Goal: Task Accomplishment & Management: Use online tool/utility

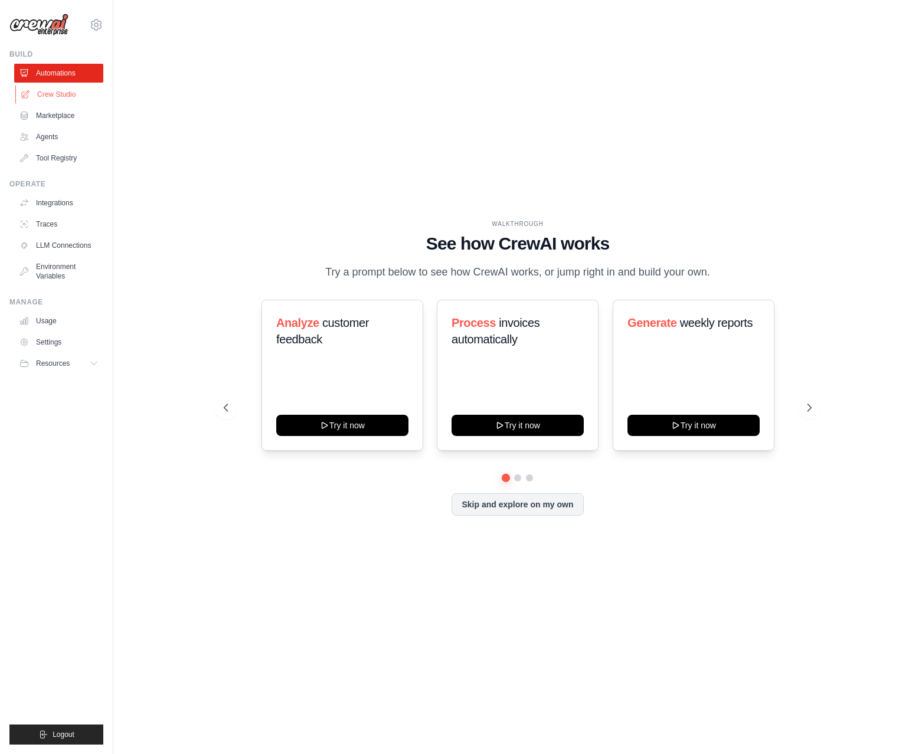
click at [59, 100] on link "Crew Studio" at bounding box center [59, 94] width 89 height 19
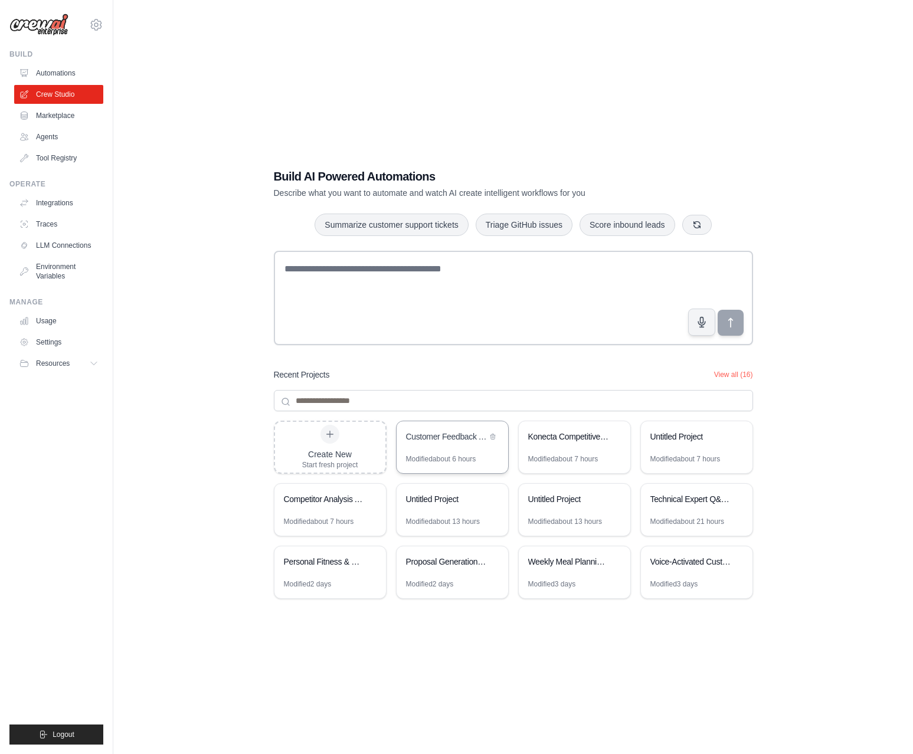
click at [461, 459] on div "Modified about 6 hours" at bounding box center [441, 458] width 70 height 9
click at [494, 437] on icon at bounding box center [492, 436] width 5 height 5
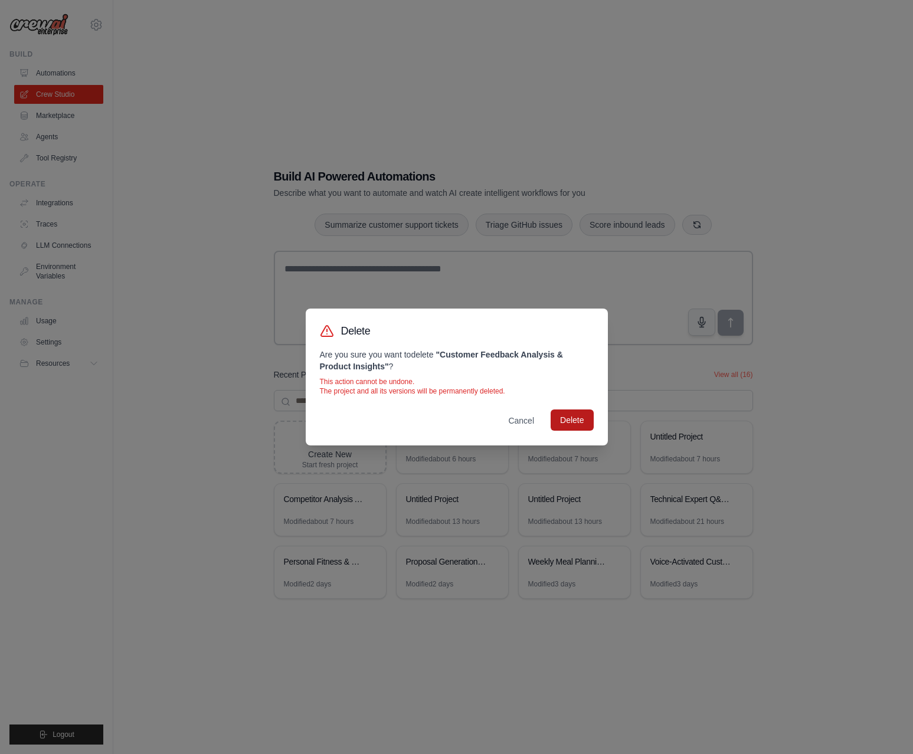
click at [580, 414] on button "Delete" at bounding box center [572, 420] width 42 height 21
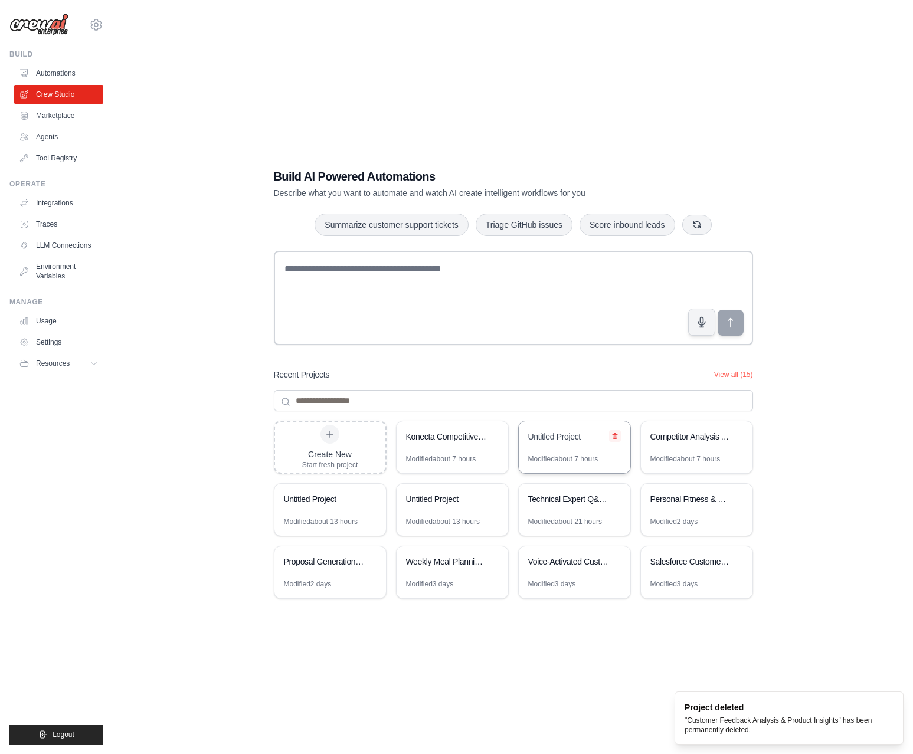
click at [615, 434] on icon at bounding box center [615, 436] width 5 height 5
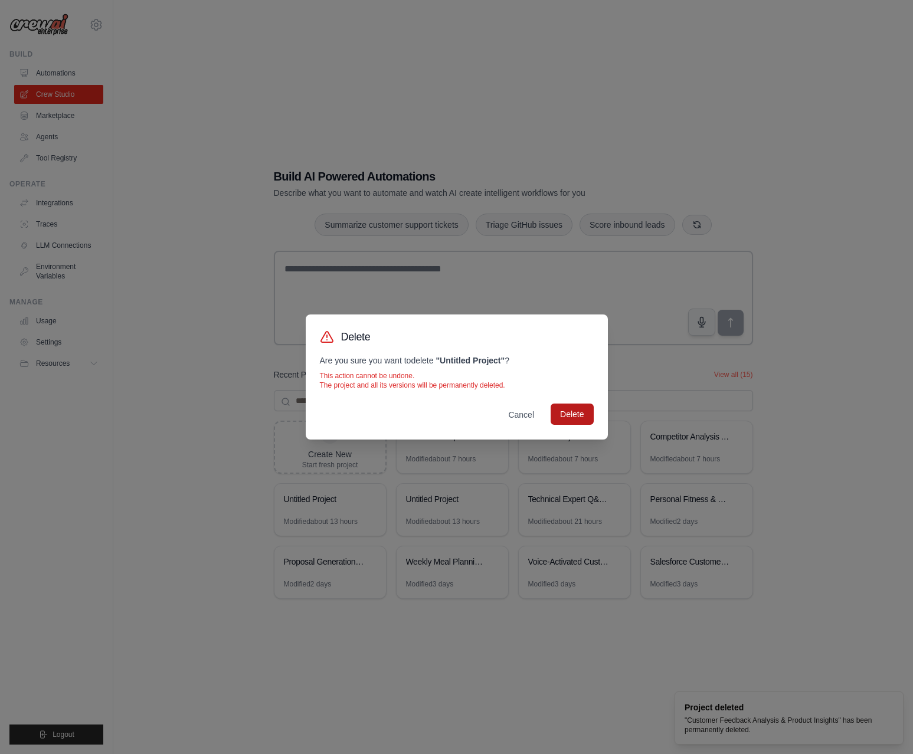
click at [570, 420] on button "Delete" at bounding box center [572, 414] width 42 height 21
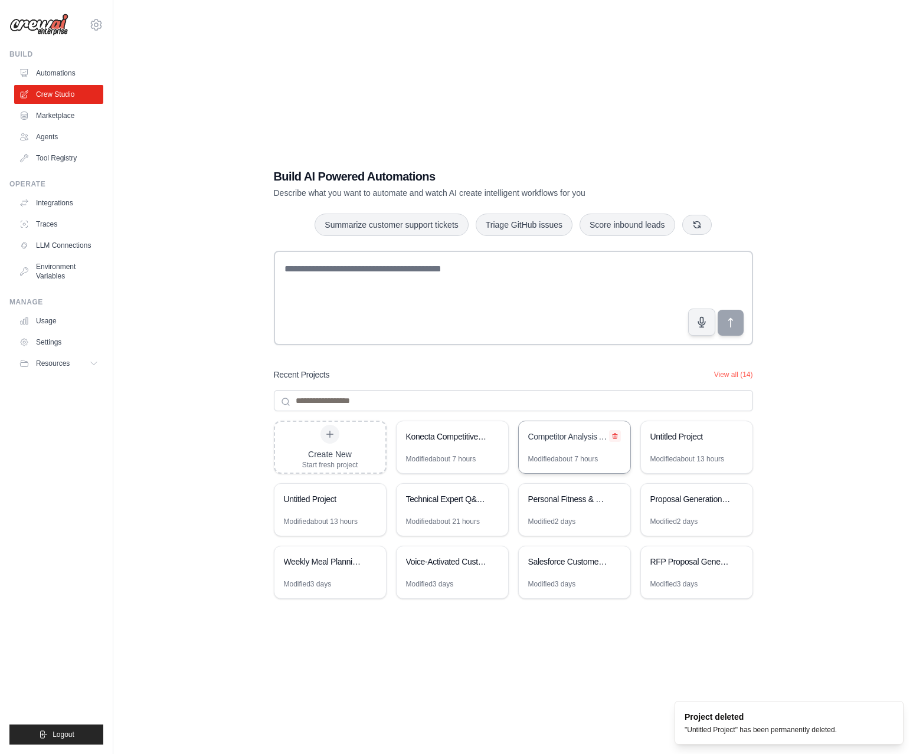
click at [614, 433] on icon at bounding box center [614, 436] width 7 height 7
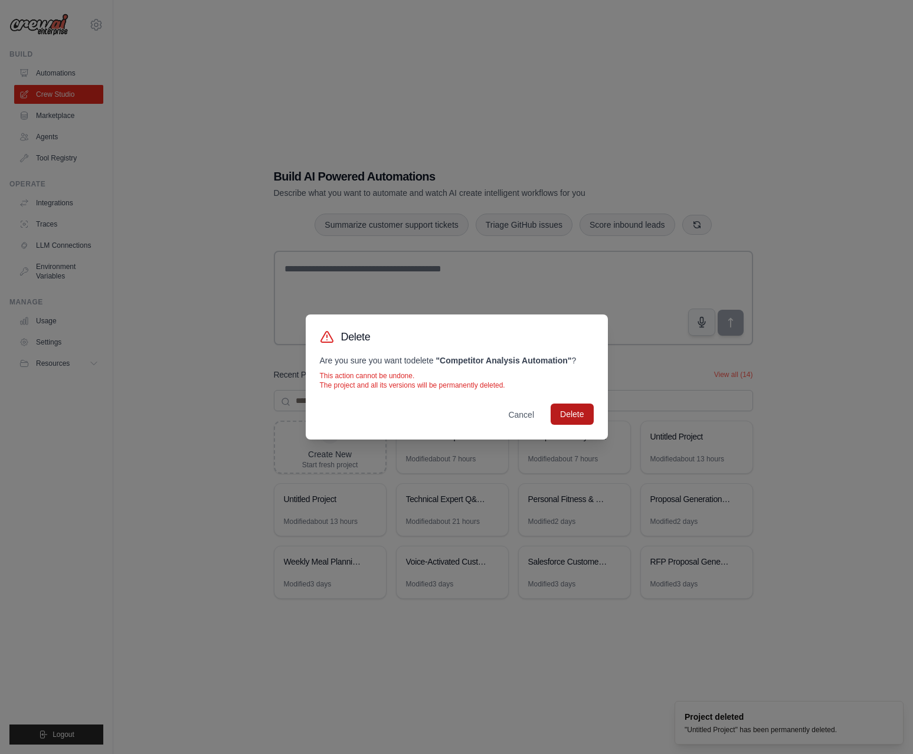
click at [579, 418] on button "Delete" at bounding box center [572, 414] width 42 height 21
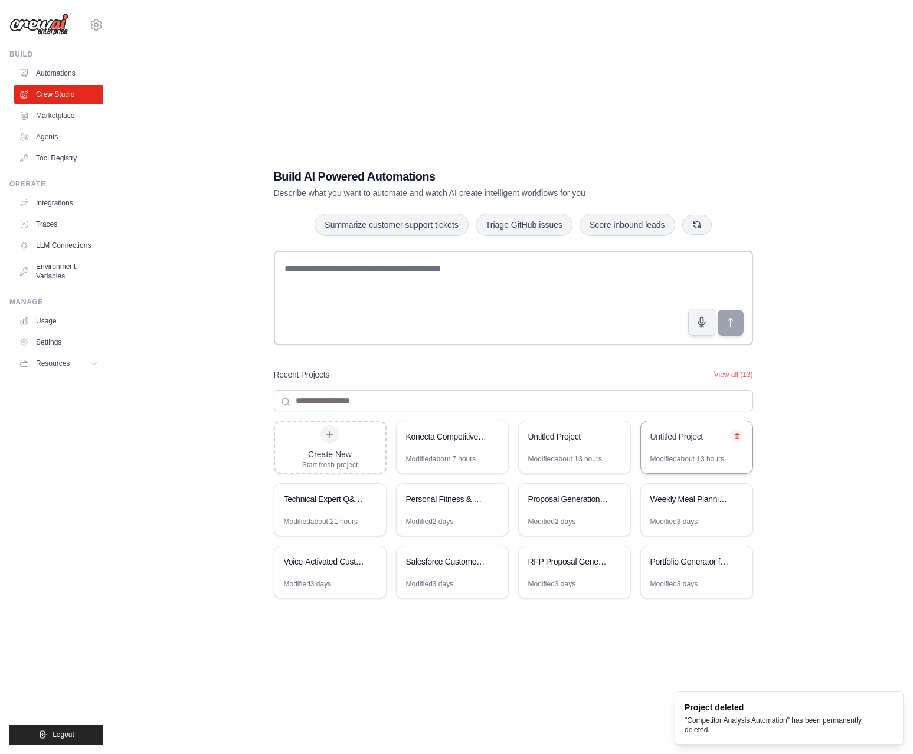
click at [740, 436] on icon at bounding box center [737, 436] width 7 height 7
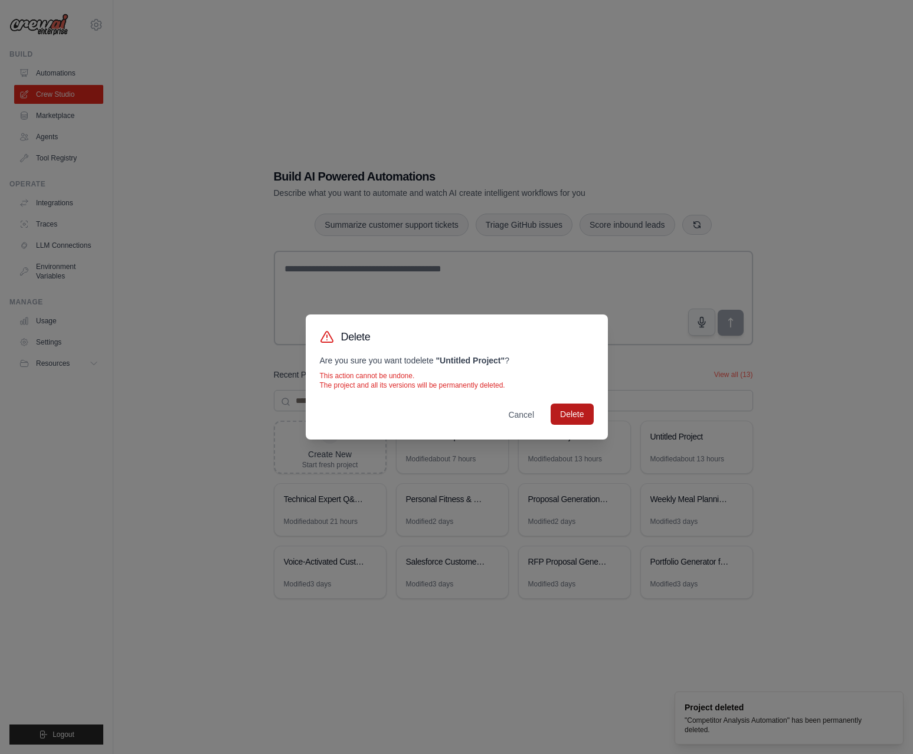
click at [582, 417] on button "Delete" at bounding box center [572, 414] width 42 height 21
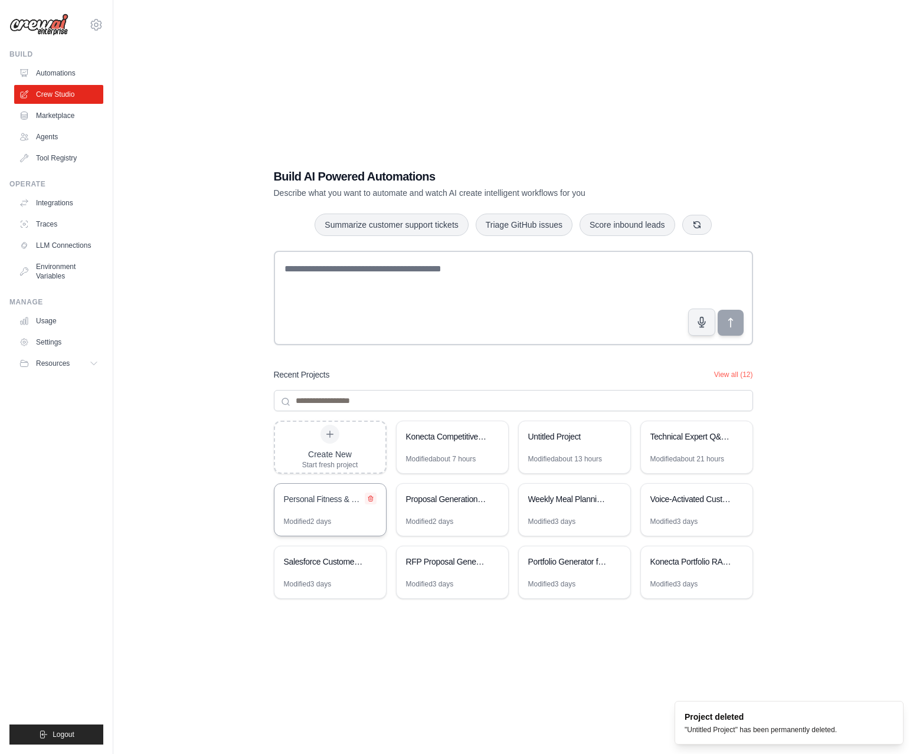
click at [370, 497] on icon at bounding box center [370, 498] width 5 height 5
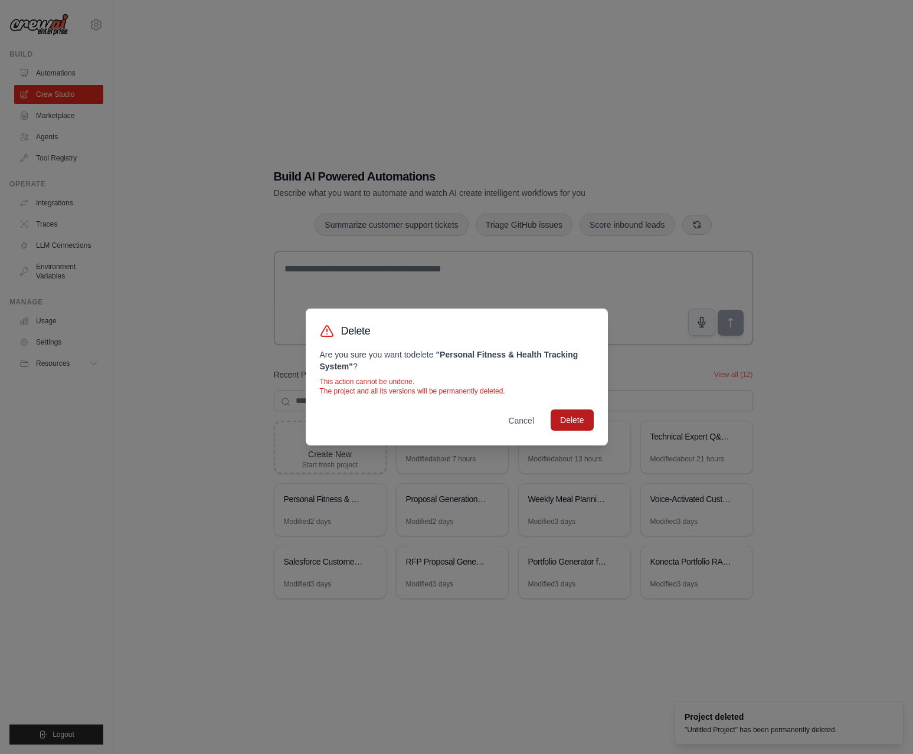
click at [575, 429] on button "Delete" at bounding box center [572, 420] width 42 height 21
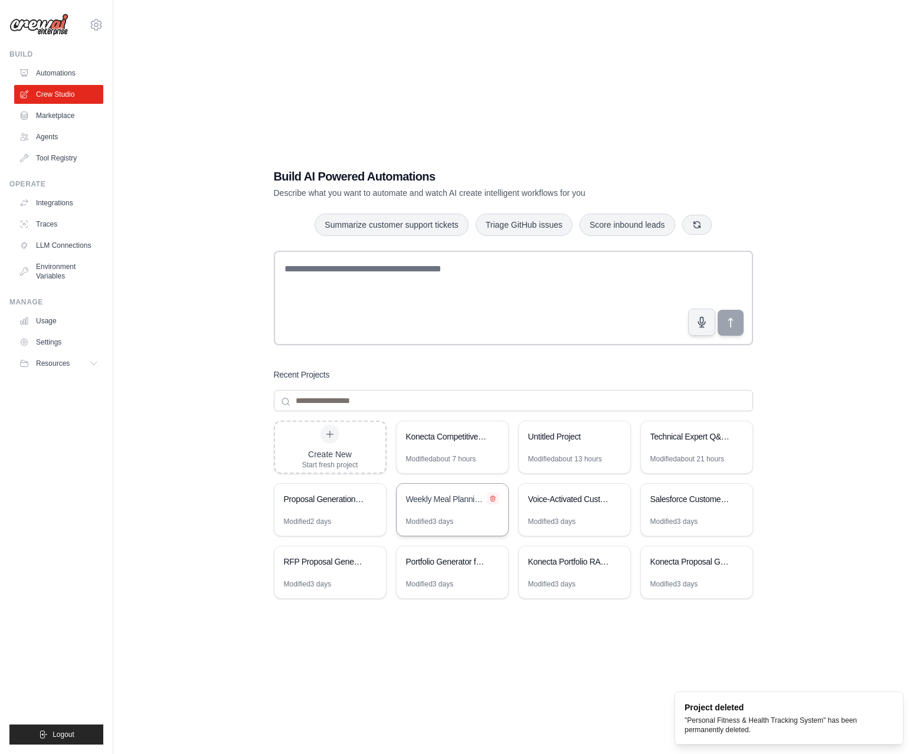
click at [490, 496] on icon at bounding box center [492, 498] width 7 height 7
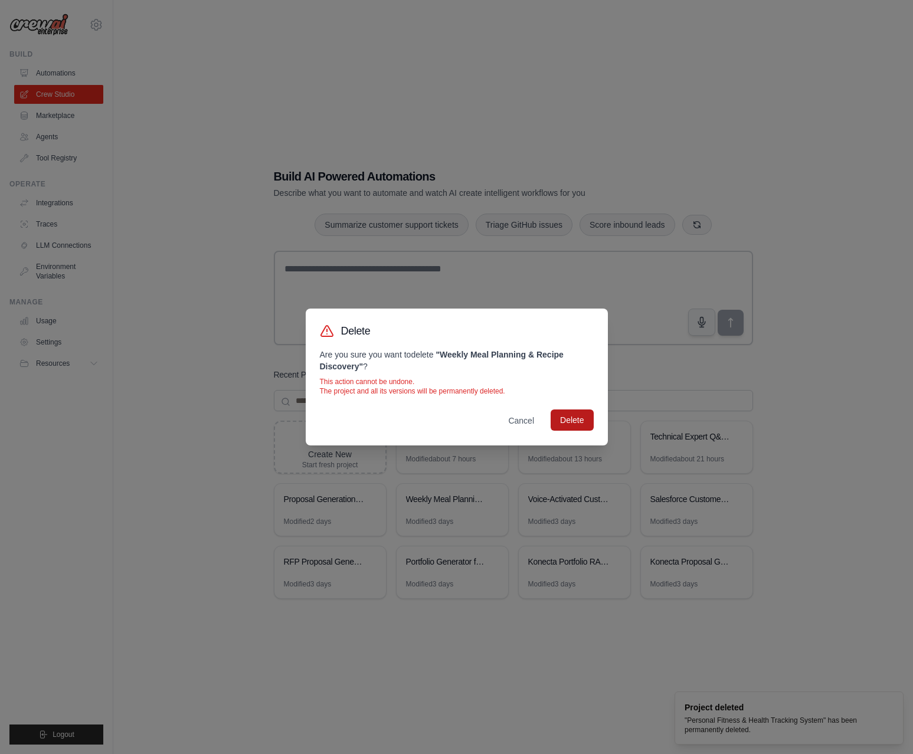
click at [583, 418] on button "Delete" at bounding box center [572, 420] width 42 height 21
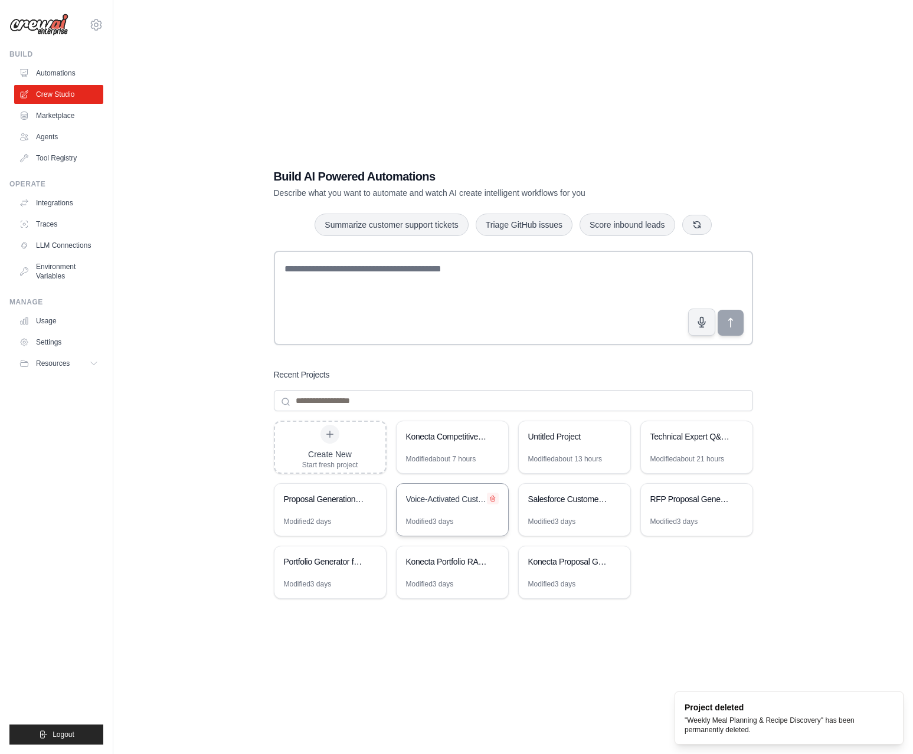
click at [490, 498] on icon at bounding box center [492, 498] width 7 height 7
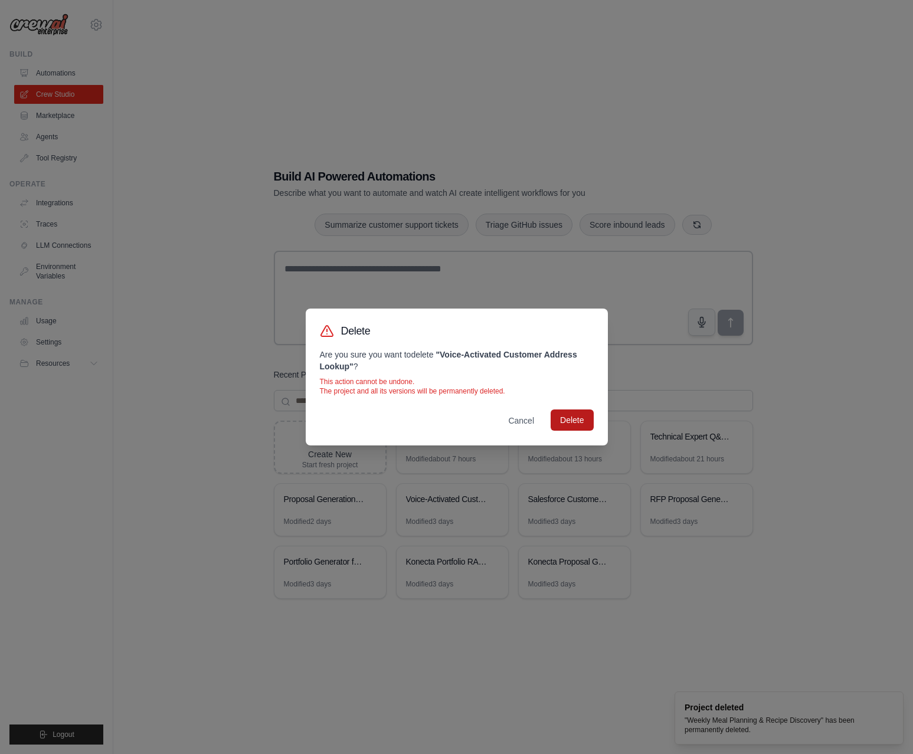
click at [573, 422] on button "Delete" at bounding box center [572, 420] width 42 height 21
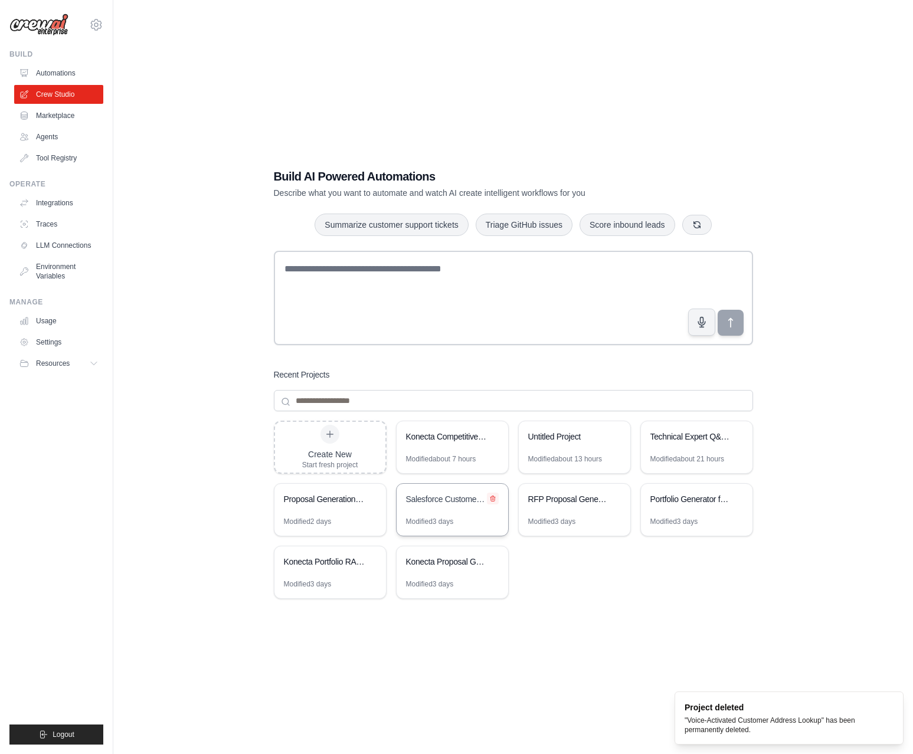
click at [492, 500] on icon at bounding box center [492, 498] width 7 height 7
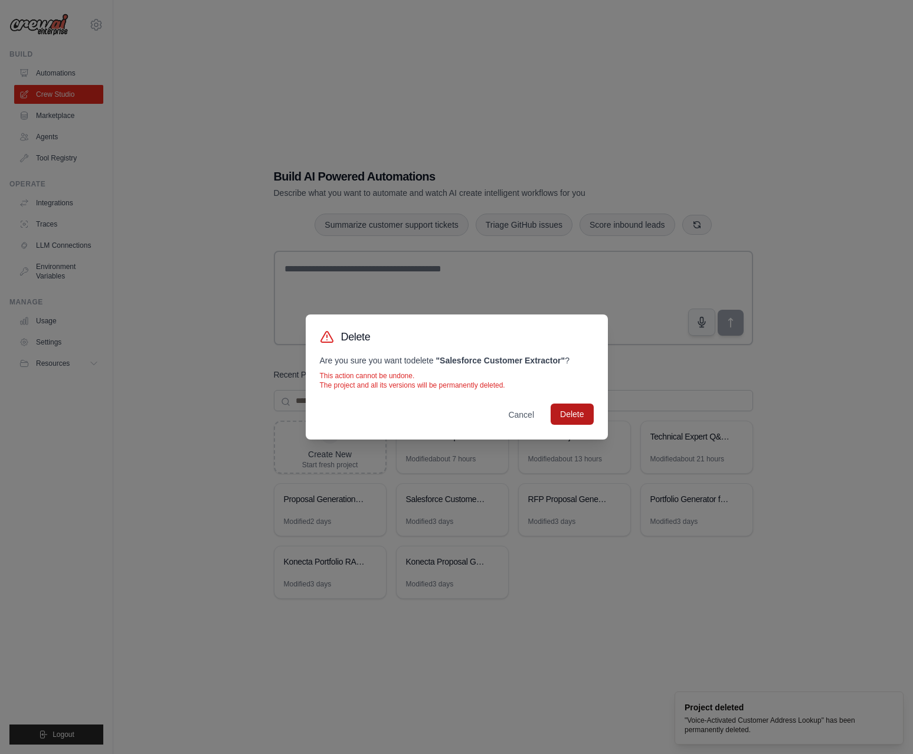
click at [572, 424] on button "Delete" at bounding box center [572, 414] width 42 height 21
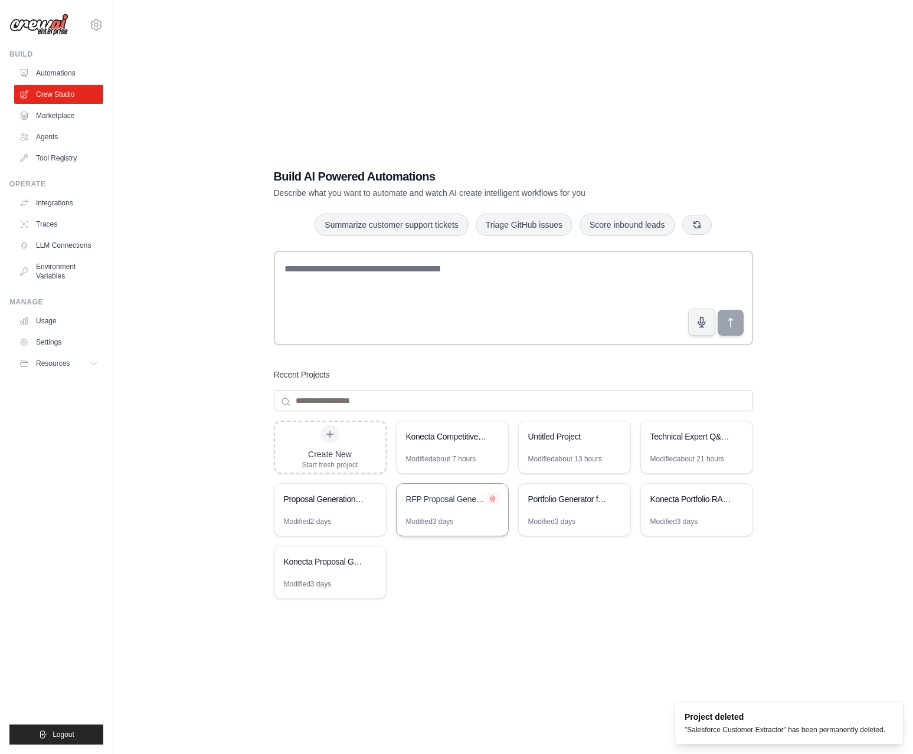
click at [493, 498] on icon at bounding box center [492, 498] width 7 height 7
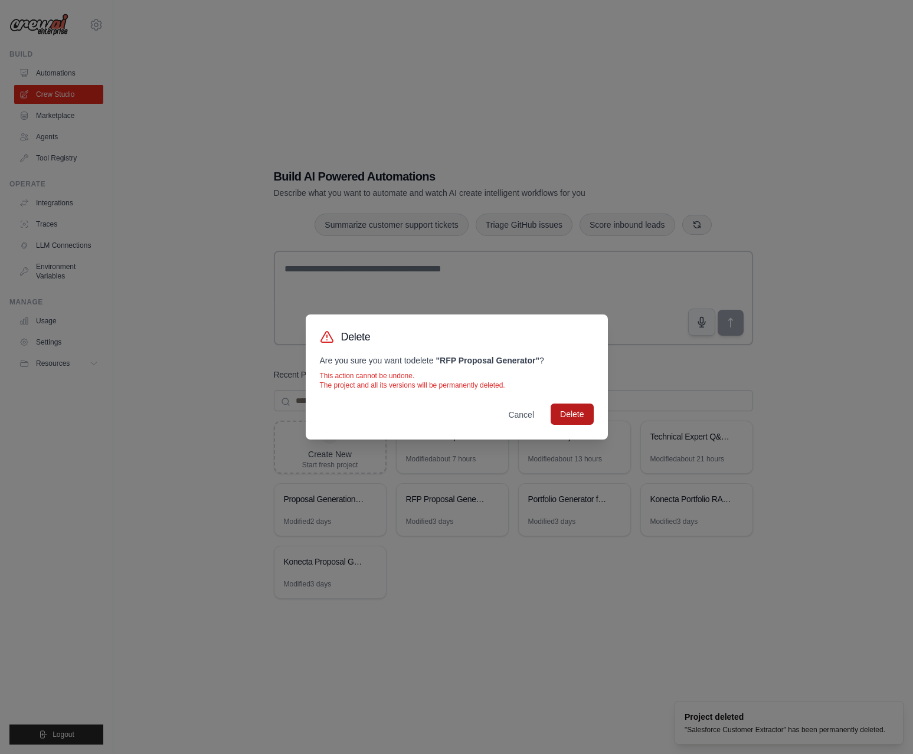
click at [562, 413] on button "Delete" at bounding box center [572, 414] width 42 height 21
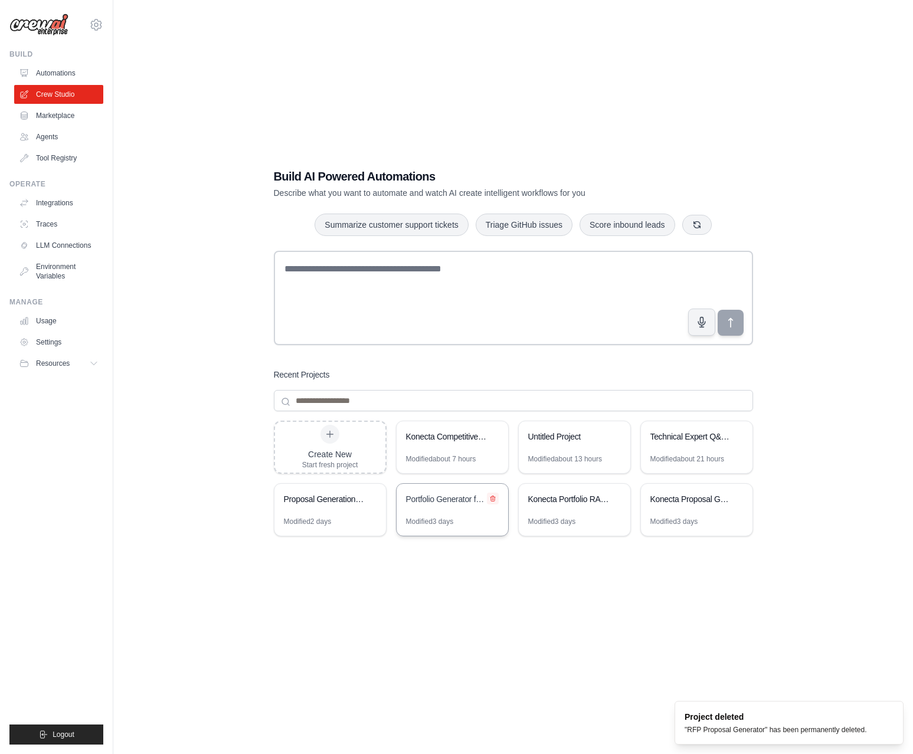
click at [496, 499] on button at bounding box center [493, 499] width 12 height 12
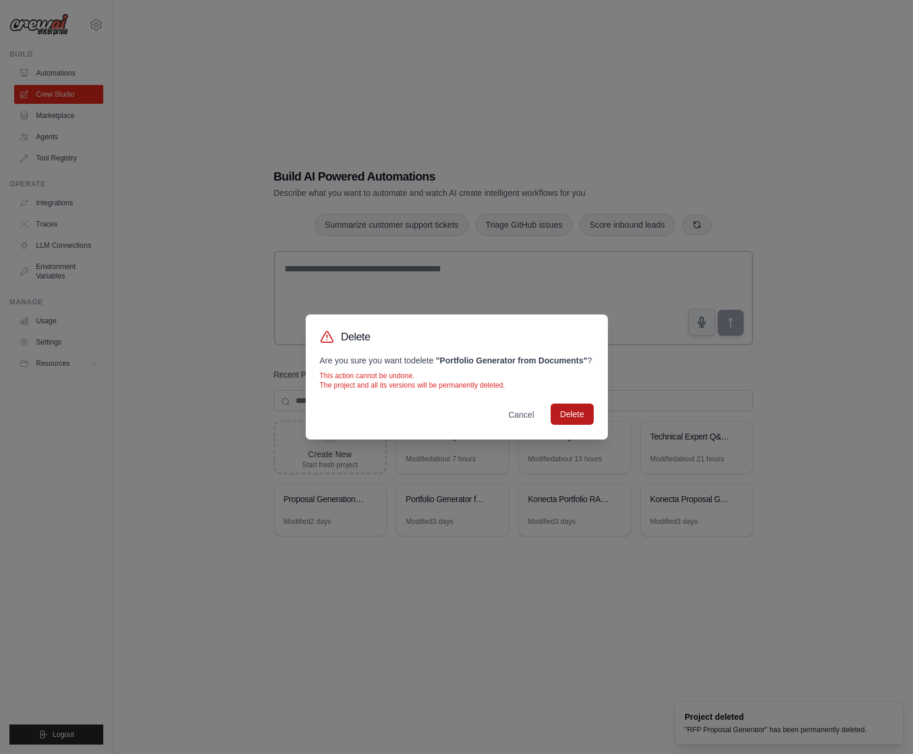
click at [581, 422] on button "Delete" at bounding box center [572, 414] width 42 height 21
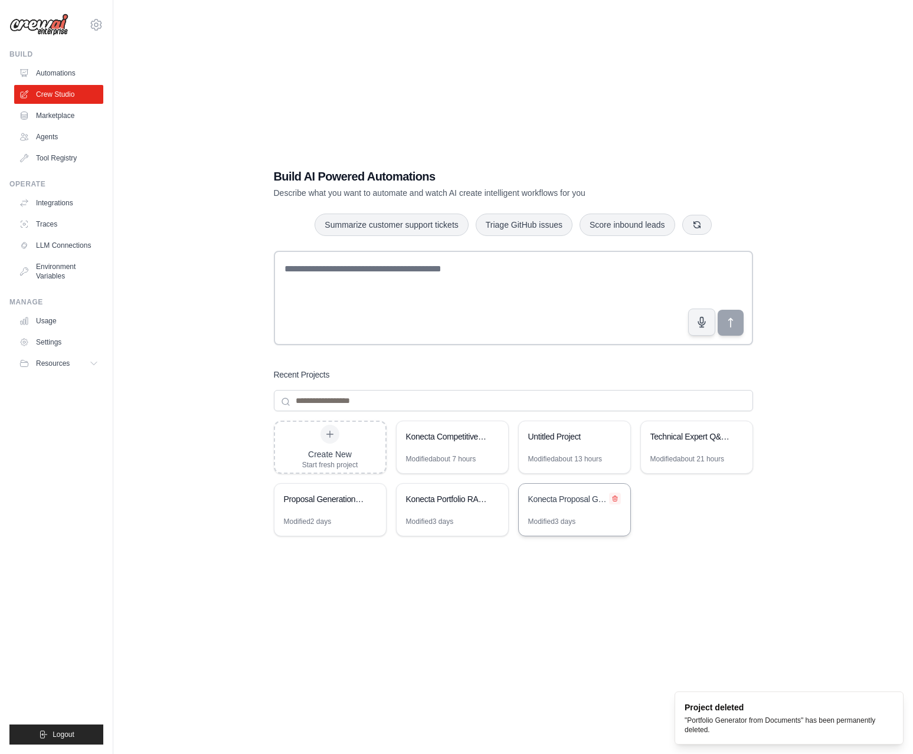
click at [613, 499] on icon at bounding box center [615, 498] width 5 height 5
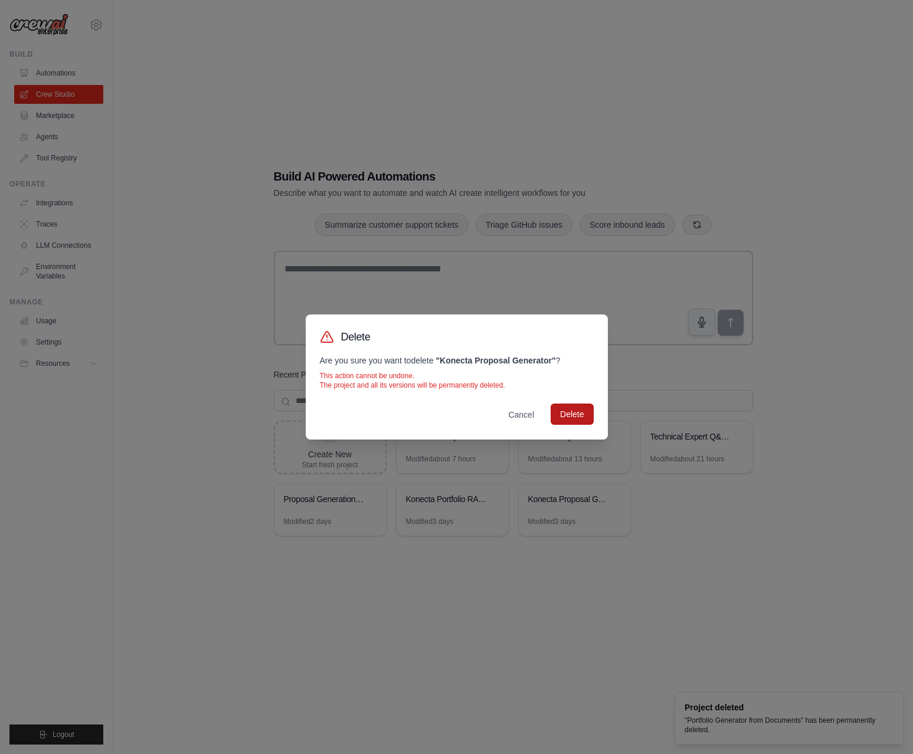
click at [570, 414] on button "Delete" at bounding box center [572, 414] width 42 height 21
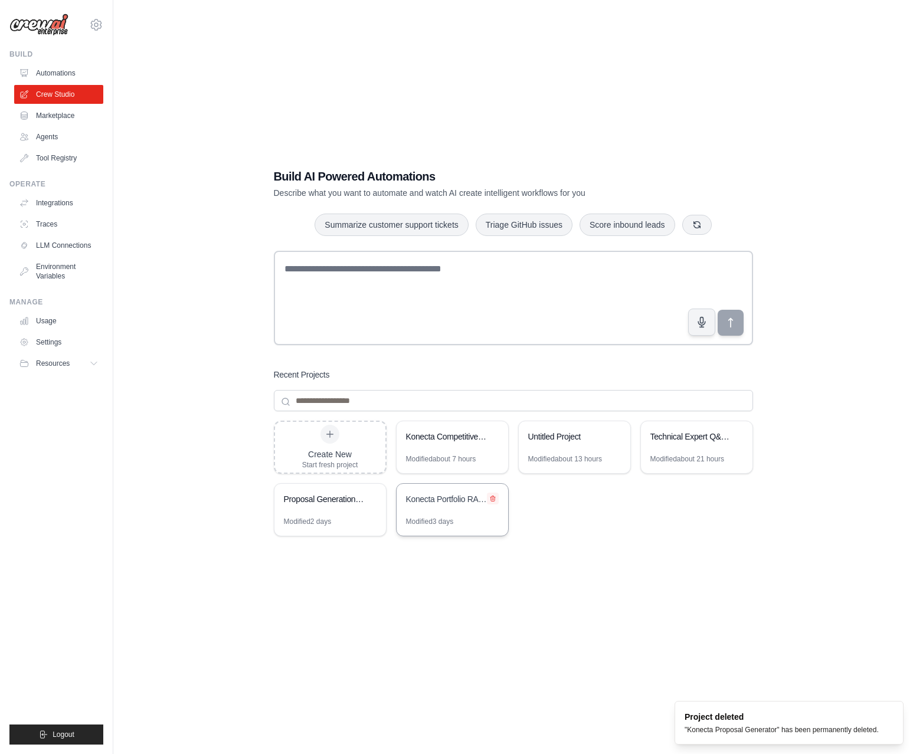
click at [495, 498] on icon at bounding box center [492, 498] width 7 height 7
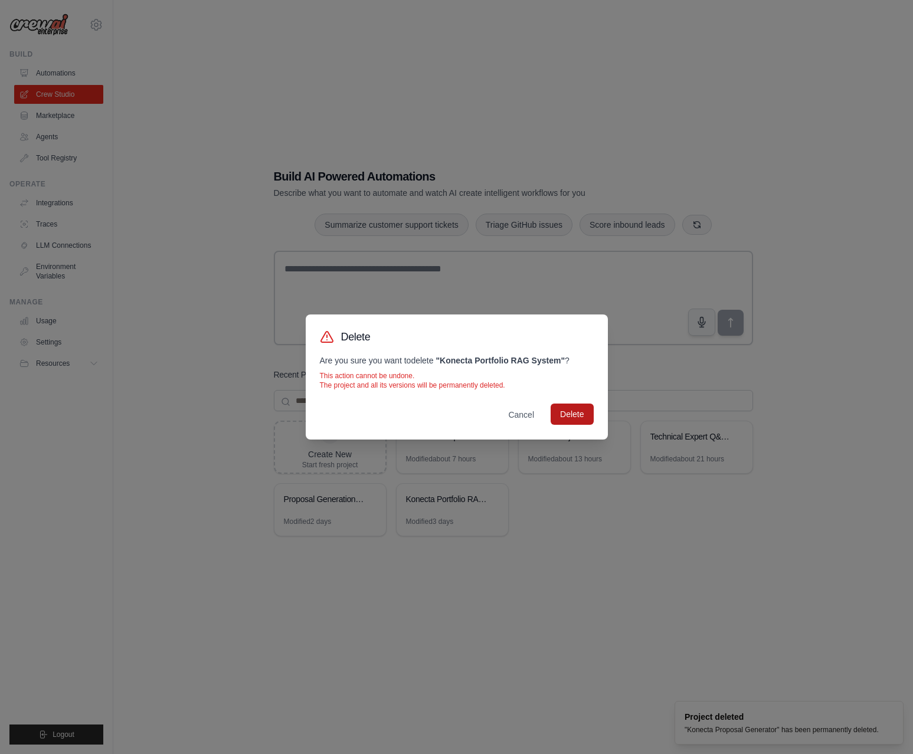
click at [564, 406] on button "Delete" at bounding box center [572, 414] width 42 height 21
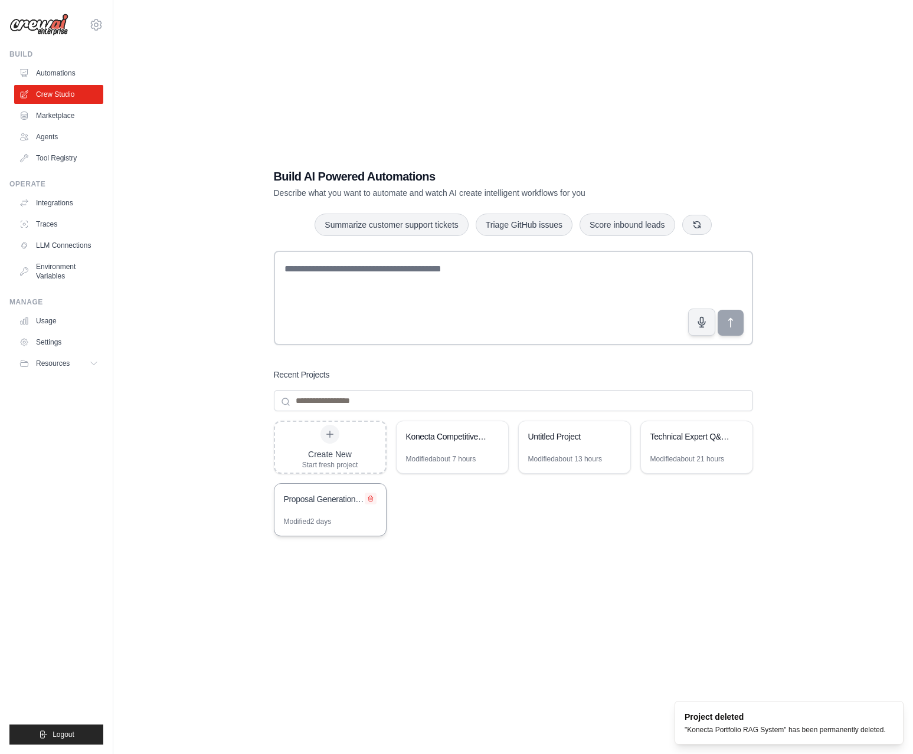
click at [367, 501] on icon at bounding box center [370, 498] width 7 height 7
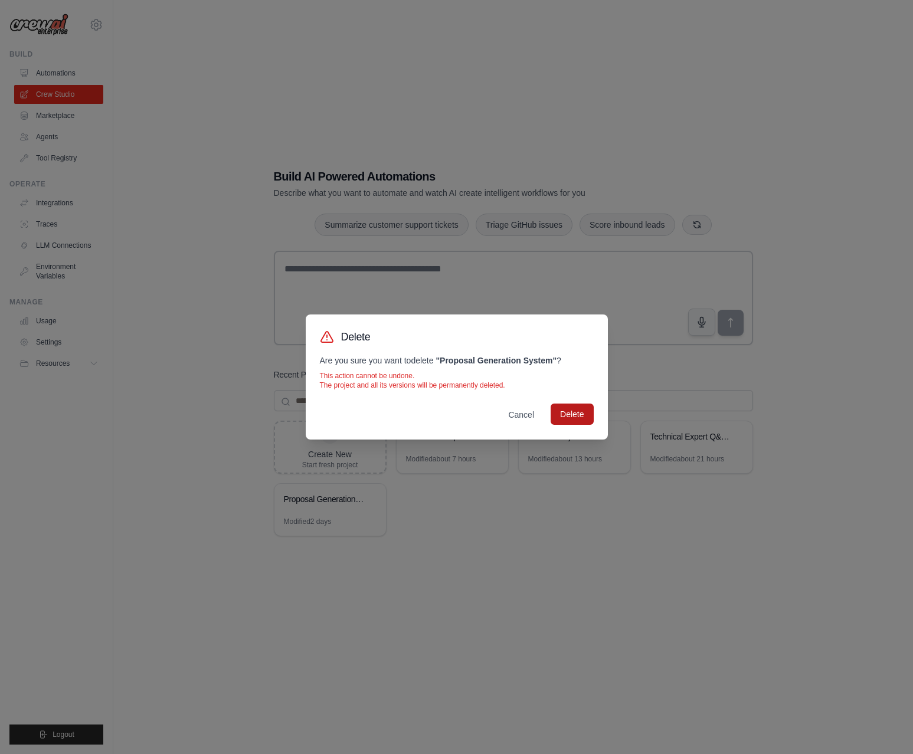
click at [571, 416] on button "Delete" at bounding box center [572, 414] width 42 height 21
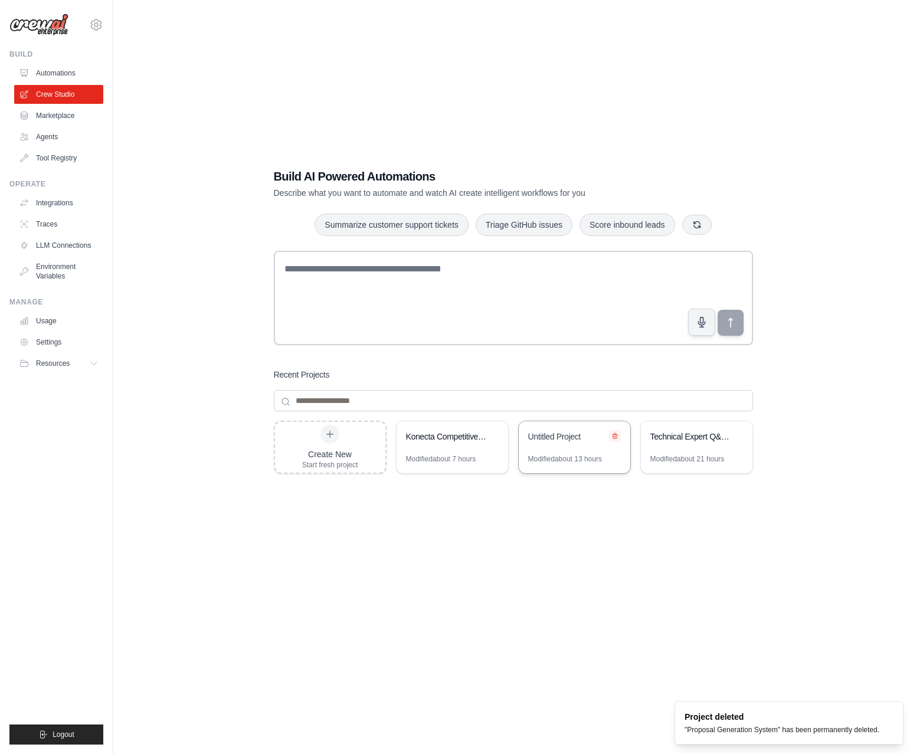
click at [613, 434] on icon at bounding box center [615, 436] width 5 height 5
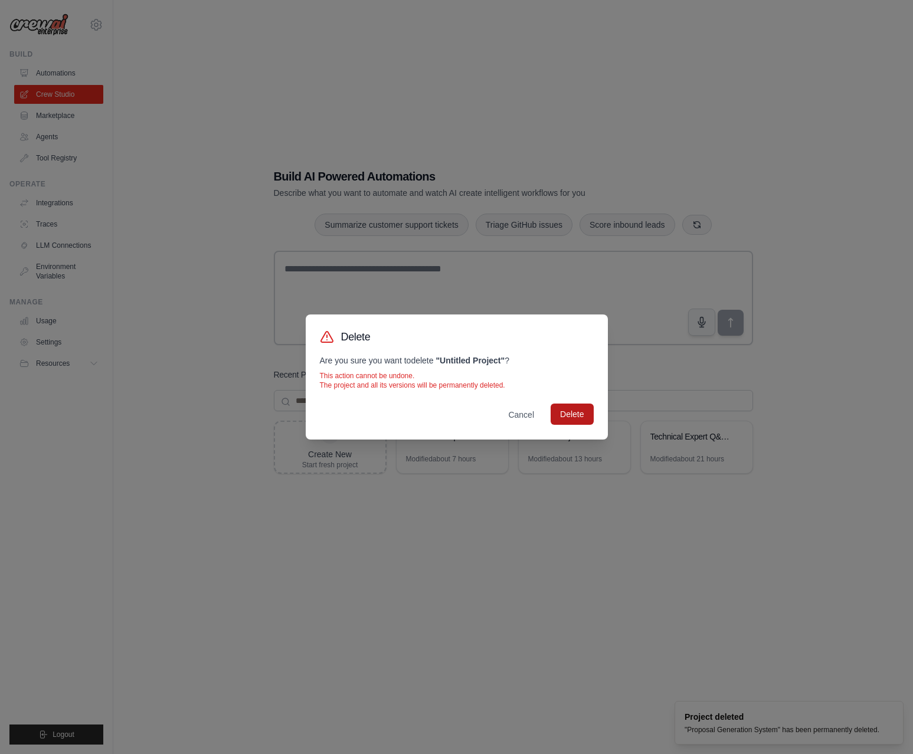
click at [581, 413] on button "Delete" at bounding box center [572, 414] width 42 height 21
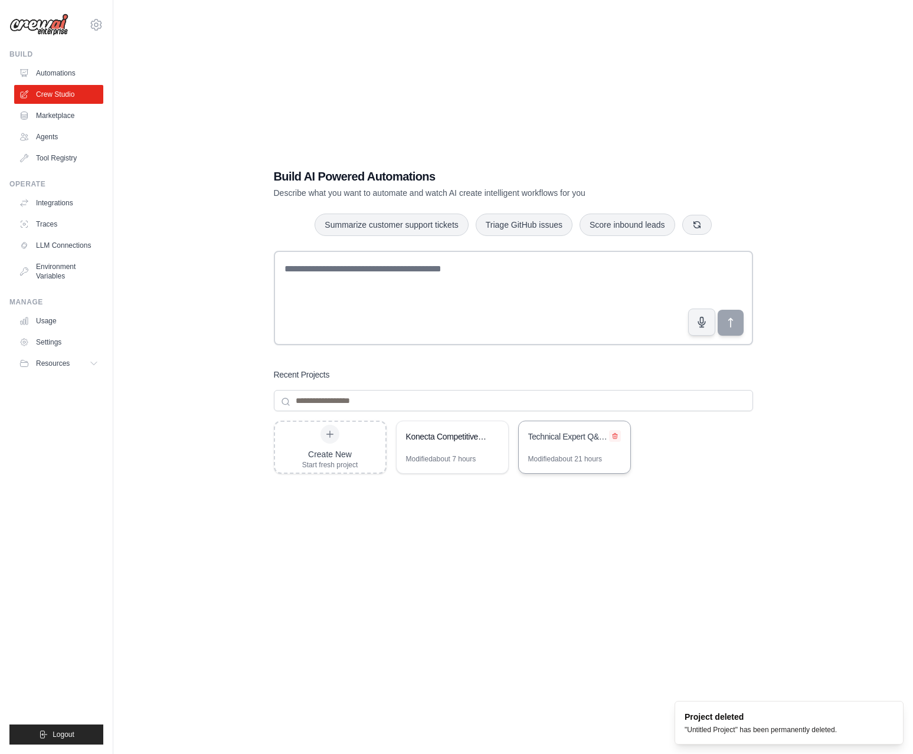
click at [616, 433] on icon at bounding box center [614, 436] width 7 height 7
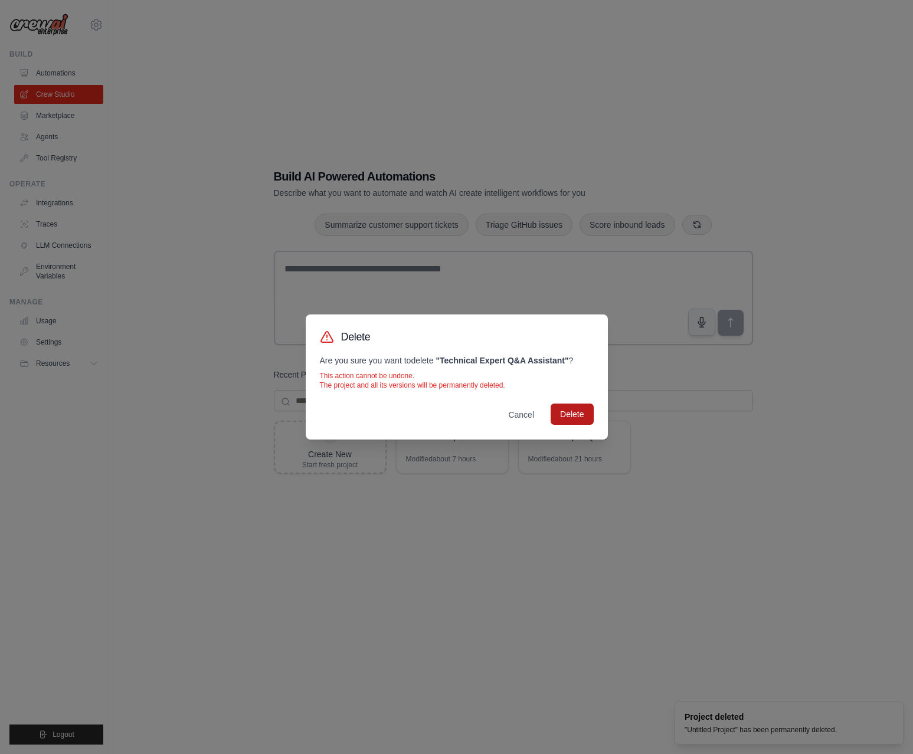
click at [583, 418] on button "Delete" at bounding box center [572, 414] width 42 height 21
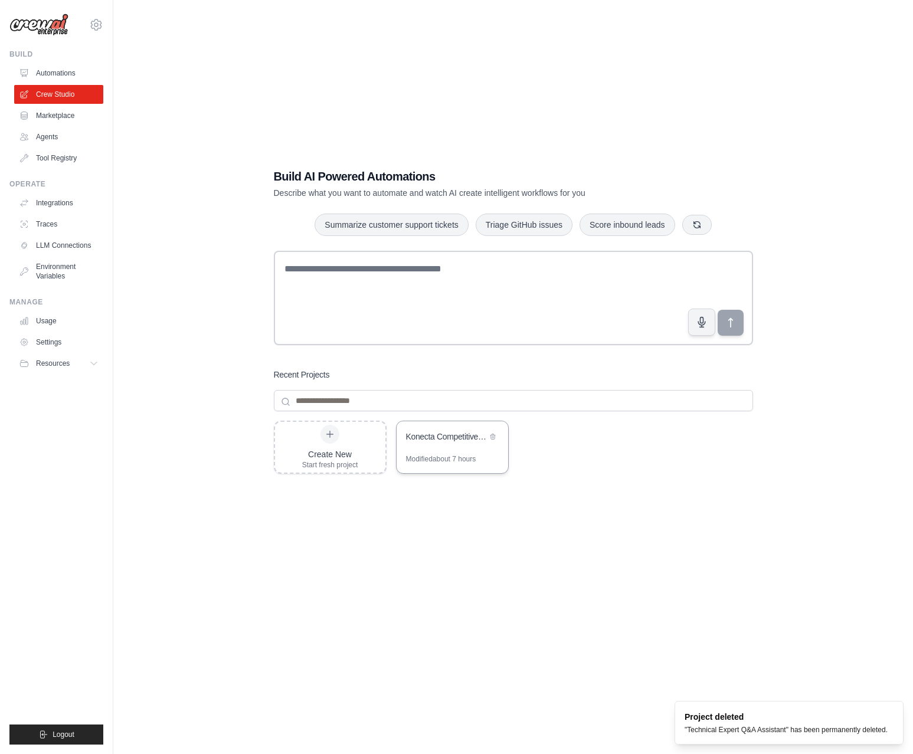
click at [457, 439] on div "Konecta Competitive Analysis Automation" at bounding box center [446, 437] width 81 height 12
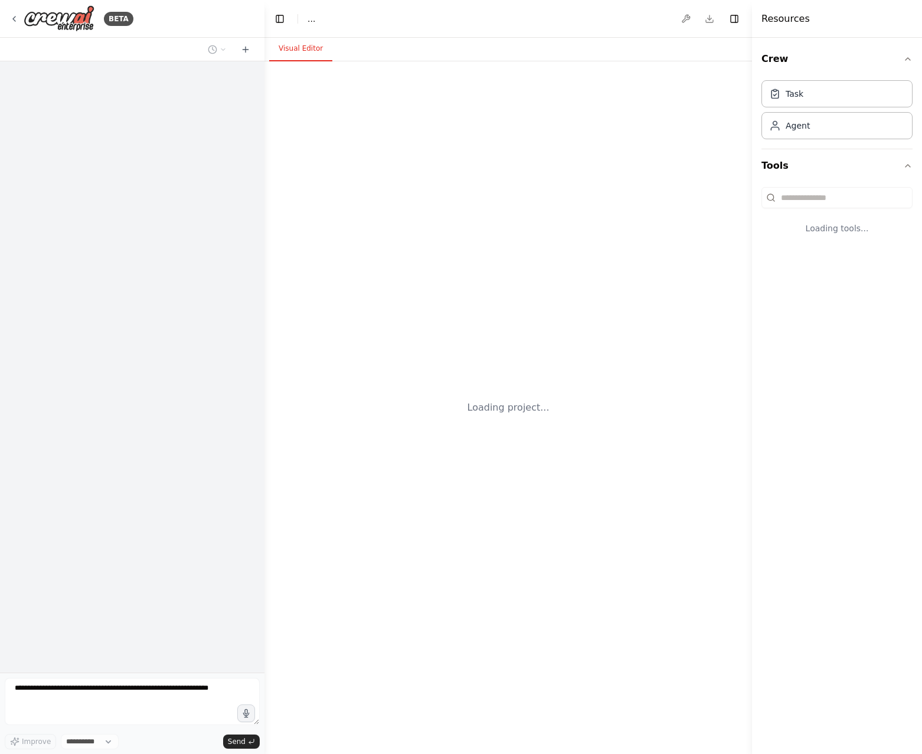
select select "****"
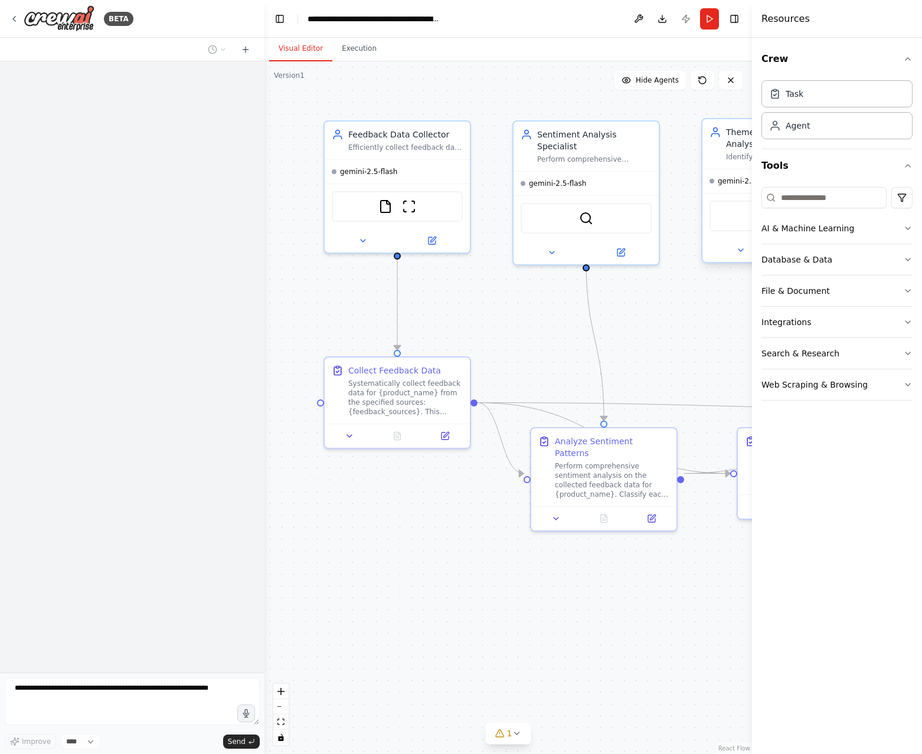
scroll to position [1104, 0]
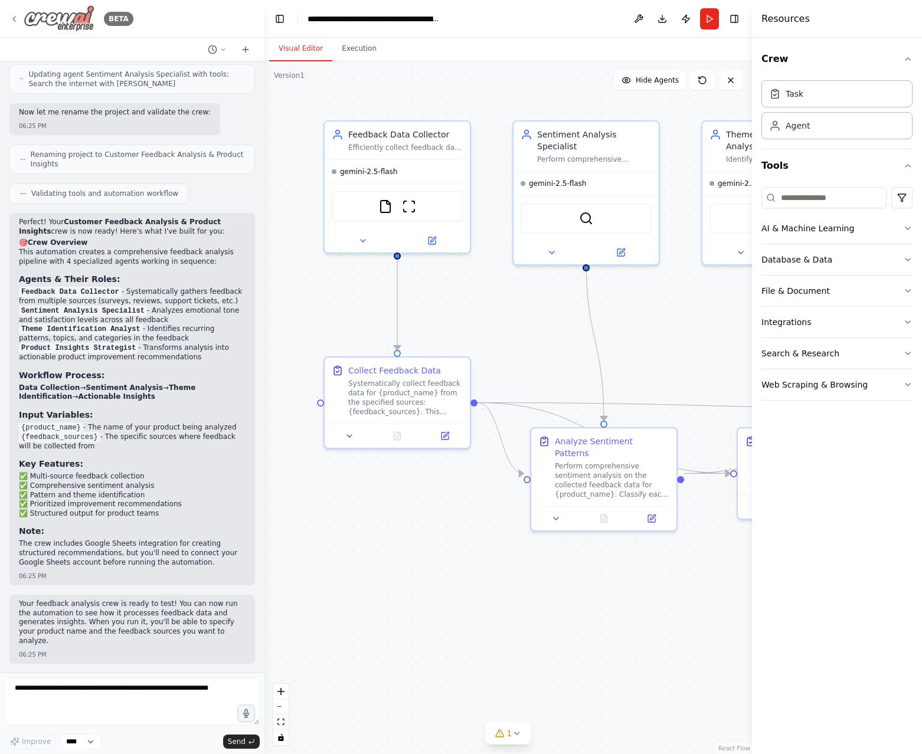
click at [12, 19] on icon at bounding box center [13, 18] width 9 height 9
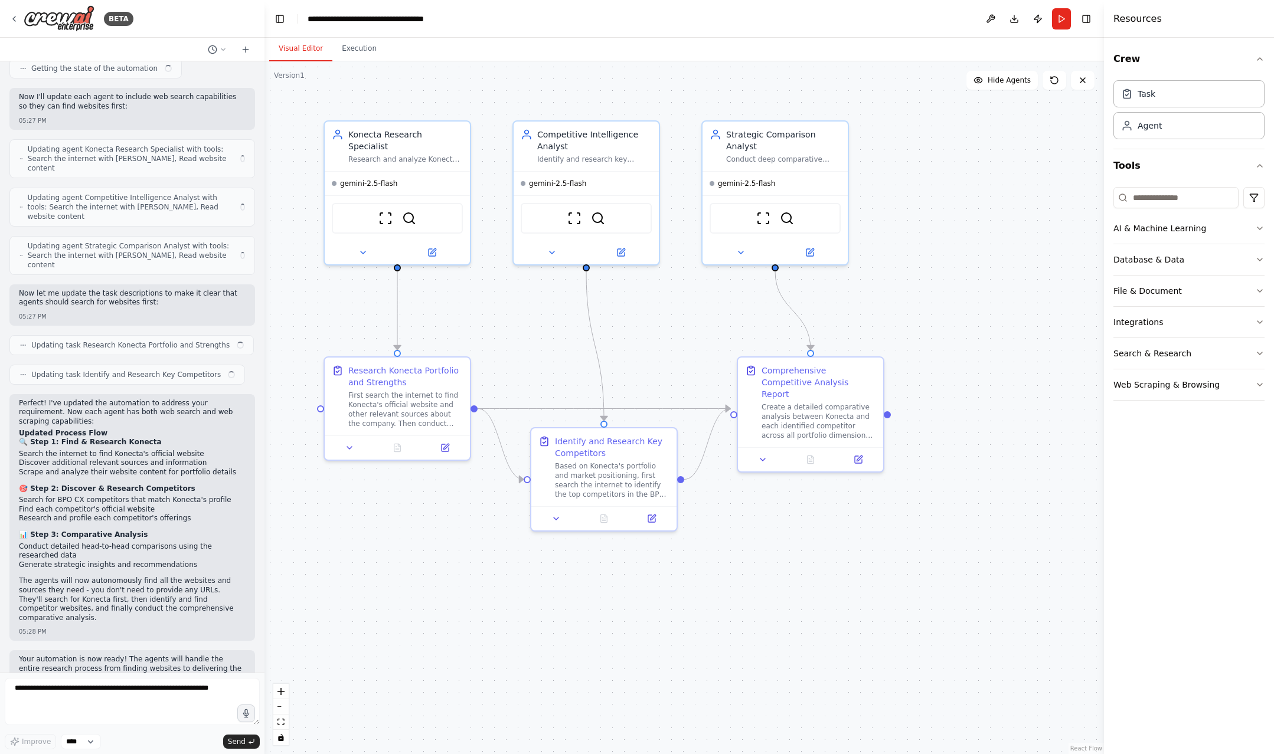
scroll to position [1382, 0]
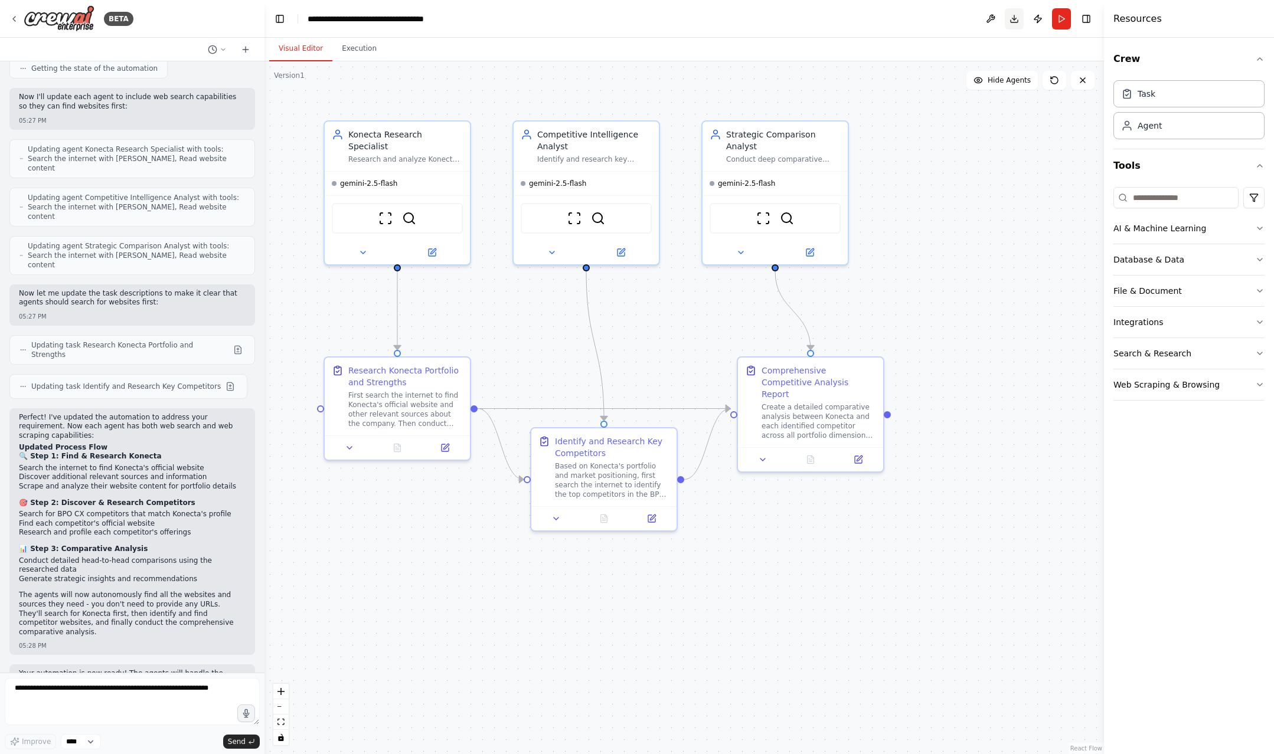
click at [921, 18] on button "Download" at bounding box center [1014, 18] width 19 height 21
click at [14, 18] on icon at bounding box center [13, 18] width 9 height 9
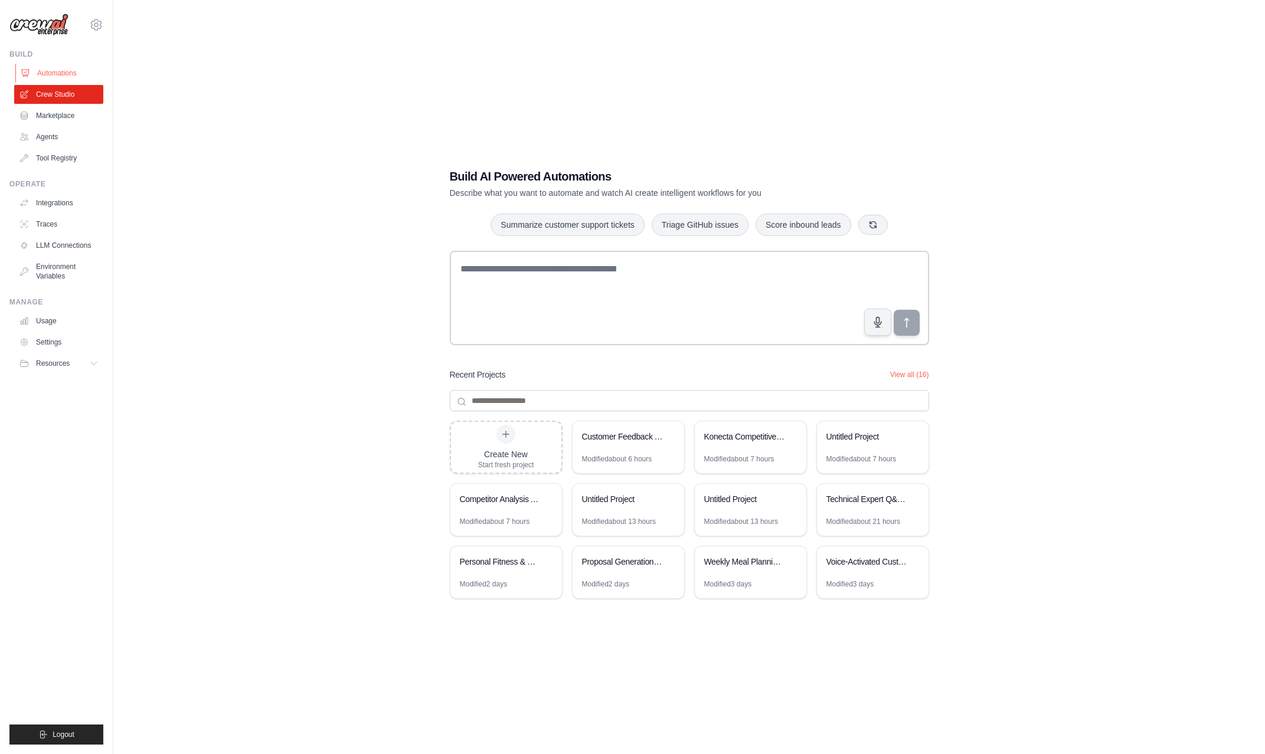
click at [55, 74] on link "Automations" at bounding box center [59, 73] width 89 height 19
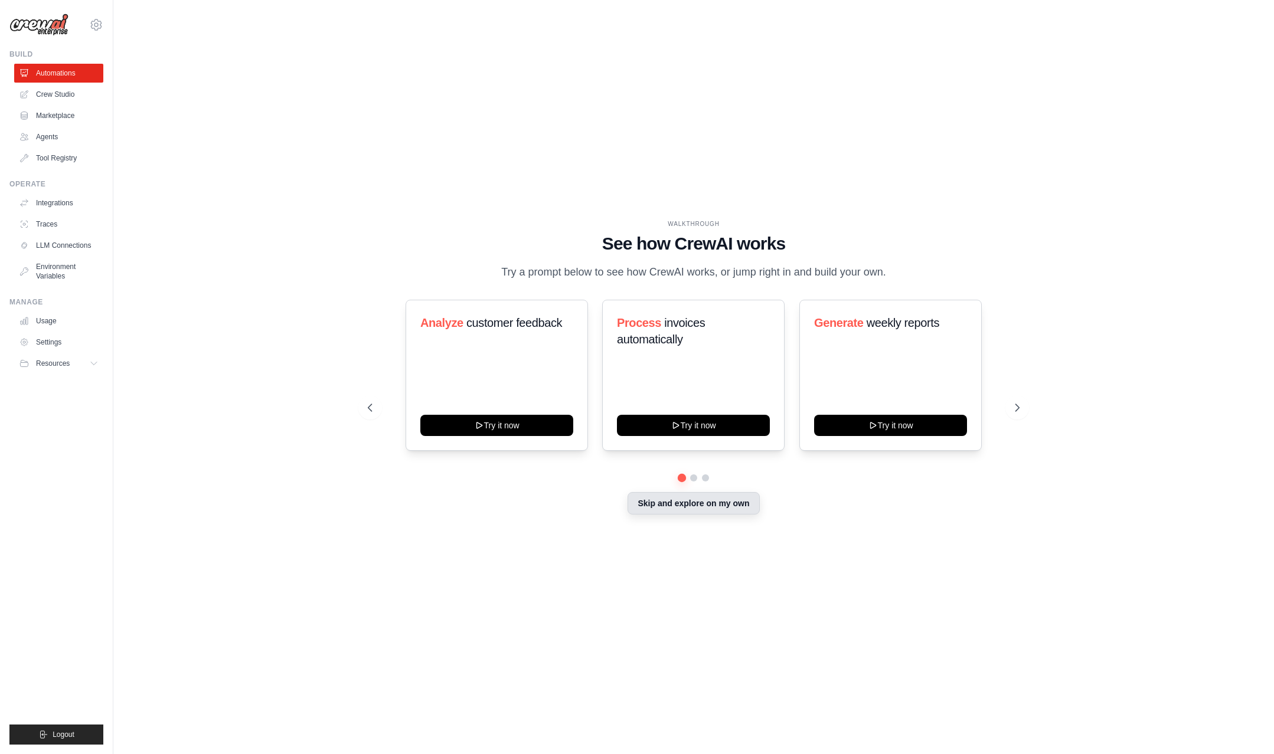
click at [675, 500] on button "Skip and explore on my own" at bounding box center [693, 503] width 132 height 22
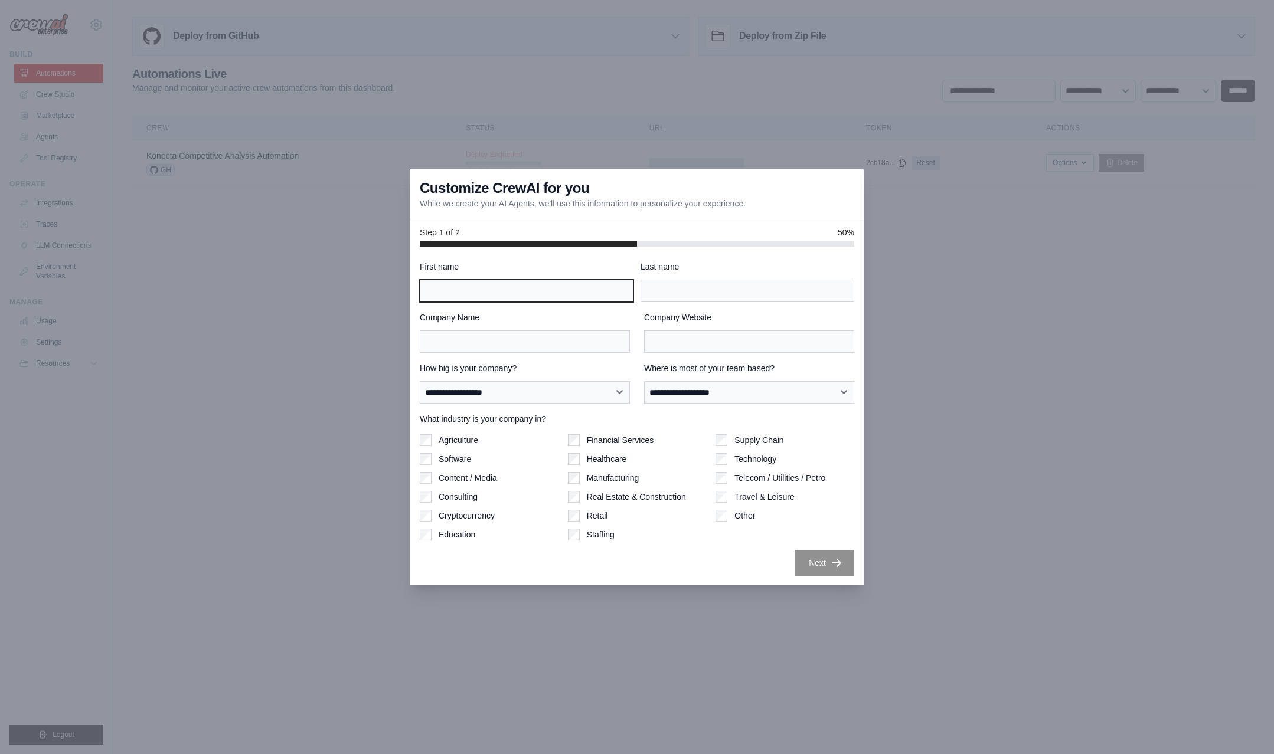
click at [520, 294] on input "First name" at bounding box center [527, 291] width 214 height 22
type input "******"
type input "*********"
click at [503, 337] on input "Company Name" at bounding box center [525, 342] width 210 height 22
type input "*******"
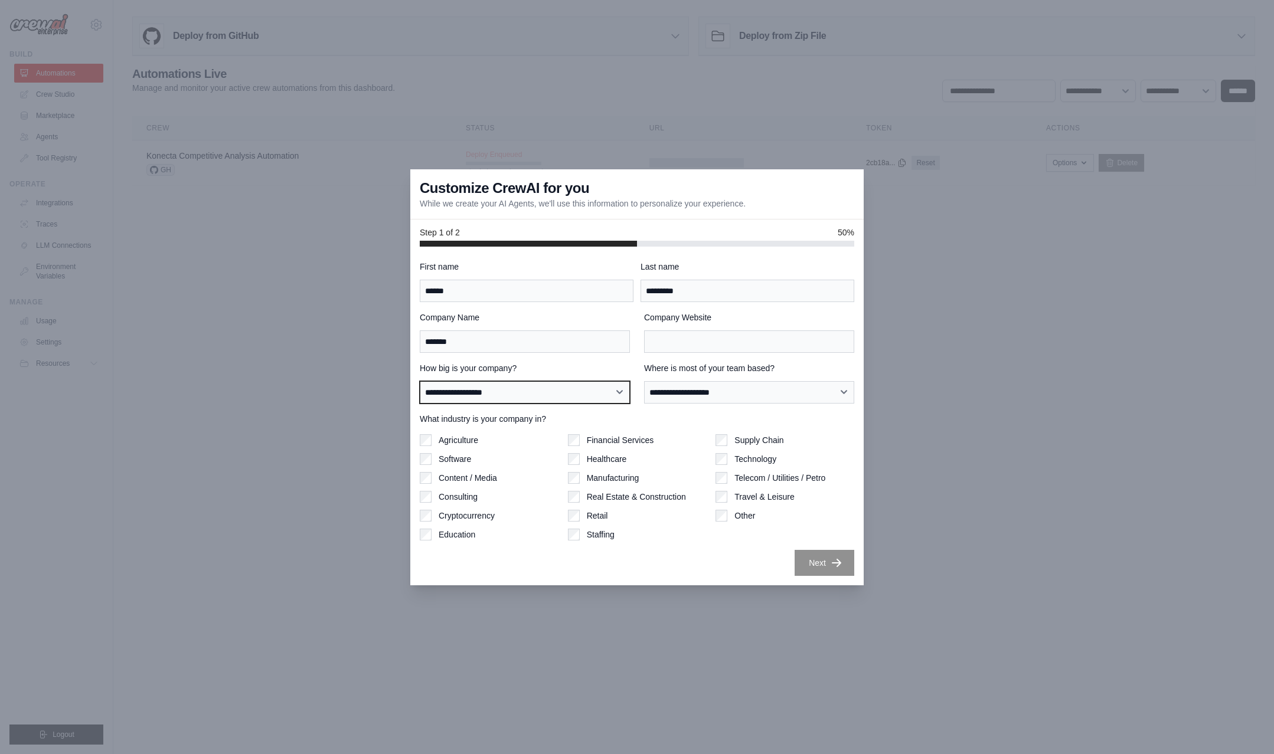
click at [533, 390] on select "**********" at bounding box center [525, 392] width 210 height 22
select select "**********"
click at [420, 381] on select "**********" at bounding box center [525, 392] width 210 height 22
click at [687, 390] on select "**********" at bounding box center [749, 392] width 210 height 22
select select "******"
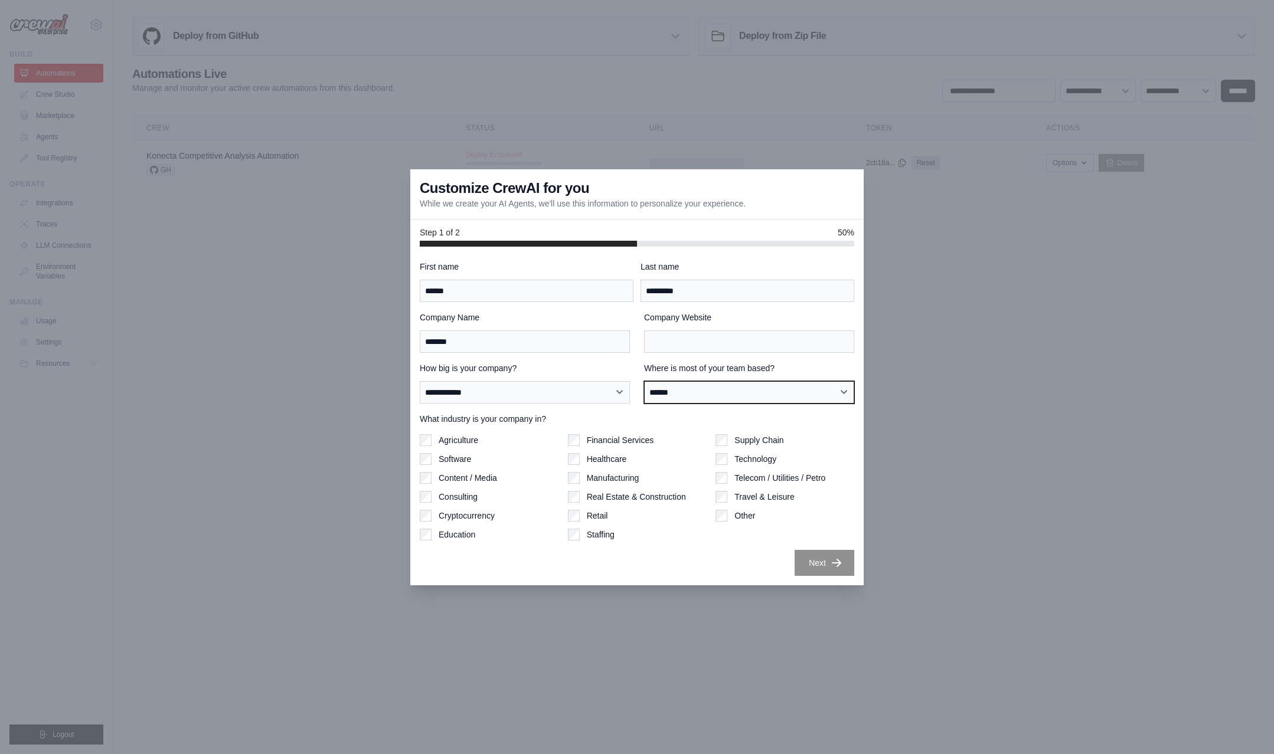
click at [644, 381] on select "**********" at bounding box center [749, 392] width 210 height 22
click at [676, 337] on input "Company Website" at bounding box center [749, 342] width 210 height 22
type input "**********"
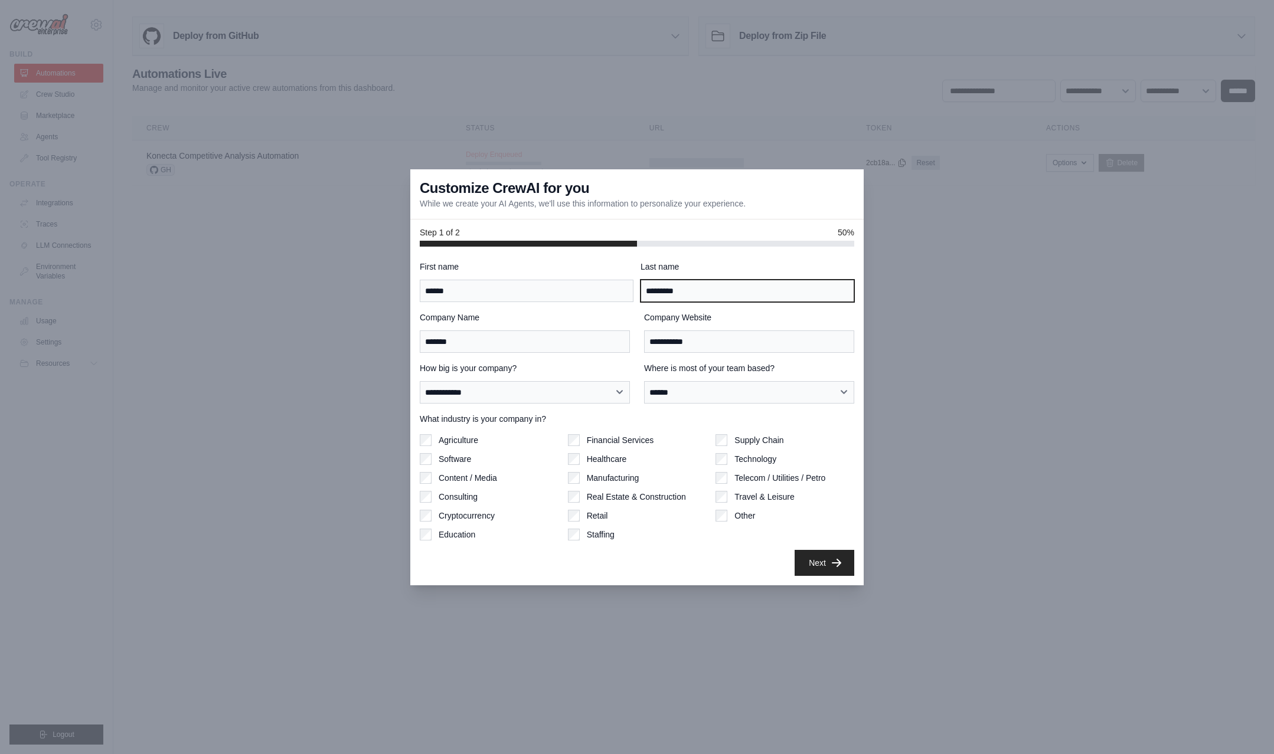
click at [803, 280] on input "*********" at bounding box center [747, 291] width 214 height 22
click at [815, 568] on button "Next" at bounding box center [824, 562] width 60 height 26
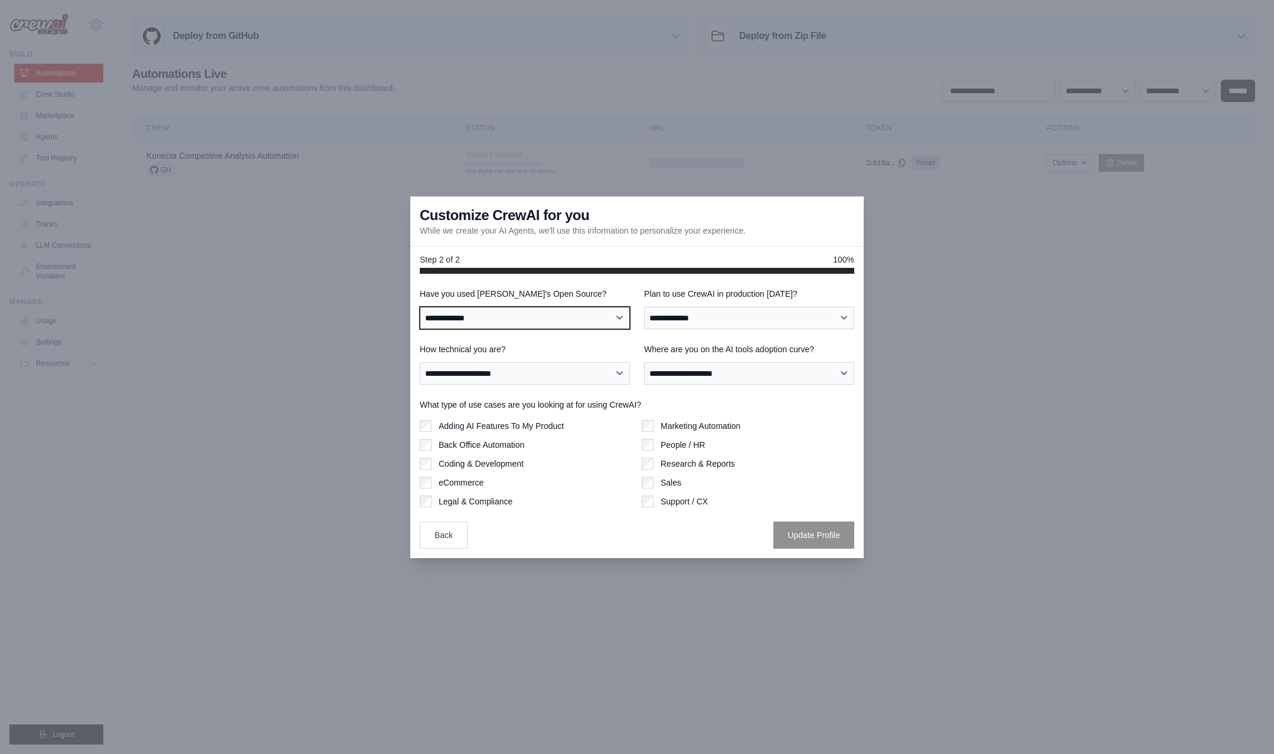
click at [580, 320] on select "**********" at bounding box center [525, 318] width 210 height 22
select select "**********"
click at [420, 307] on select "**********" at bounding box center [525, 318] width 210 height 22
click at [689, 316] on select "**********" at bounding box center [749, 318] width 210 height 22
select select "****"
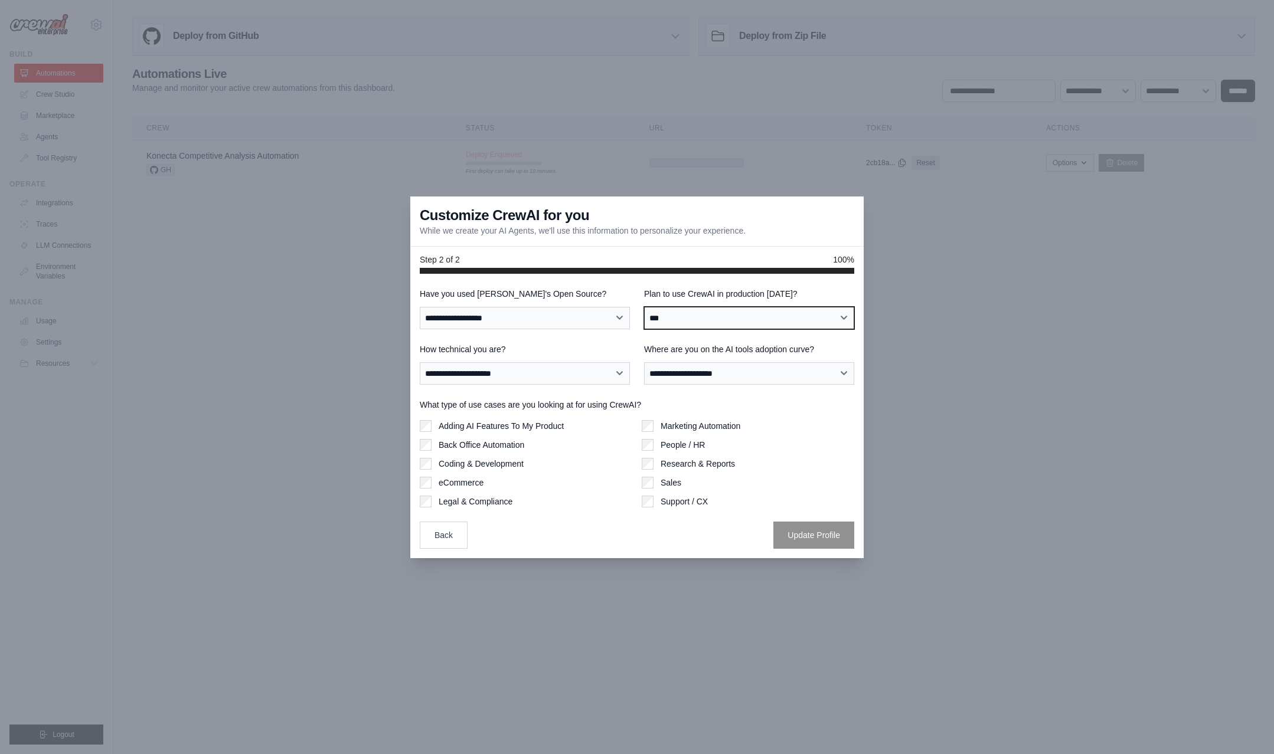
click at [644, 307] on select "**********" at bounding box center [749, 318] width 210 height 22
click at [580, 374] on select "**********" at bounding box center [525, 373] width 210 height 22
select select "**********"
click at [420, 362] on select "**********" at bounding box center [525, 373] width 210 height 22
click at [672, 377] on select "**********" at bounding box center [749, 373] width 210 height 22
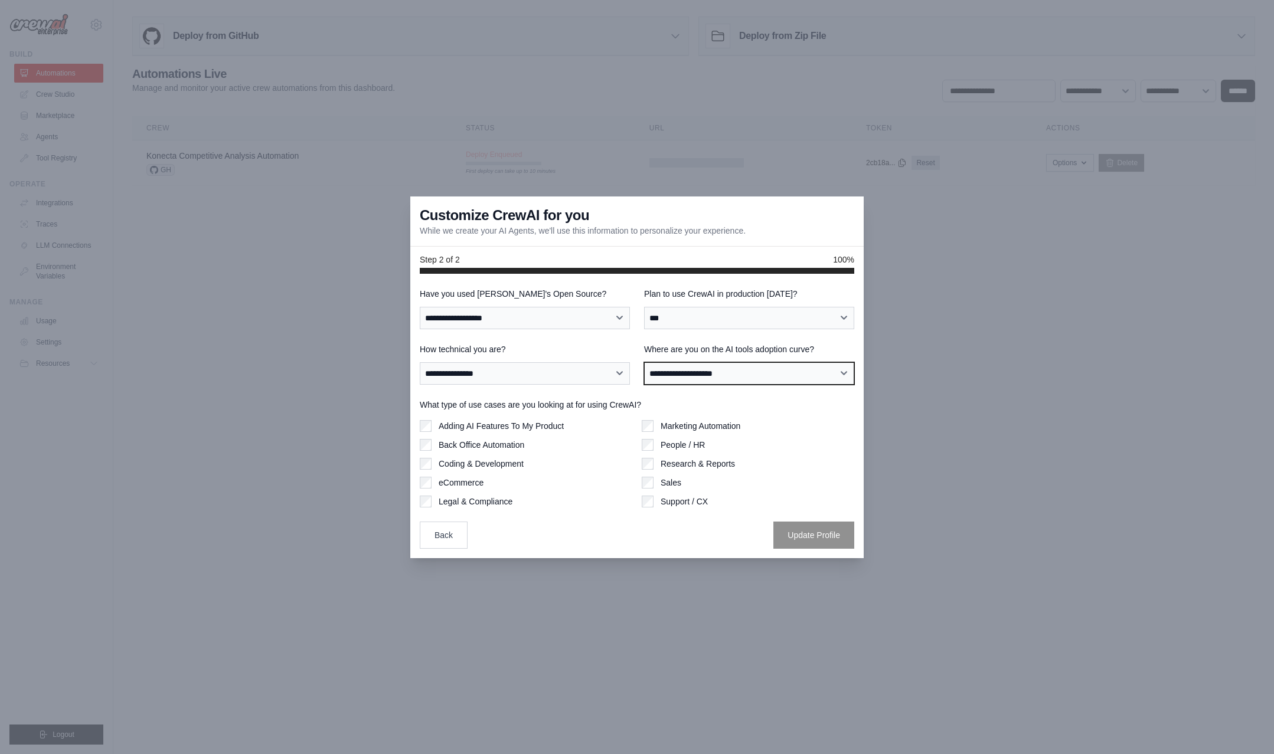
select select "**********"
click at [644, 362] on select "**********" at bounding box center [749, 373] width 210 height 22
click at [812, 532] on button "Update Profile" at bounding box center [813, 534] width 81 height 27
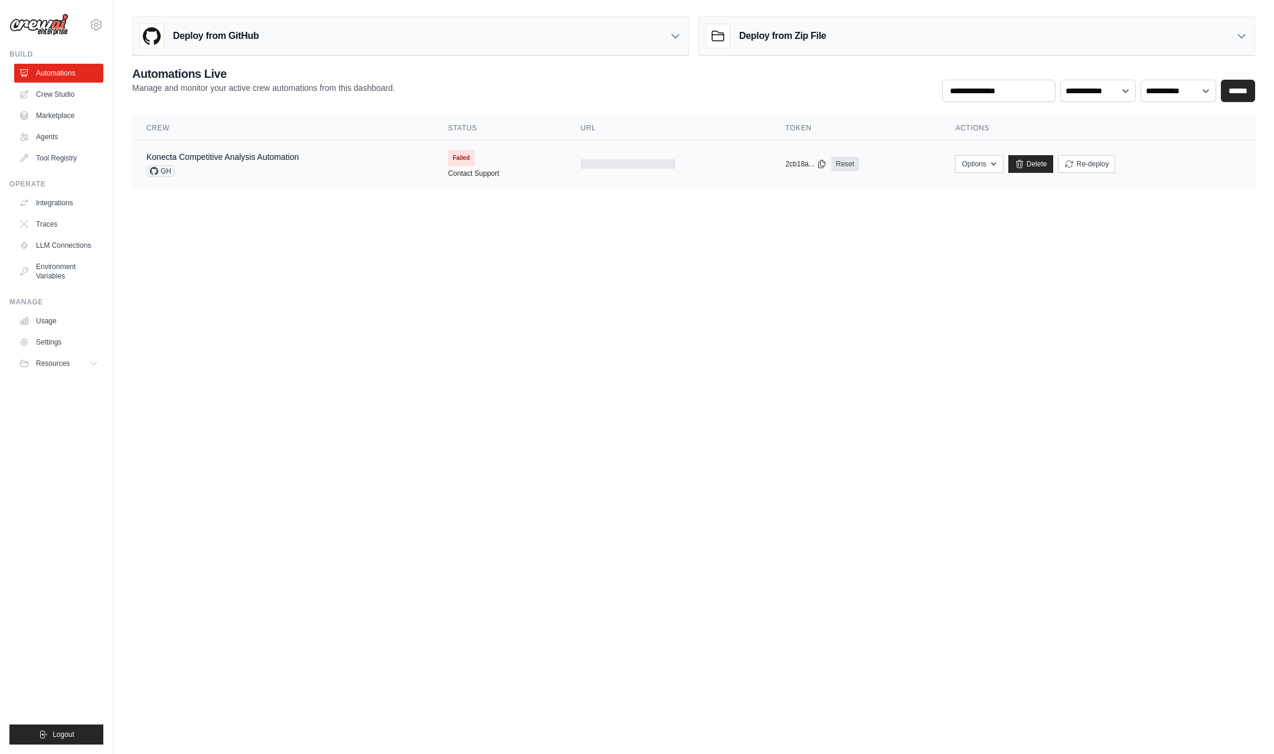
click at [462, 157] on span "Failed" at bounding box center [461, 158] width 27 height 17
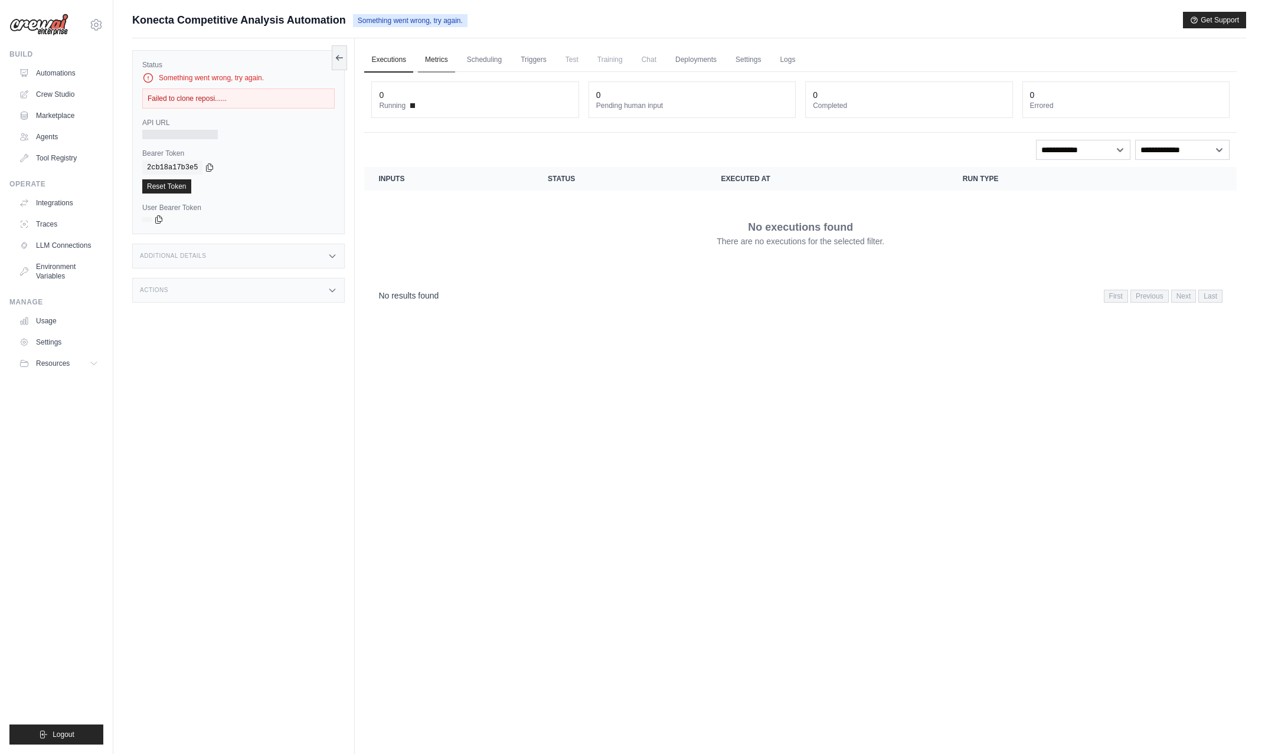
click at [431, 61] on link "Metrics" at bounding box center [436, 60] width 37 height 25
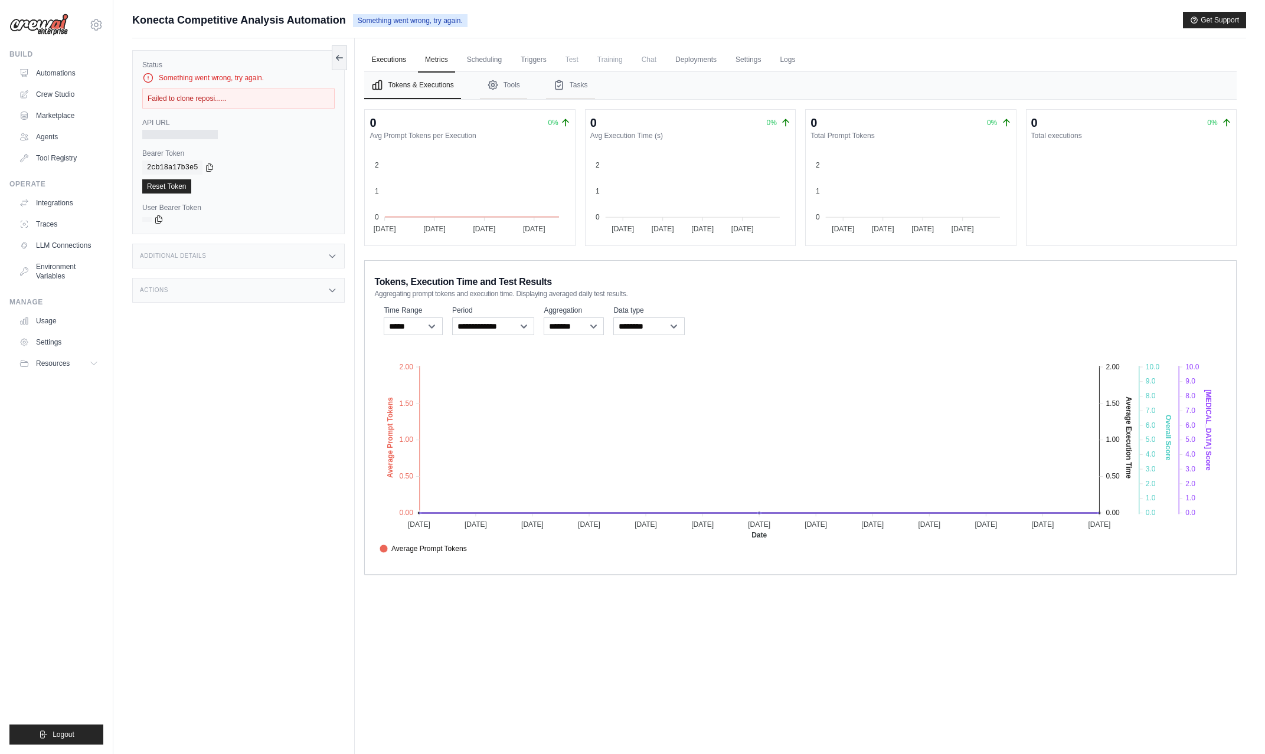
click at [379, 60] on link "Executions" at bounding box center [388, 60] width 49 height 25
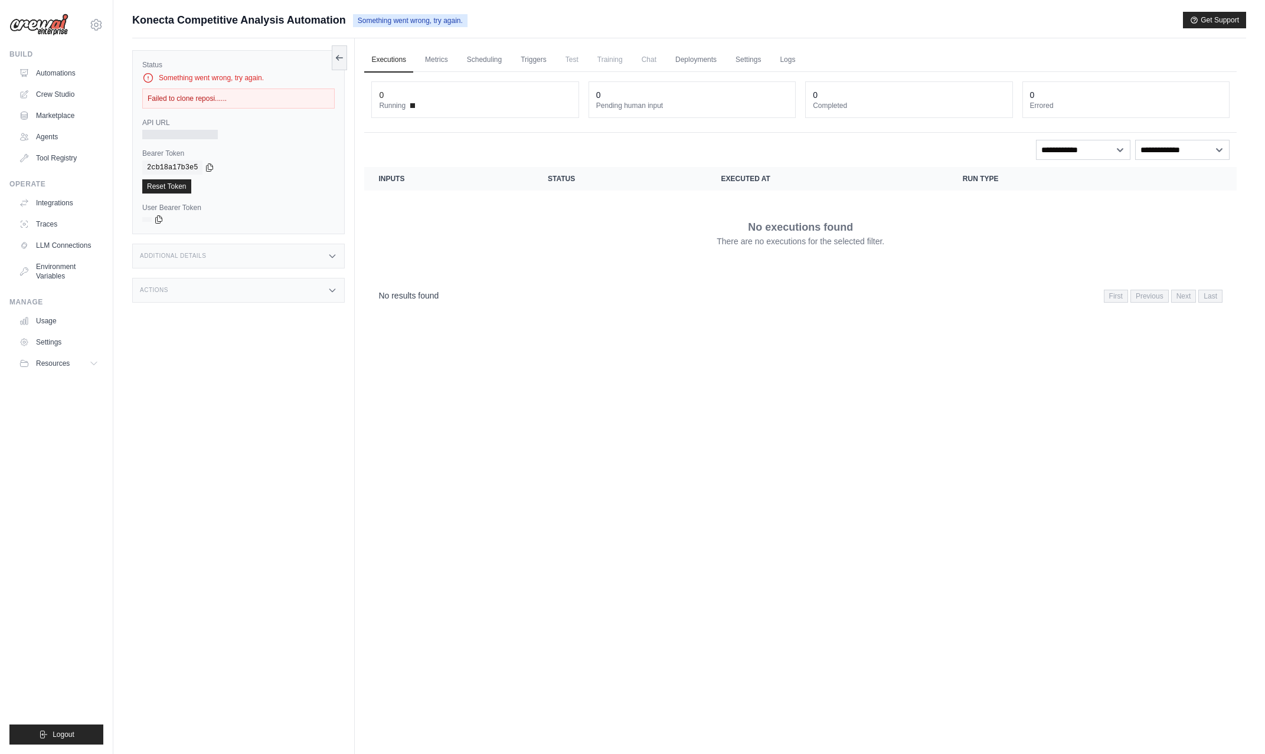
click at [171, 133] on div at bounding box center [180, 134] width 76 height 9
click at [707, 57] on link "Deployments" at bounding box center [695, 60] width 55 height 25
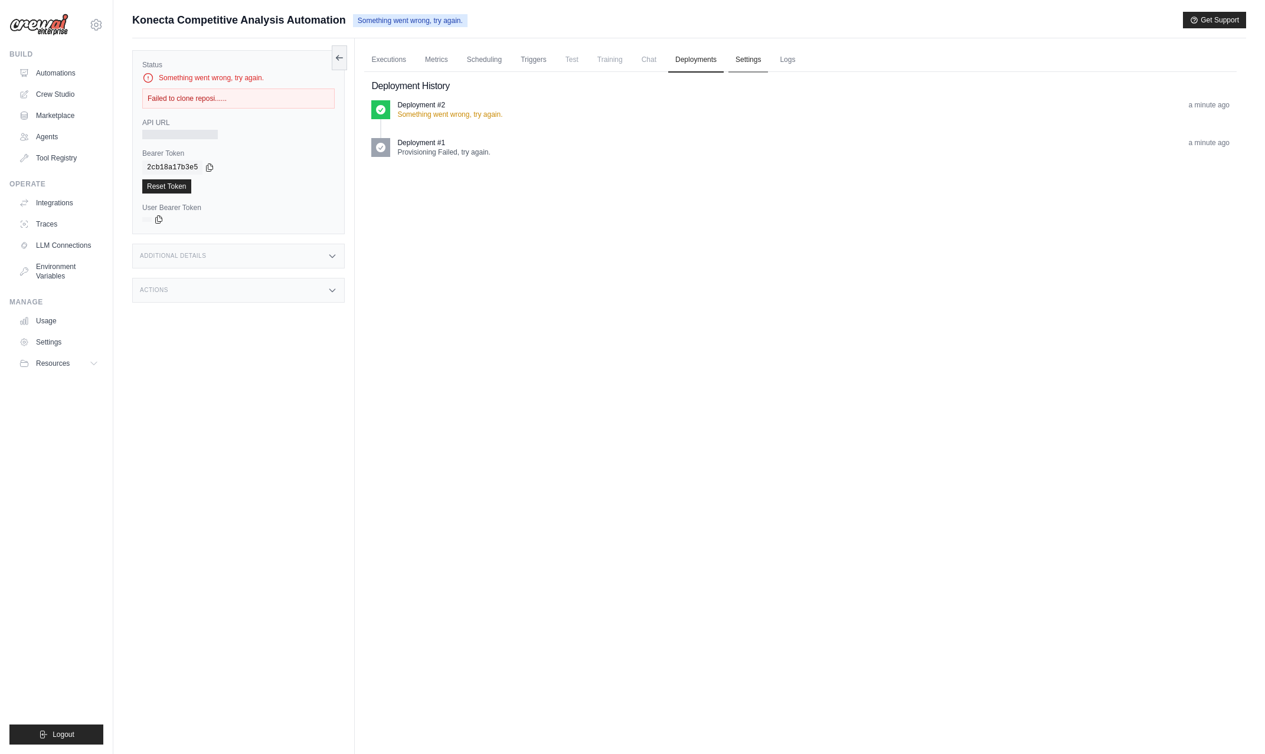
click at [750, 59] on link "Settings" at bounding box center [748, 60] width 40 height 25
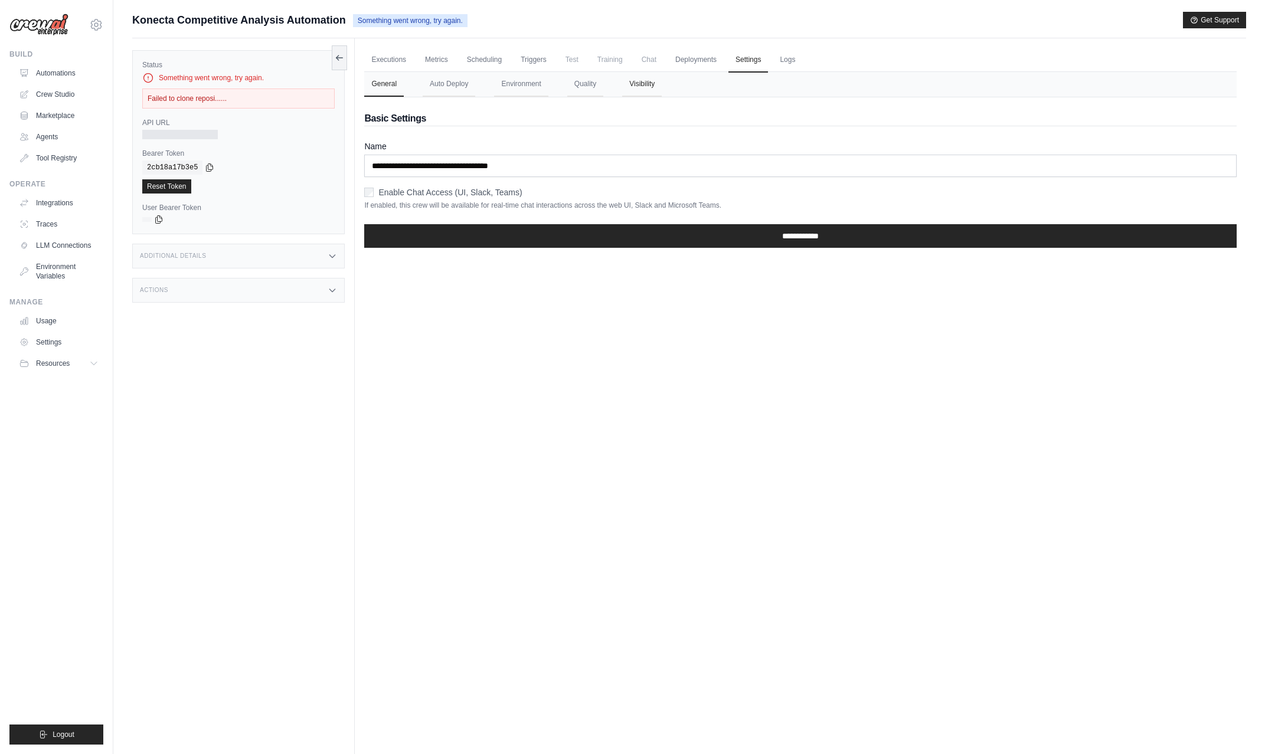
click at [637, 82] on button "Visibility" at bounding box center [642, 84] width 40 height 25
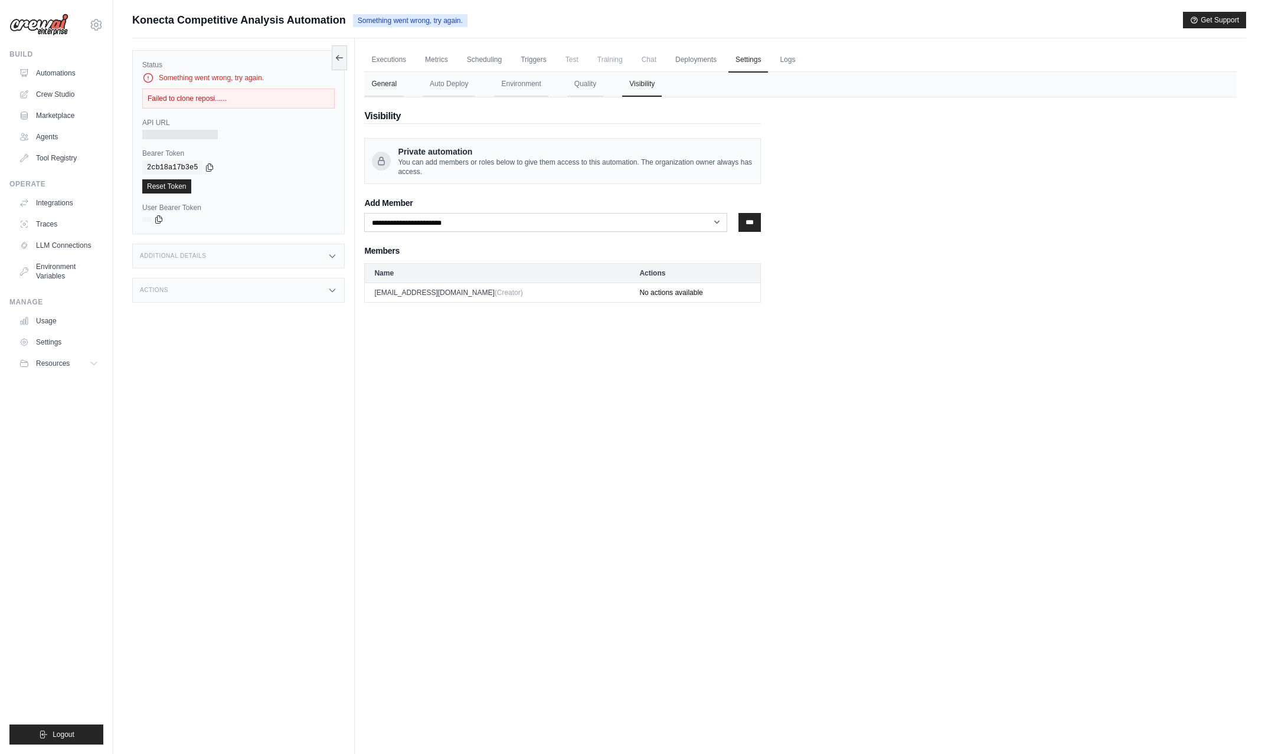
click at [381, 88] on button "General" at bounding box center [384, 84] width 40 height 25
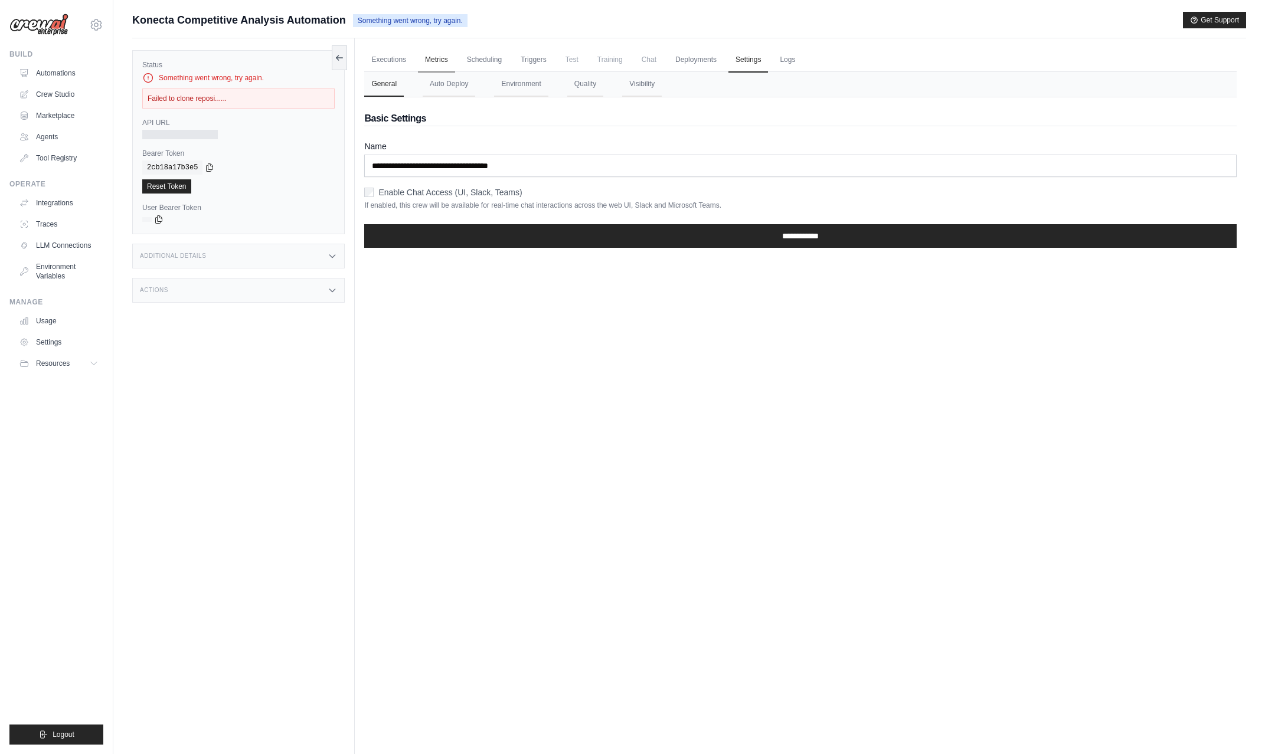
click at [430, 66] on link "Metrics" at bounding box center [436, 60] width 37 height 25
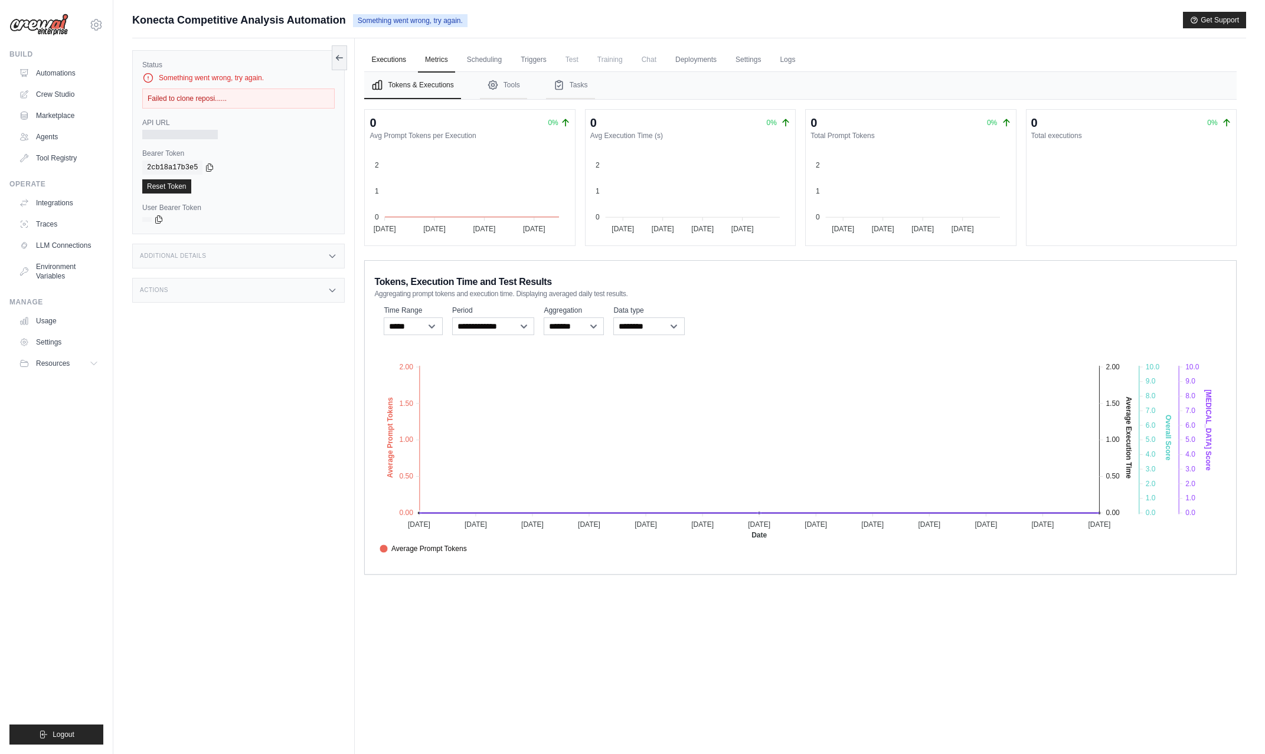
click at [384, 66] on link "Executions" at bounding box center [388, 60] width 49 height 25
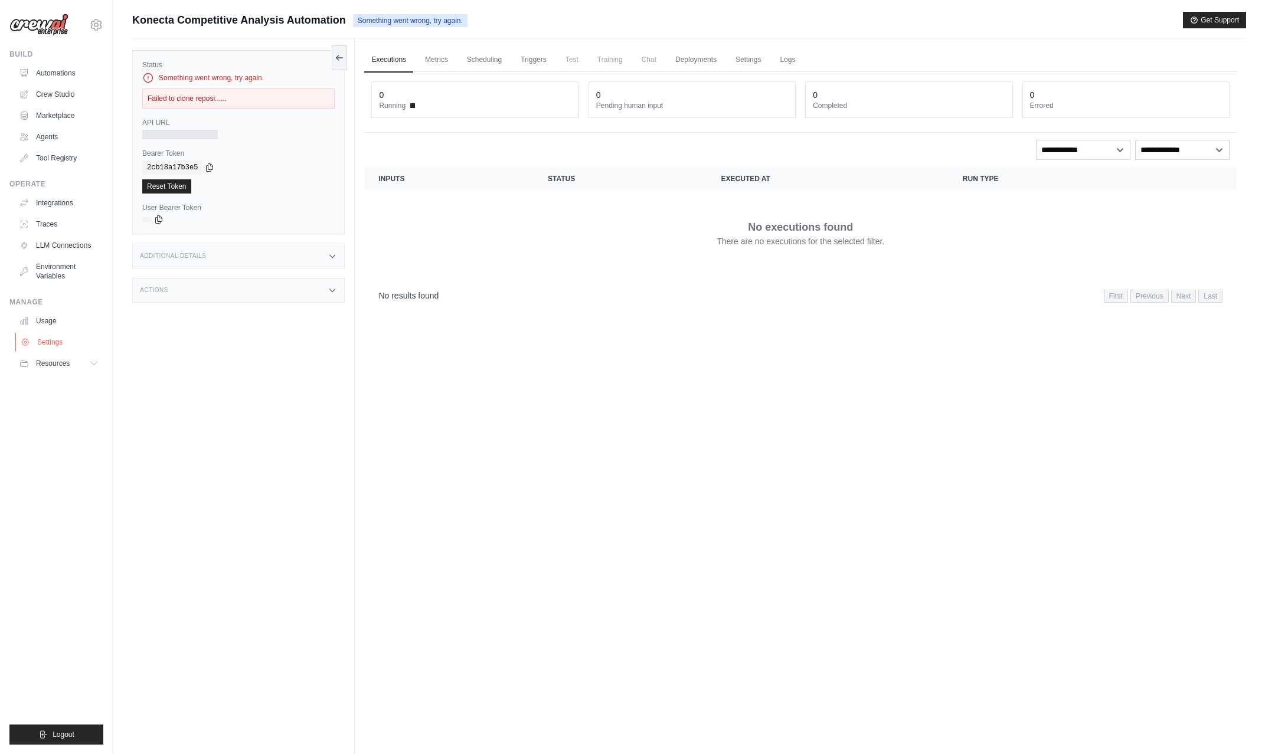
click at [59, 339] on link "Settings" at bounding box center [59, 342] width 89 height 19
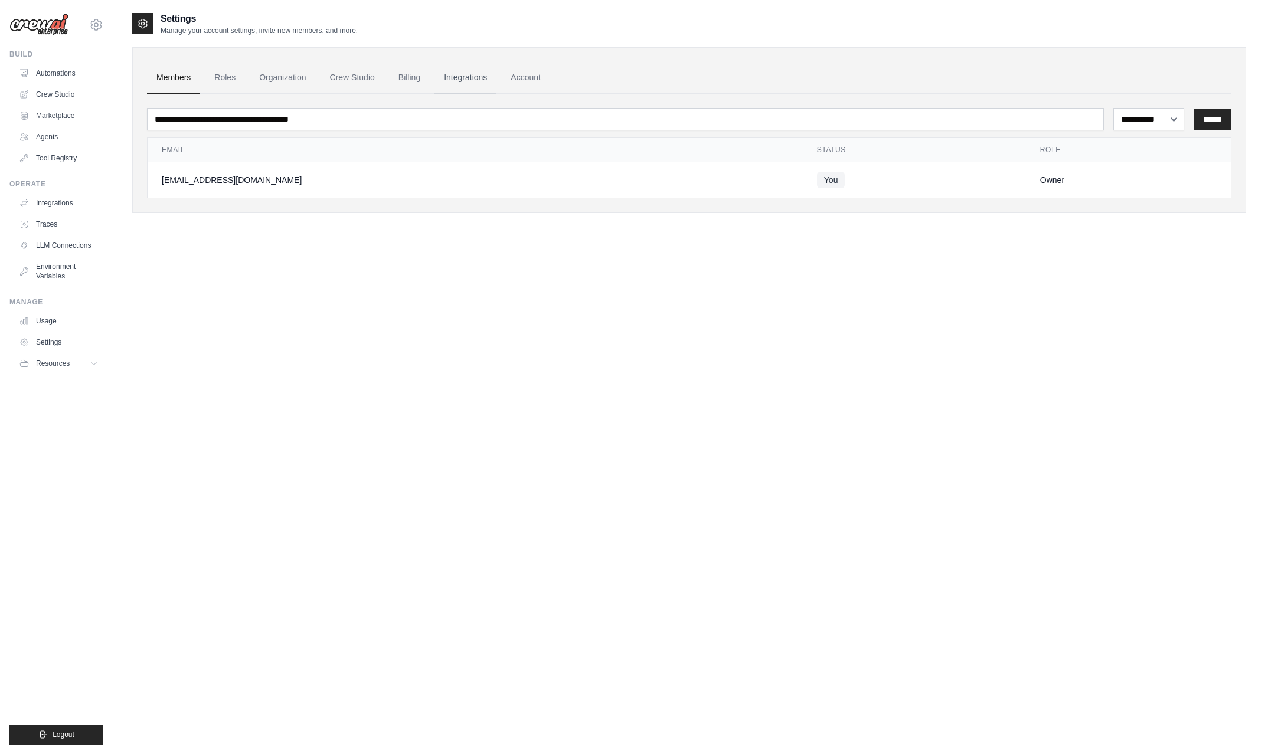
click at [466, 80] on link "Integrations" at bounding box center [465, 78] width 62 height 32
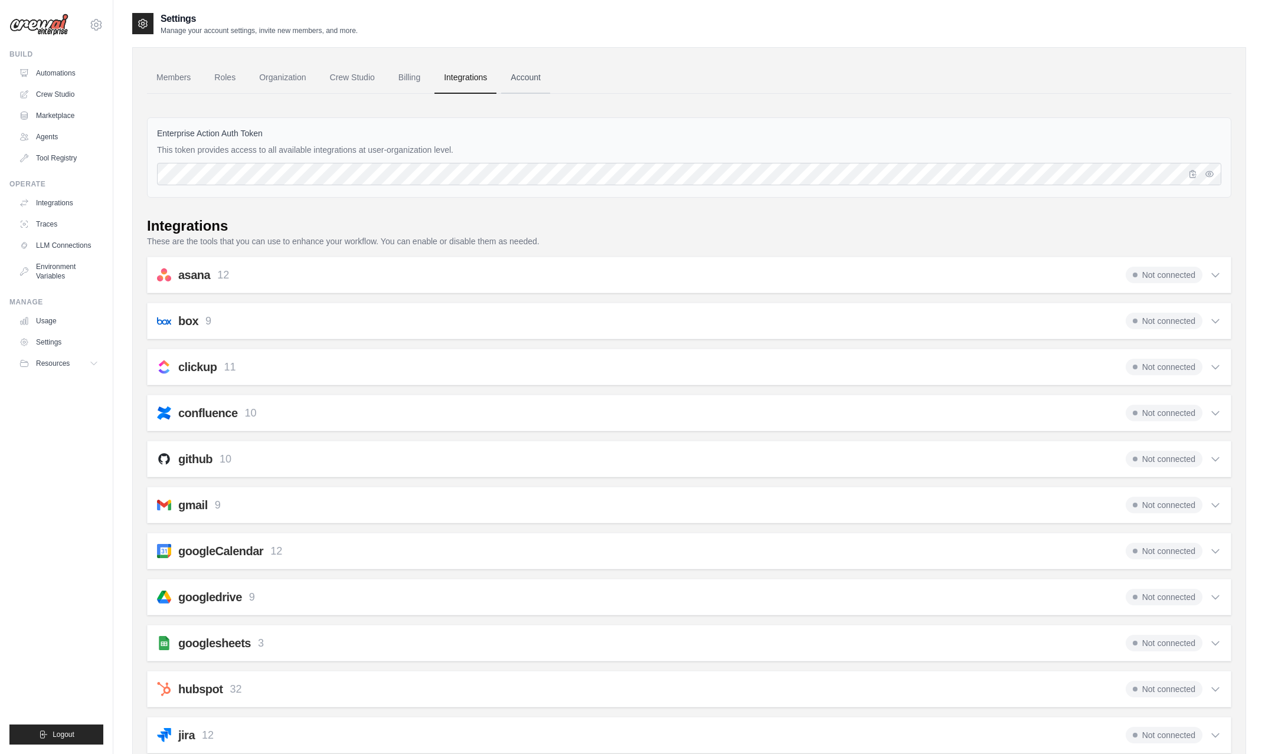
click at [513, 80] on link "Account" at bounding box center [525, 78] width 49 height 32
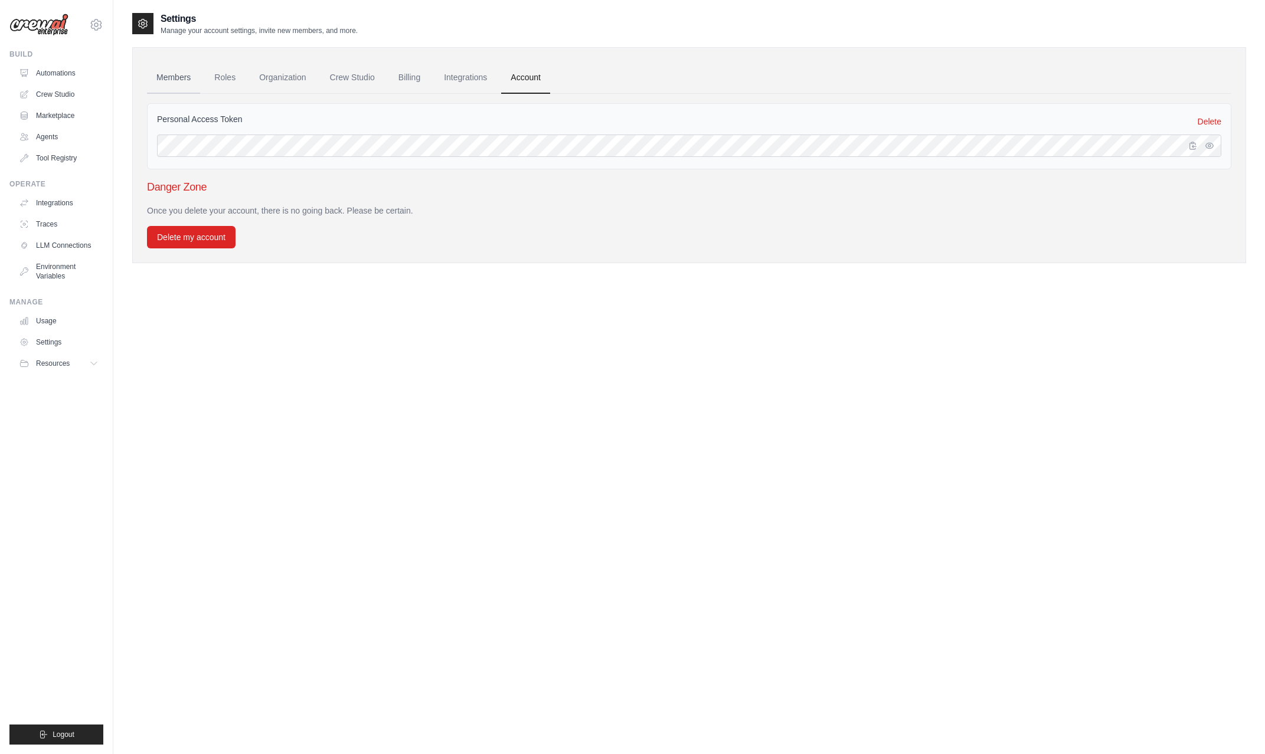
click at [171, 83] on link "Members" at bounding box center [173, 78] width 53 height 32
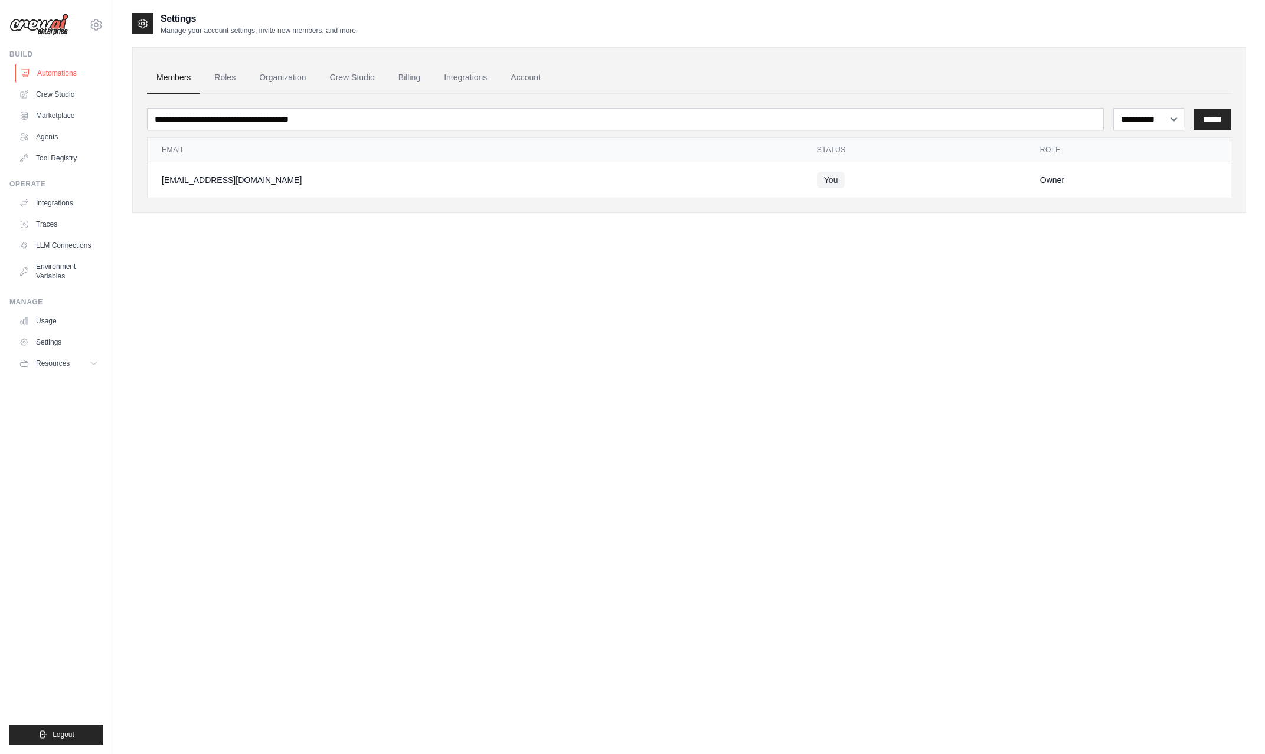
click at [61, 70] on link "Automations" at bounding box center [59, 73] width 89 height 19
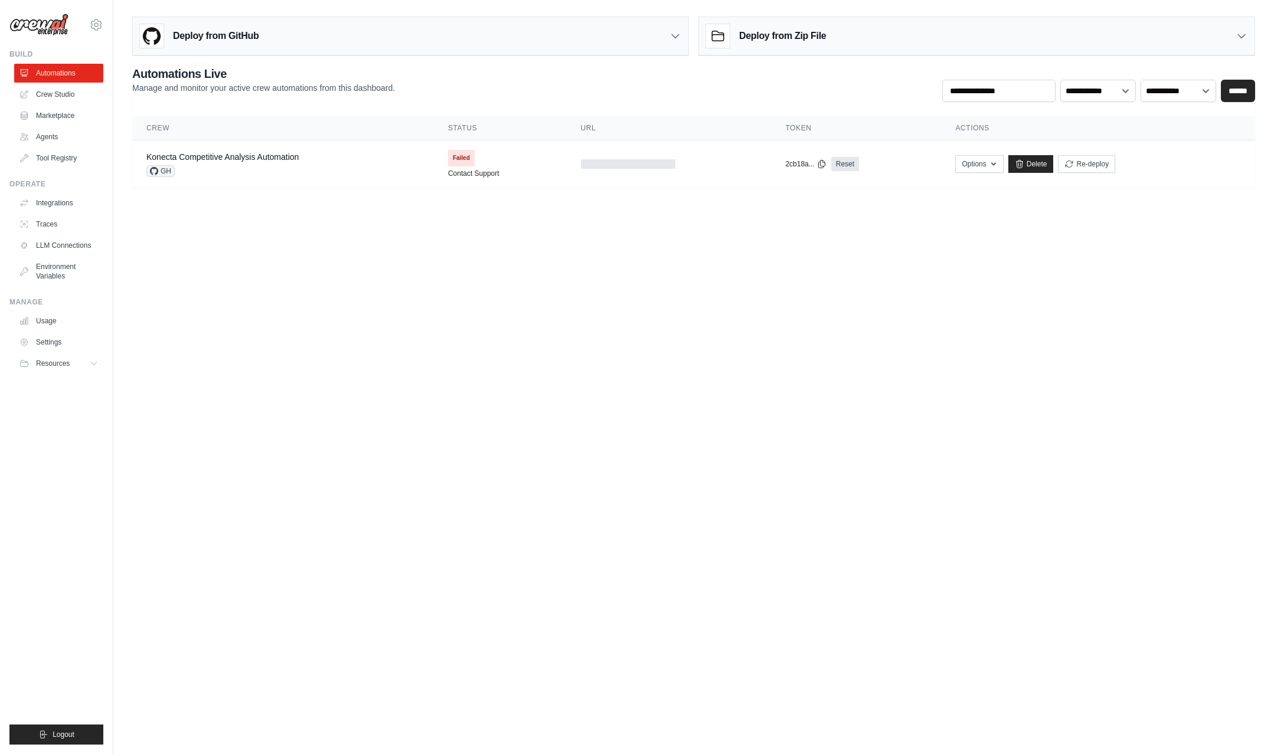
click at [330, 42] on div "Deploy from GitHub" at bounding box center [410, 36] width 555 height 38
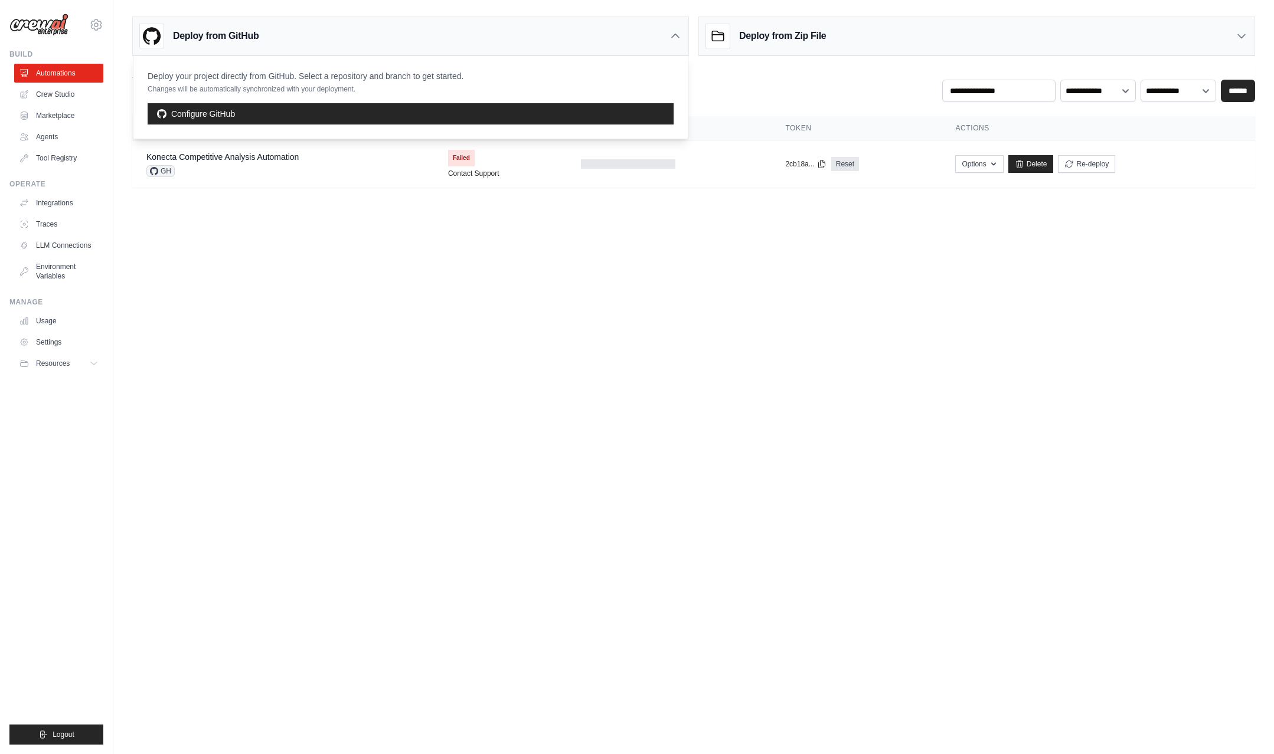
click at [713, 84] on div "**********" at bounding box center [693, 84] width 1123 height 37
click at [812, 43] on div "Deploy from Zip File" at bounding box center [766, 36] width 120 height 24
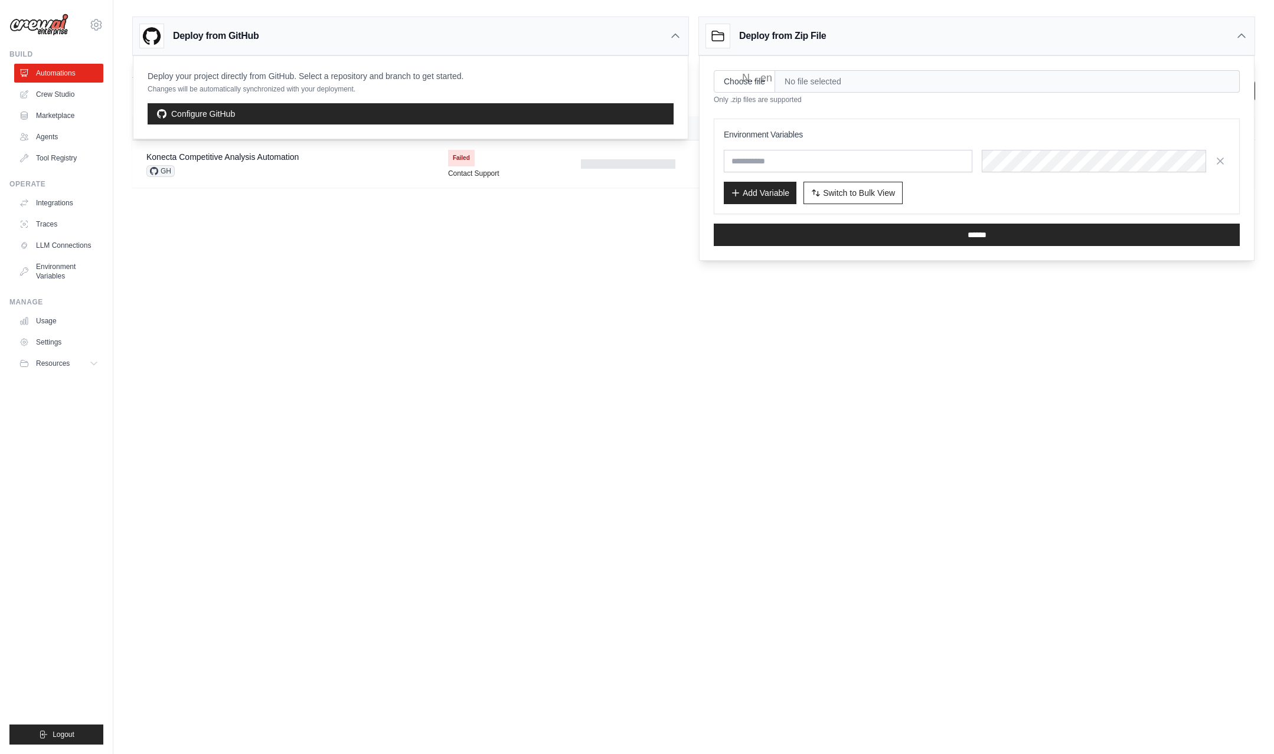
click at [885, 315] on body "mischa.vanoijen@konecta.com Settings Build Automations Crew Studio" at bounding box center [637, 377] width 1274 height 754
click at [596, 231] on body "mischa.vanoijen@konecta.com Settings Build Automations Crew Studio" at bounding box center [637, 377] width 1274 height 754
click at [421, 83] on div "Deploy your project directly from GitHub. Select a repository and branch to get…" at bounding box center [306, 82] width 316 height 24
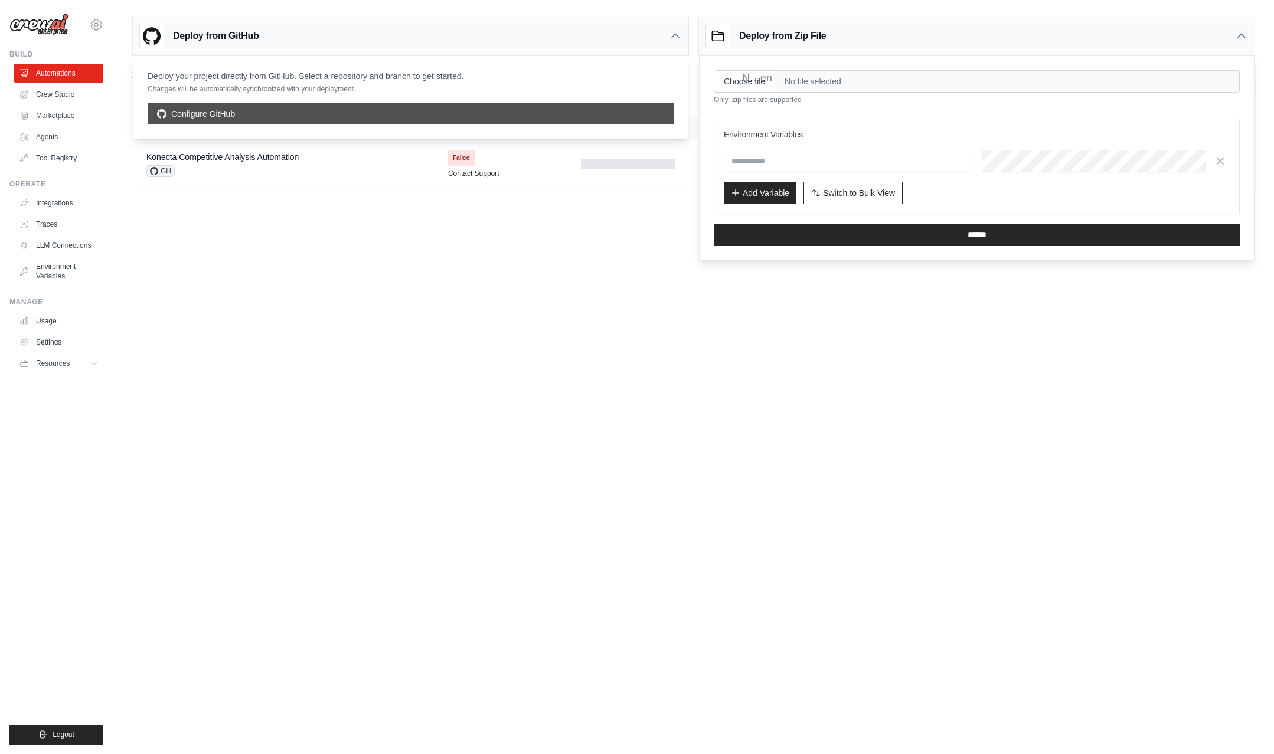
click at [312, 112] on link "Configure GitHub" at bounding box center [411, 113] width 526 height 21
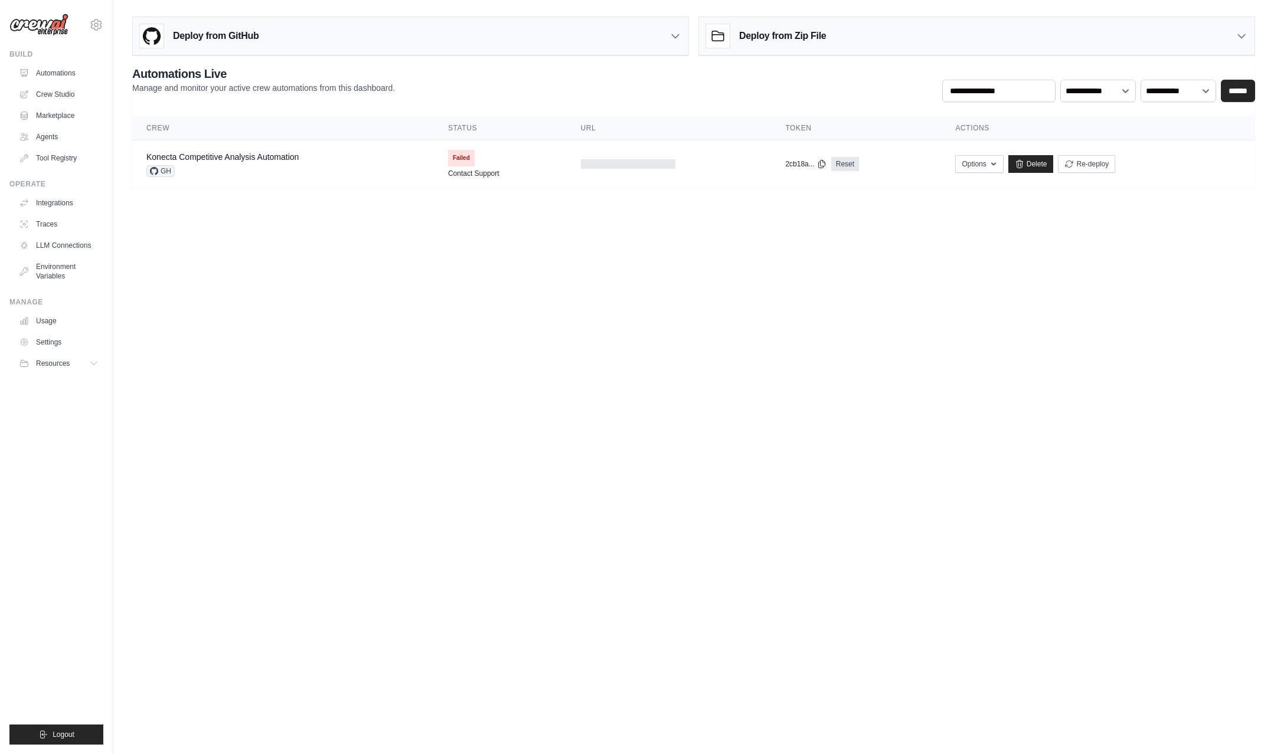
click at [257, 40] on h3 "Deploy from GitHub" at bounding box center [216, 36] width 86 height 14
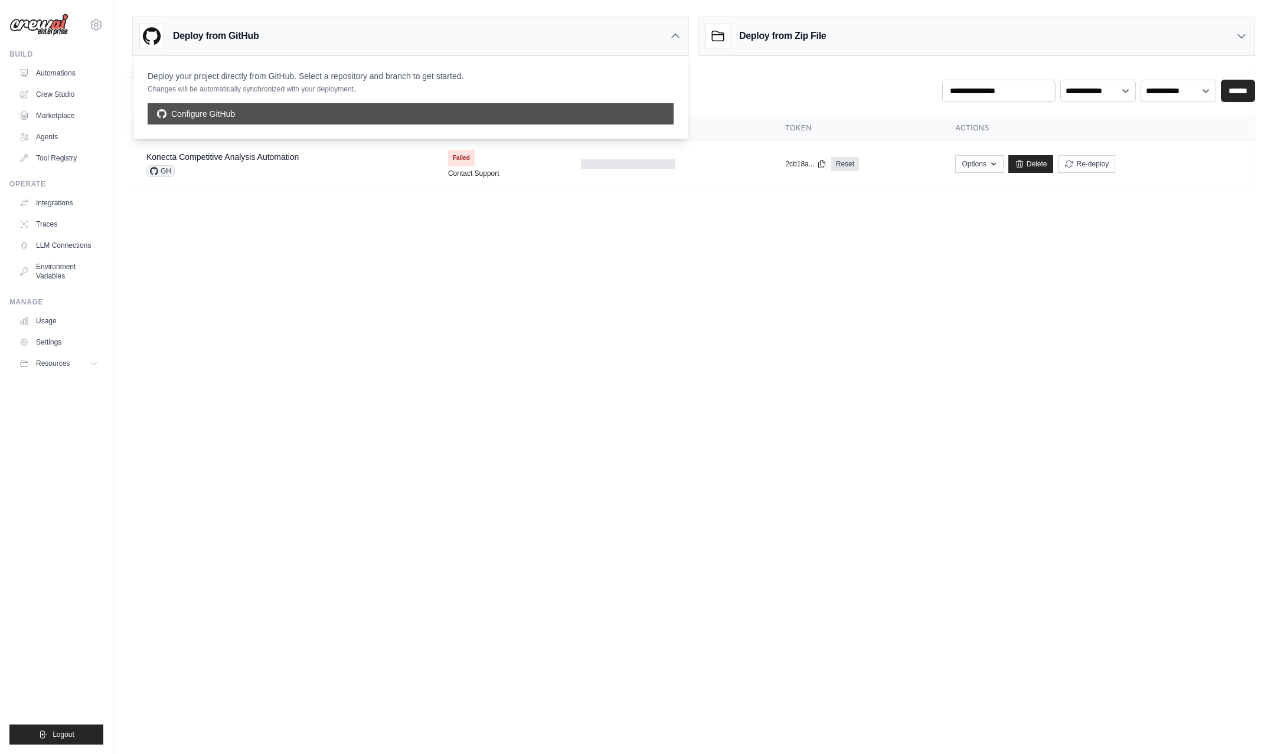
click at [223, 120] on link "Configure GitHub" at bounding box center [411, 113] width 526 height 21
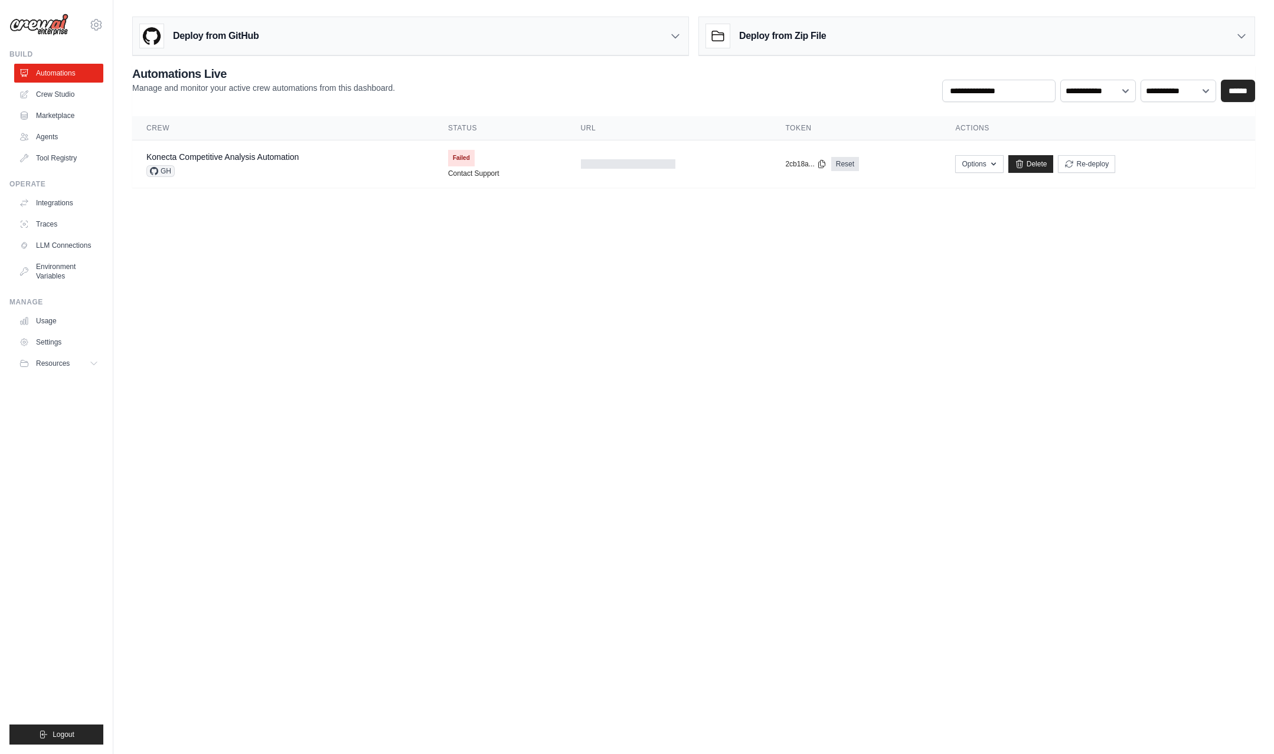
click at [296, 40] on div "Deploy from GitHub" at bounding box center [410, 36] width 555 height 38
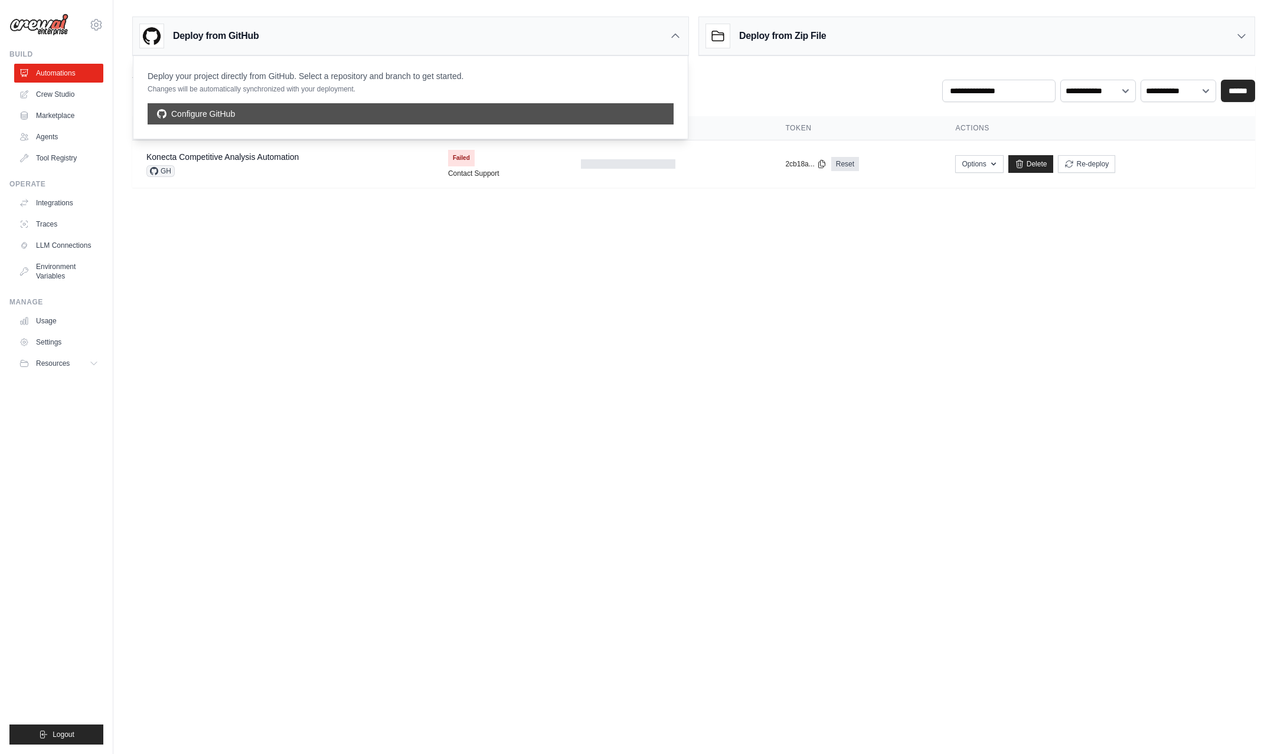
click at [270, 116] on link "Configure GitHub" at bounding box center [411, 113] width 526 height 21
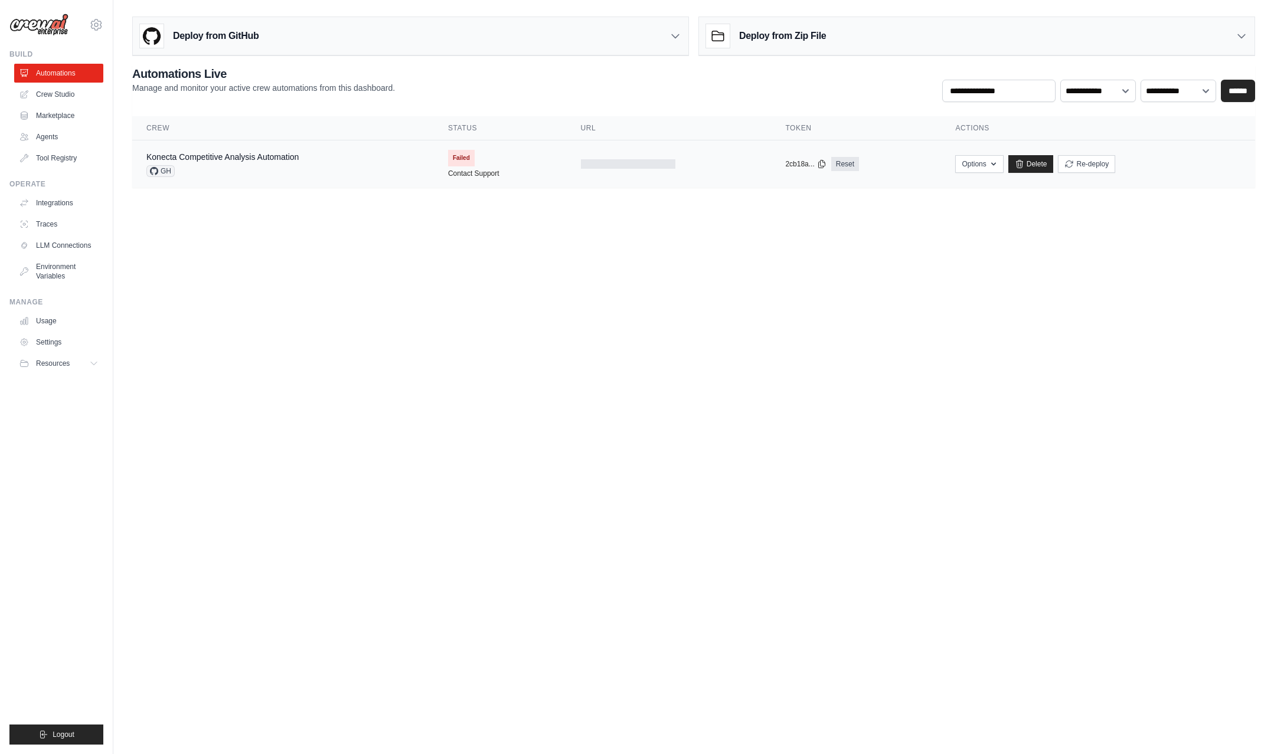
click at [167, 170] on span "GH" at bounding box center [160, 171] width 28 height 12
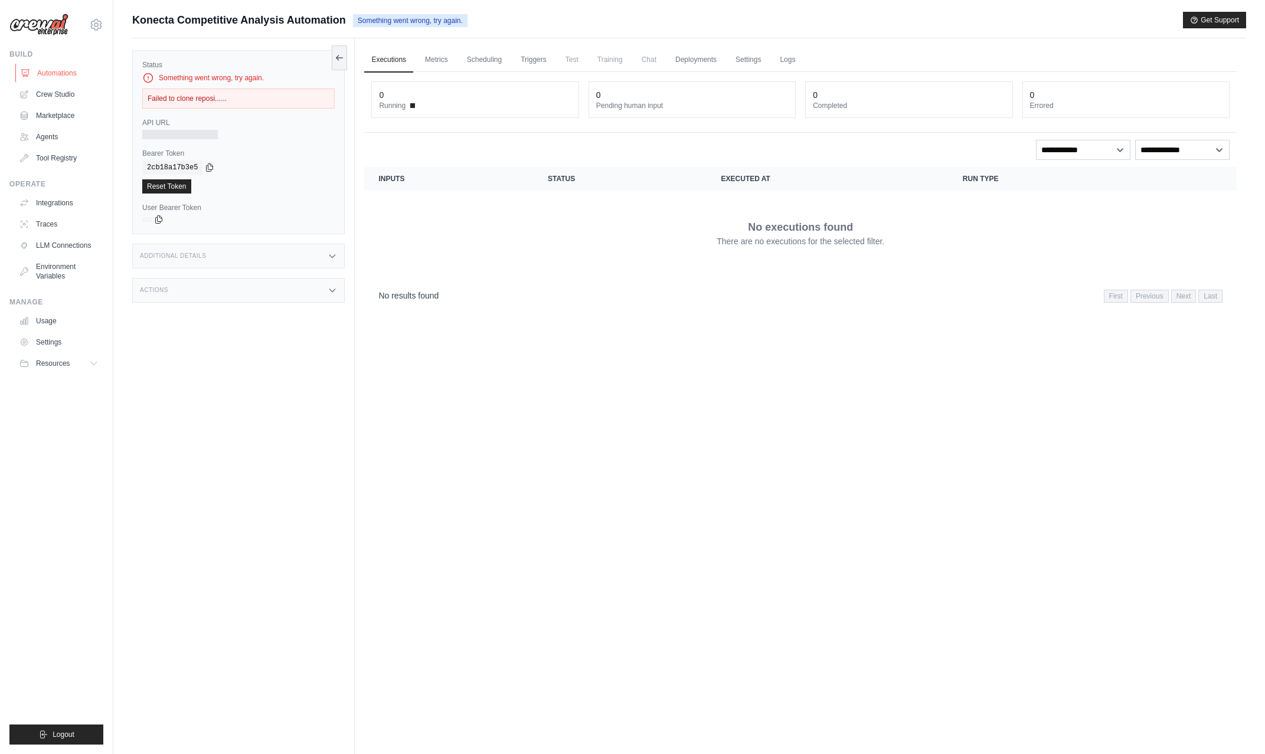
click at [61, 74] on link "Automations" at bounding box center [59, 73] width 89 height 19
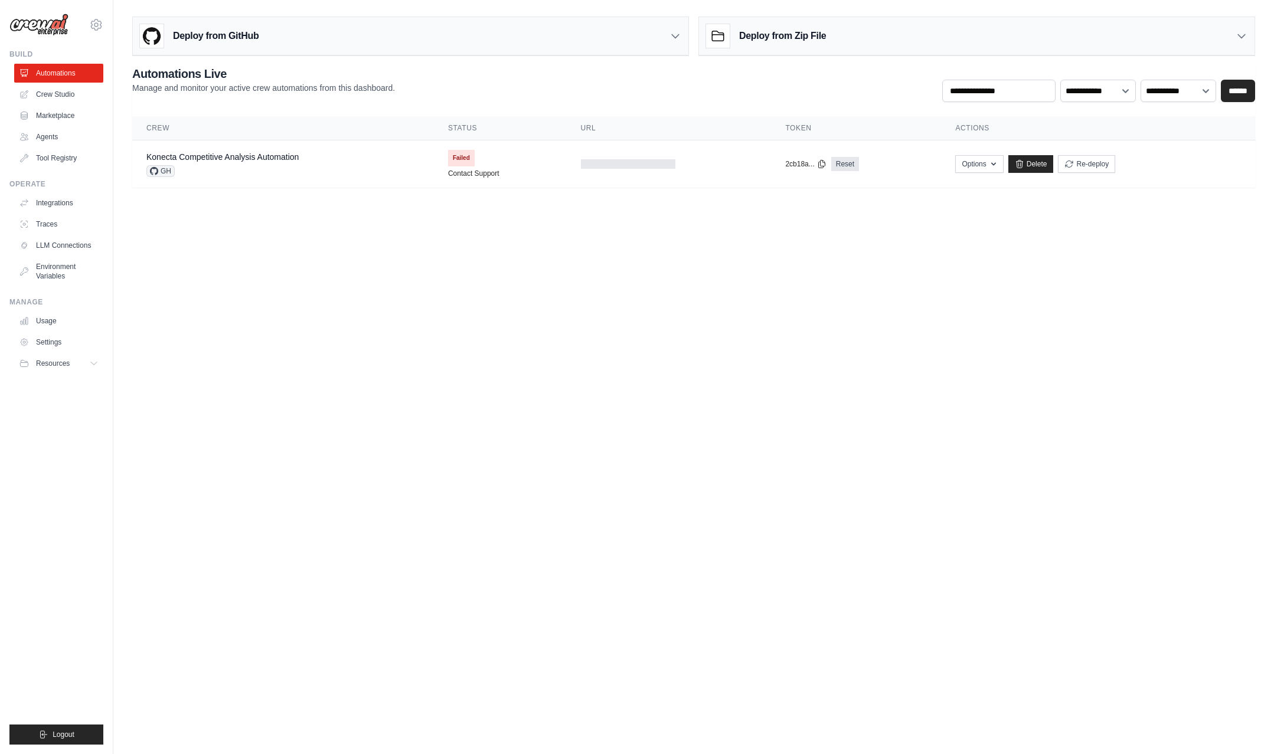
click at [267, 40] on div "Deploy from GitHub" at bounding box center [410, 36] width 555 height 38
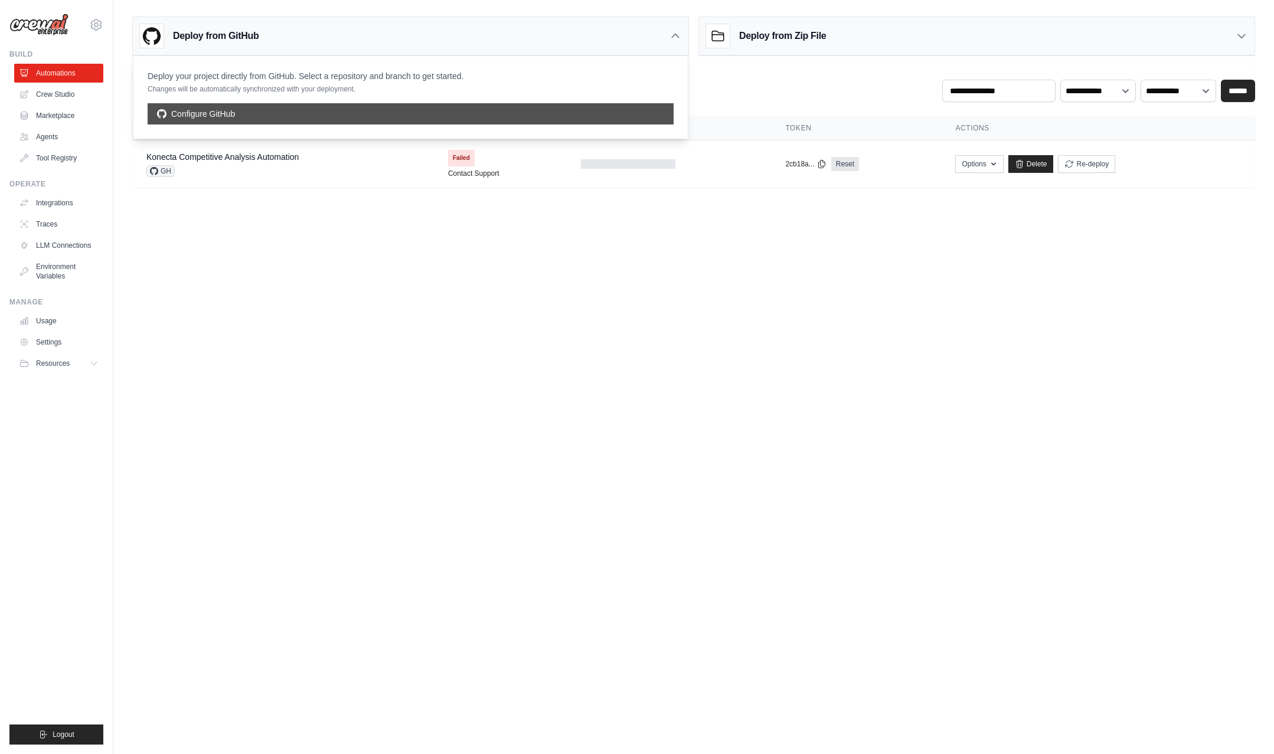
click at [231, 107] on link "Configure GitHub" at bounding box center [411, 113] width 526 height 21
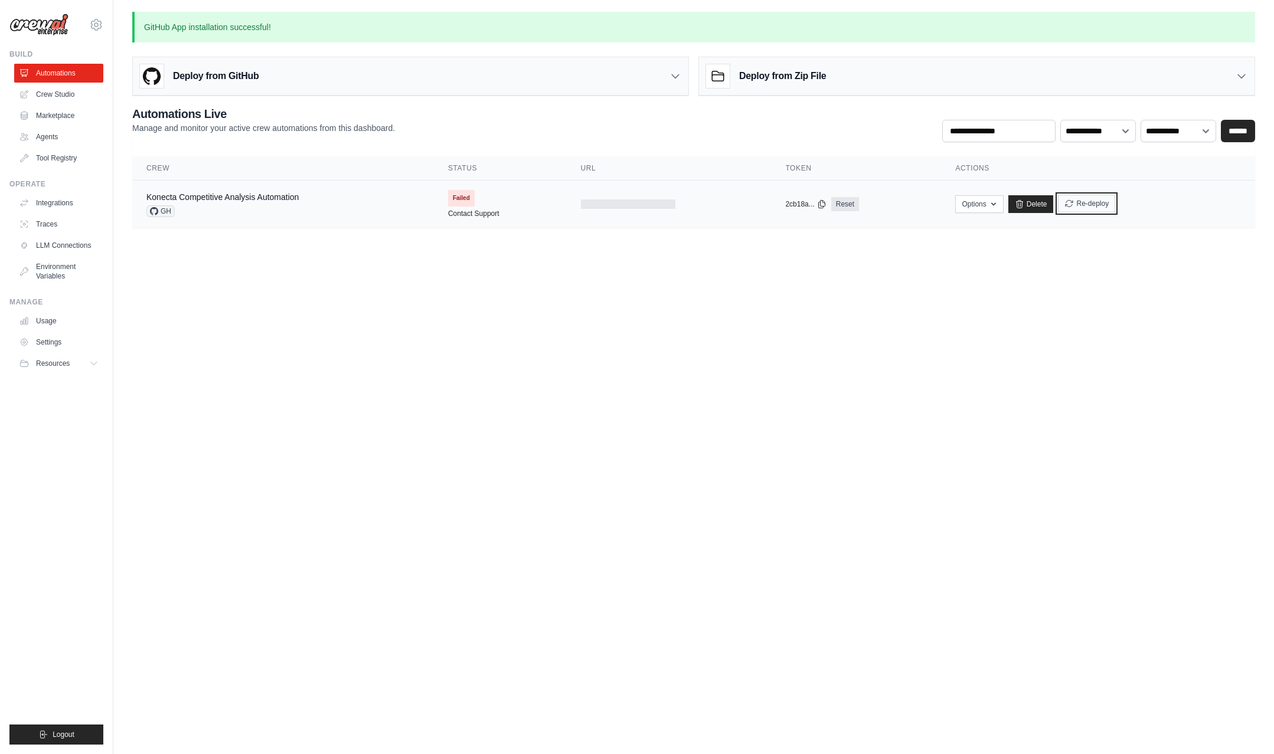
click at [1080, 202] on button "Re-deploy" at bounding box center [1086, 204] width 57 height 18
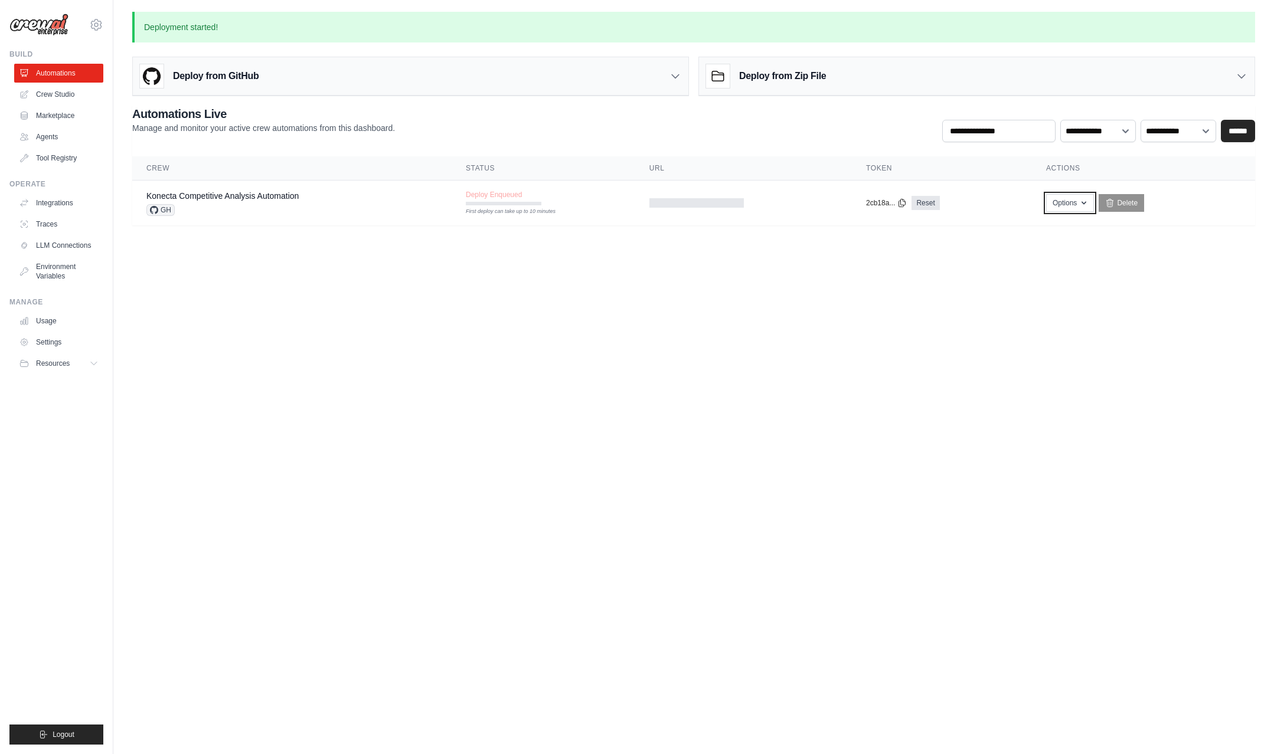
click at [1080, 202] on icon "button" at bounding box center [1083, 202] width 9 height 9
click at [1138, 274] on body "mischa.vanoijen@konecta.com Settings Build Automations Crew Studio" at bounding box center [637, 377] width 1274 height 754
click at [508, 192] on span "Deploy Enqueued" at bounding box center [494, 194] width 56 height 9
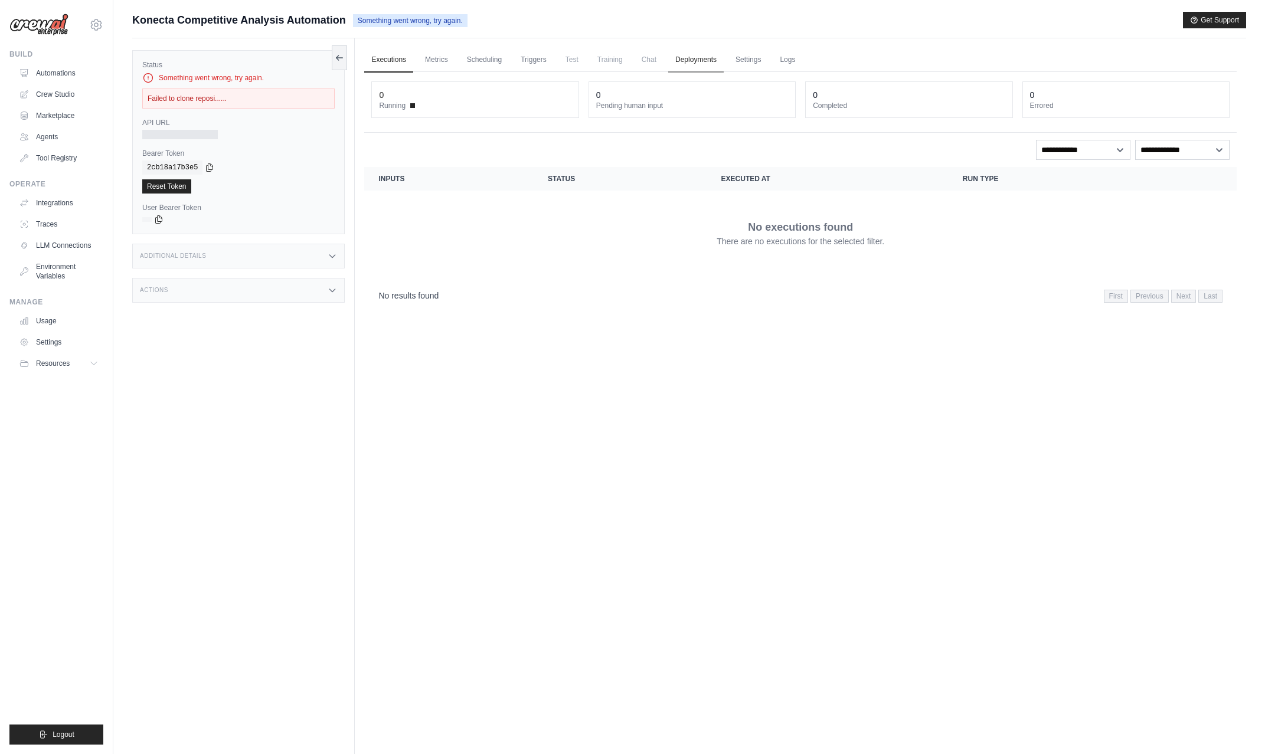
click at [682, 58] on link "Deployments" at bounding box center [695, 60] width 55 height 25
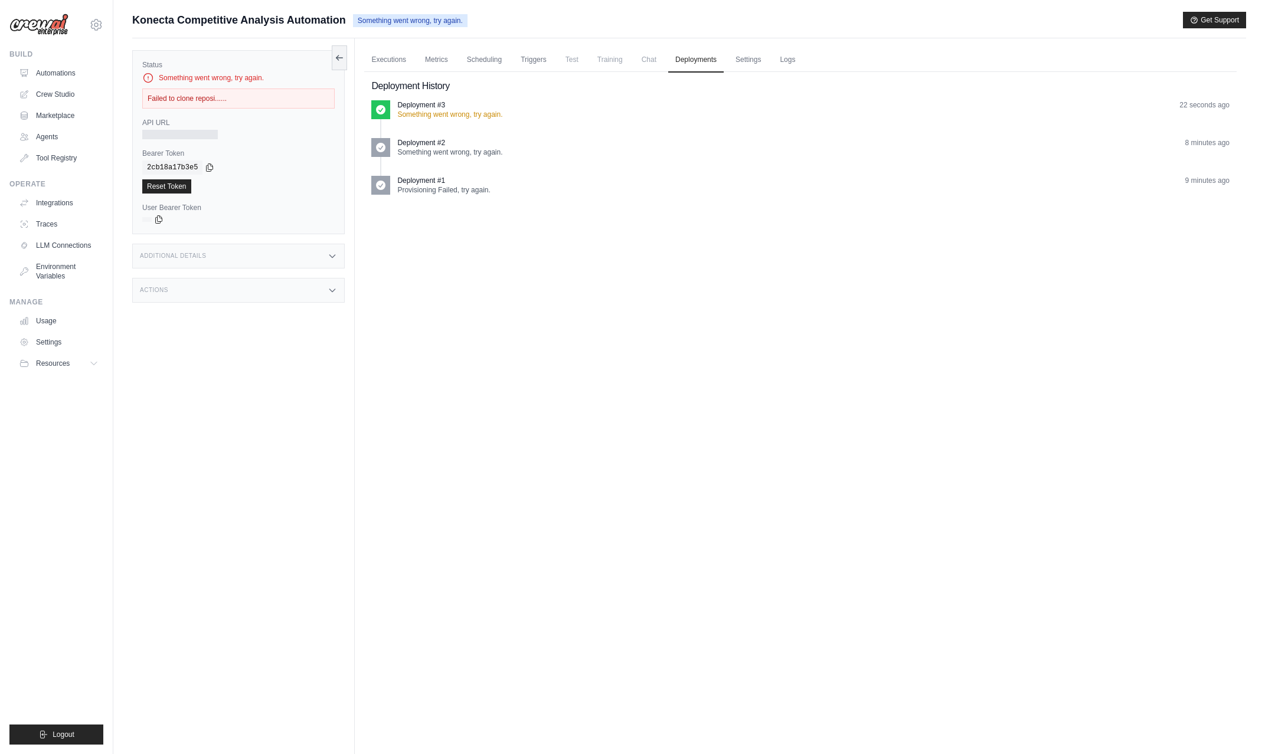
click at [384, 112] on icon at bounding box center [380, 109] width 9 height 9
click at [240, 104] on div "Failed to clone reposi......" at bounding box center [238, 99] width 192 height 20
click at [67, 71] on link "Automations" at bounding box center [59, 73] width 89 height 19
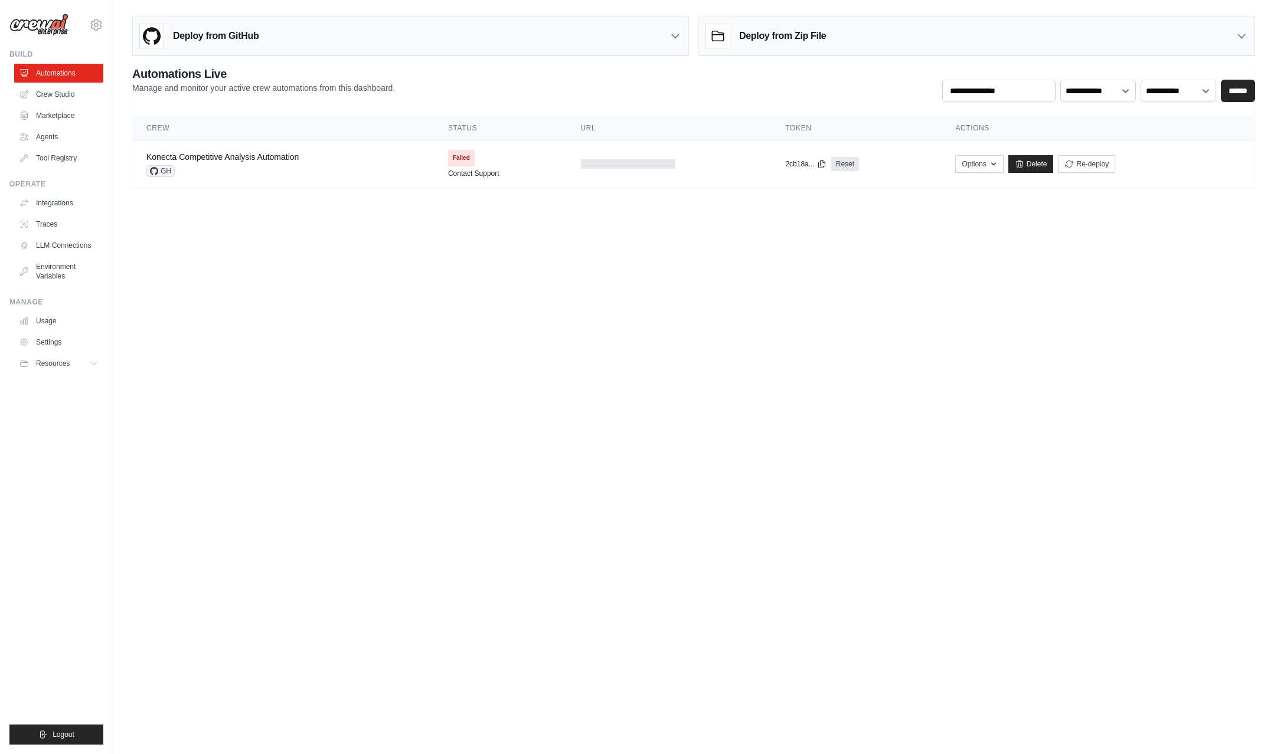
click at [745, 41] on h3 "Deploy from Zip File" at bounding box center [782, 36] width 87 height 14
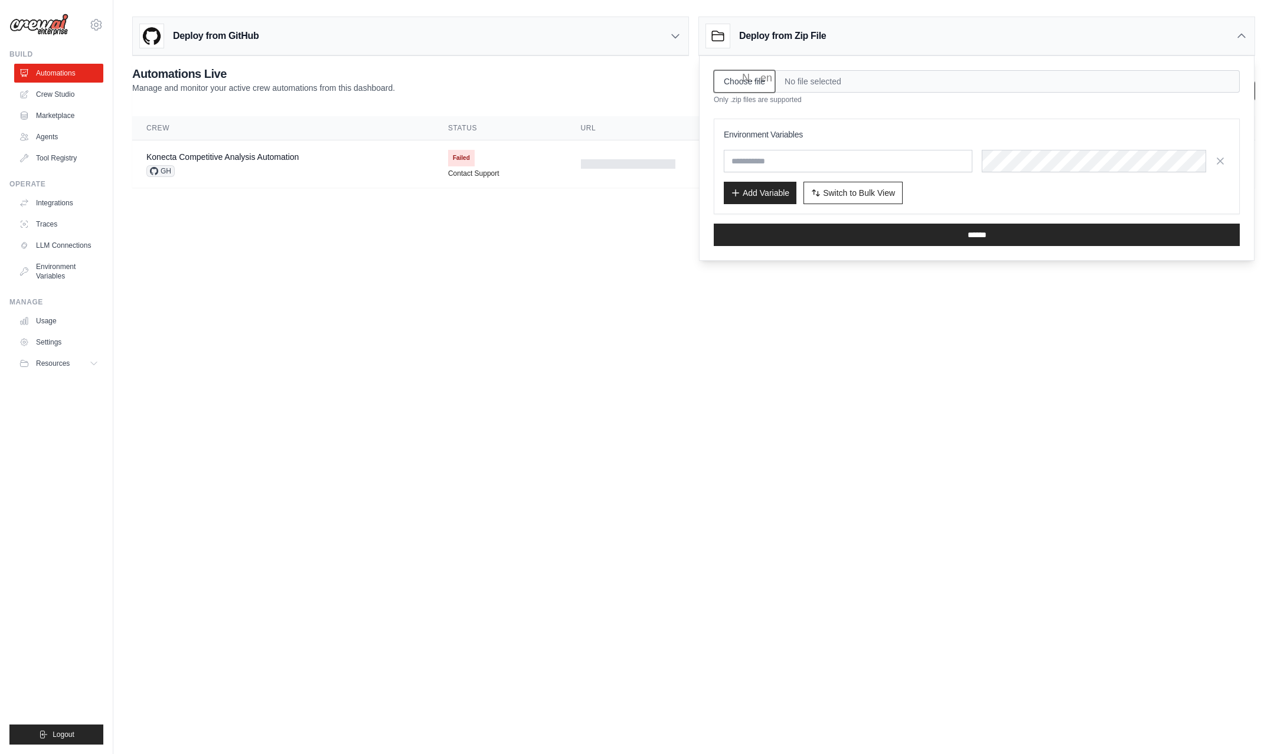
click at [755, 84] on input "Choose file" at bounding box center [744, 81] width 61 height 22
type input "**********"
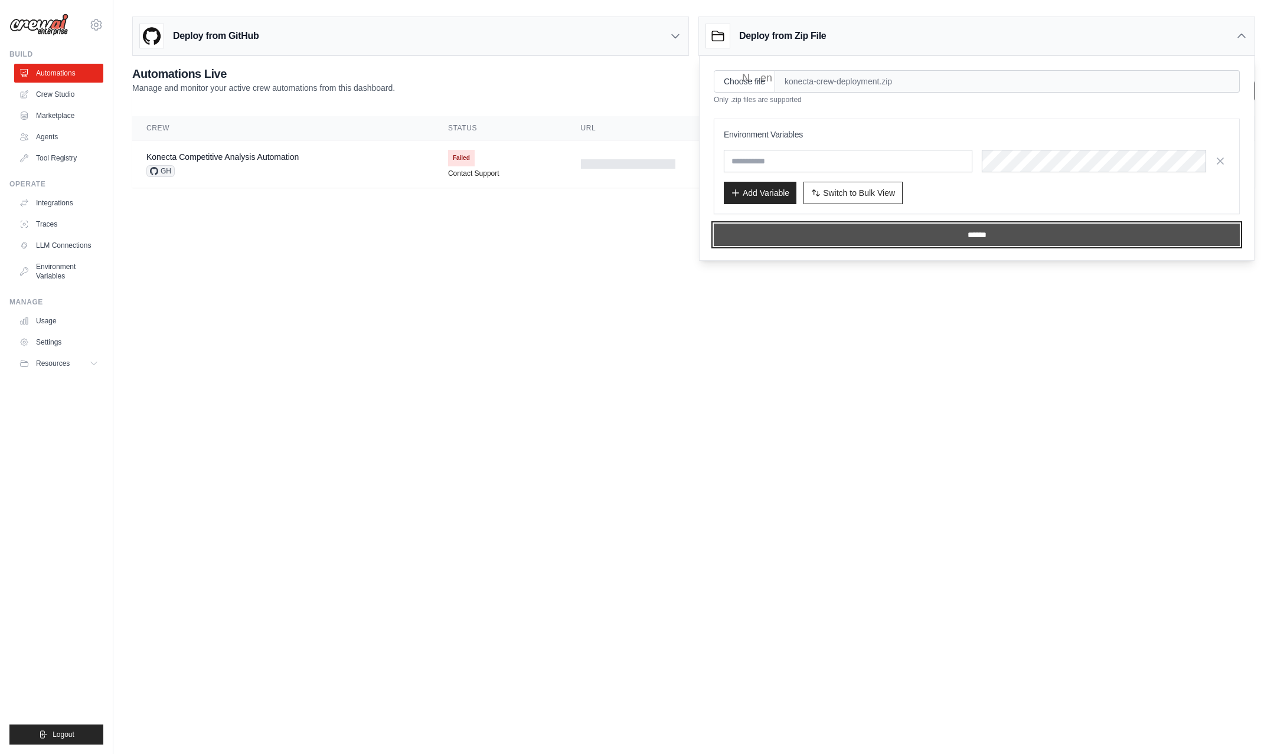
click at [951, 234] on input "******" at bounding box center [977, 235] width 526 height 22
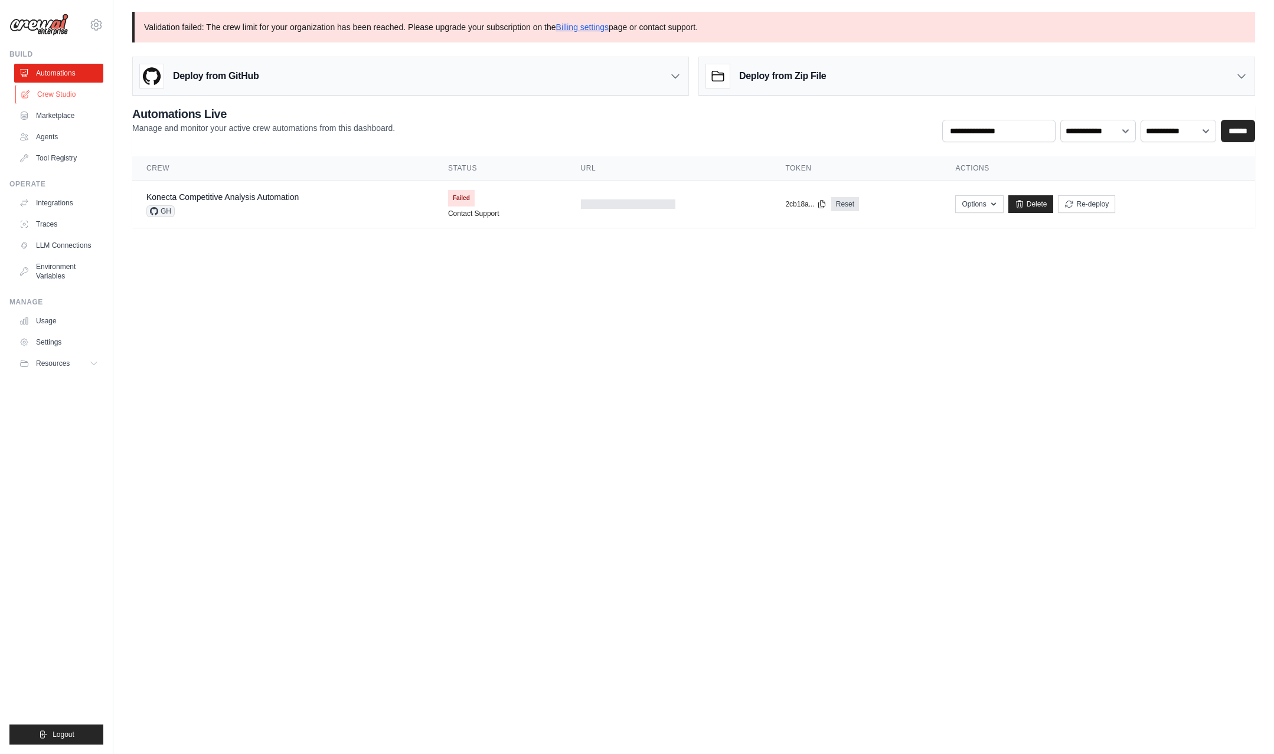
click at [54, 96] on link "Crew Studio" at bounding box center [59, 94] width 89 height 19
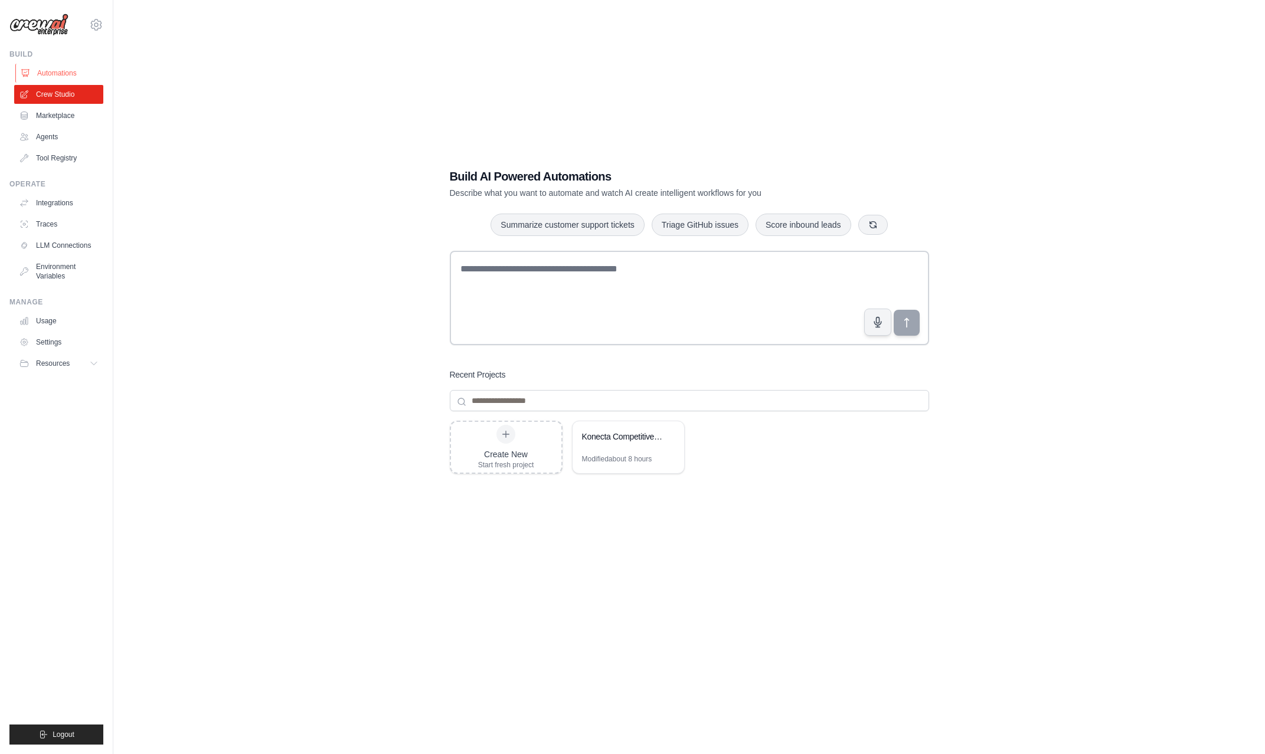
click at [41, 70] on link "Automations" at bounding box center [59, 73] width 89 height 19
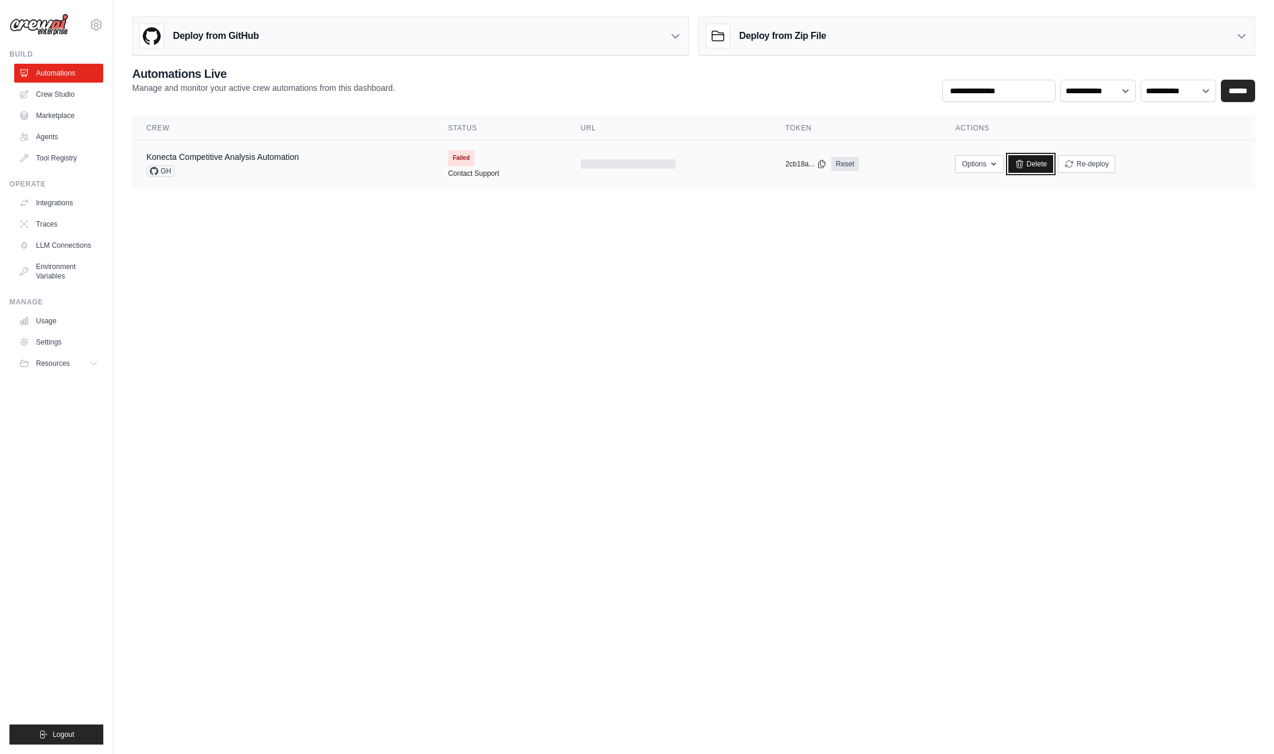
click at [1024, 161] on link "Delete" at bounding box center [1030, 164] width 45 height 18
click at [891, 43] on div "Deploy from Zip File" at bounding box center [976, 36] width 555 height 38
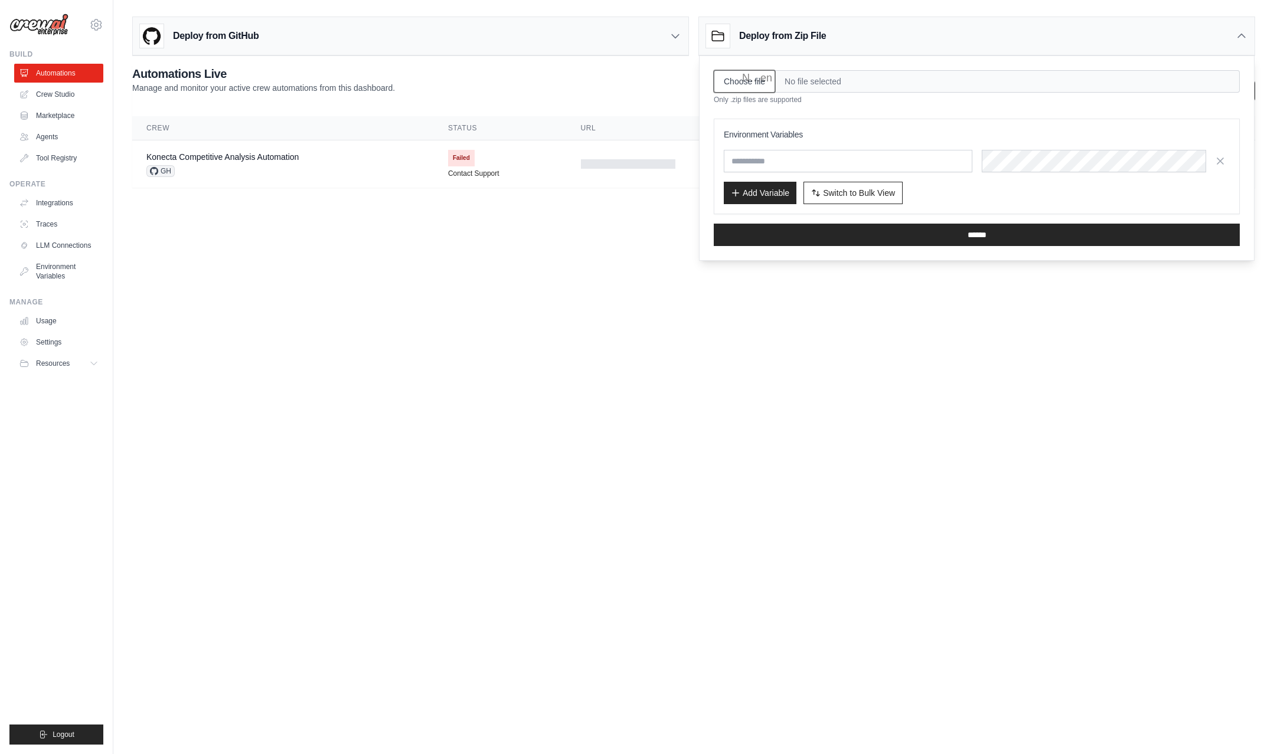
click at [755, 83] on input "Choose file" at bounding box center [744, 81] width 61 height 22
type input "**********"
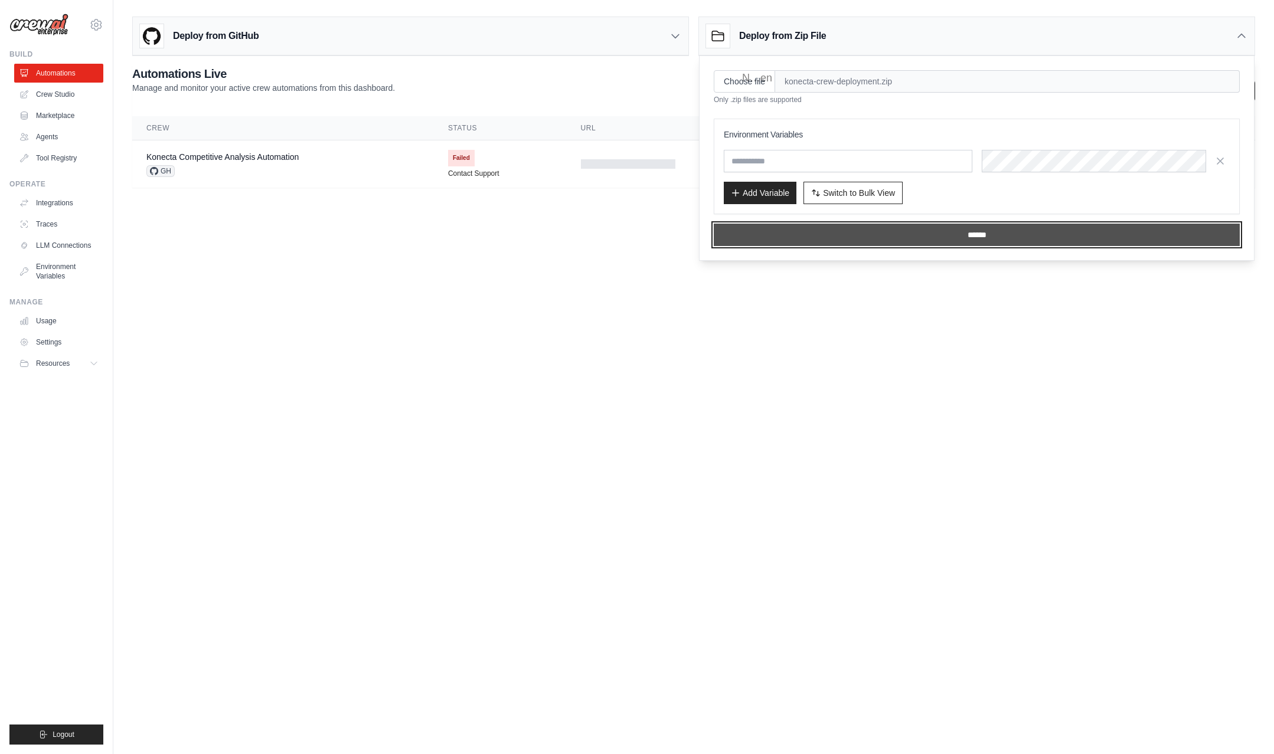
click at [973, 241] on input "******" at bounding box center [977, 235] width 526 height 22
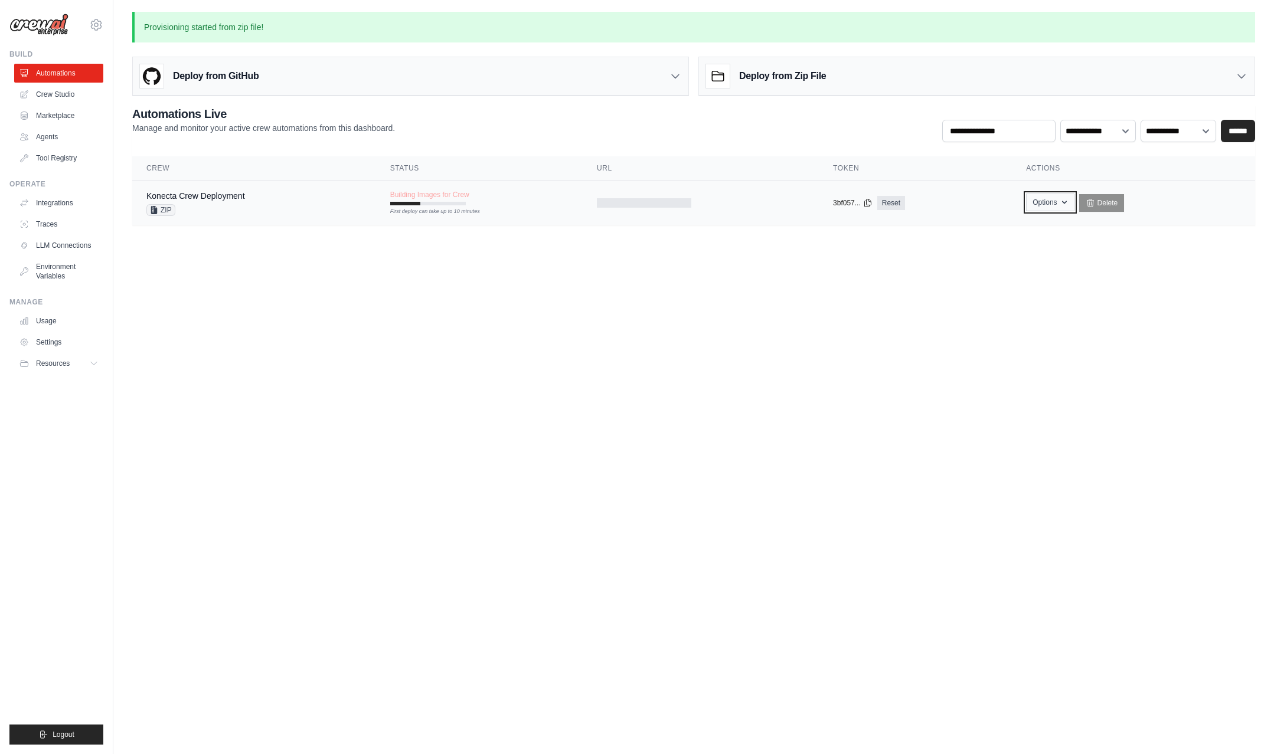
click at [1053, 200] on button "Options" at bounding box center [1050, 203] width 48 height 18
click at [991, 405] on body "mischa.vanoijen@konecta.com Settings Build Automations Crew Studio" at bounding box center [637, 377] width 1274 height 754
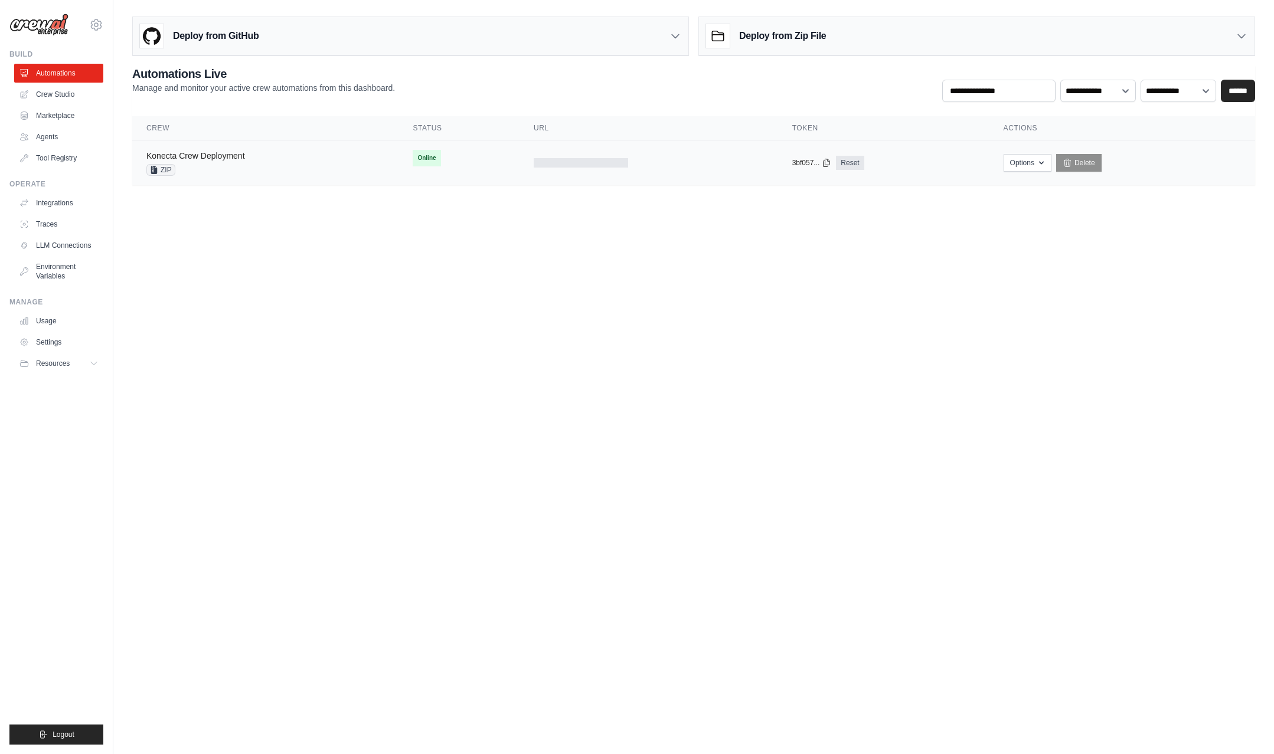
click at [215, 158] on link "Konecta Crew Deployment" at bounding box center [195, 155] width 99 height 9
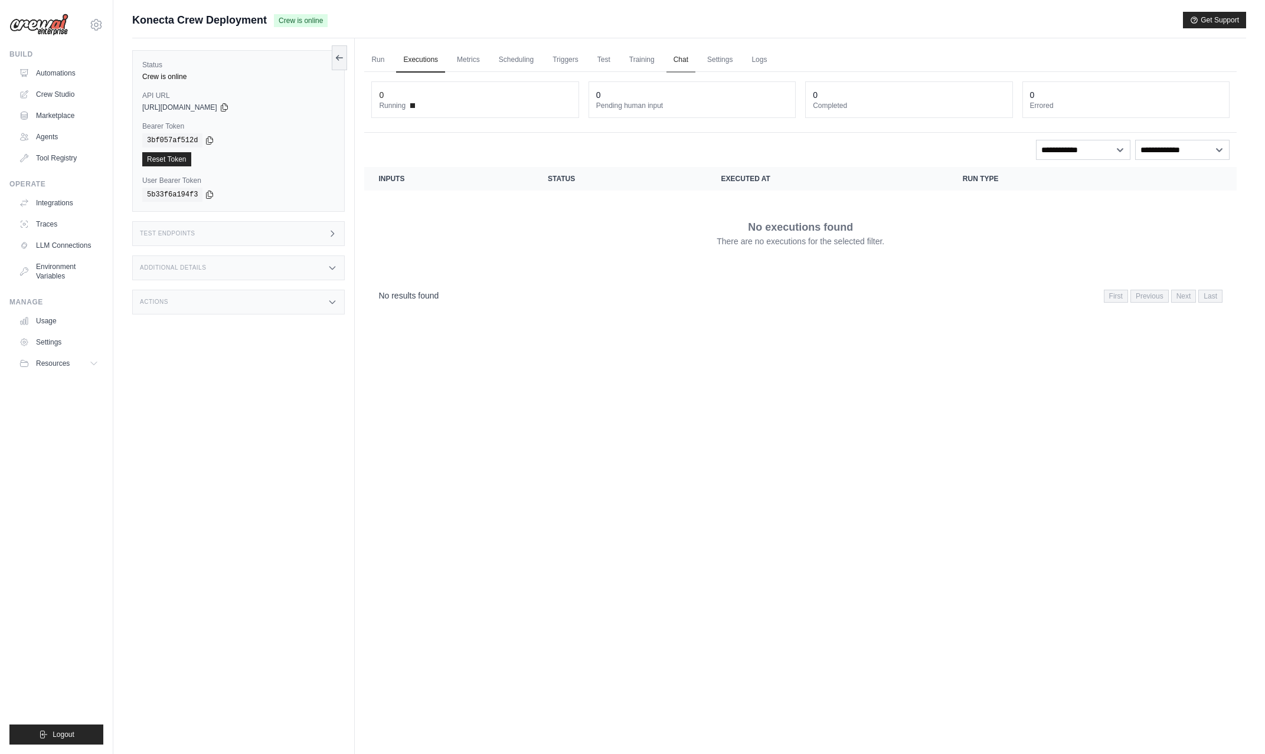
click at [672, 57] on link "Chat" at bounding box center [680, 60] width 29 height 25
click at [377, 55] on link "Run" at bounding box center [377, 60] width 27 height 25
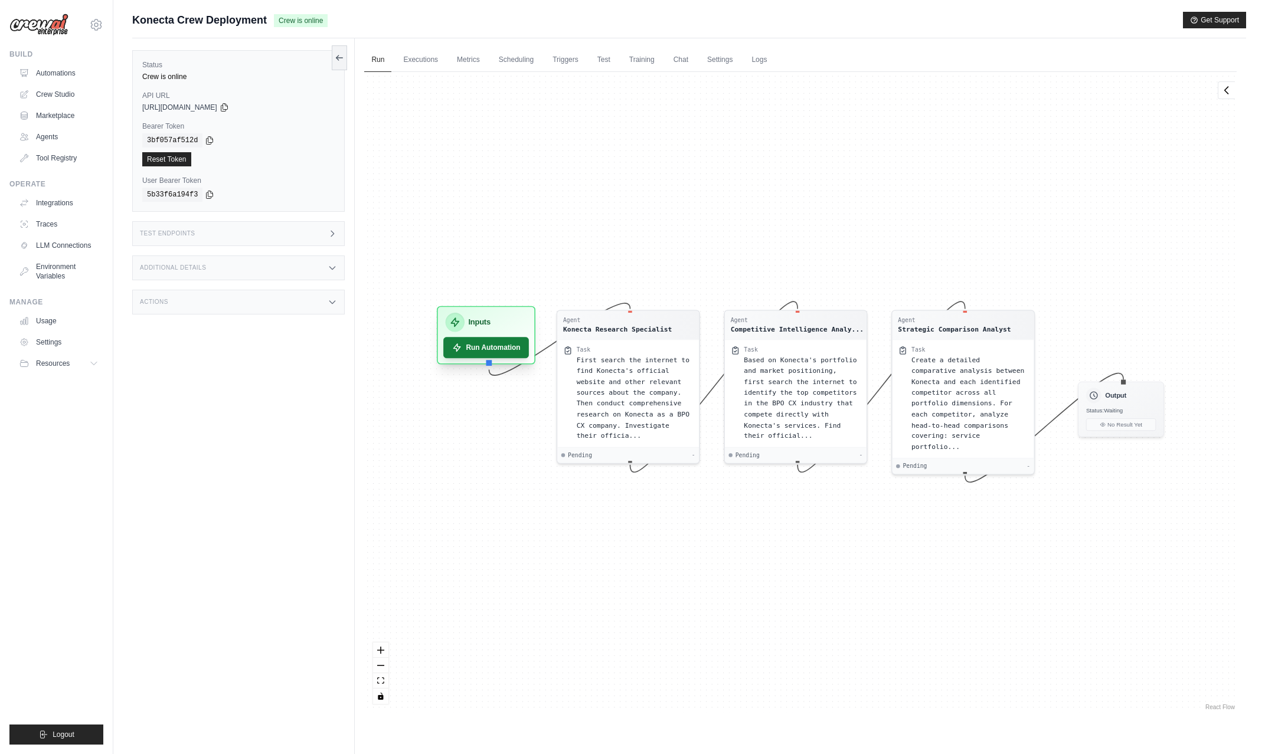
click at [479, 343] on button "Run Automation" at bounding box center [487, 347] width 86 height 21
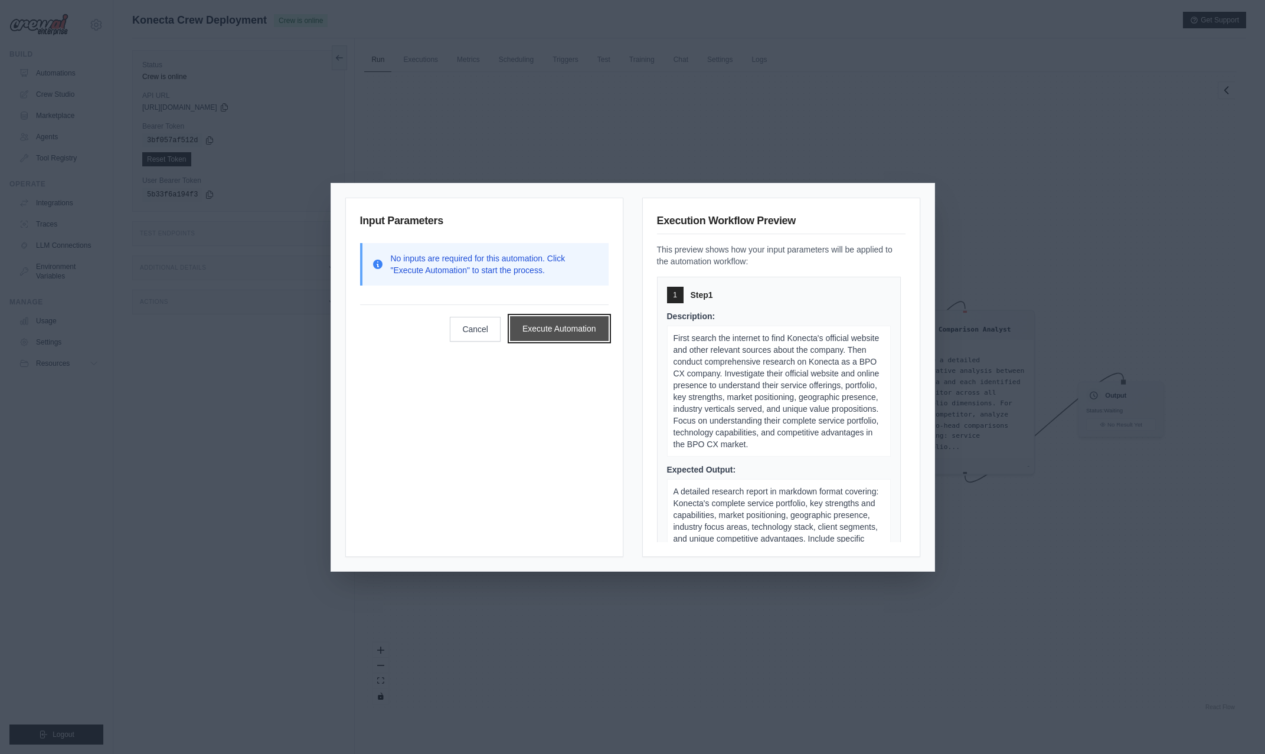
click at [555, 329] on button "Execute Automation" at bounding box center [559, 328] width 99 height 25
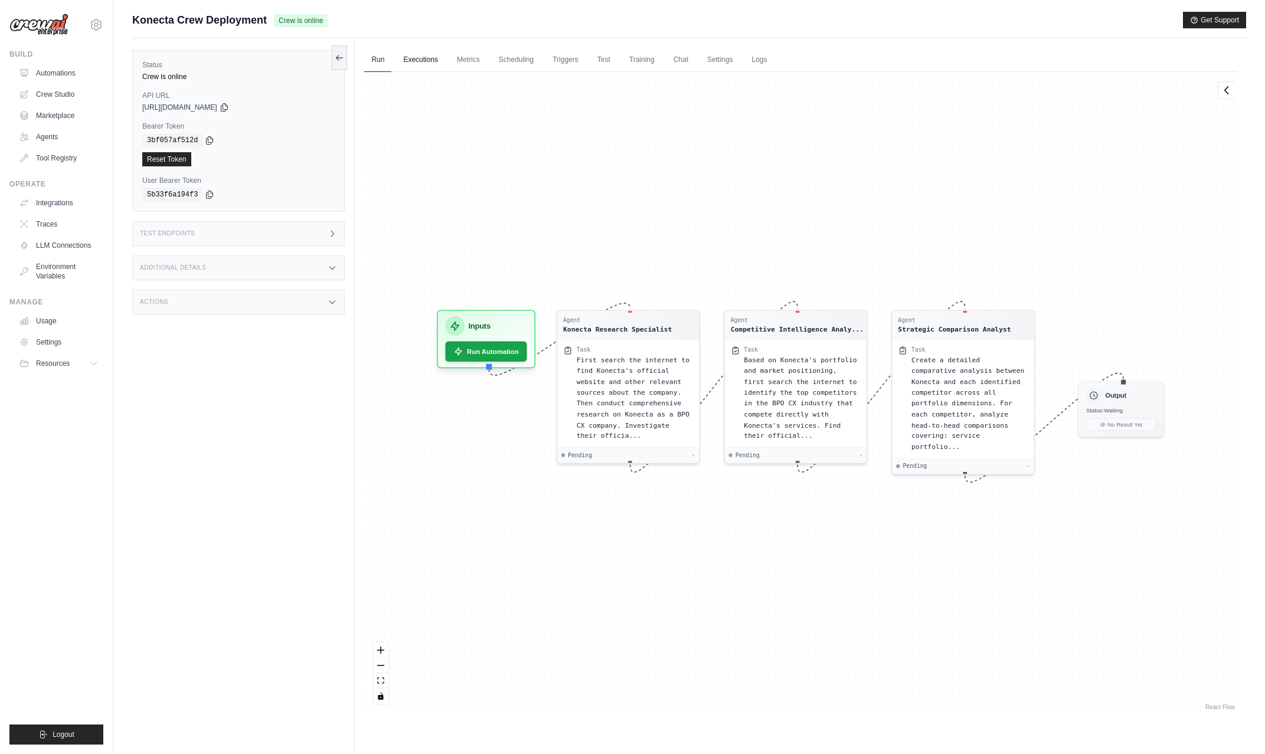
click at [418, 60] on link "Executions" at bounding box center [420, 60] width 49 height 25
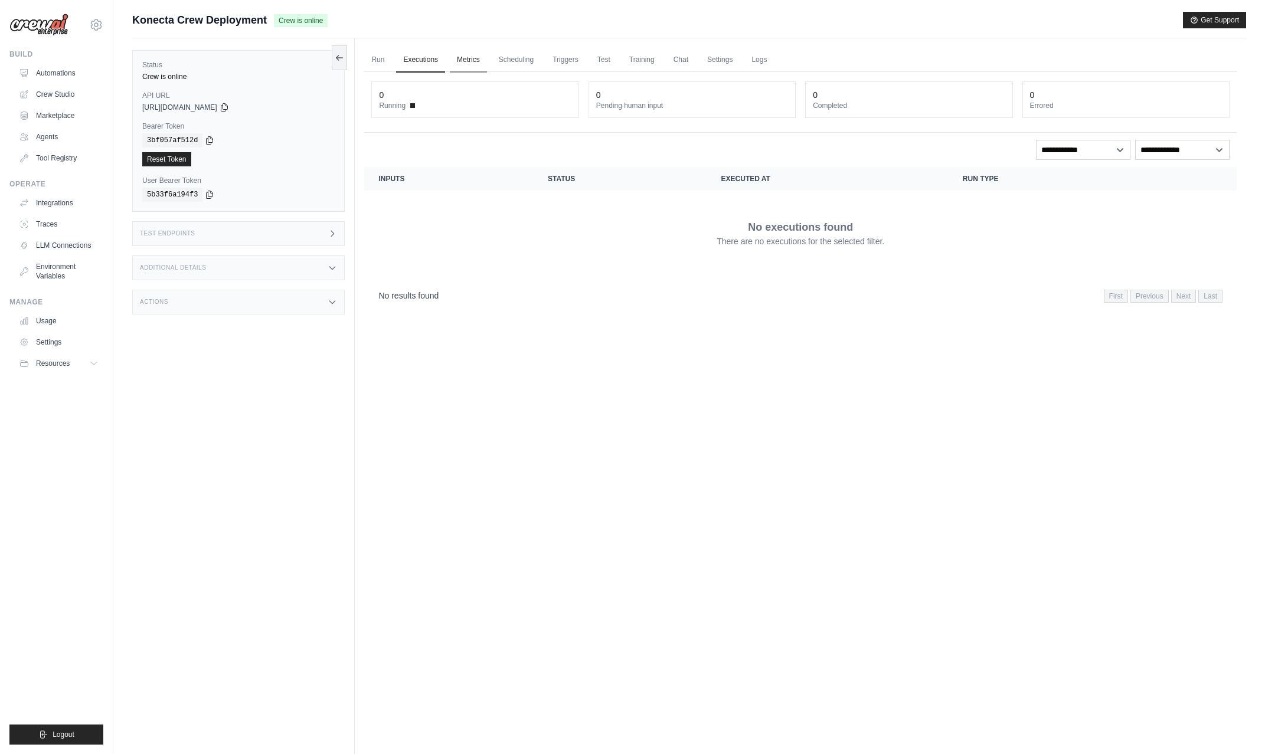
click at [468, 60] on link "Metrics" at bounding box center [468, 60] width 37 height 25
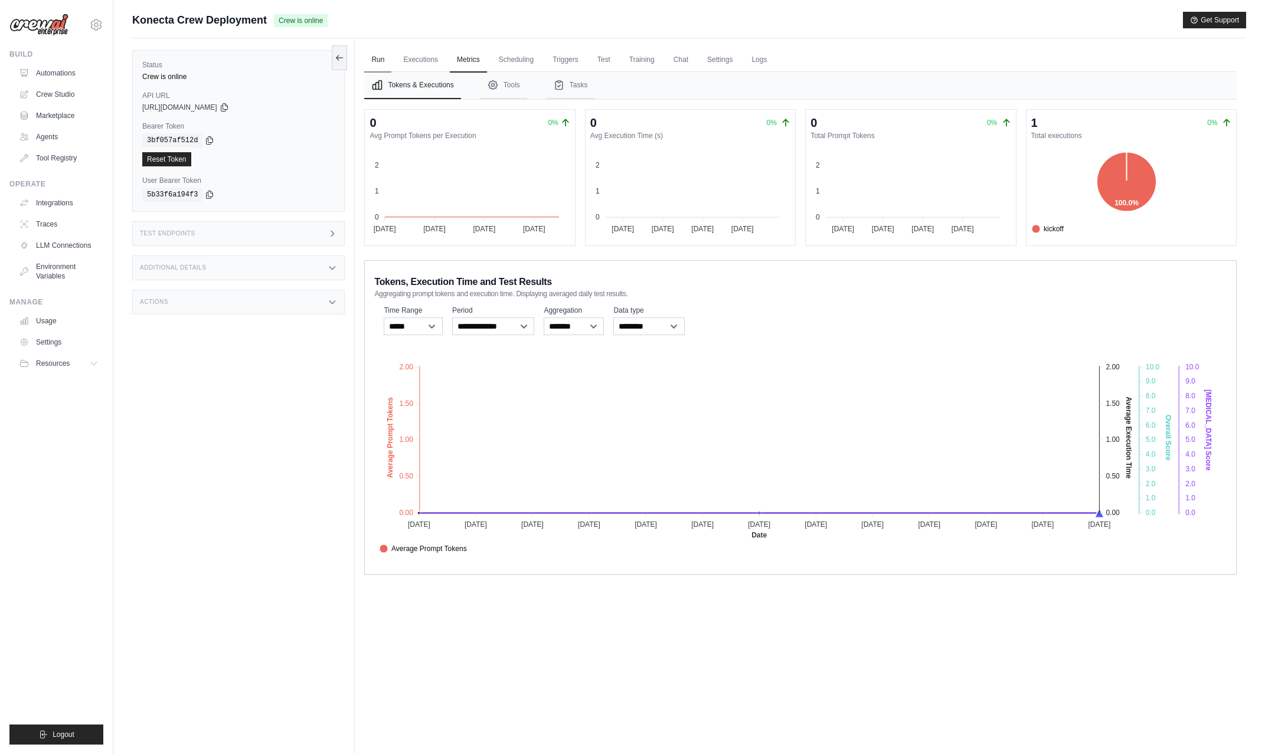
click at [380, 59] on link "Run" at bounding box center [377, 60] width 27 height 25
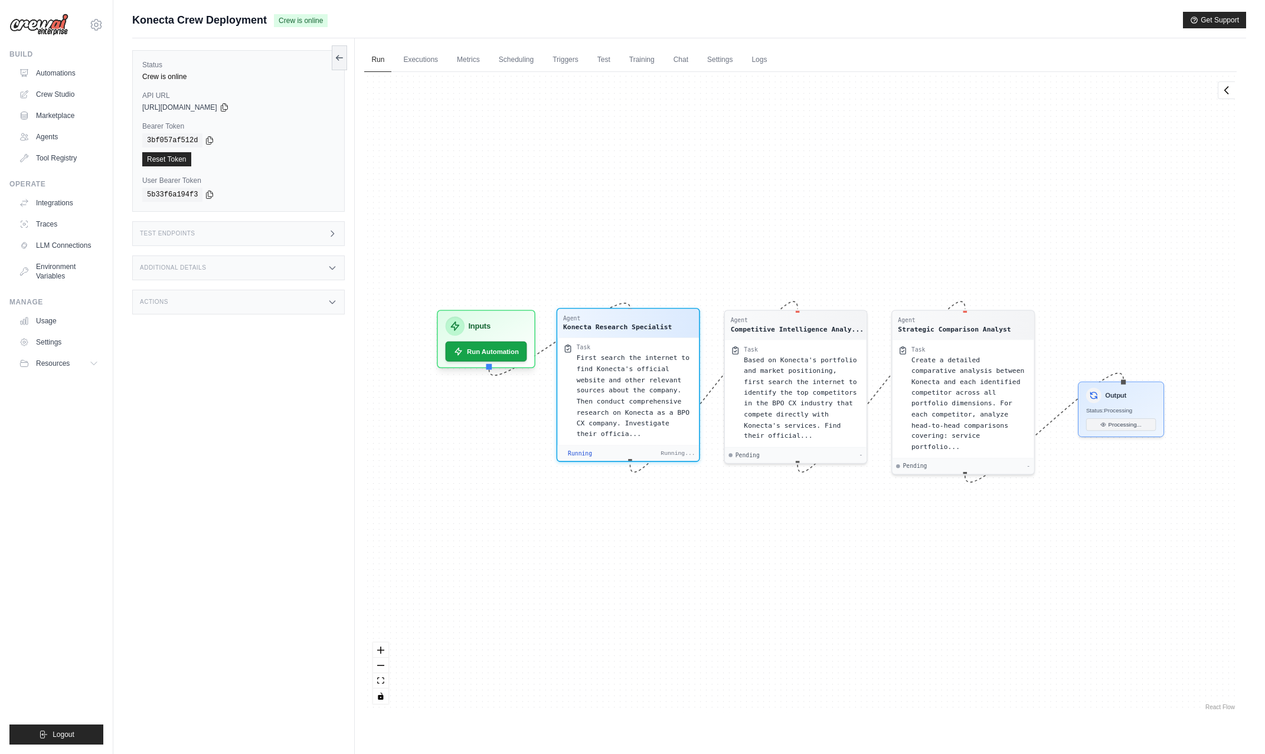
click at [625, 387] on span "First search the internet to find Konecta's official website and other relevant…" at bounding box center [633, 396] width 113 height 84
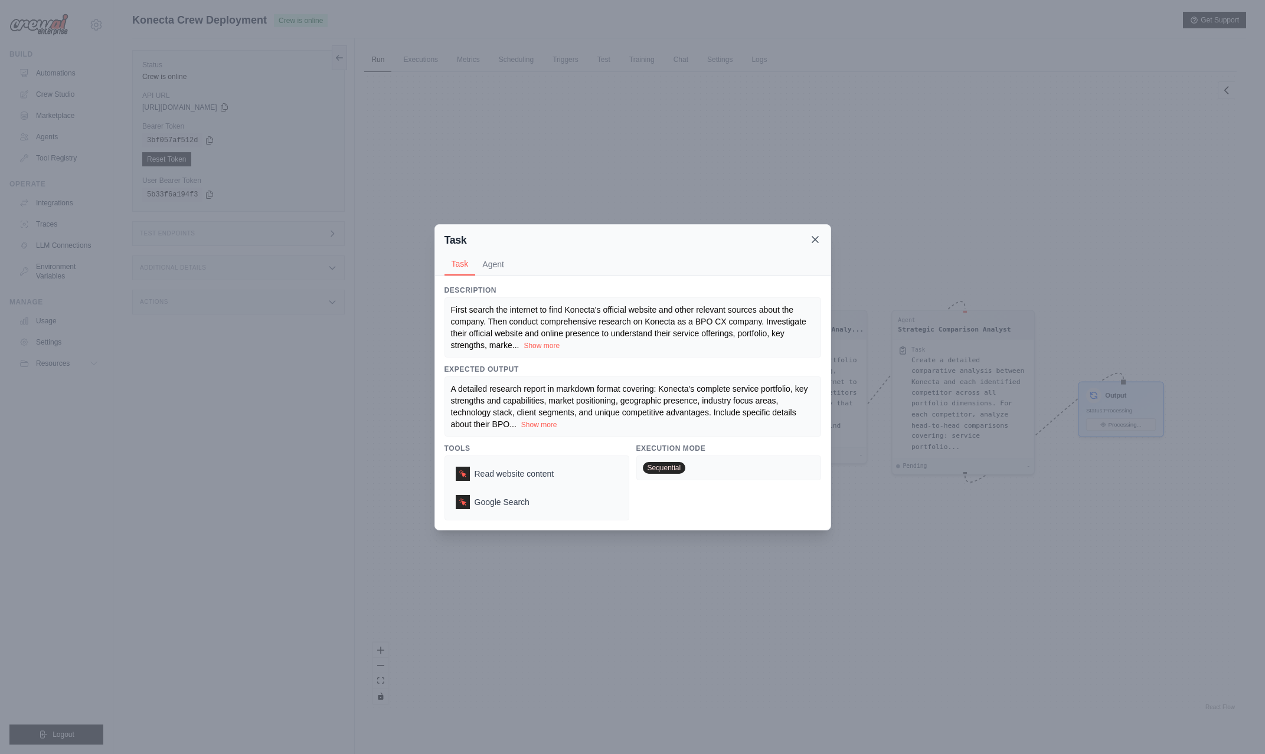
click at [816, 240] on icon at bounding box center [815, 240] width 6 height 6
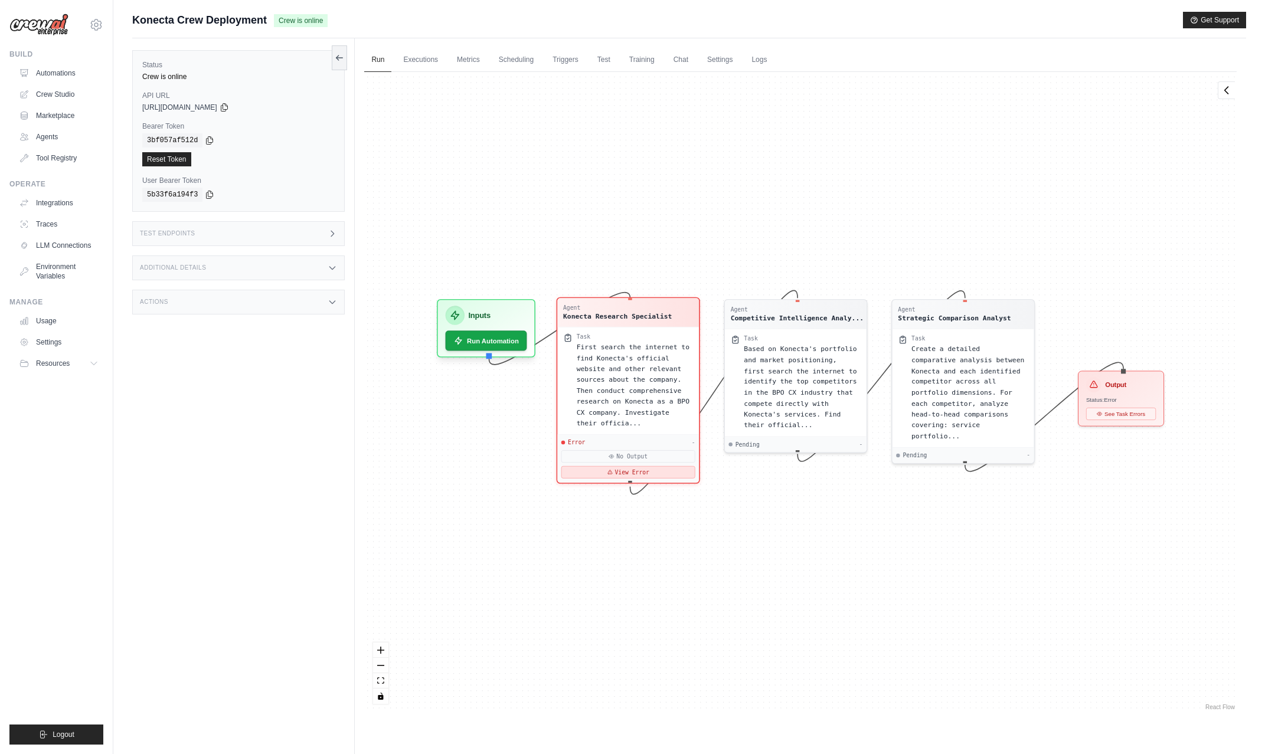
click at [640, 471] on button "View Error" at bounding box center [628, 472] width 134 height 12
click at [636, 472] on button "View Error" at bounding box center [628, 472] width 134 height 12
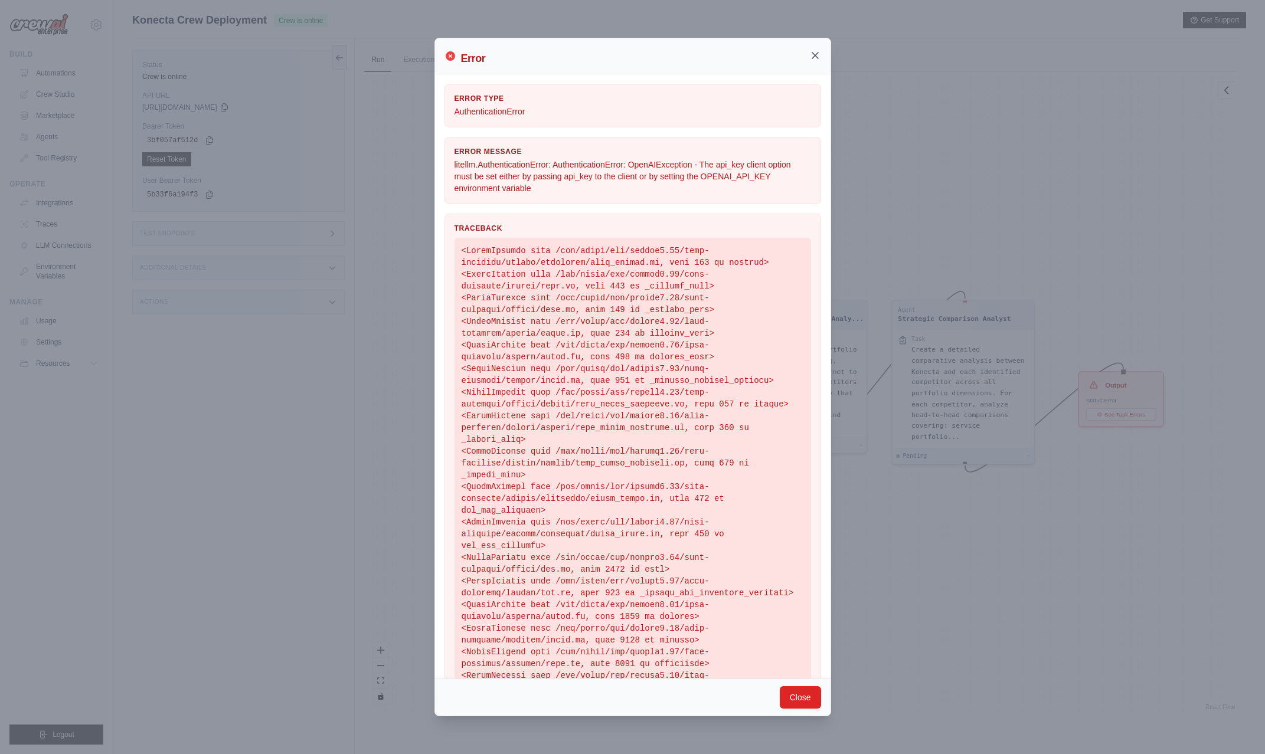
click at [814, 57] on icon at bounding box center [815, 56] width 12 height 12
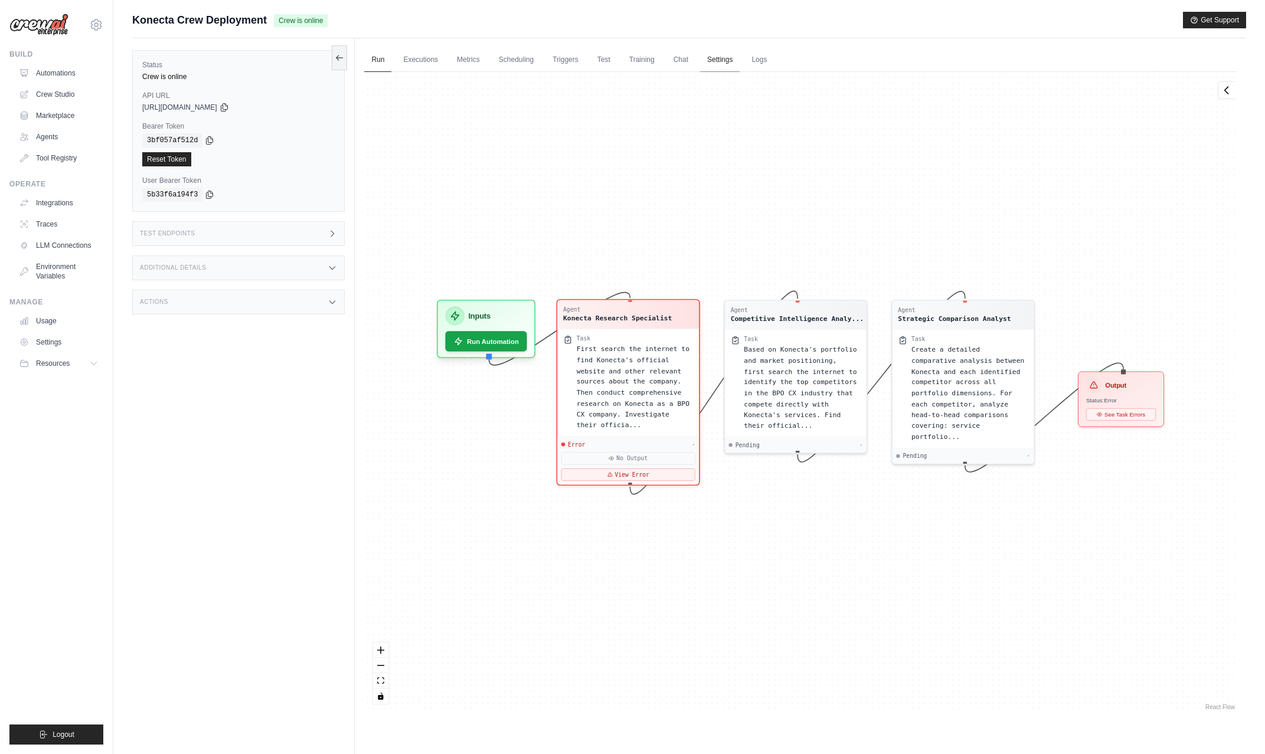
click at [714, 60] on link "Settings" at bounding box center [720, 60] width 40 height 25
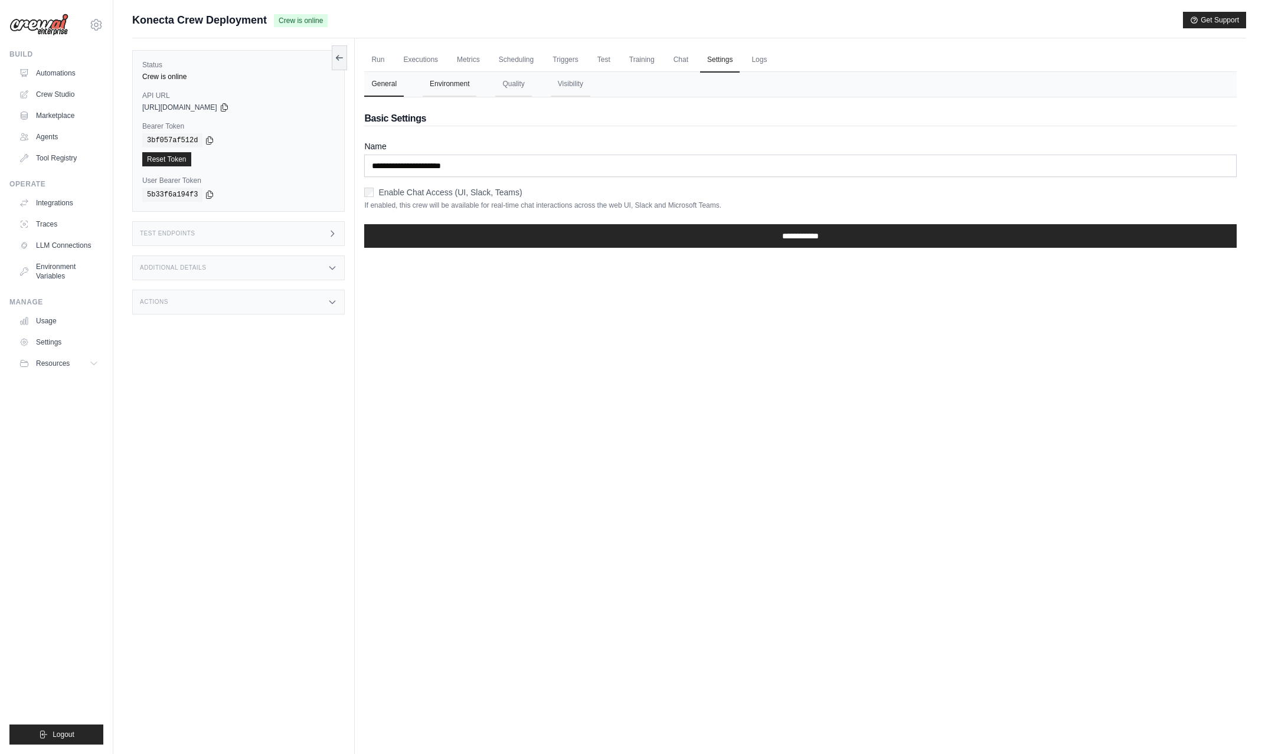
click at [449, 84] on button "Environment" at bounding box center [450, 84] width 54 height 25
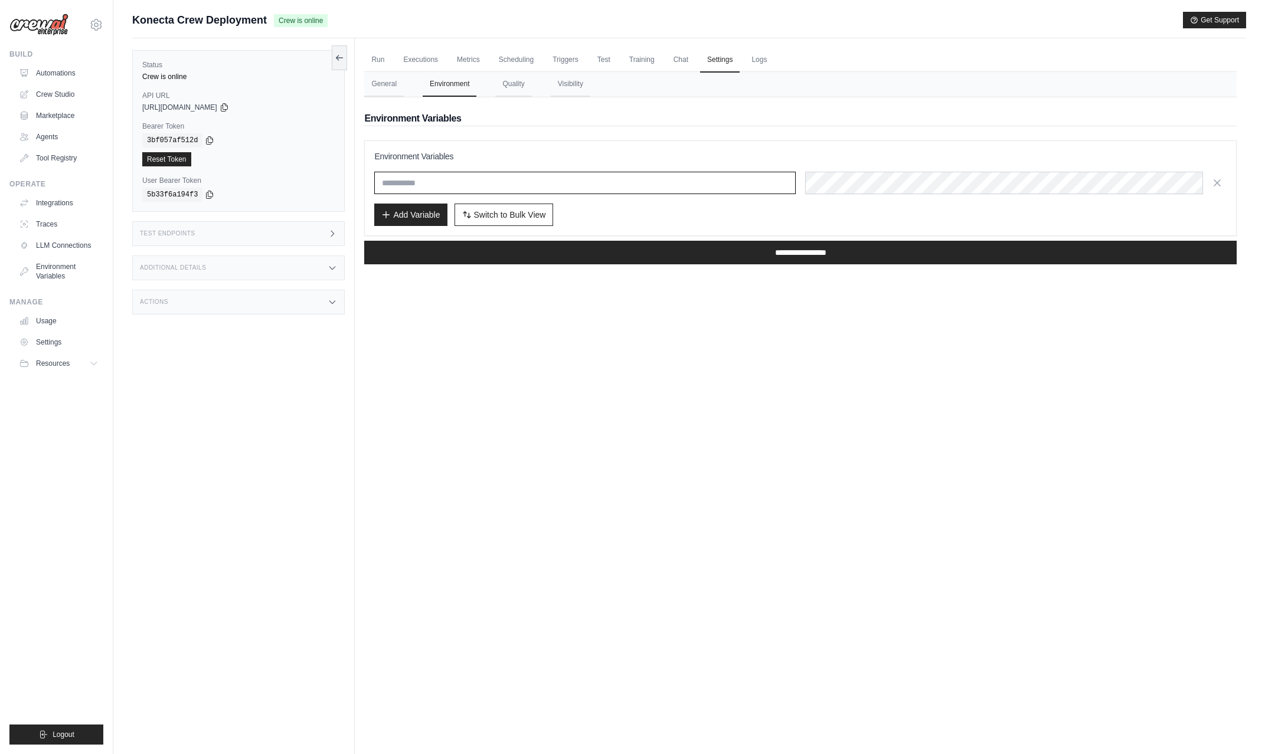
click at [458, 189] on input "text" at bounding box center [584, 183] width 421 height 22
paste input "**********"
type input "**********"
click at [408, 216] on button "Add Variable" at bounding box center [410, 214] width 73 height 22
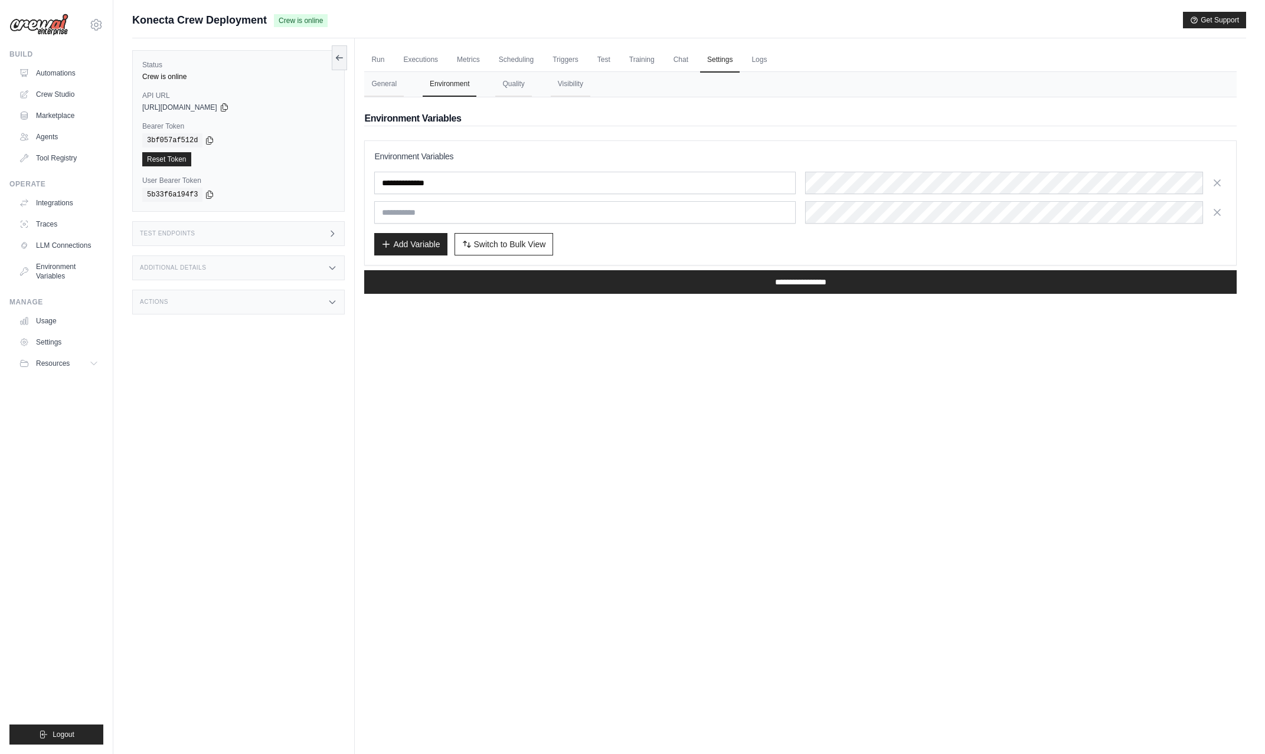
click at [436, 208] on input "text" at bounding box center [584, 212] width 421 height 22
paste input "**********"
type input "**********"
click at [405, 247] on button "Add Variable" at bounding box center [410, 244] width 73 height 22
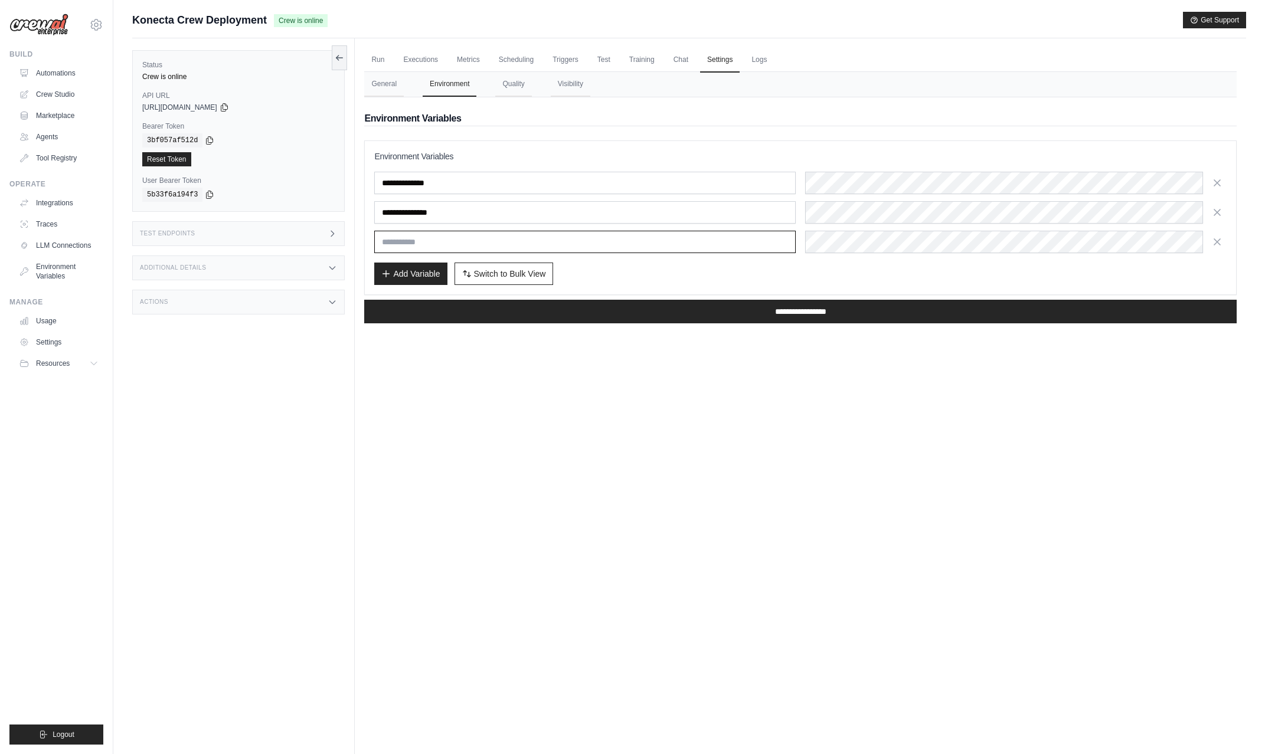
paste input "**********"
type input "**********"
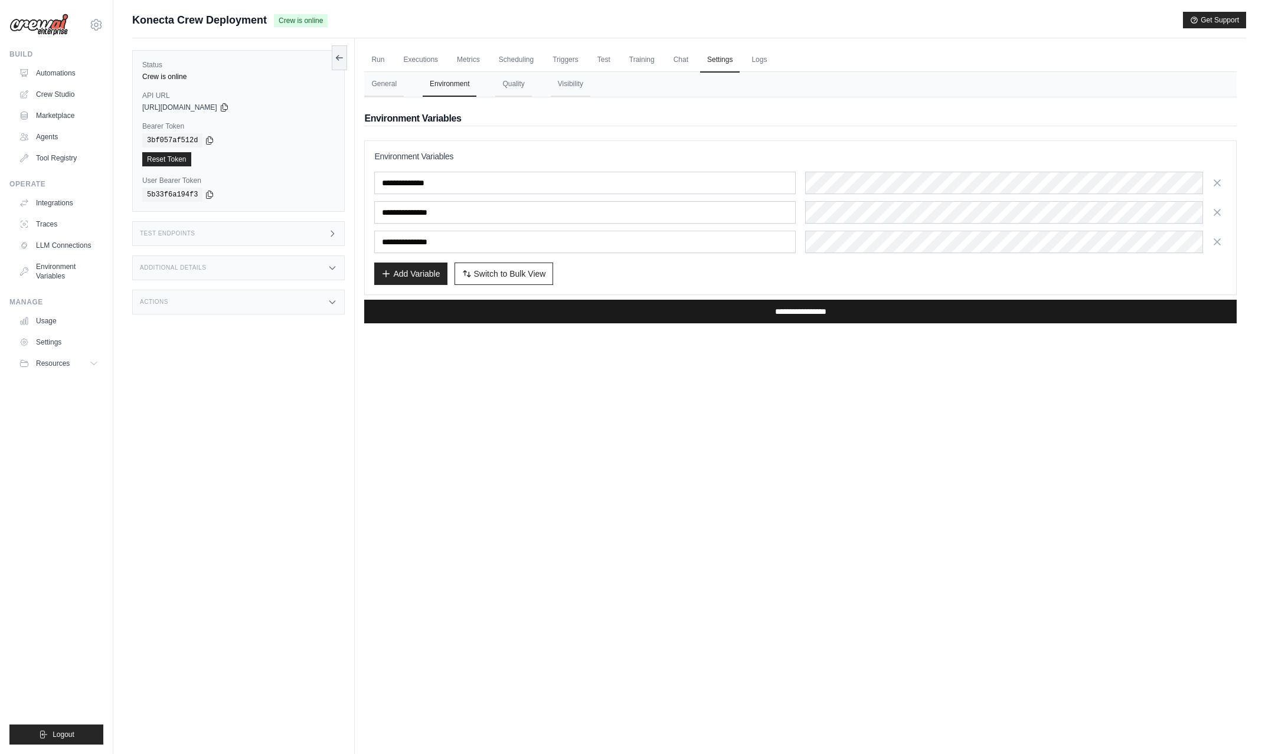
click at [784, 310] on input "**********" at bounding box center [800, 312] width 872 height 24
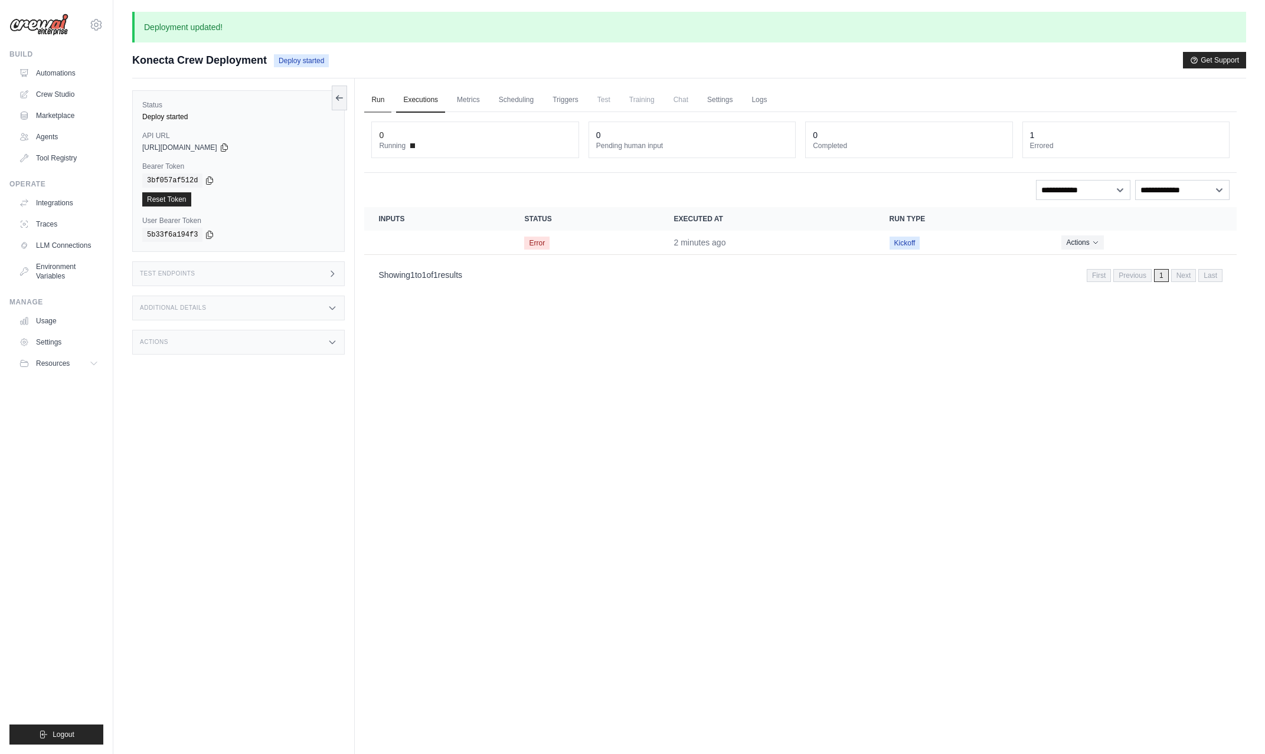
click at [379, 98] on link "Run" at bounding box center [377, 100] width 27 height 25
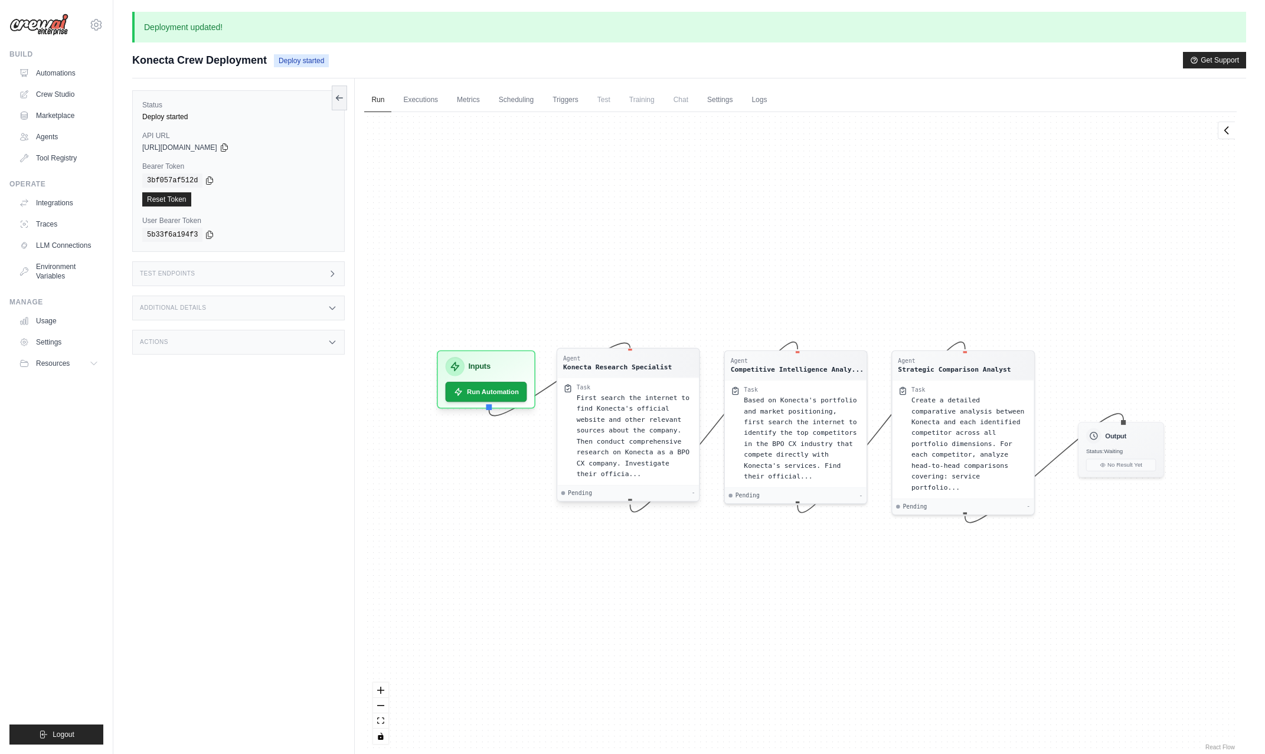
click at [643, 443] on span "First search the internet to find Konecta's official website and other relevant…" at bounding box center [633, 436] width 113 height 84
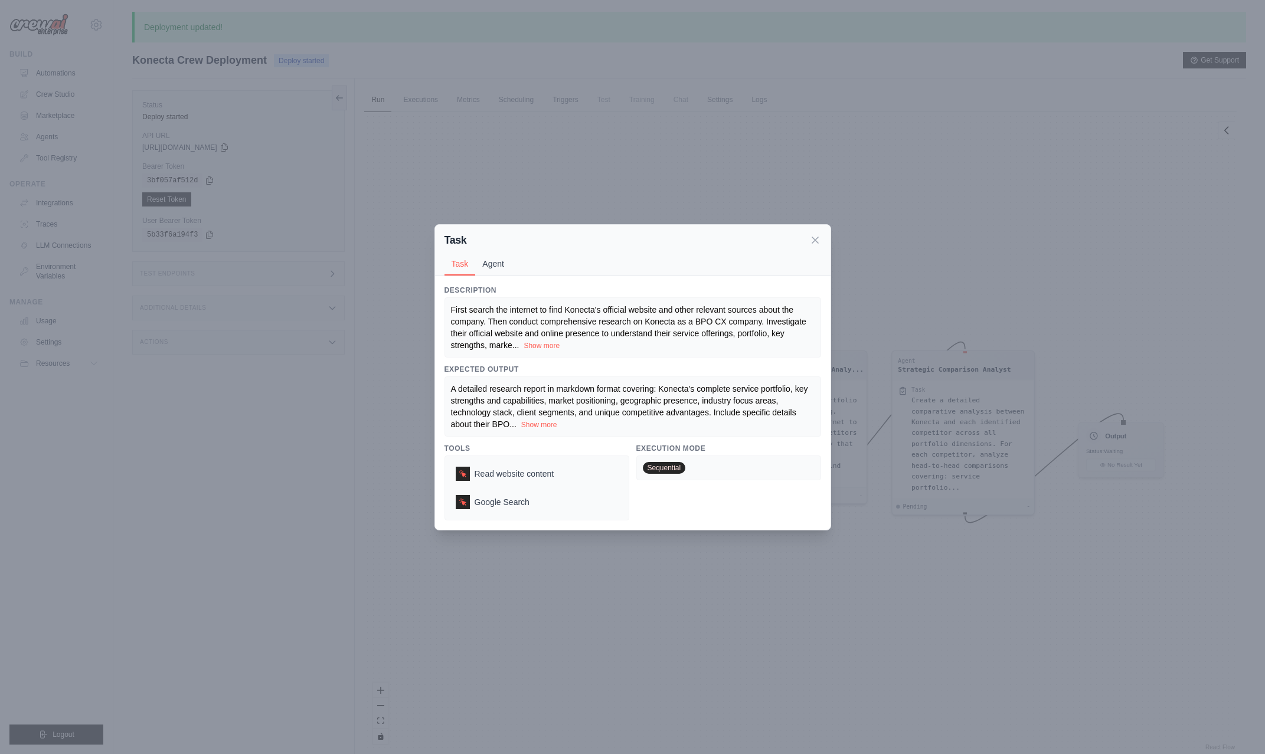
click at [494, 266] on button "Agent" at bounding box center [493, 264] width 36 height 22
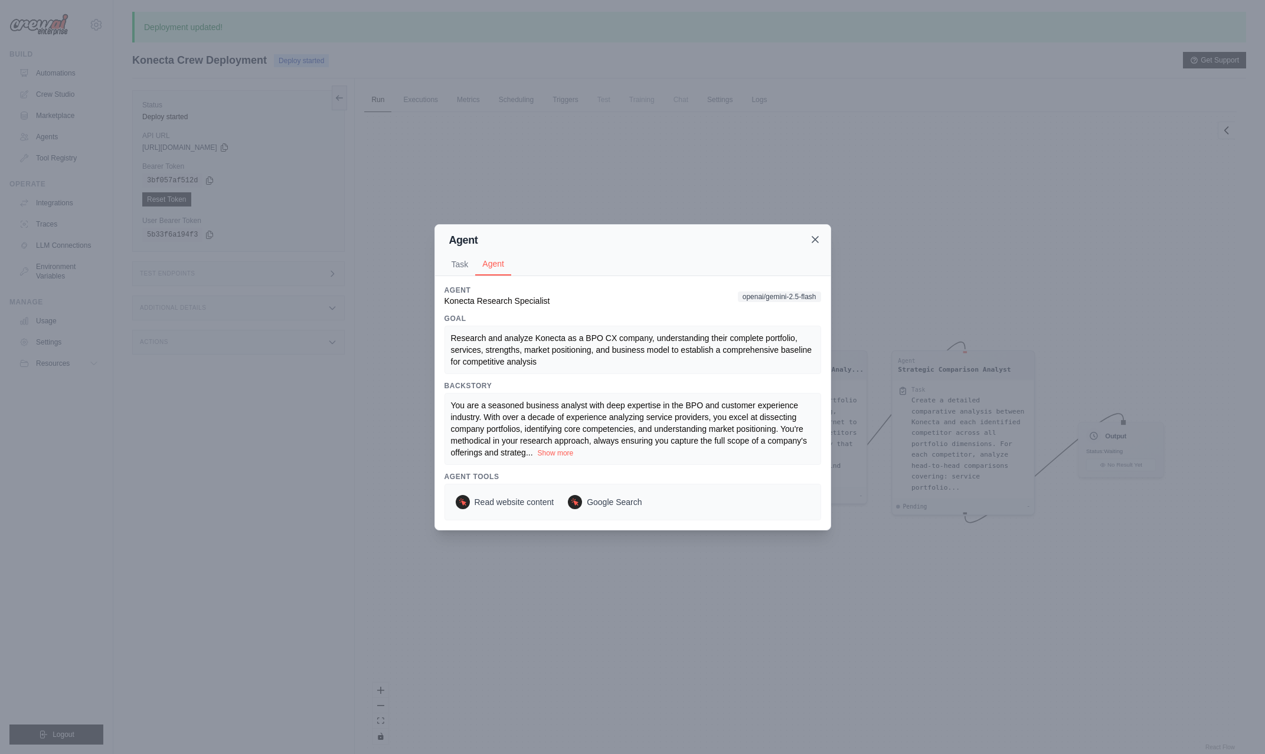
click at [813, 238] on icon at bounding box center [815, 240] width 12 height 12
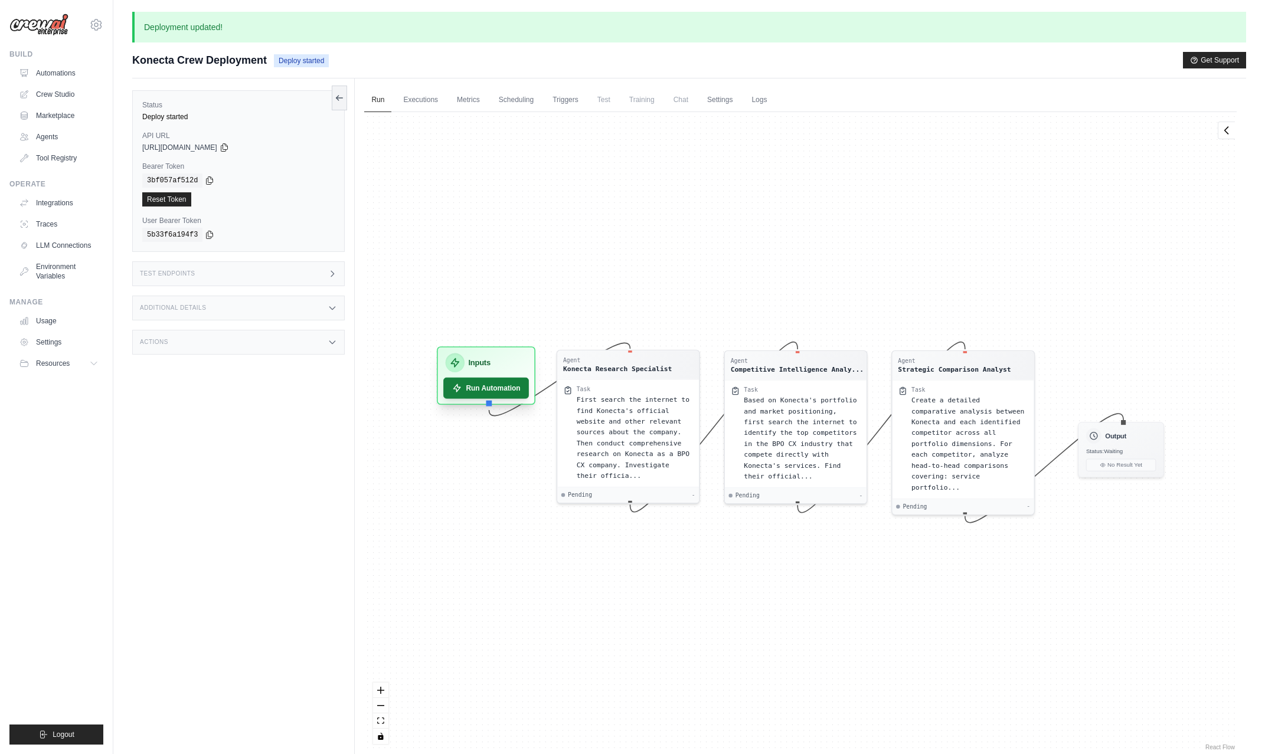
click at [492, 387] on button "Run Automation" at bounding box center [487, 388] width 86 height 21
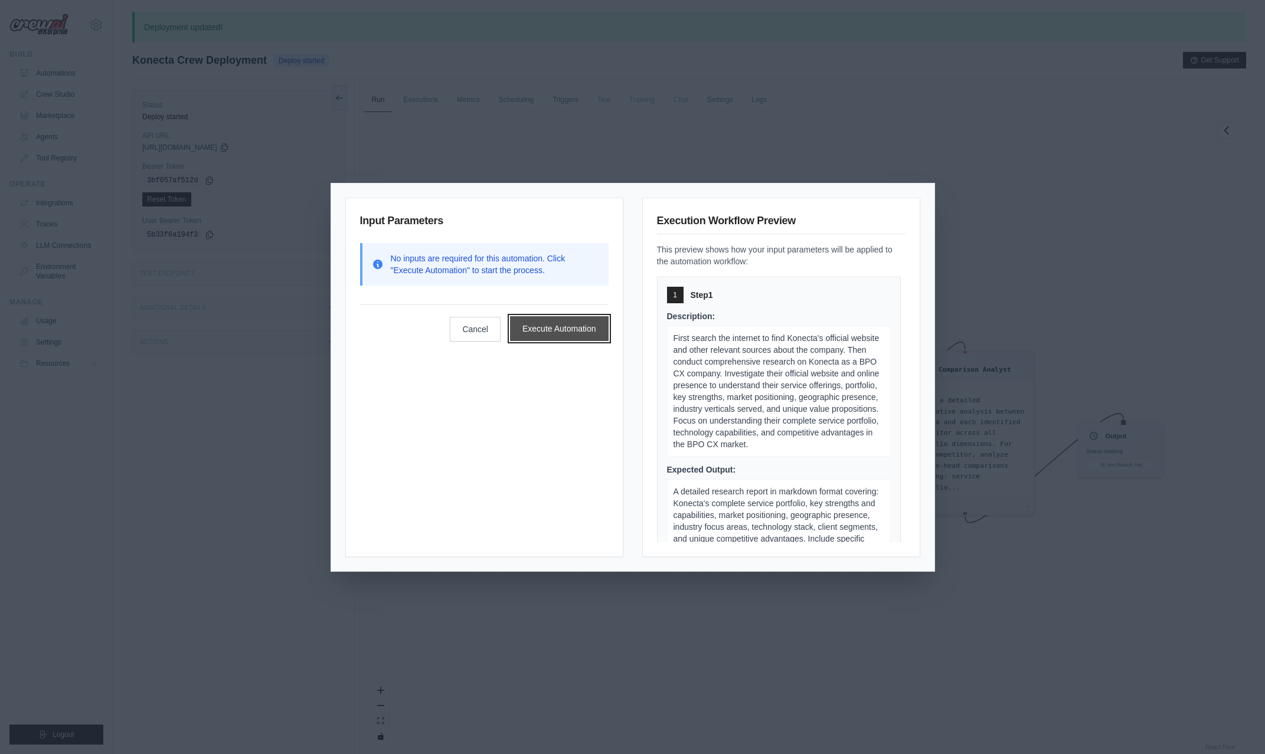
click at [544, 331] on button "Execute Automation" at bounding box center [559, 328] width 99 height 25
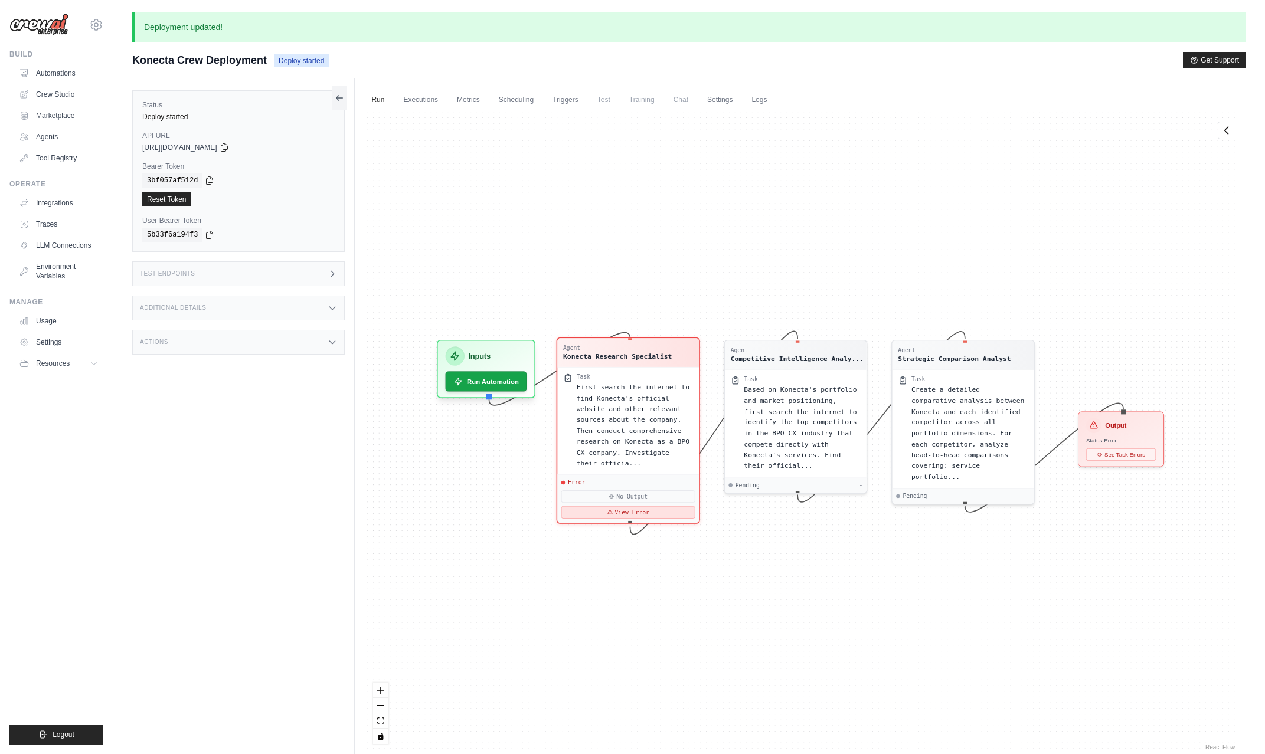
click at [622, 513] on button "View Error" at bounding box center [628, 512] width 134 height 12
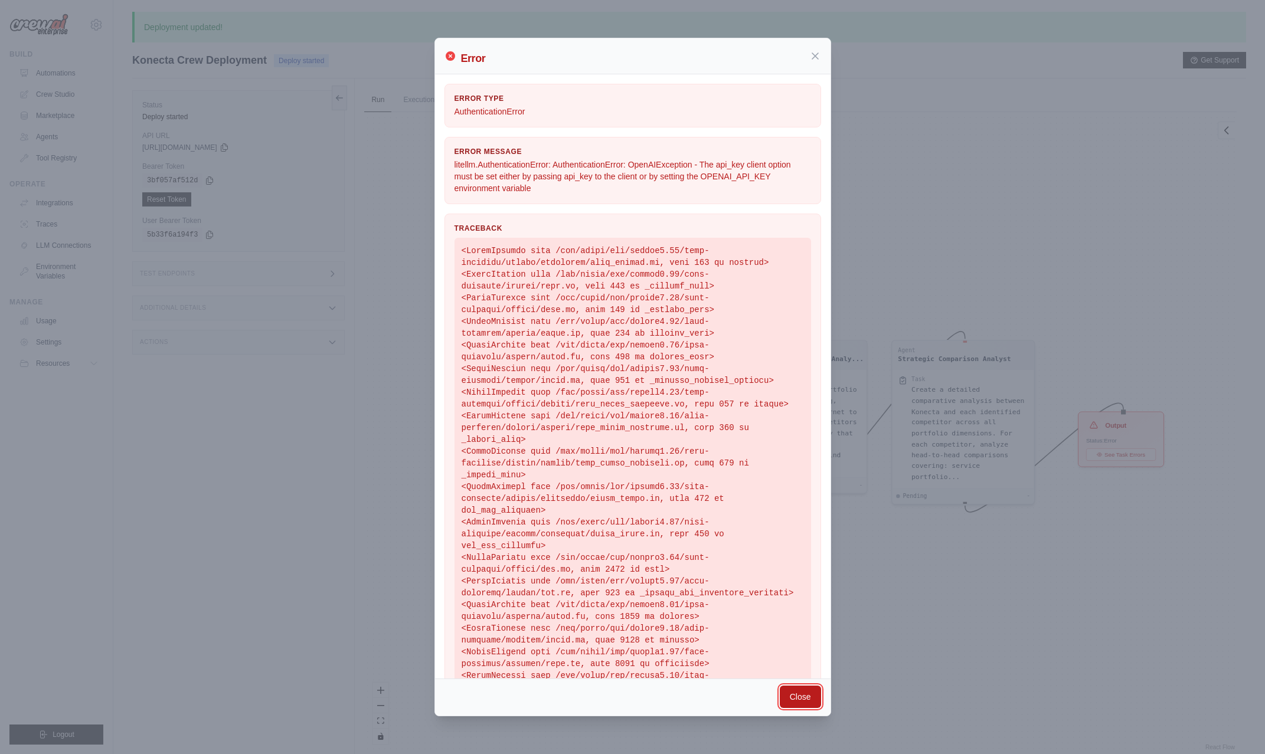
click at [794, 698] on button "Close" at bounding box center [800, 697] width 41 height 22
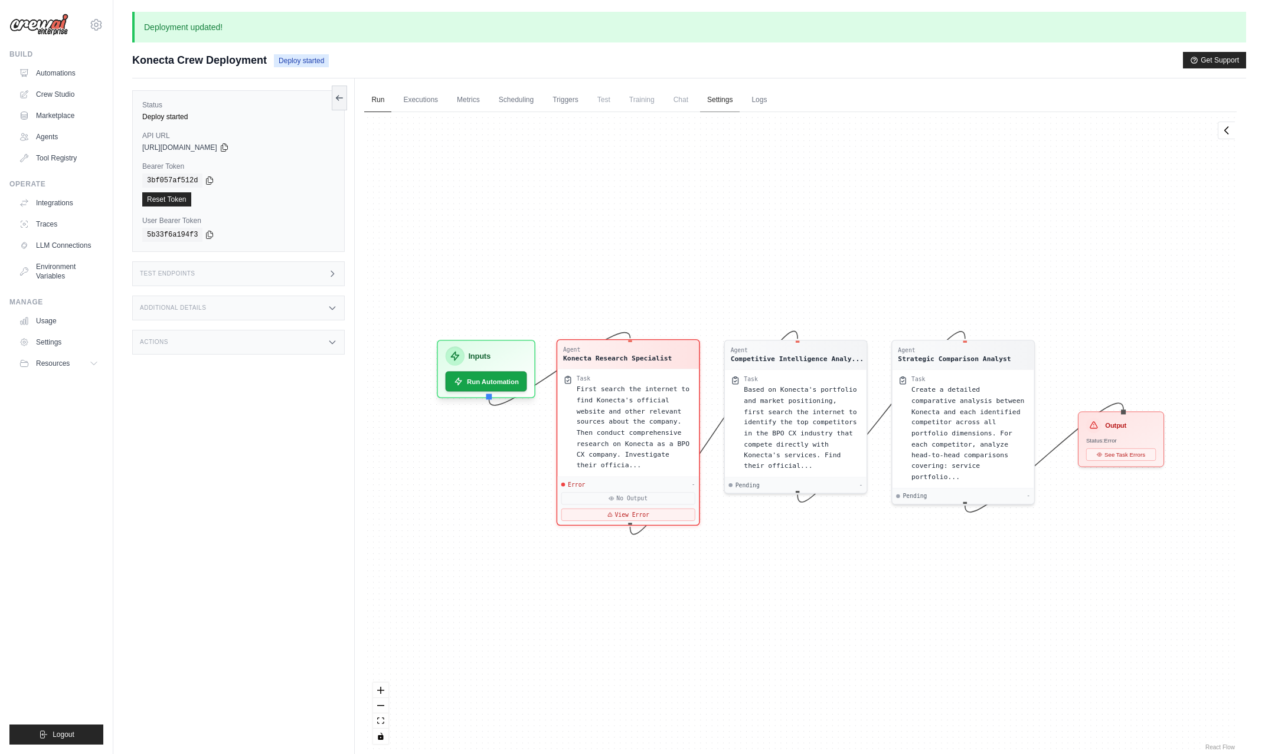
click at [727, 102] on link "Settings" at bounding box center [720, 100] width 40 height 25
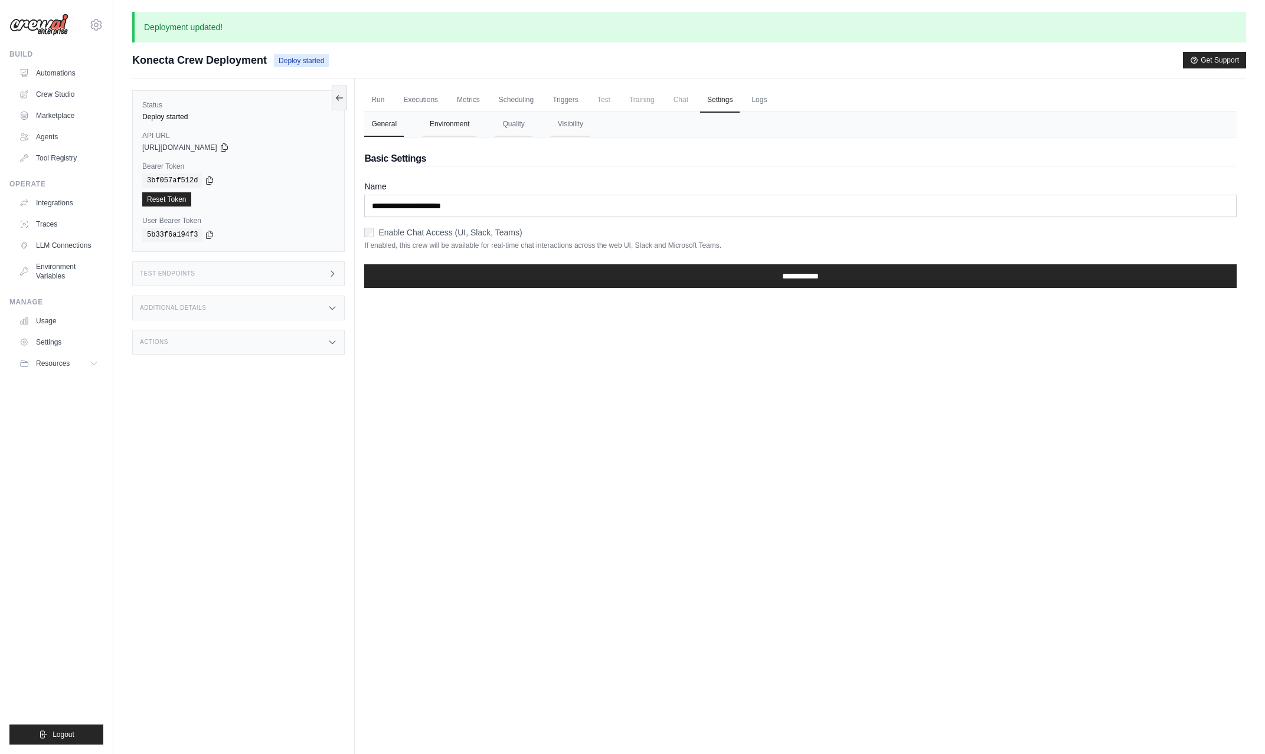
click at [459, 125] on button "Environment" at bounding box center [450, 124] width 54 height 25
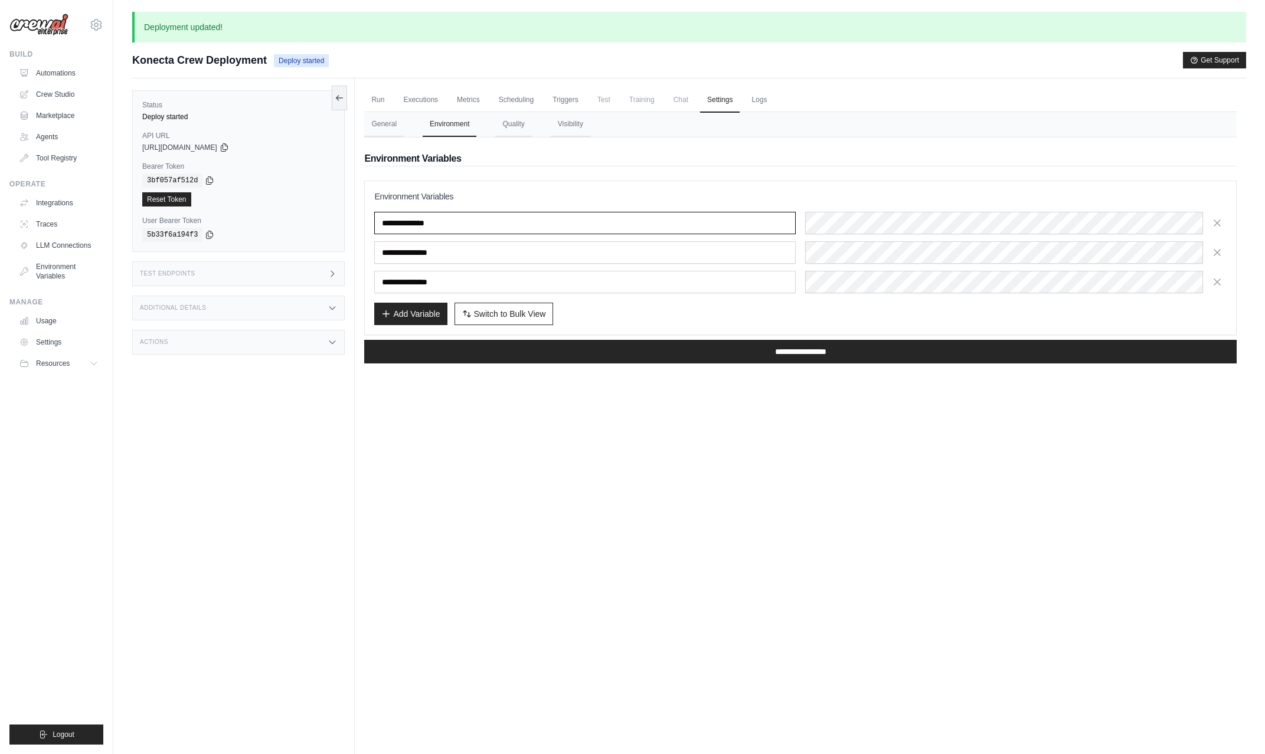
click at [512, 226] on input "**********" at bounding box center [584, 223] width 421 height 22
click at [490, 250] on input "**********" at bounding box center [584, 252] width 421 height 22
click at [392, 128] on button "General" at bounding box center [384, 124] width 40 height 25
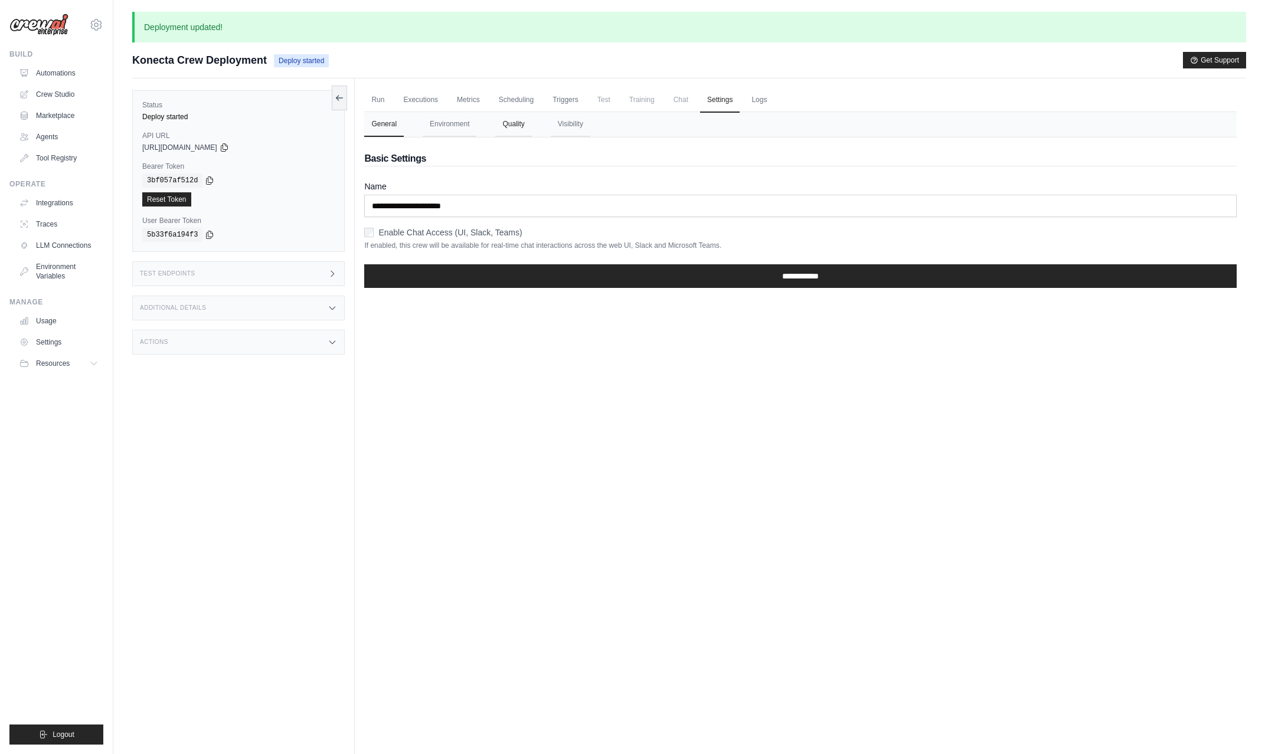
click at [513, 125] on button "Quality" at bounding box center [513, 124] width 36 height 25
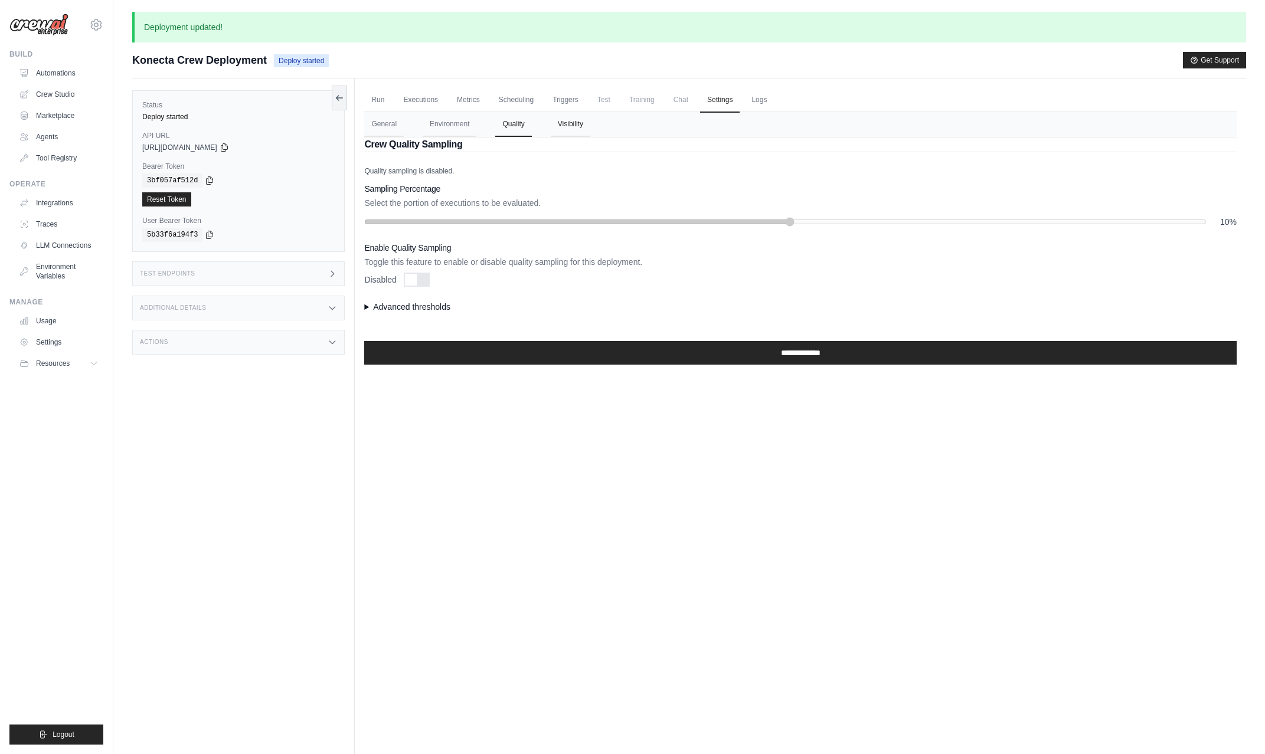
click at [571, 127] on button "Visibility" at bounding box center [571, 124] width 40 height 25
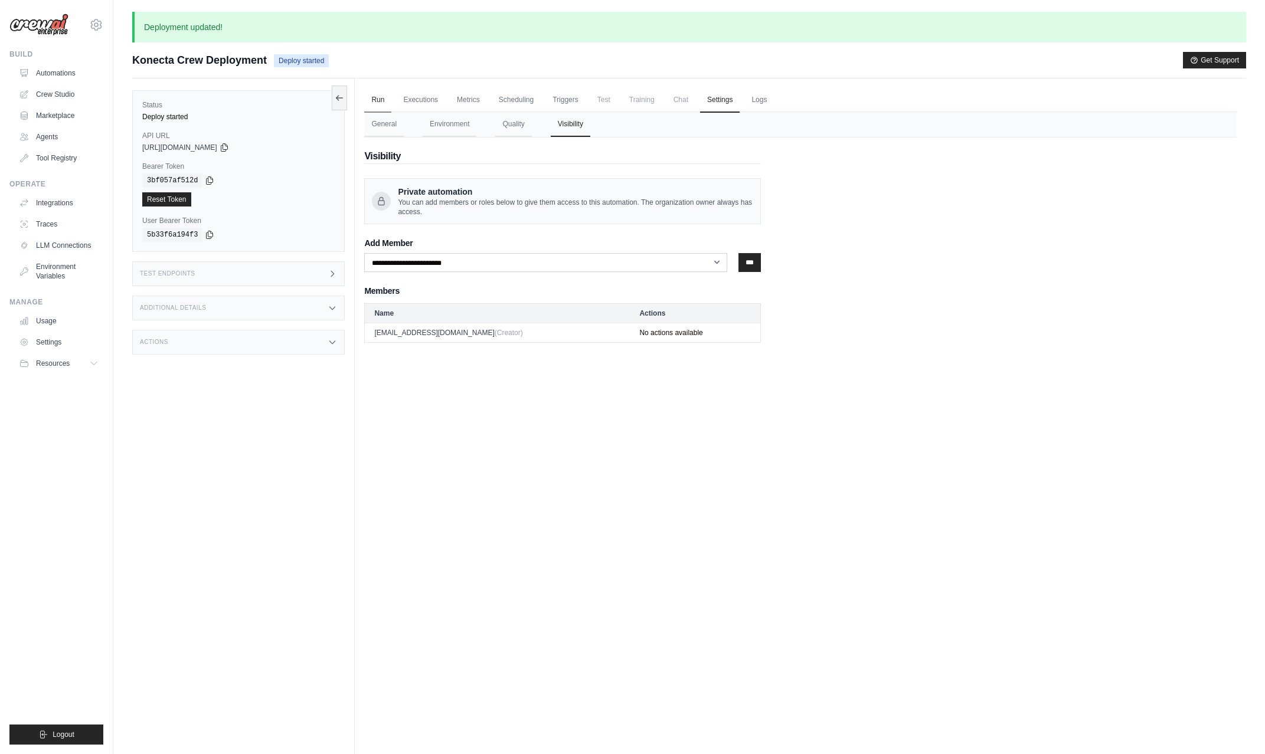
click at [380, 99] on link "Run" at bounding box center [377, 100] width 27 height 25
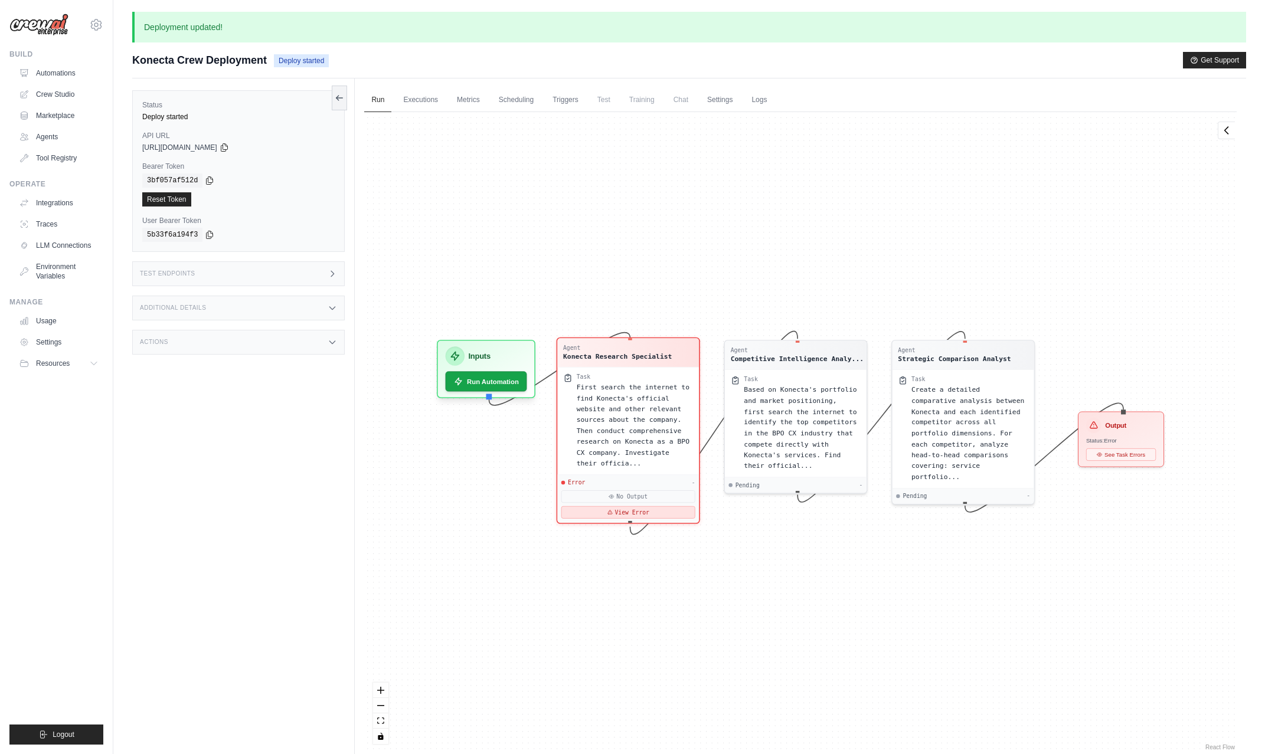
click at [633, 511] on button "View Error" at bounding box center [628, 512] width 134 height 12
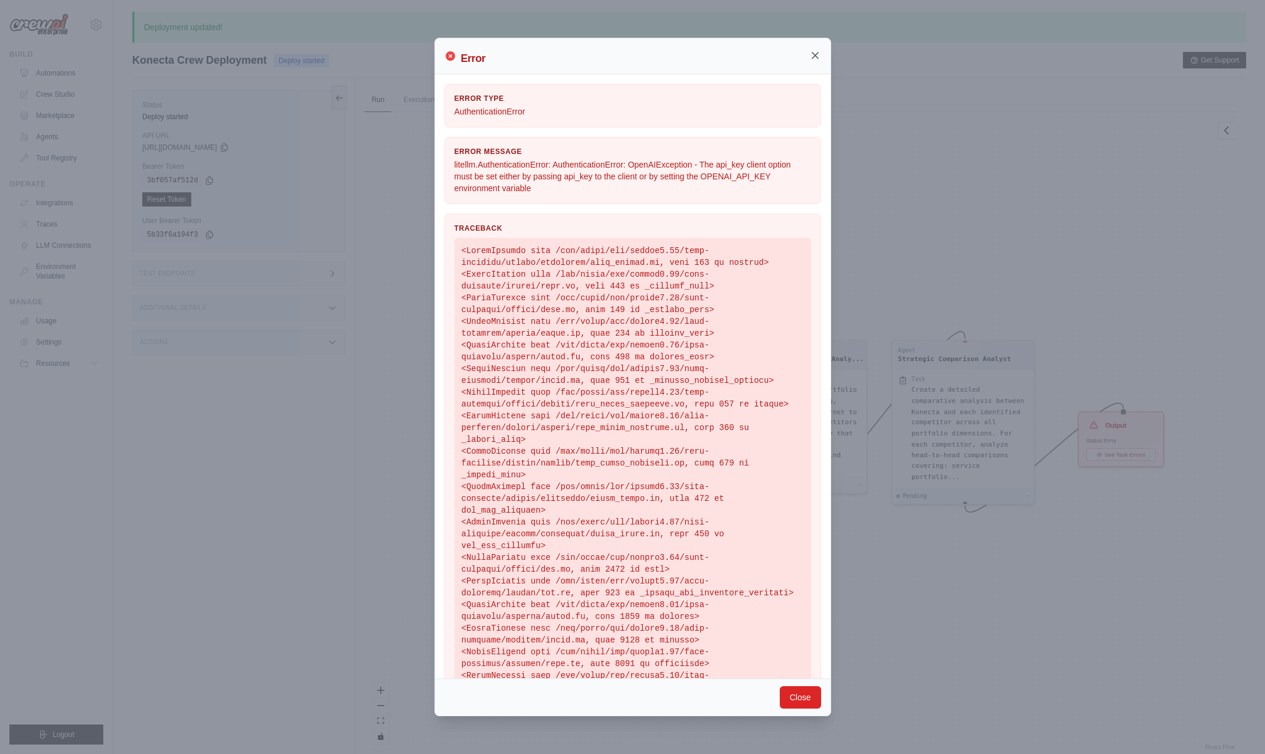
click at [814, 55] on icon at bounding box center [815, 56] width 6 height 6
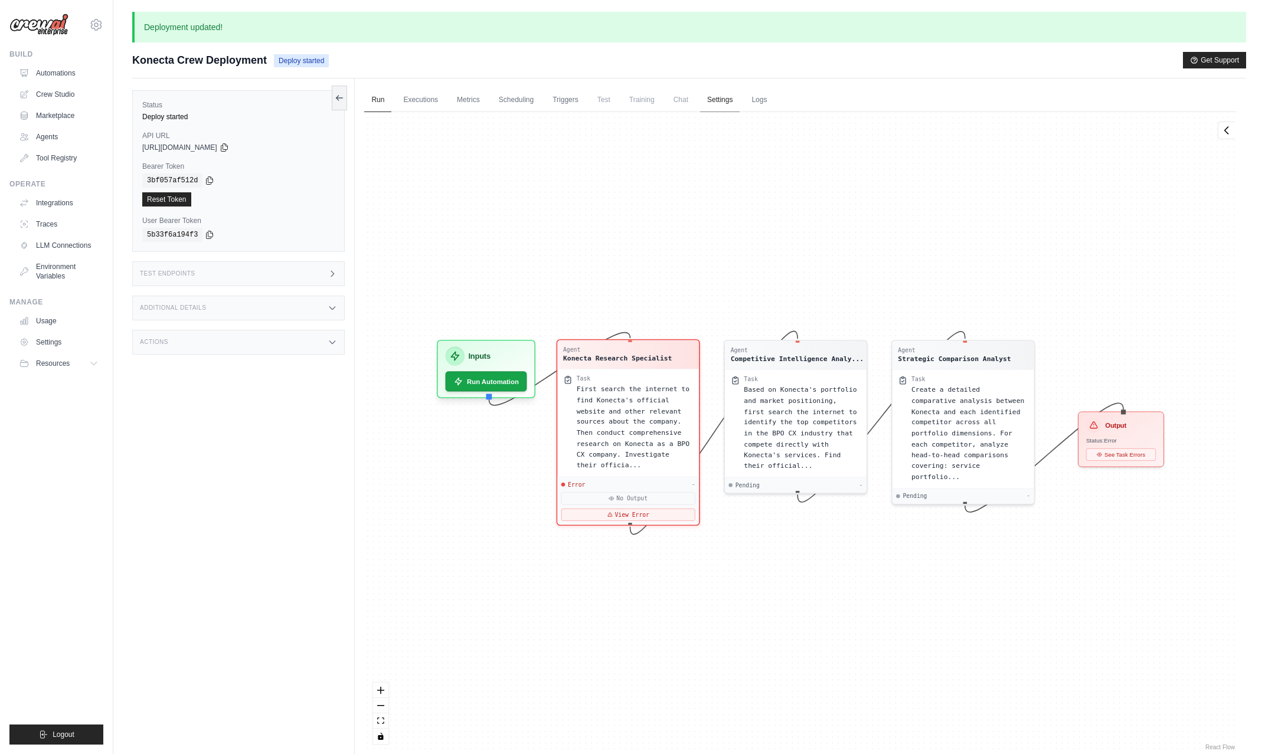
click at [710, 100] on link "Settings" at bounding box center [720, 100] width 40 height 25
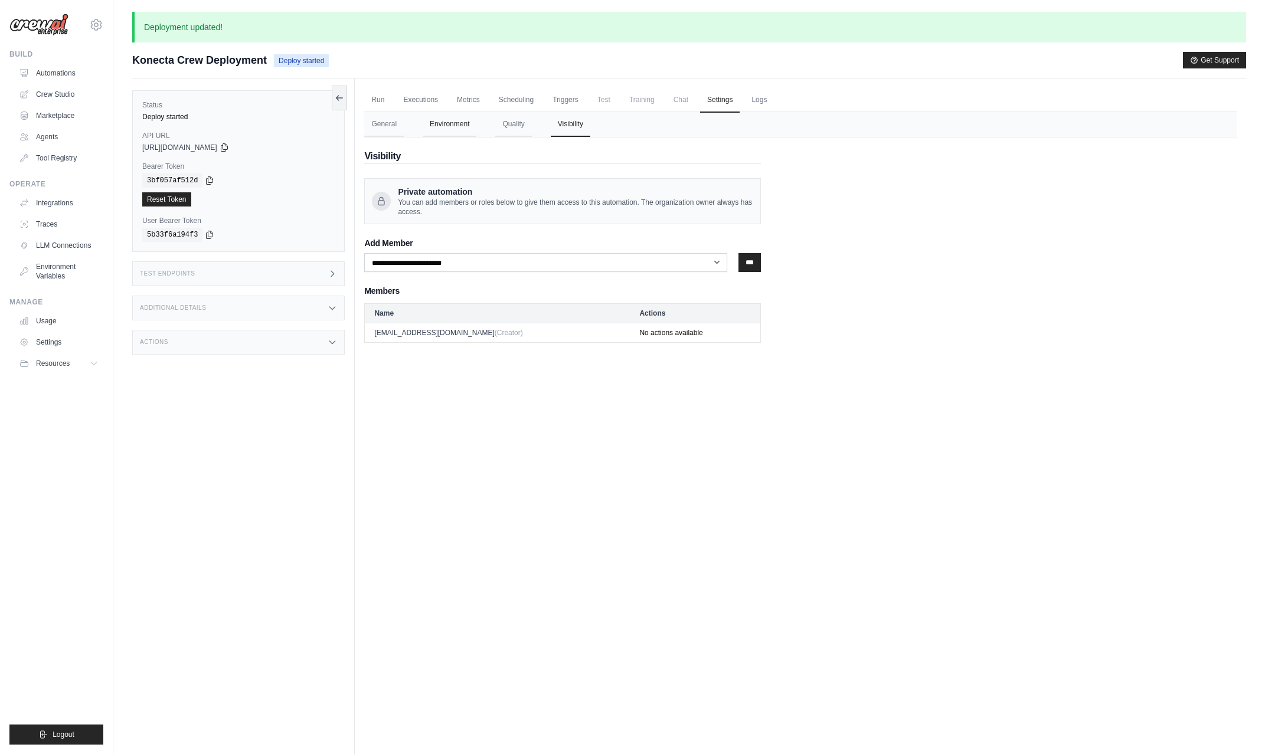
click at [450, 126] on button "Environment" at bounding box center [450, 124] width 54 height 25
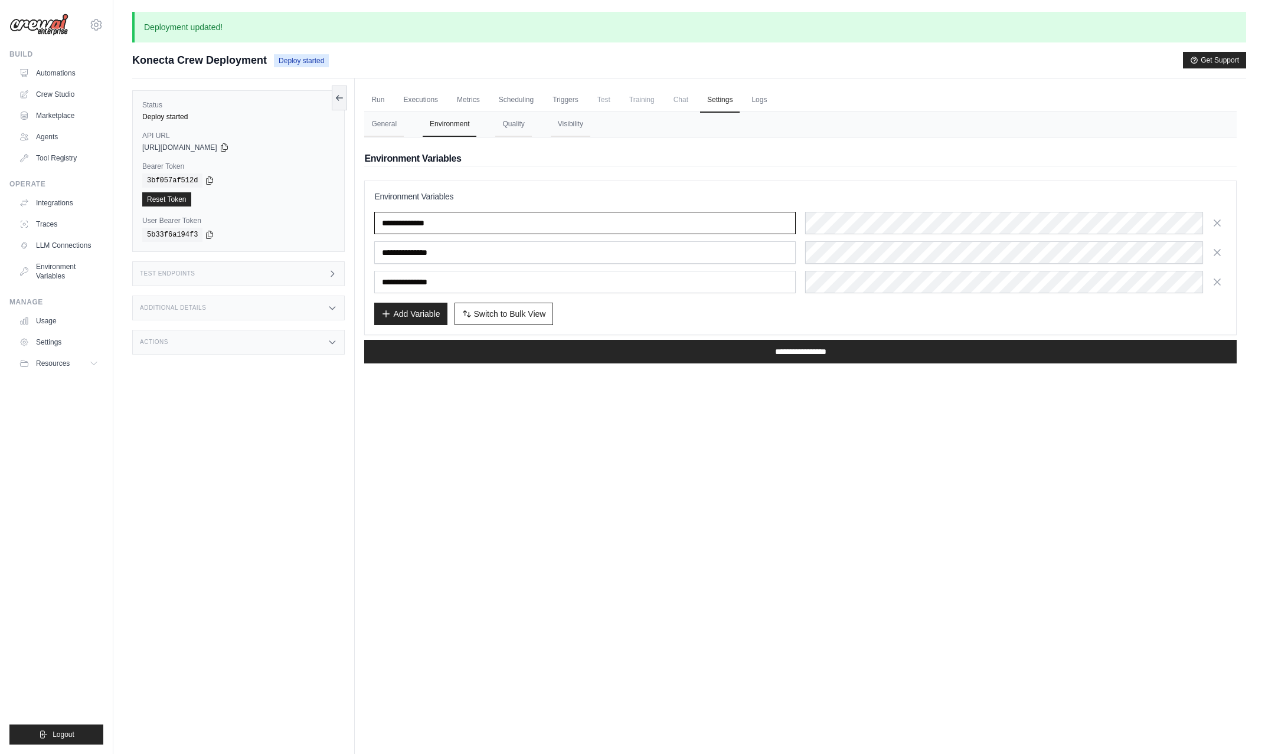
click at [472, 228] on input "**********" at bounding box center [584, 223] width 421 height 22
click at [778, 349] on input "**********" at bounding box center [800, 352] width 872 height 24
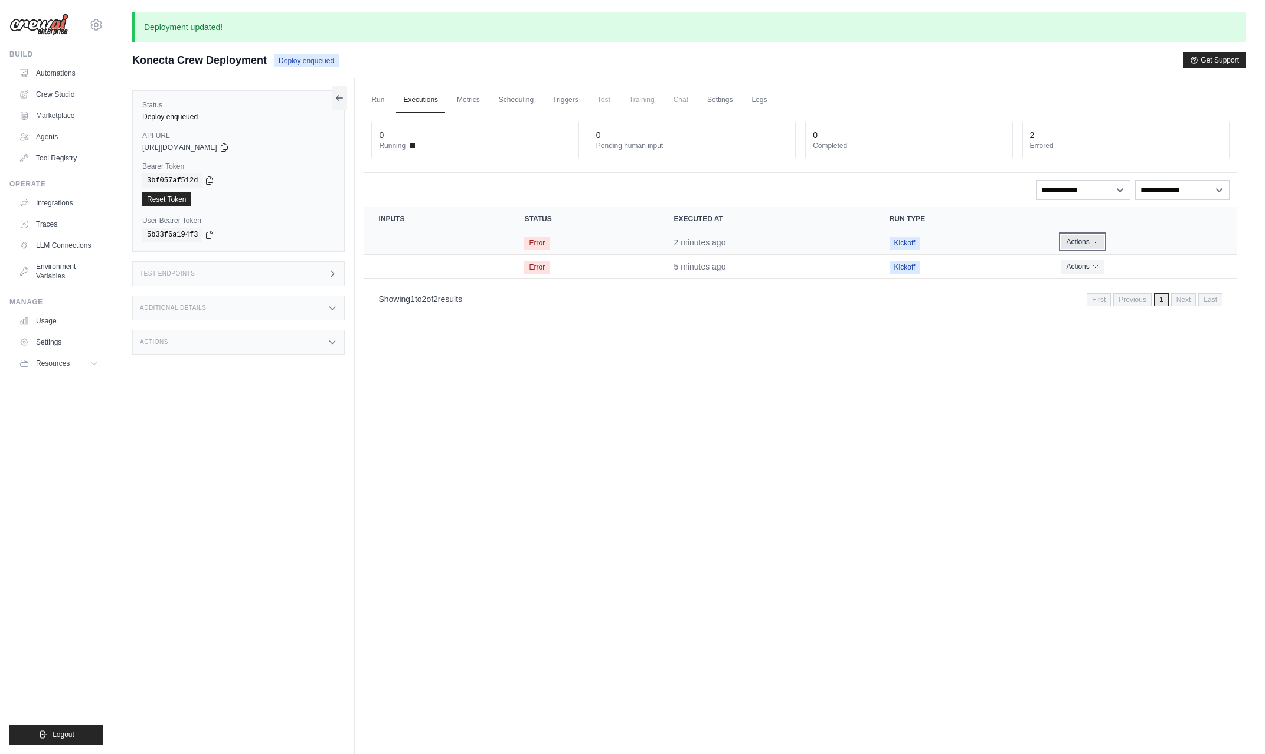
click at [1092, 242] on icon "Actions for execution" at bounding box center [1095, 241] width 7 height 7
click at [1176, 266] on link "View Details" at bounding box center [1185, 263] width 76 height 19
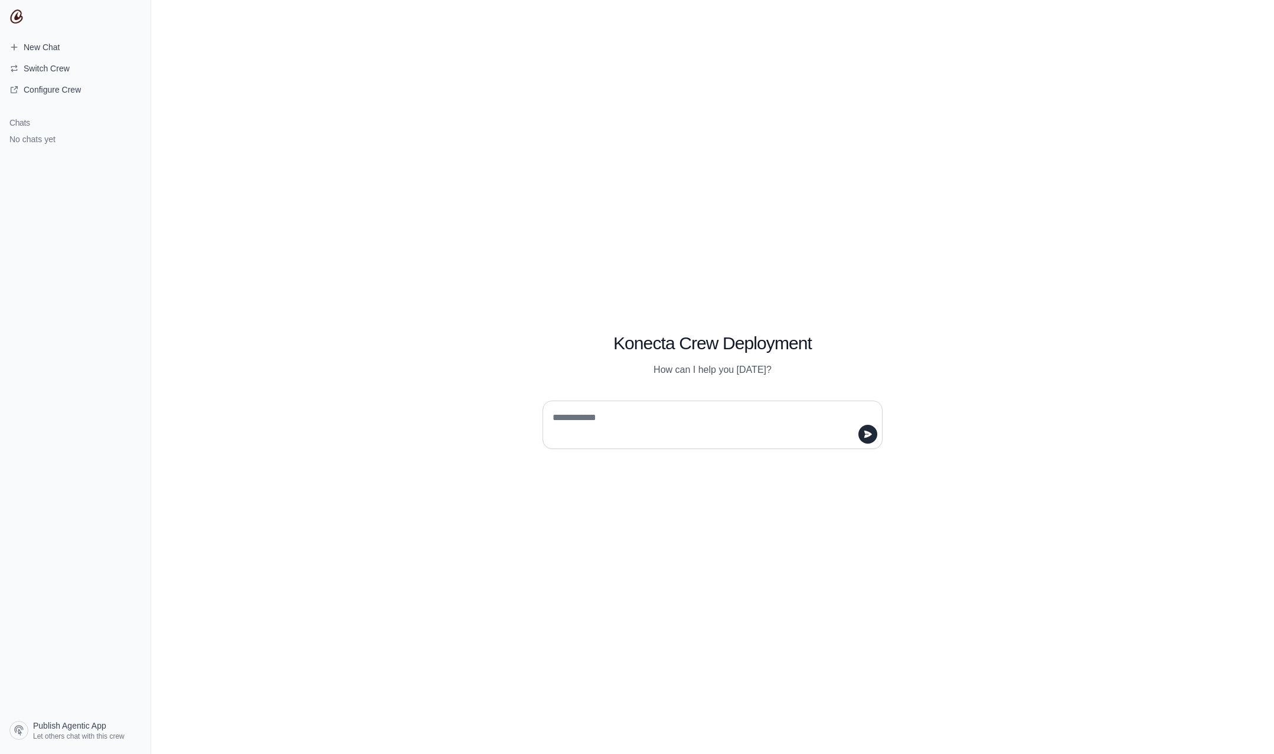
click at [609, 431] on textarea at bounding box center [709, 424] width 318 height 33
type textarea "**"
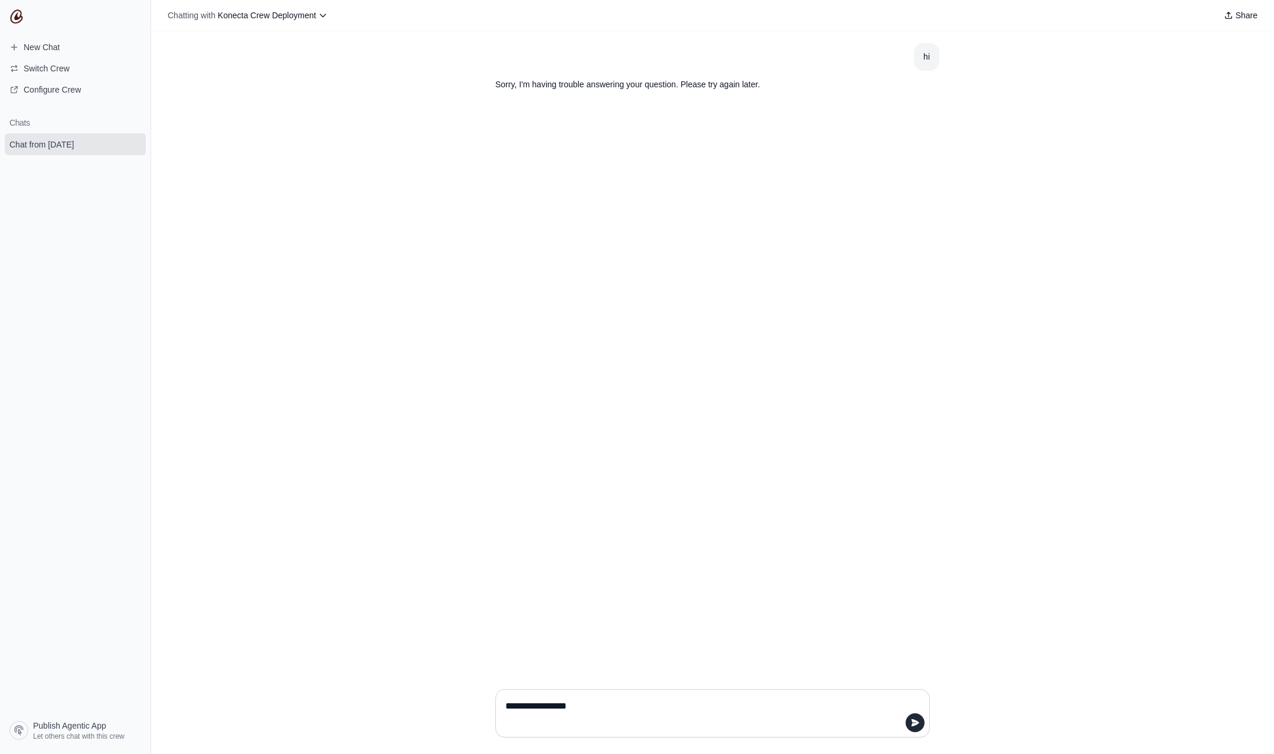
type textarea "**********"
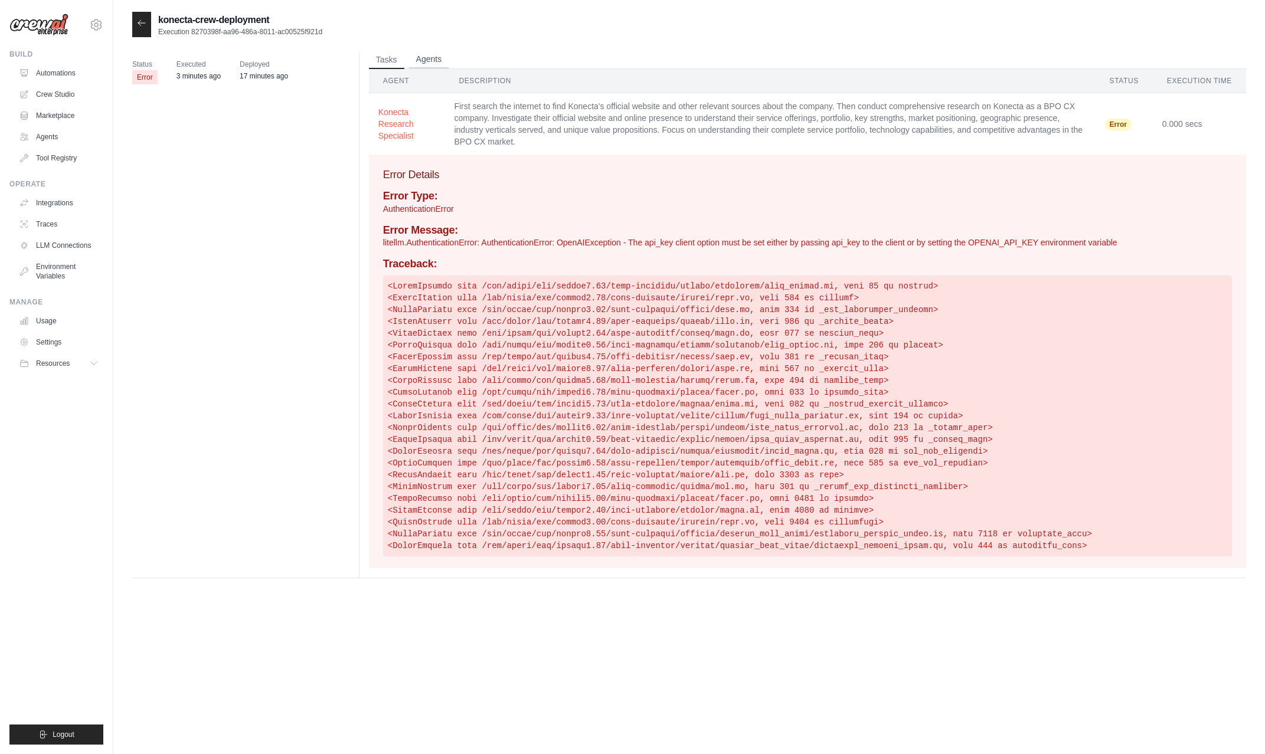
click at [423, 61] on button "Agents" at bounding box center [429, 60] width 40 height 18
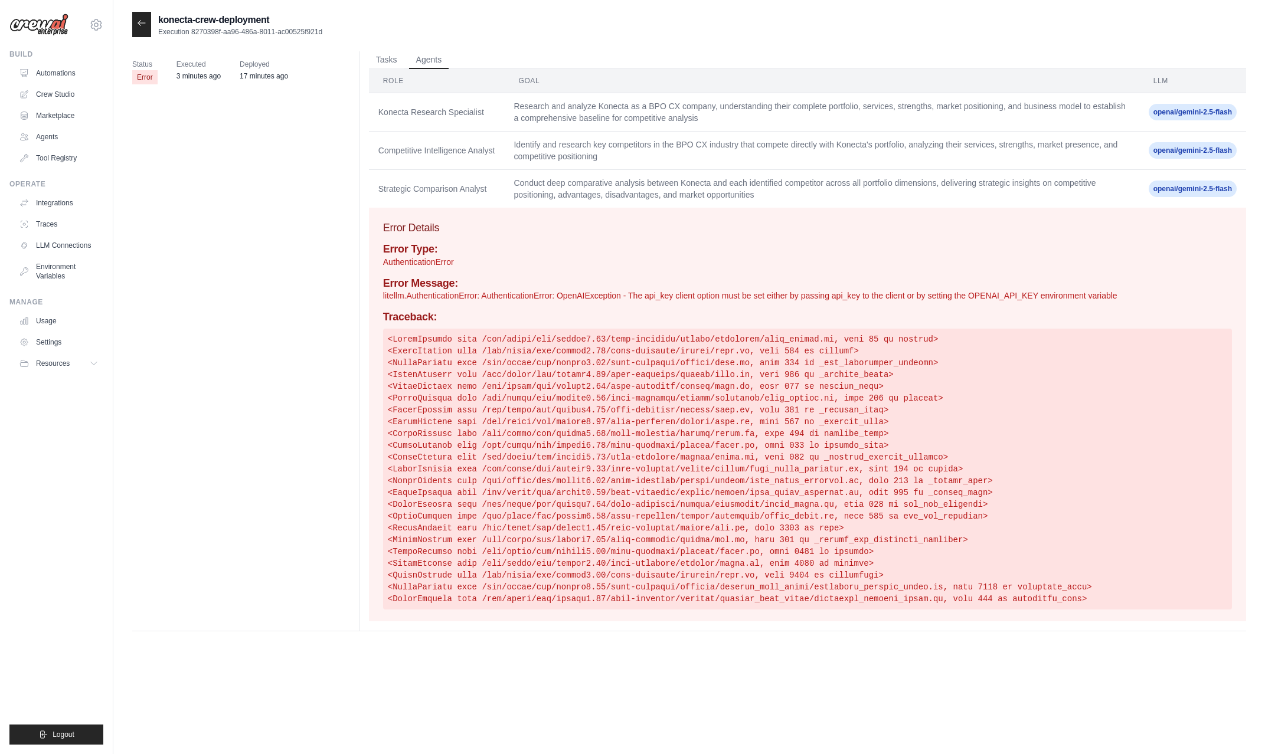
click at [145, 25] on icon at bounding box center [141, 22] width 9 height 9
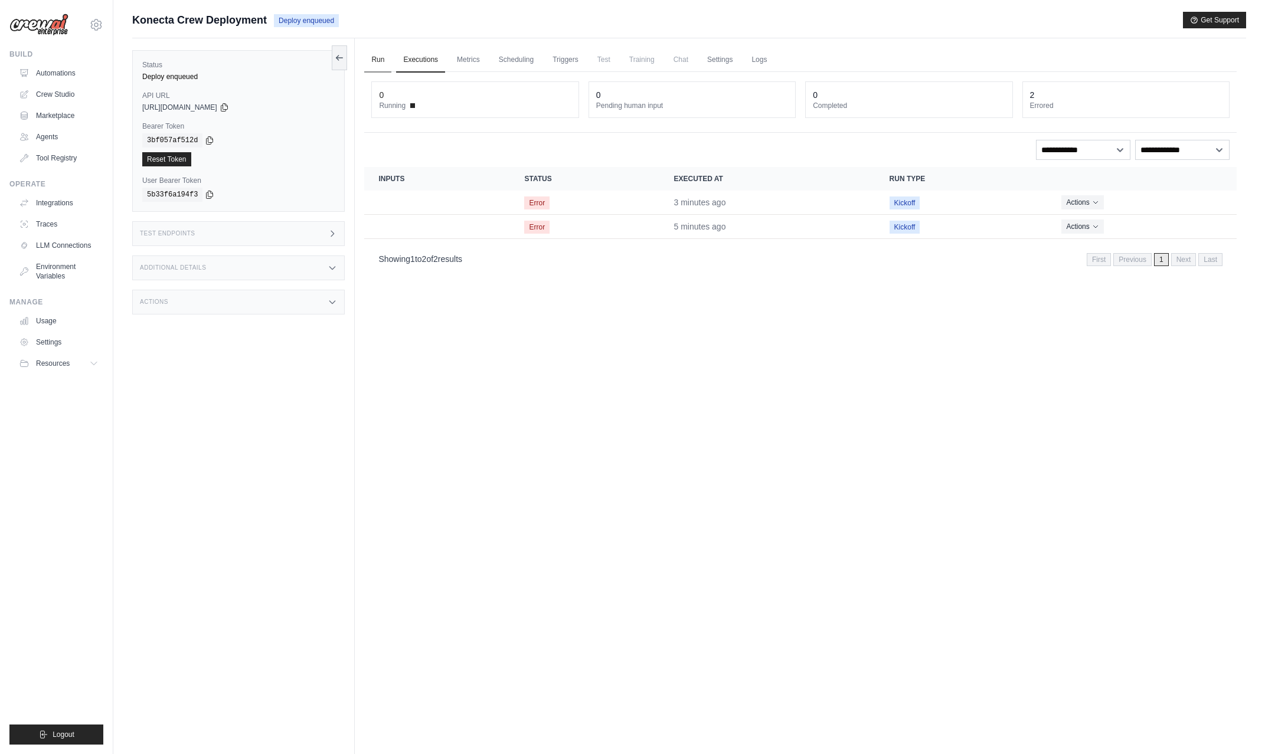
click at [374, 64] on link "Run" at bounding box center [377, 60] width 27 height 25
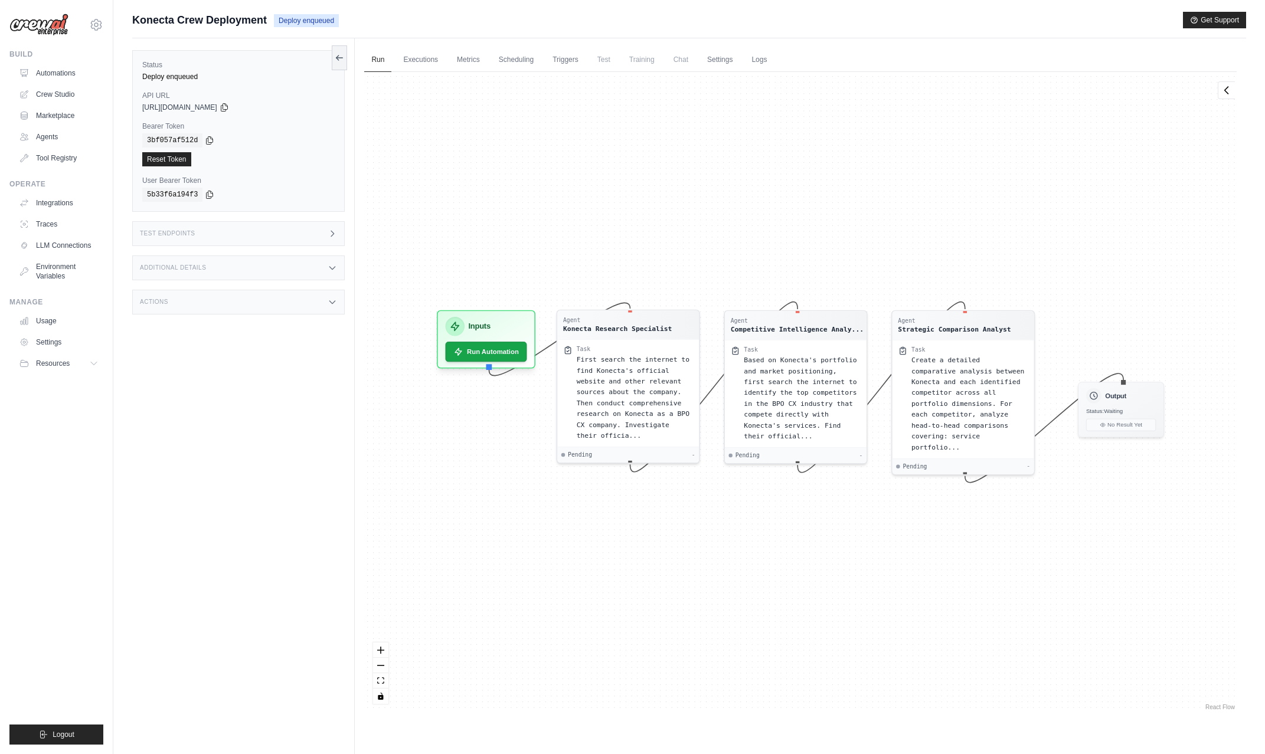
click at [680, 64] on span "Chat" at bounding box center [680, 60] width 29 height 24
click at [679, 59] on span "Chat" at bounding box center [680, 60] width 29 height 24
click at [369, 59] on link "Run" at bounding box center [377, 60] width 27 height 25
click at [34, 73] on link "Automations" at bounding box center [59, 73] width 89 height 19
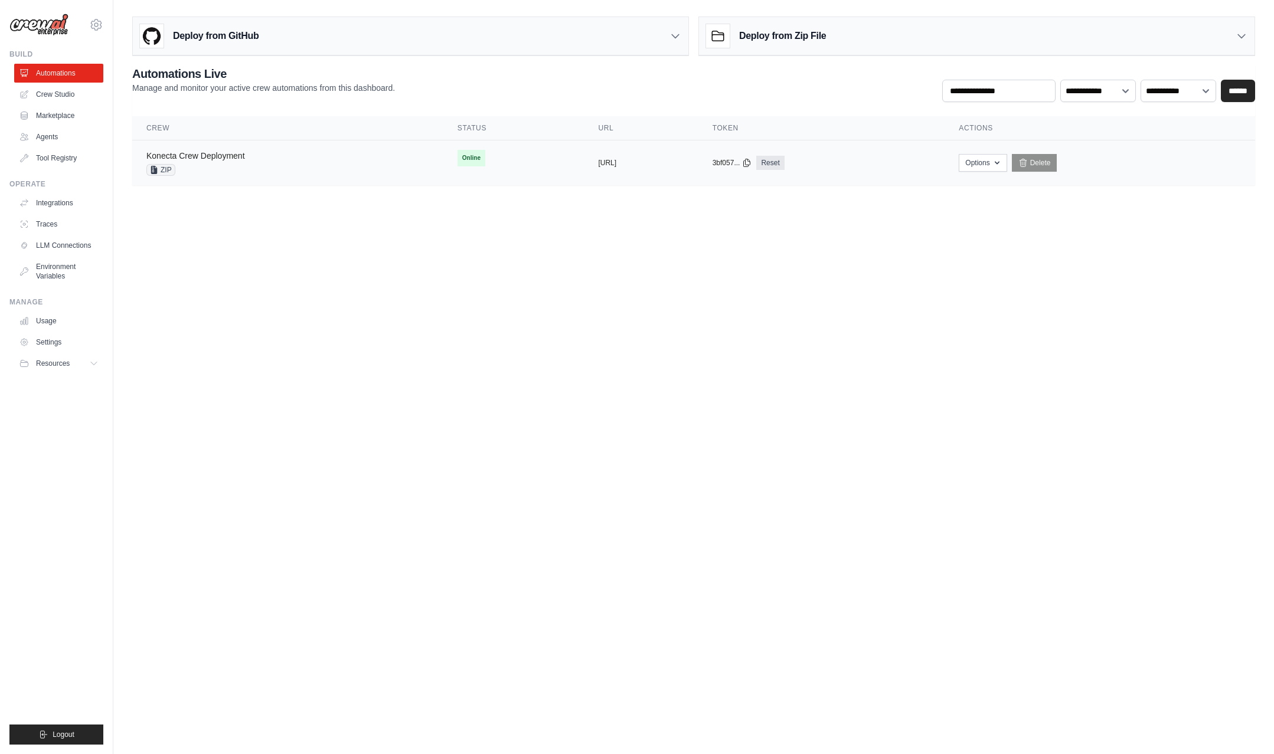
click at [224, 156] on link "Konecta Crew Deployment" at bounding box center [195, 155] width 99 height 9
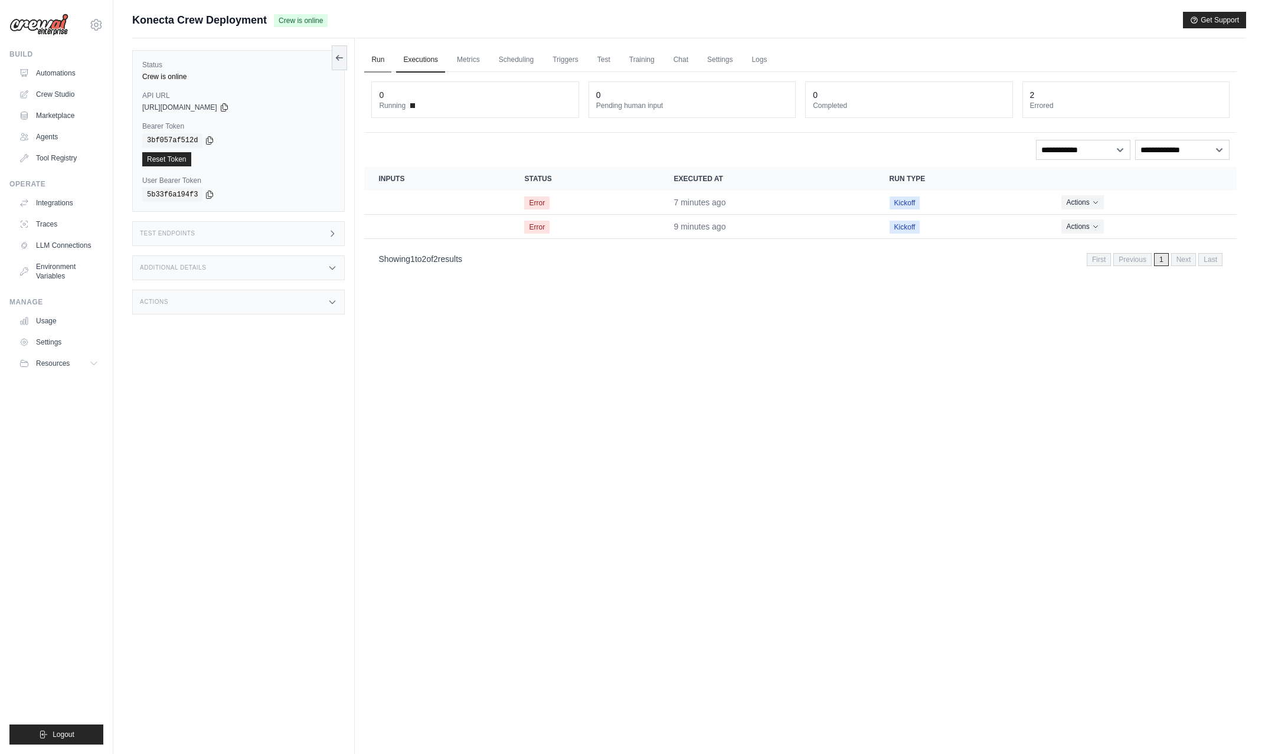
click at [374, 60] on link "Run" at bounding box center [377, 60] width 27 height 25
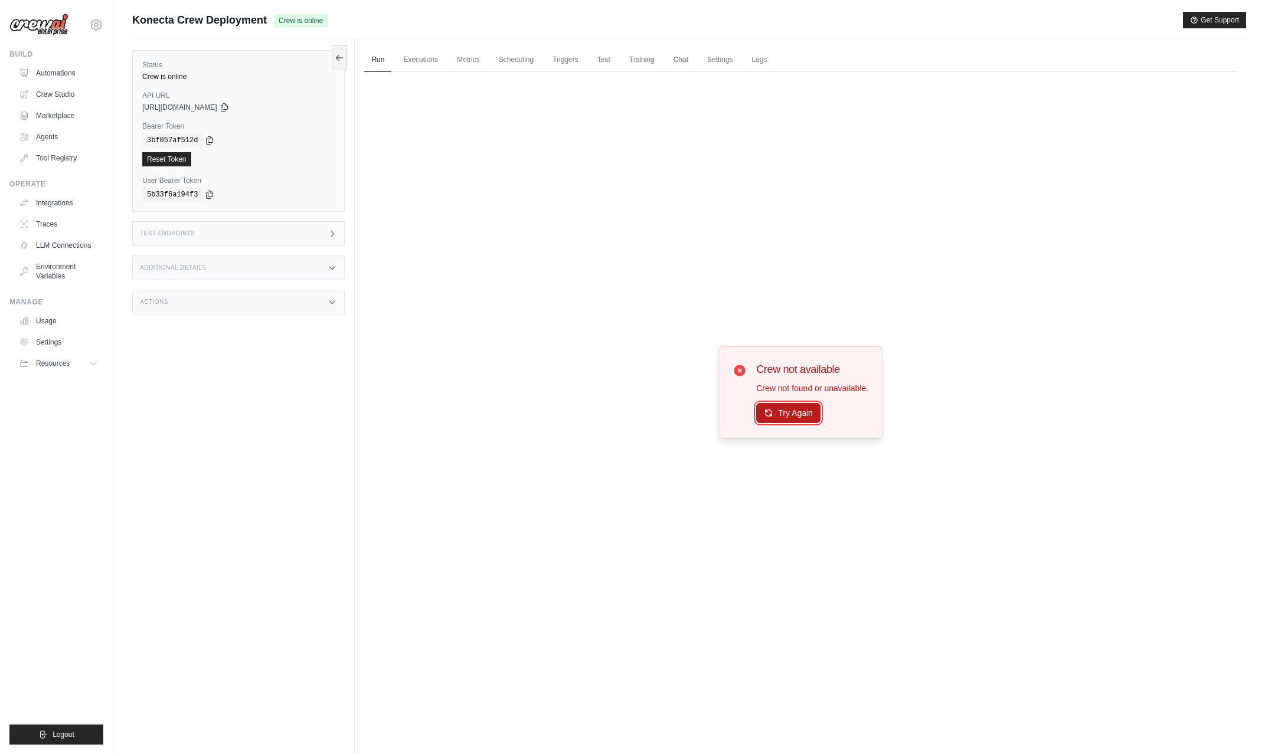
click at [792, 411] on button "Try Again" at bounding box center [788, 413] width 64 height 20
click at [779, 412] on button "Try Again" at bounding box center [788, 413] width 64 height 20
click at [57, 75] on link "Automations" at bounding box center [59, 73] width 89 height 19
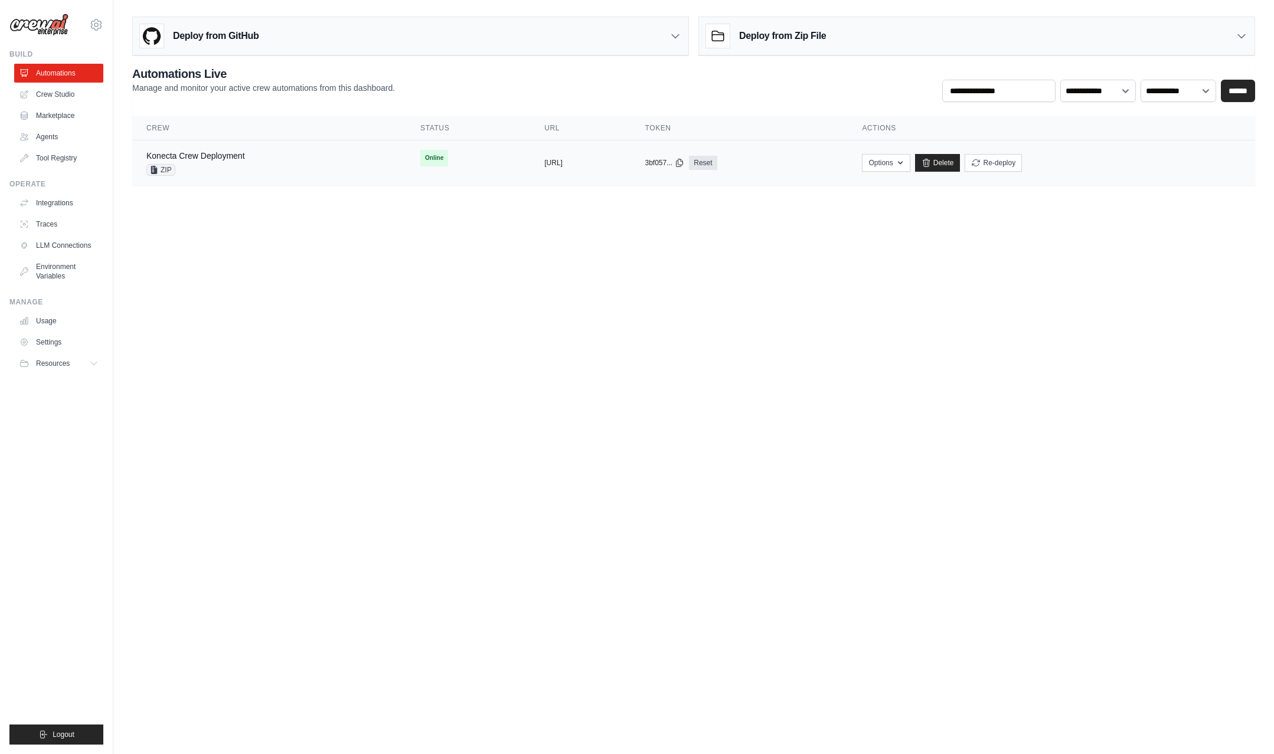
click at [221, 161] on div "Konecta Crew Deployment" at bounding box center [195, 156] width 99 height 12
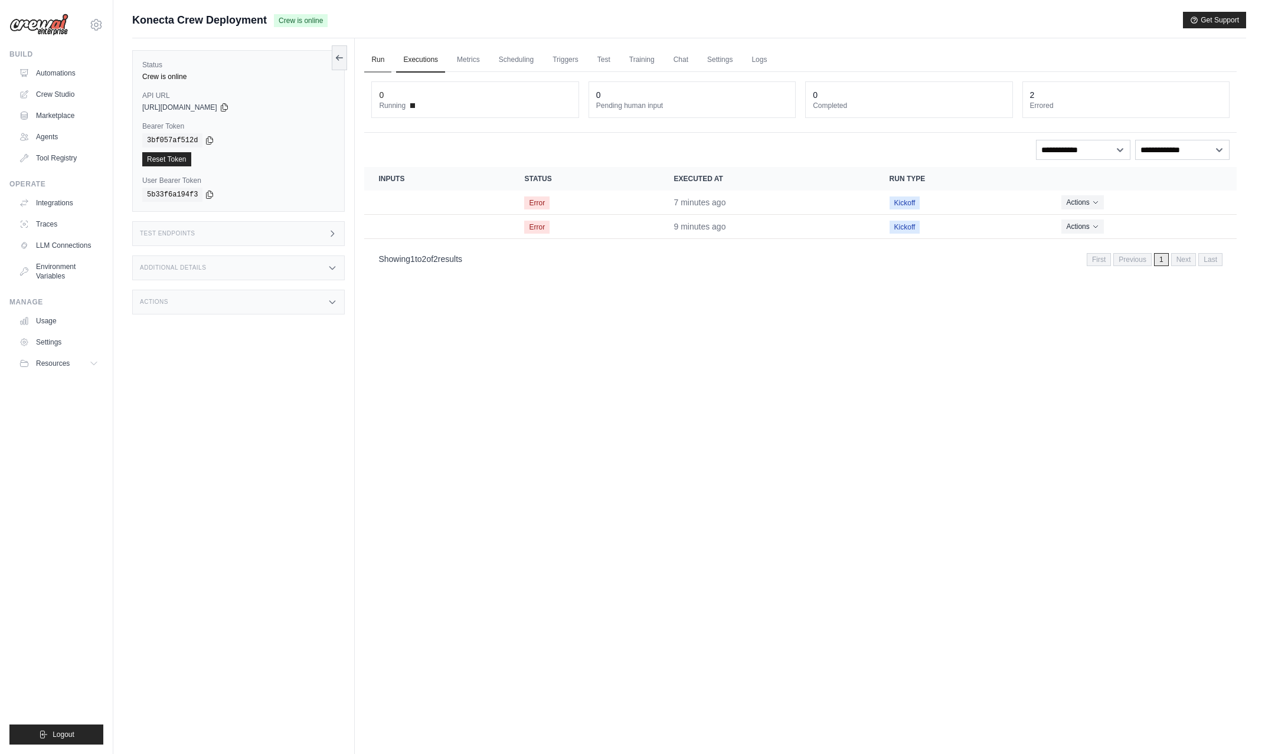
click at [378, 60] on link "Run" at bounding box center [377, 60] width 27 height 25
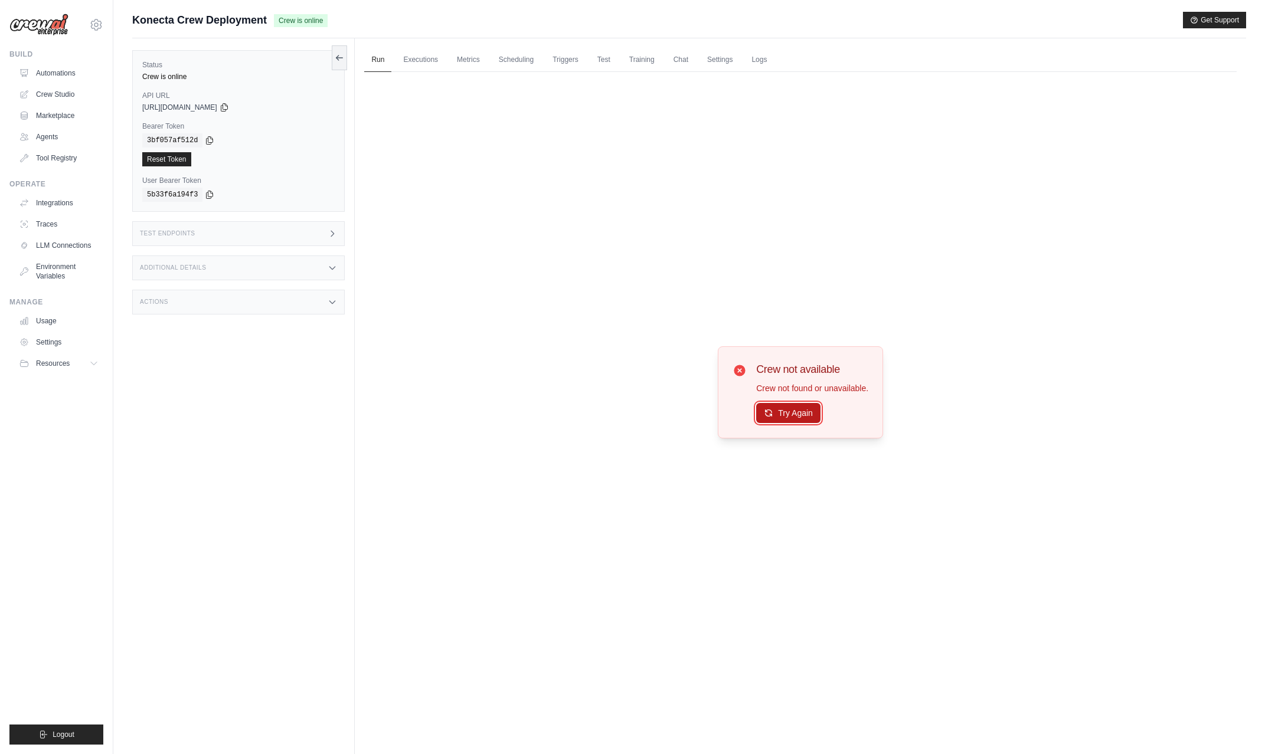
click at [785, 417] on button "Try Again" at bounding box center [788, 413] width 64 height 20
click at [785, 417] on button "Try Again" at bounding box center [788, 414] width 64 height 20
click at [657, 222] on div "Crew not available Crew not found or unavailable. Try Again" at bounding box center [800, 392] width 872 height 641
click at [781, 413] on button "Try Again" at bounding box center [788, 413] width 64 height 20
click at [812, 412] on button "Try Again" at bounding box center [788, 413] width 64 height 20
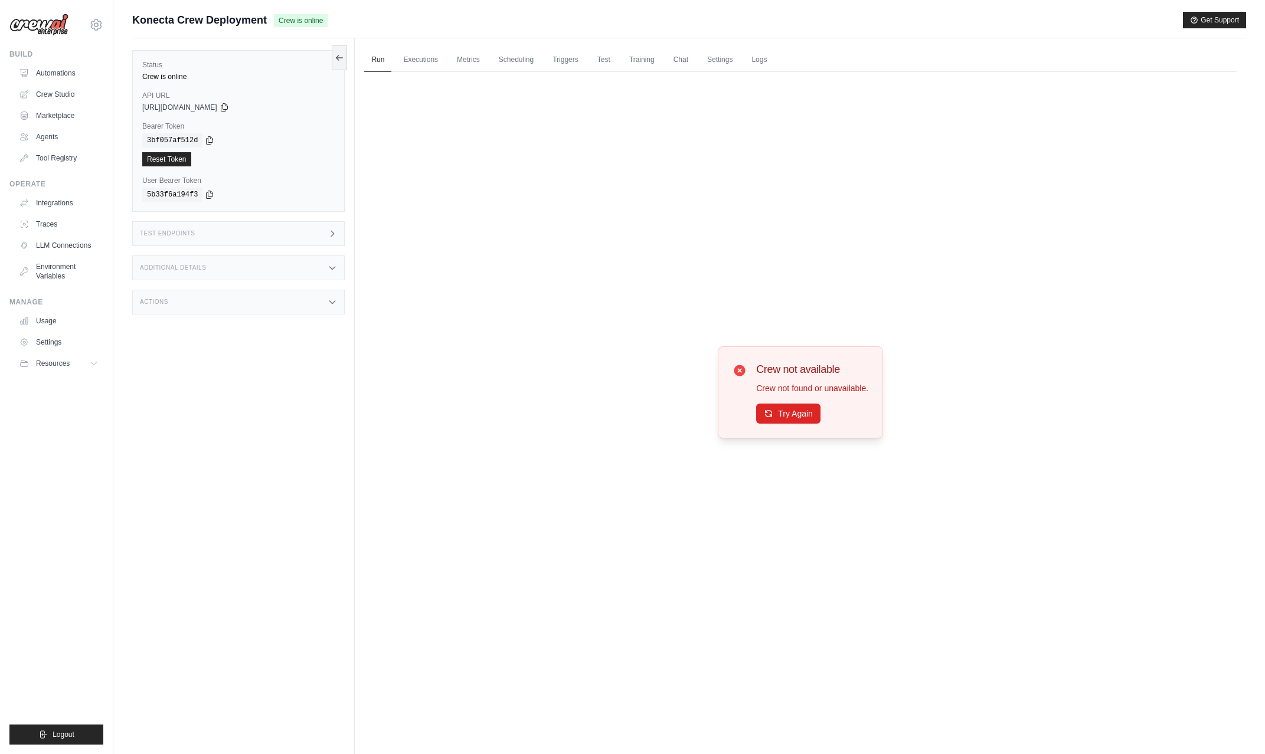
scroll to position [50, 0]
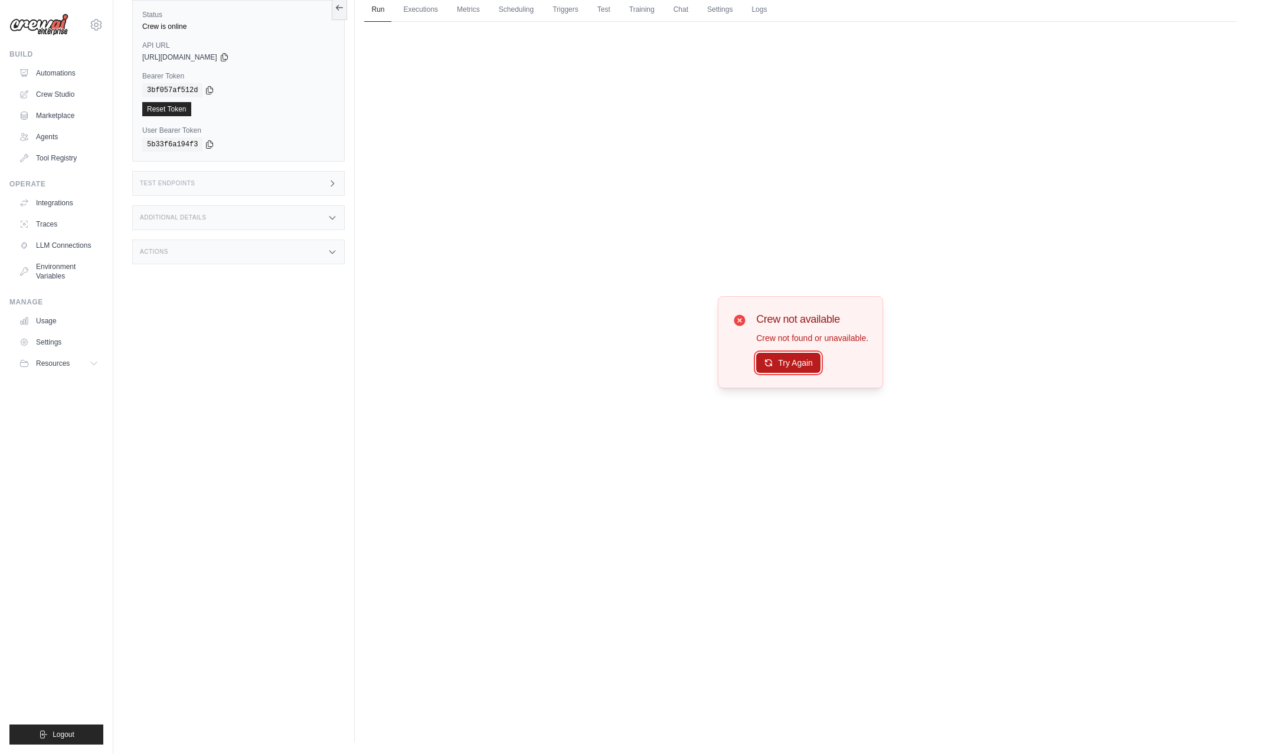
click at [789, 364] on button "Try Again" at bounding box center [788, 363] width 64 height 20
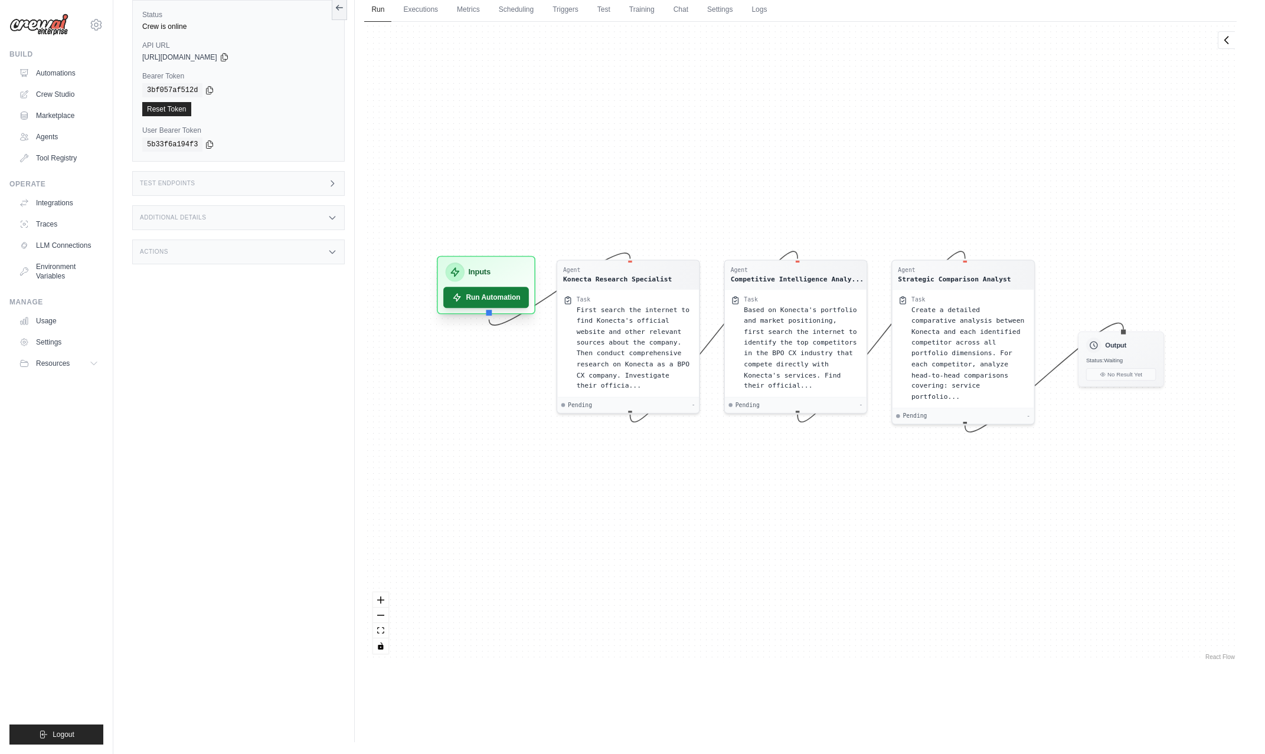
click at [493, 300] on button "Run Automation" at bounding box center [487, 297] width 86 height 21
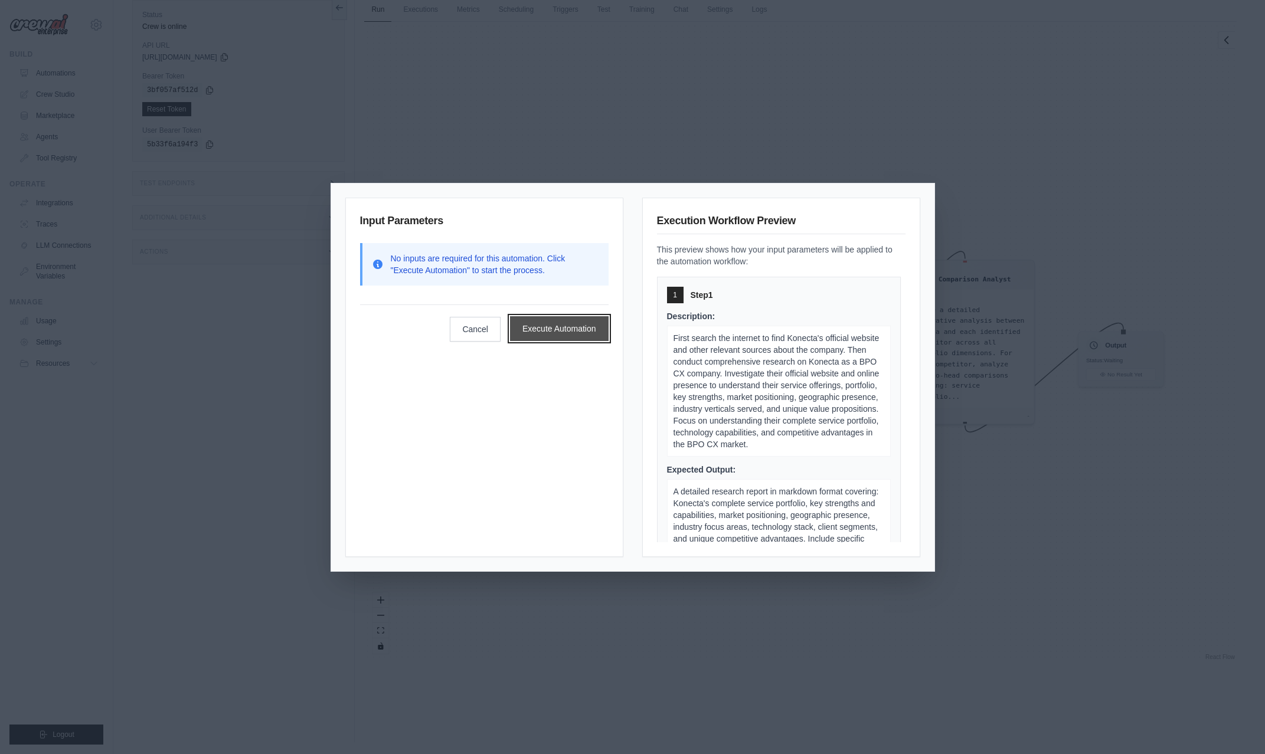
click at [557, 328] on button "Execute Automation" at bounding box center [559, 328] width 99 height 25
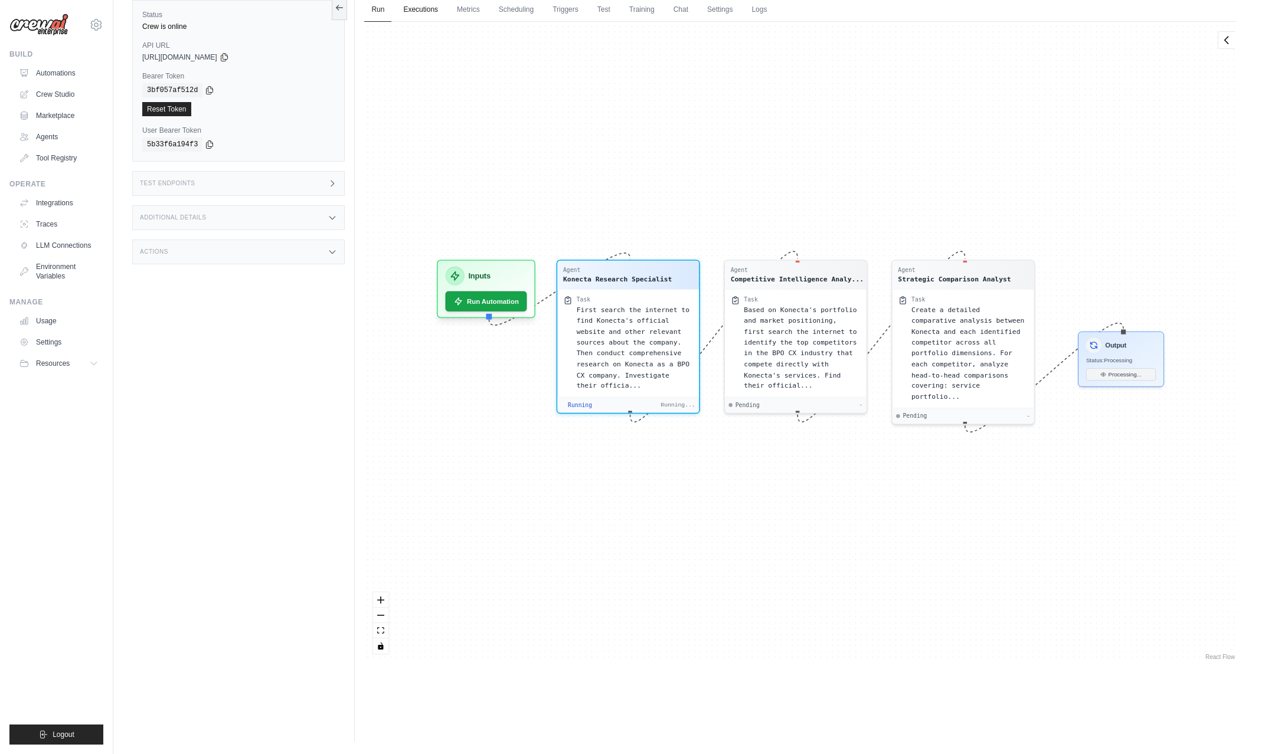
click at [407, 4] on link "Executions" at bounding box center [420, 10] width 49 height 25
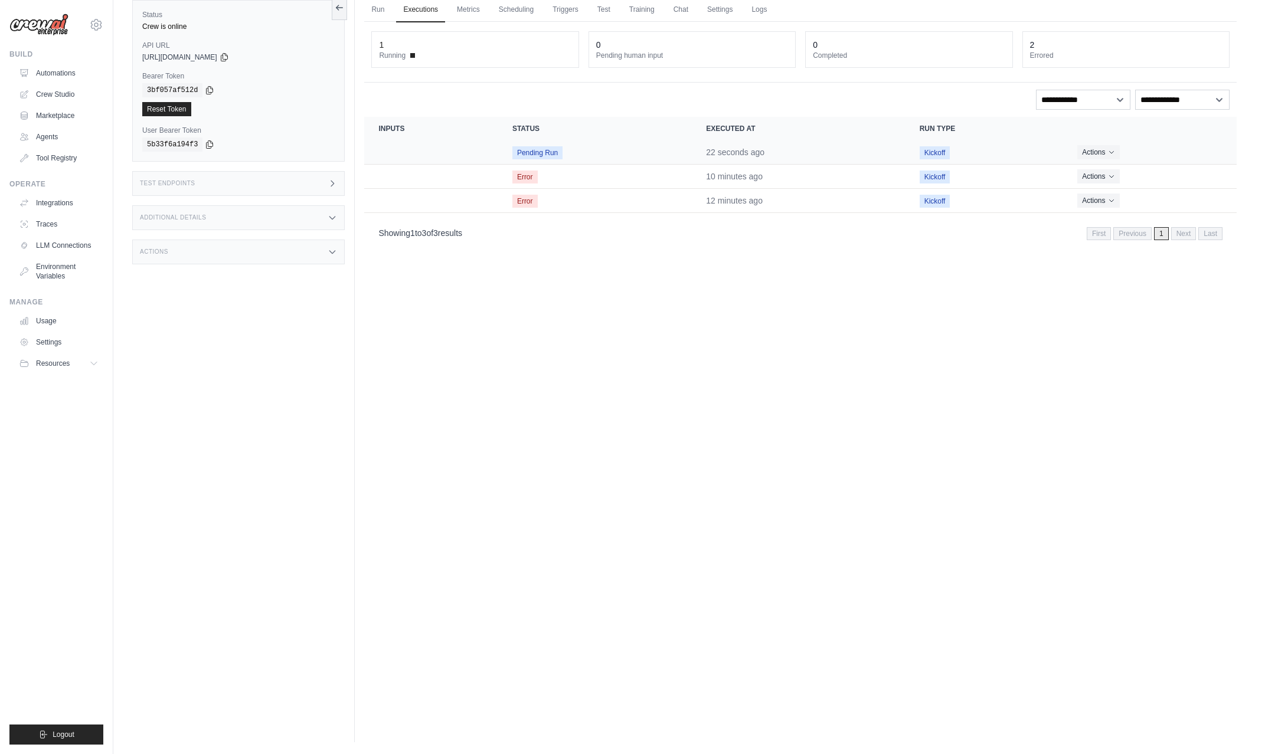
click at [561, 151] on span "Pending Run" at bounding box center [537, 152] width 50 height 13
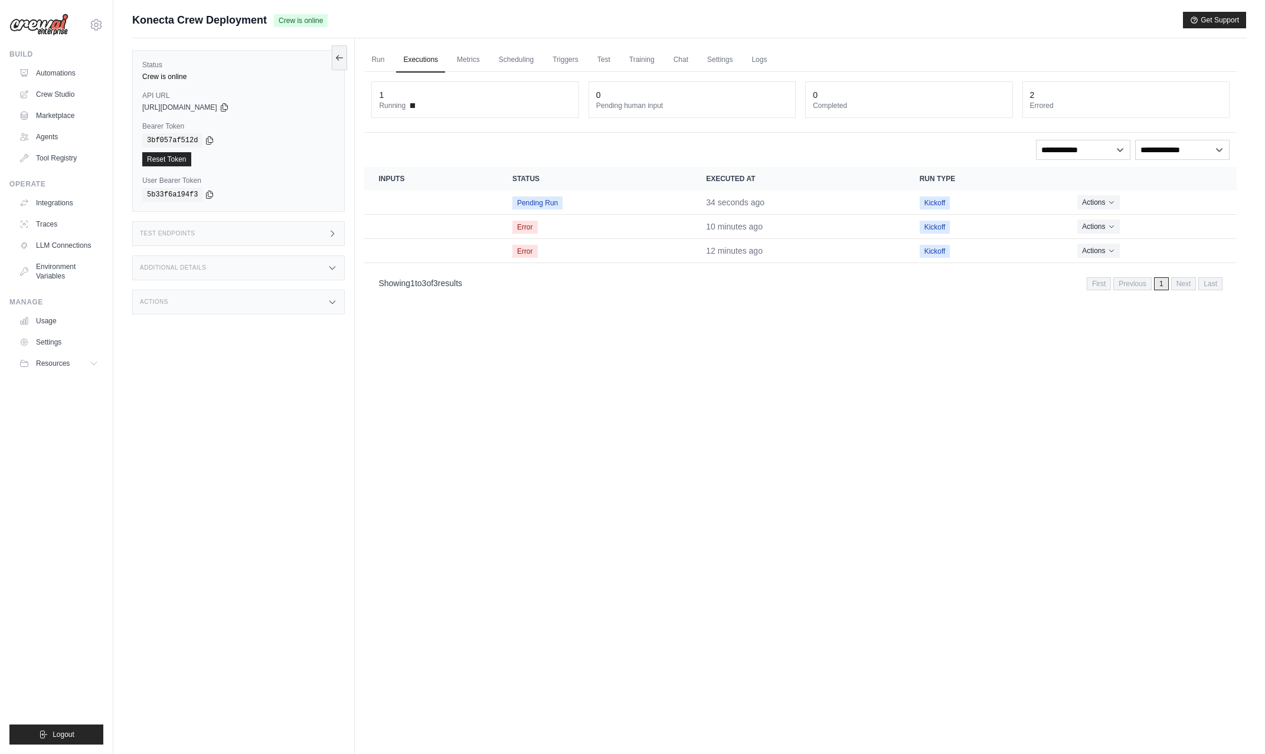
click at [427, 57] on link "Executions" at bounding box center [420, 60] width 49 height 25
click at [375, 57] on link "Run" at bounding box center [377, 60] width 27 height 25
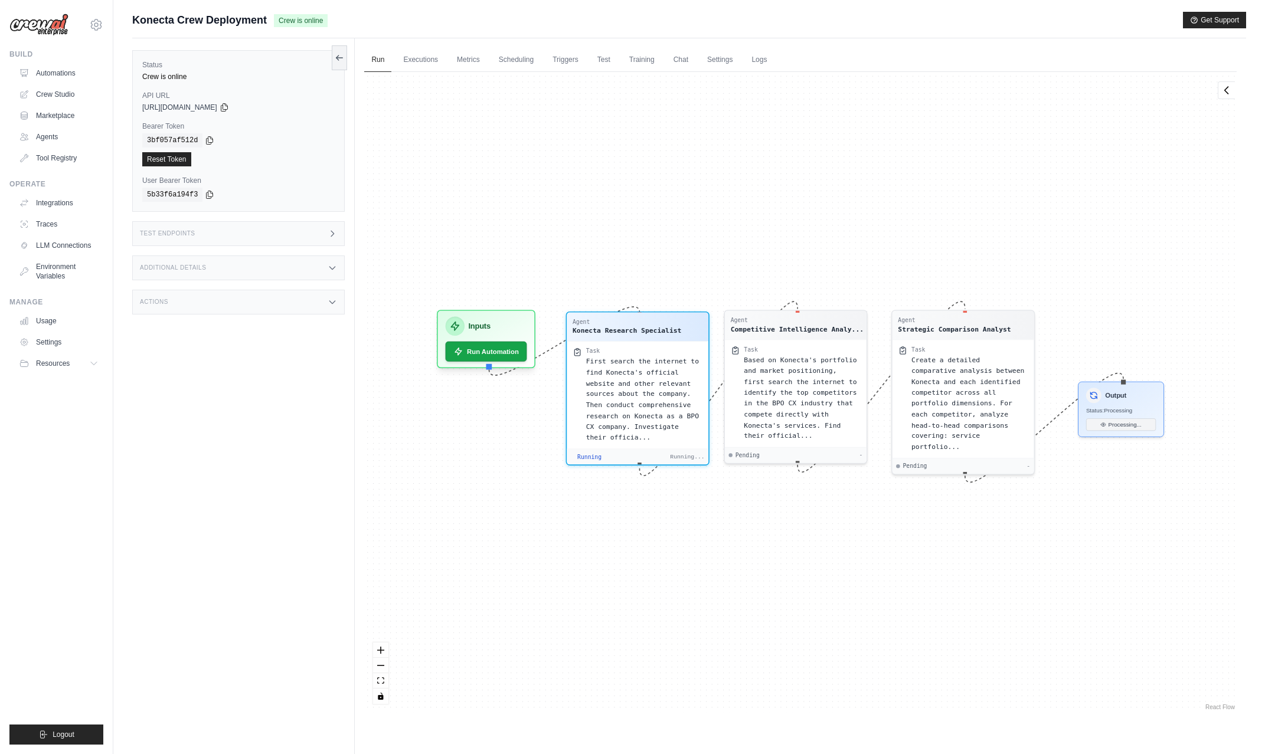
drag, startPoint x: 561, startPoint y: 403, endPoint x: 581, endPoint y: 411, distance: 21.5
click at [581, 411] on div "Task First search the internet to find Konecta's official website and other rel…" at bounding box center [638, 394] width 142 height 107
click at [425, 55] on link "Executions" at bounding box center [420, 60] width 49 height 25
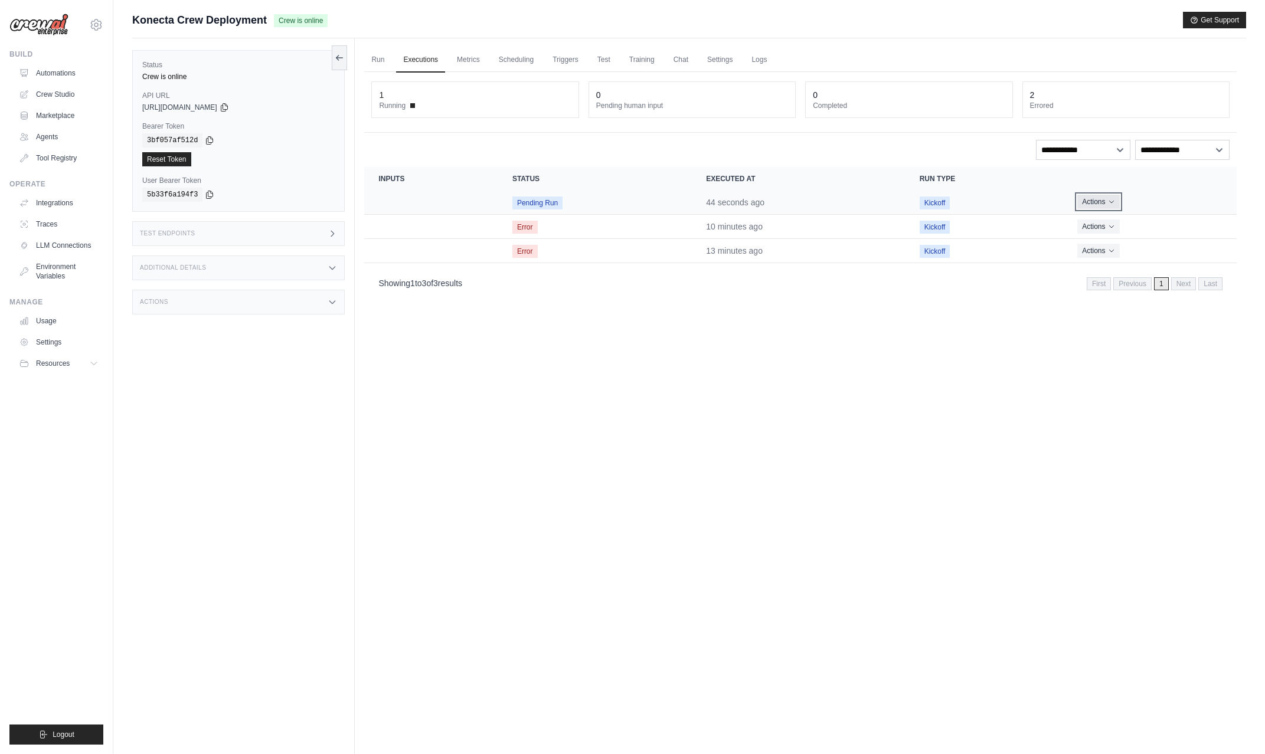
click at [1111, 202] on icon "Actions for execution" at bounding box center [1111, 201] width 7 height 7
click at [1179, 225] on link "View Details" at bounding box center [1185, 223] width 76 height 19
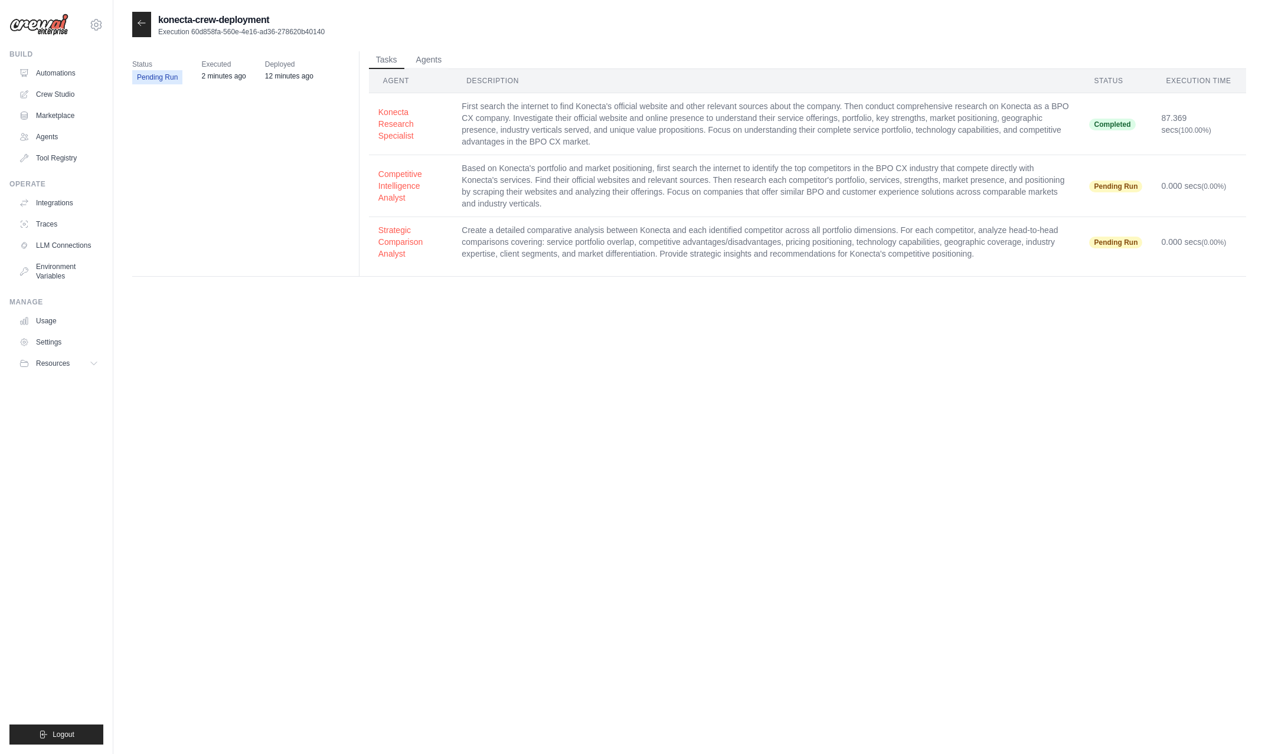
click at [136, 25] on div at bounding box center [141, 24] width 19 height 25
click at [140, 25] on icon at bounding box center [141, 22] width 7 height 5
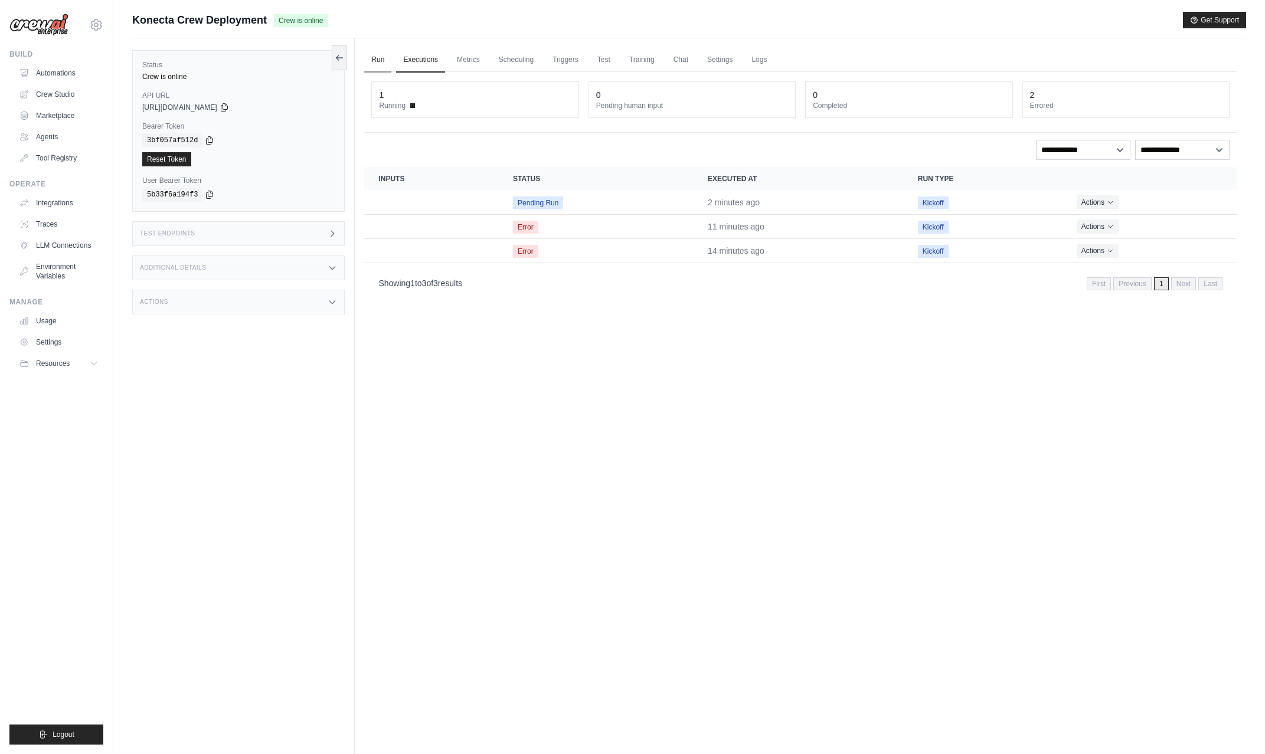
click at [381, 60] on link "Run" at bounding box center [377, 60] width 27 height 25
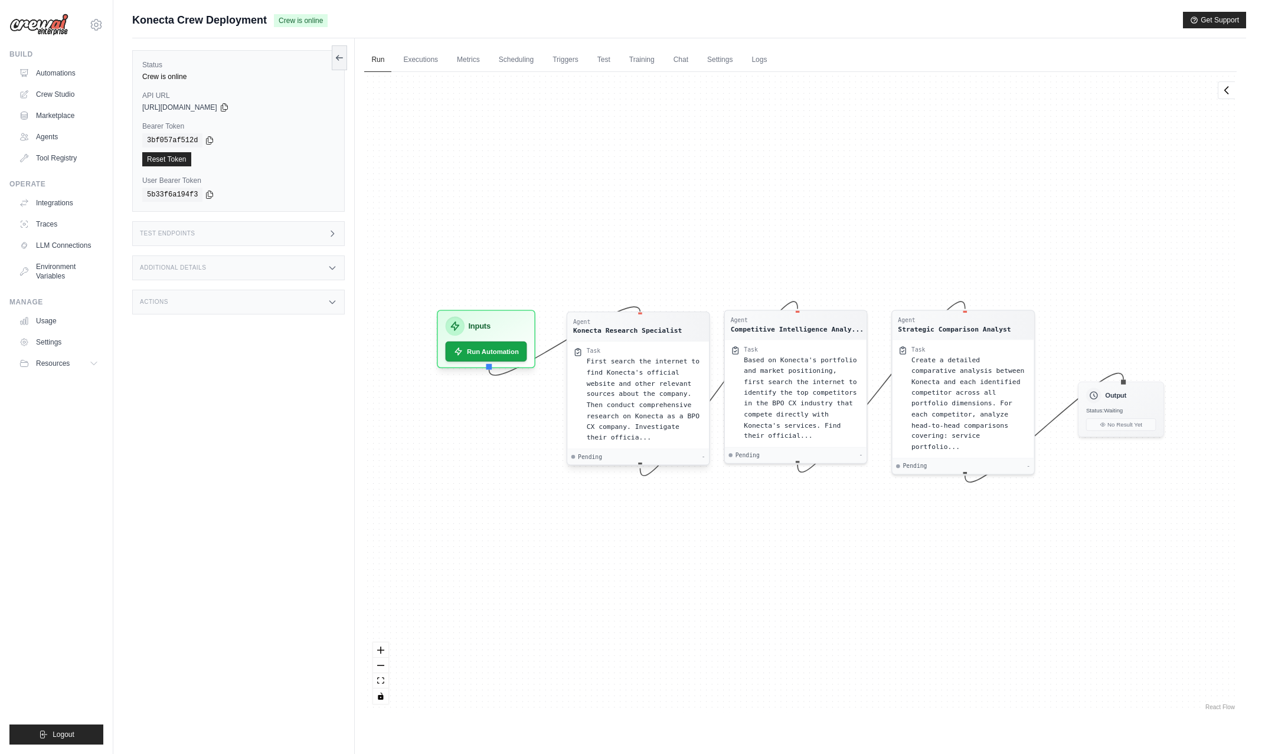
click at [633, 406] on span "First search the internet to find Konecta's official website and other relevant…" at bounding box center [643, 400] width 113 height 84
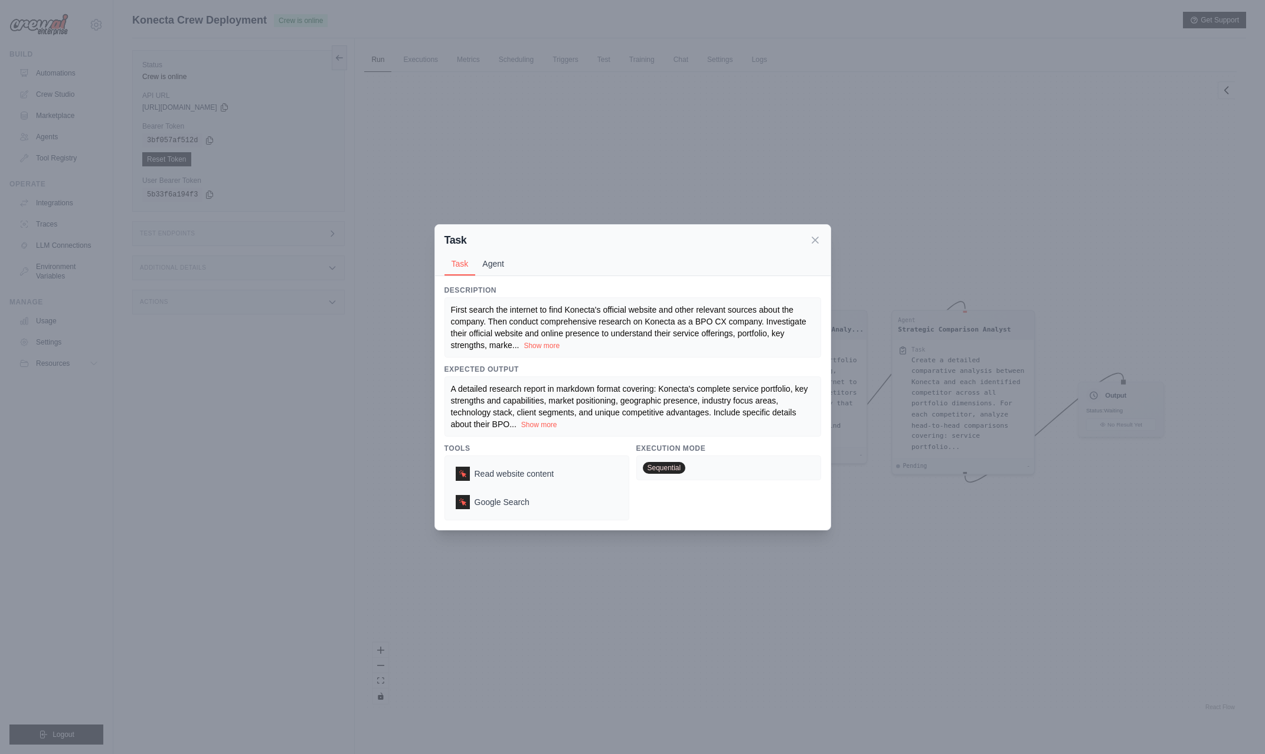
click at [493, 260] on button "Agent" at bounding box center [493, 264] width 36 height 22
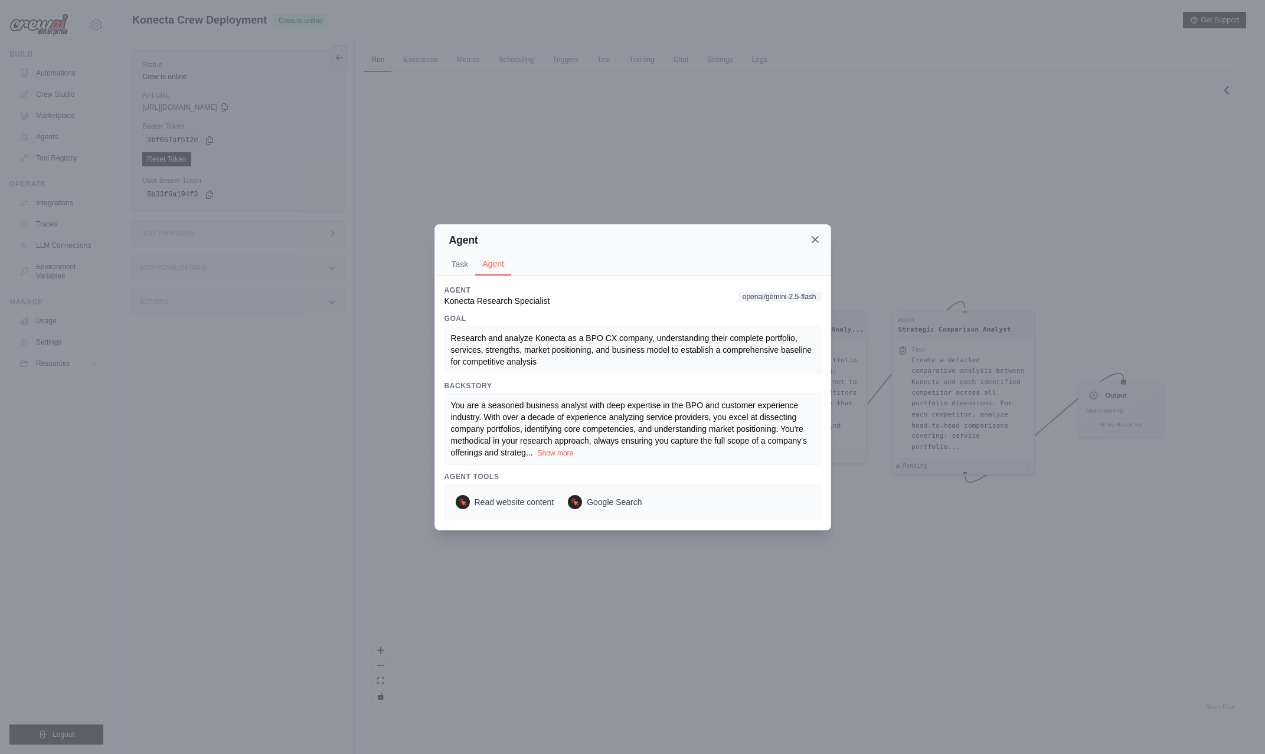
click at [815, 240] on icon at bounding box center [815, 240] width 6 height 6
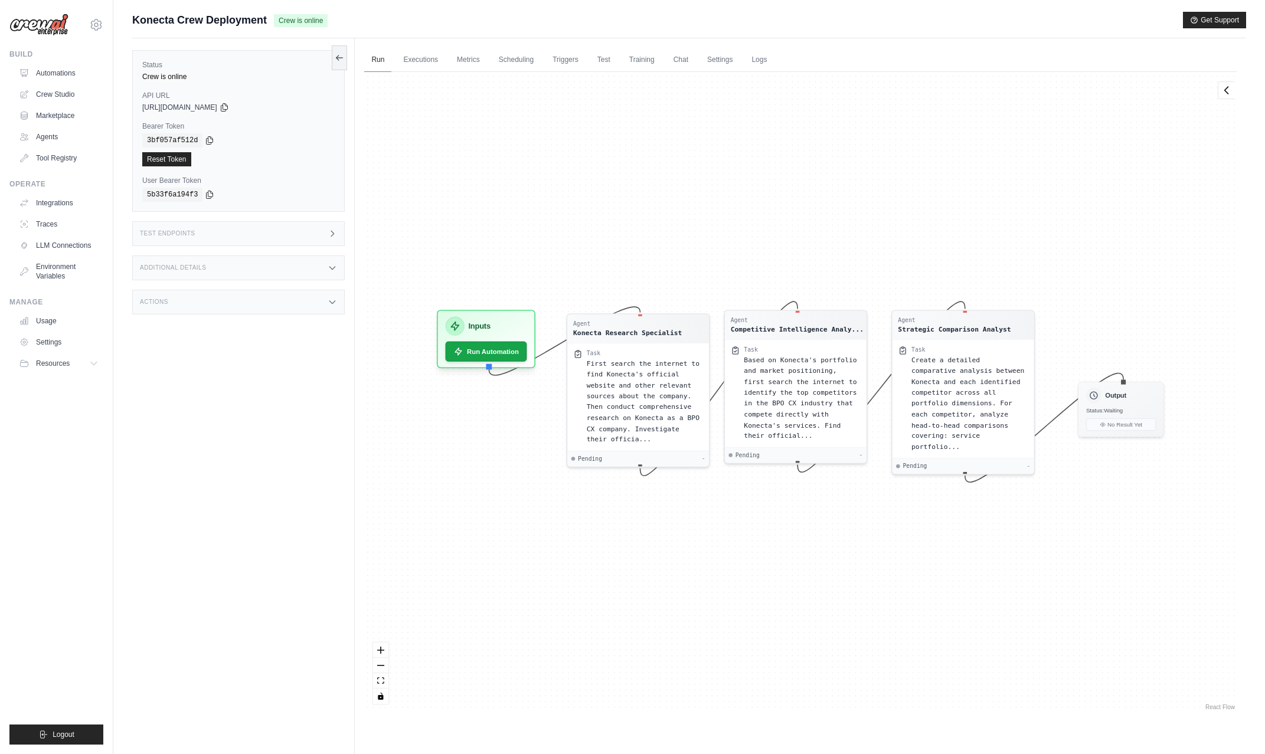
click at [377, 63] on link "Run" at bounding box center [377, 60] width 27 height 25
click at [428, 61] on link "Executions" at bounding box center [420, 60] width 49 height 25
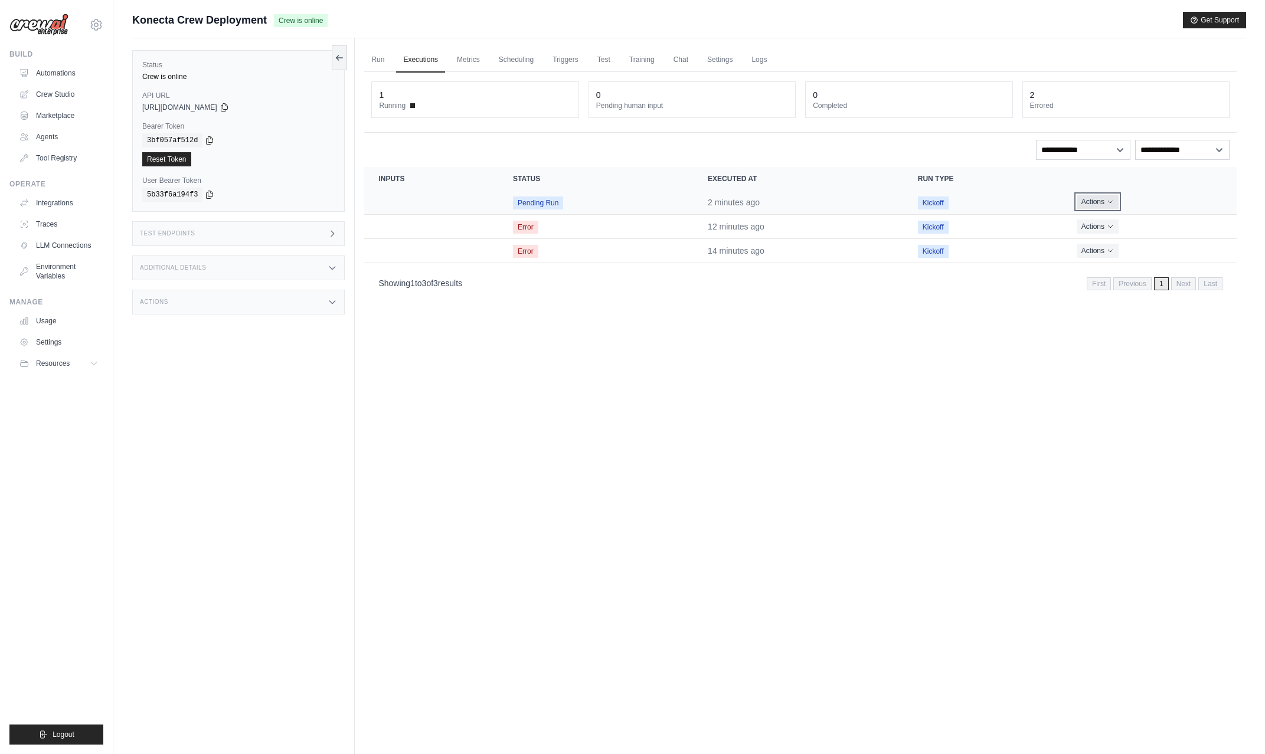
click at [1111, 202] on icon "Actions for execution" at bounding box center [1110, 201] width 7 height 7
click at [1167, 223] on link "View Details" at bounding box center [1185, 223] width 76 height 19
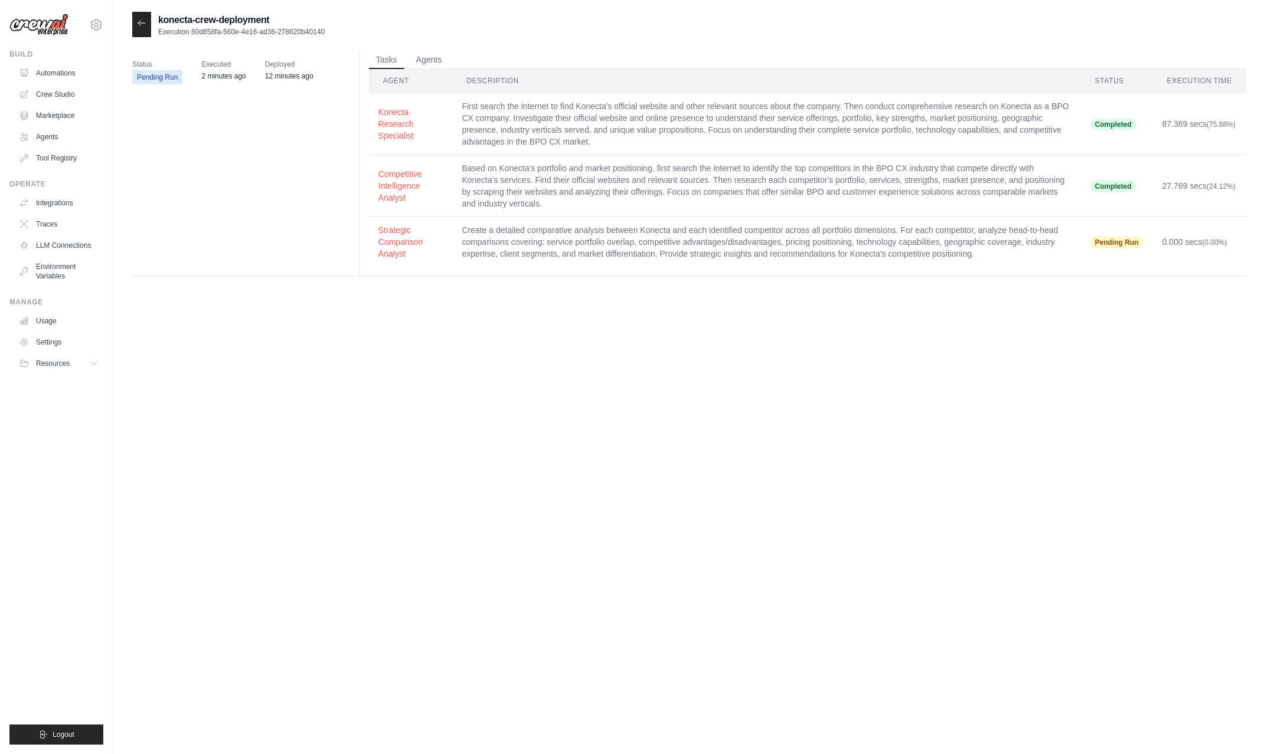
click at [742, 191] on td "Based on Konecta's portfolio and market positioning, first search the internet …" at bounding box center [766, 186] width 628 height 62
click at [141, 21] on icon at bounding box center [141, 22] width 9 height 9
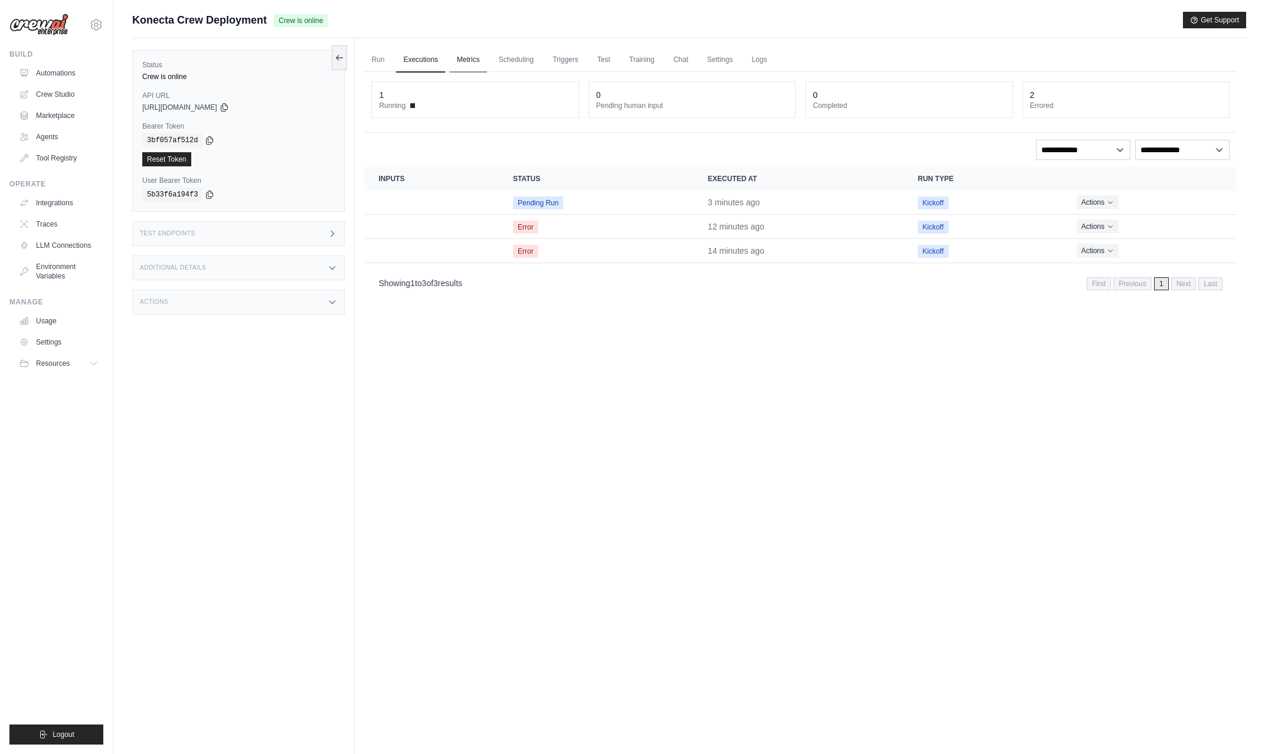
click at [478, 60] on link "Metrics" at bounding box center [468, 60] width 37 height 25
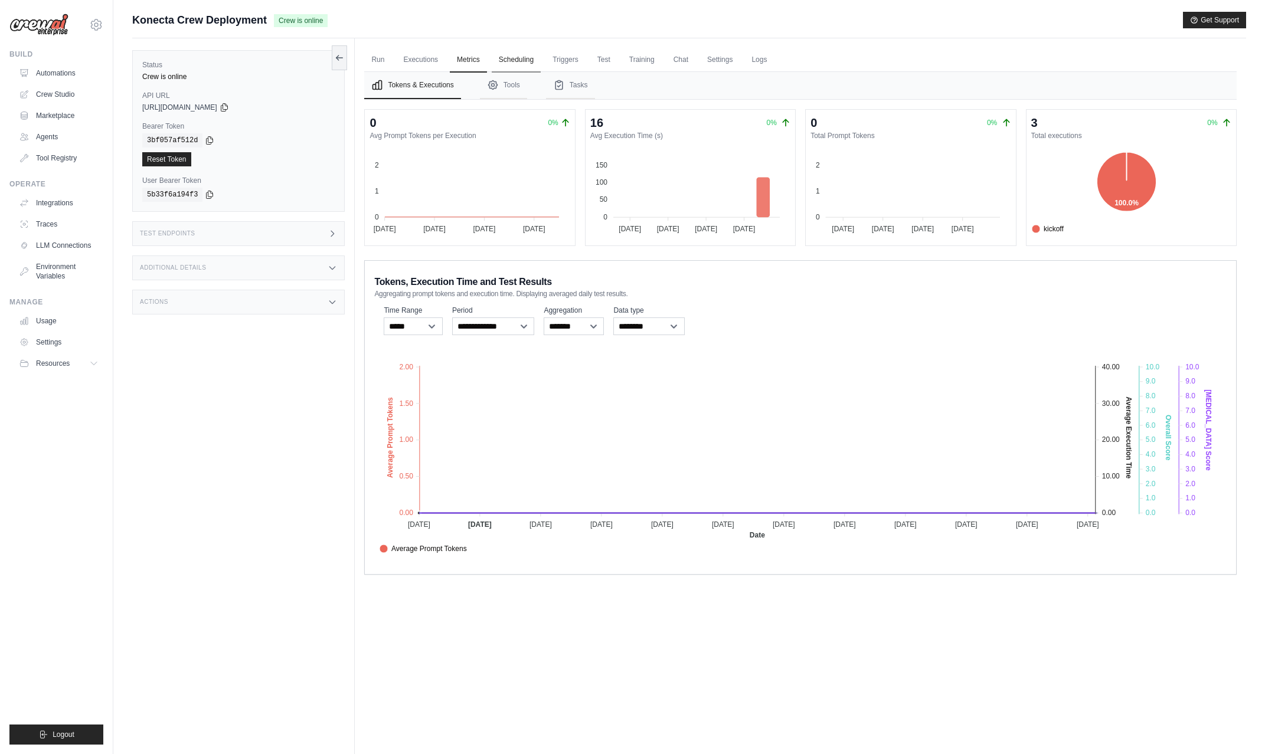
click at [505, 59] on link "Scheduling" at bounding box center [516, 60] width 49 height 25
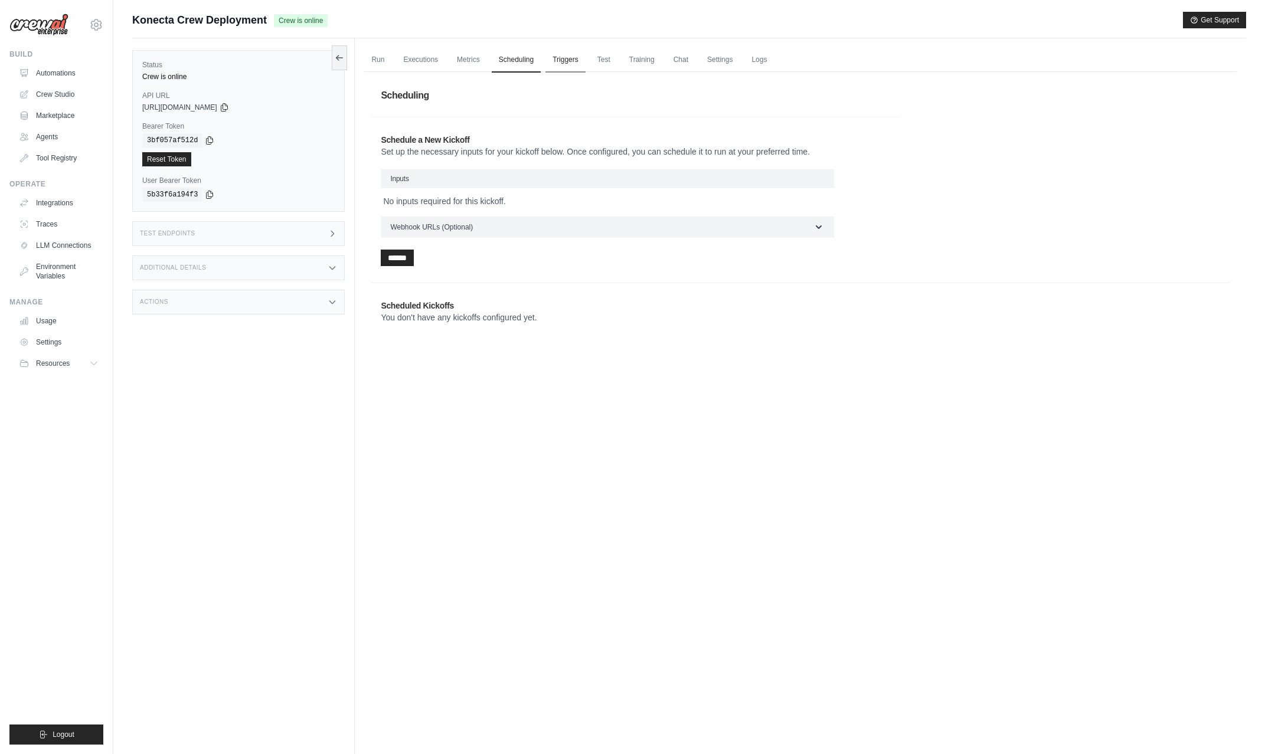
click at [572, 60] on link "Triggers" at bounding box center [565, 60] width 40 height 25
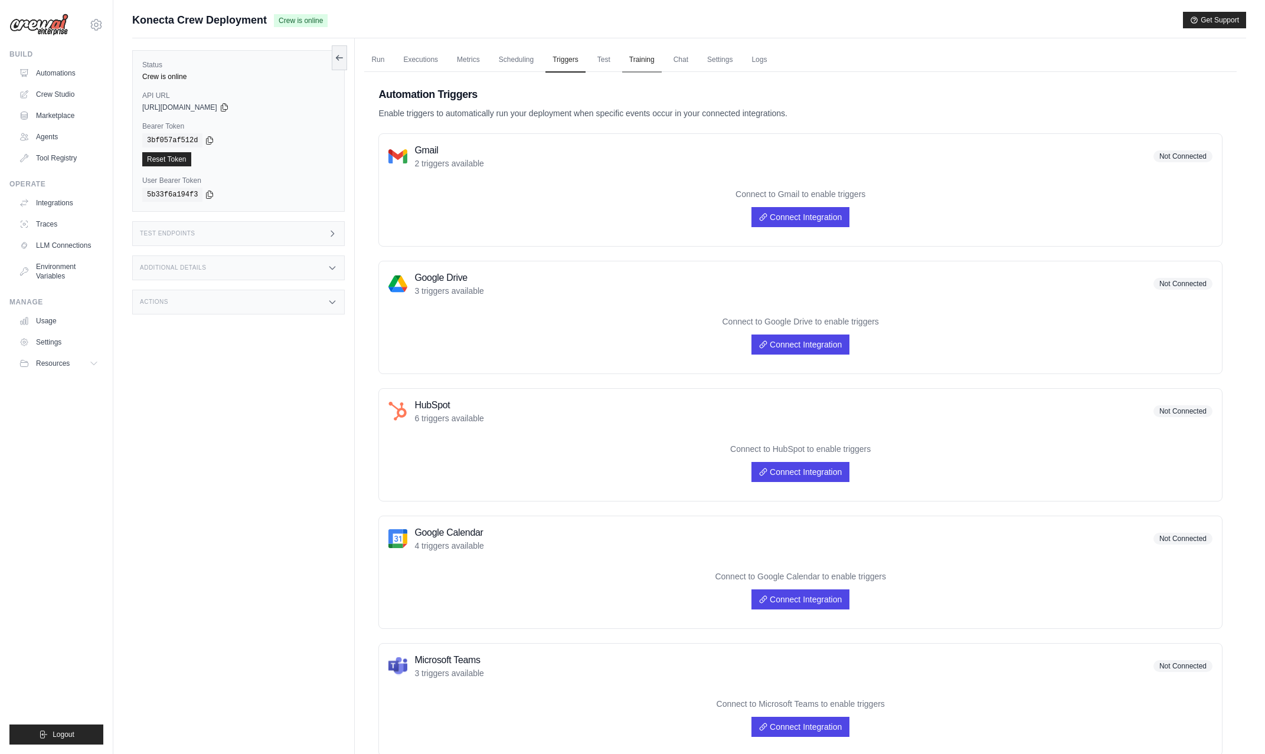
click at [648, 63] on link "Training" at bounding box center [642, 60] width 40 height 25
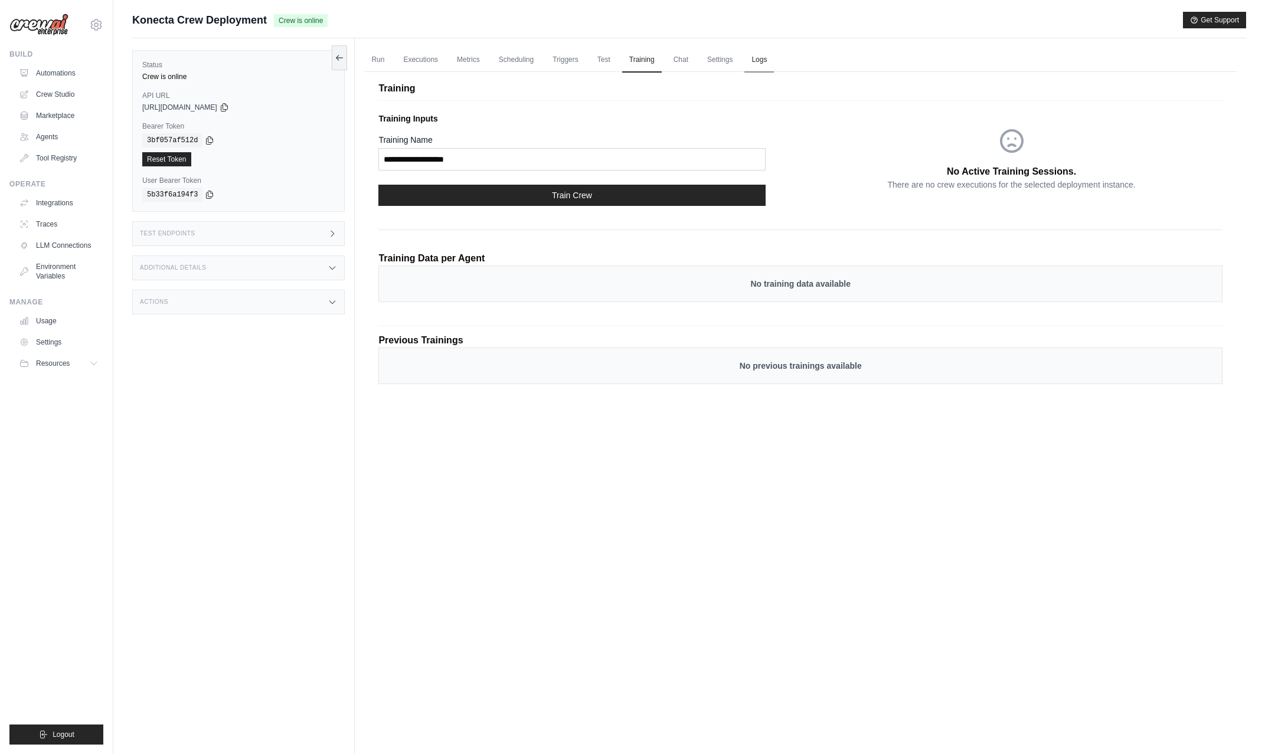
click at [765, 65] on link "Logs" at bounding box center [759, 60] width 30 height 25
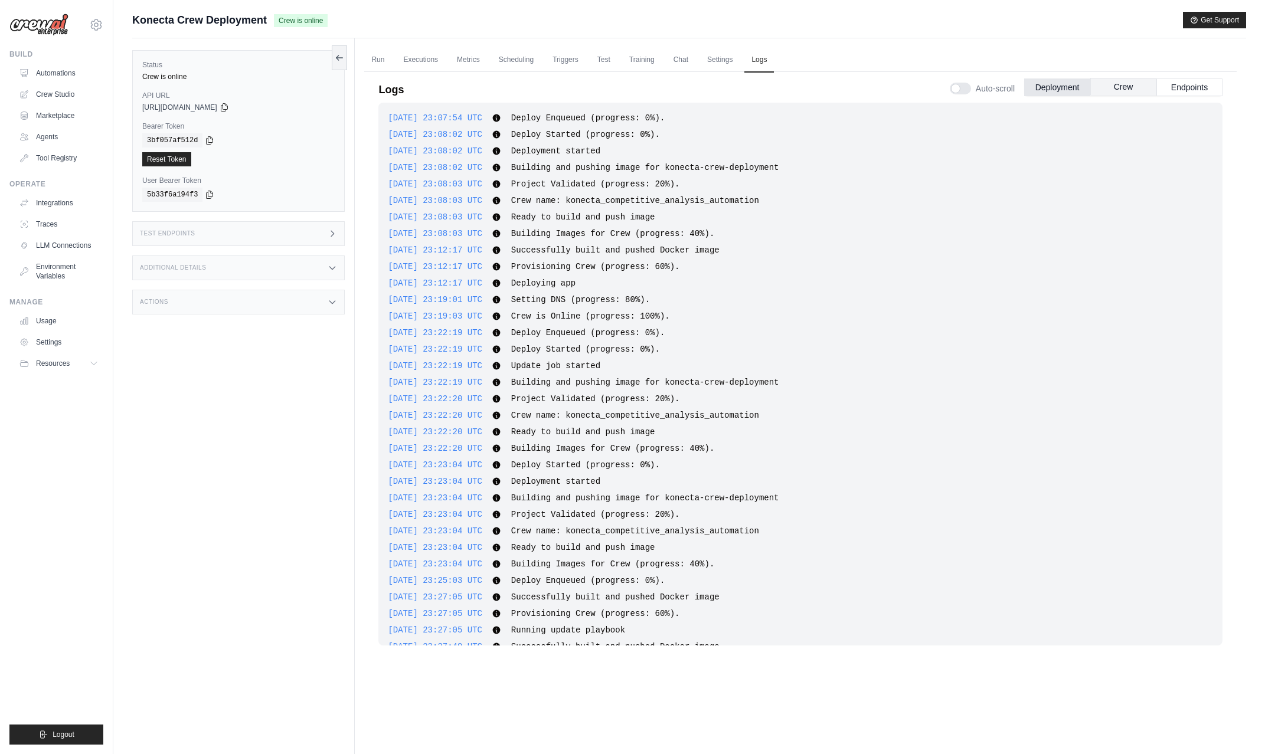
click at [1131, 89] on button "Crew" at bounding box center [1123, 87] width 66 height 18
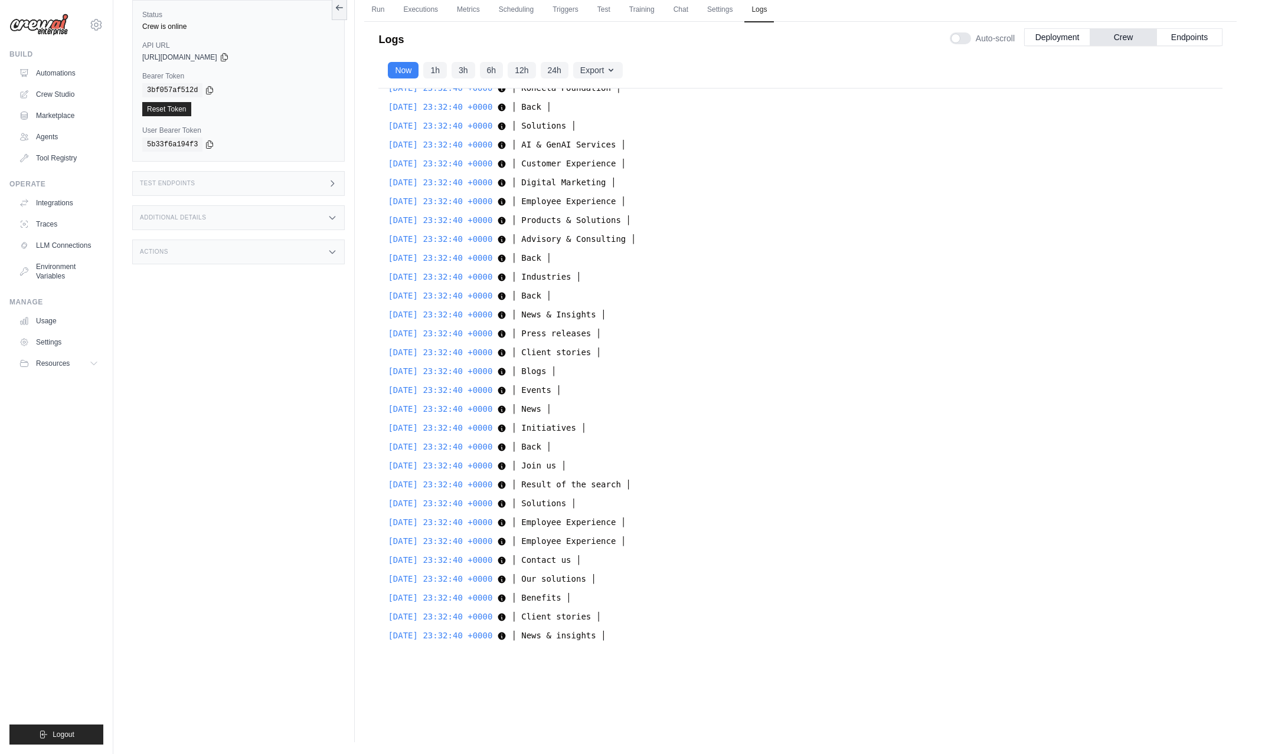
scroll to position [23897, 0]
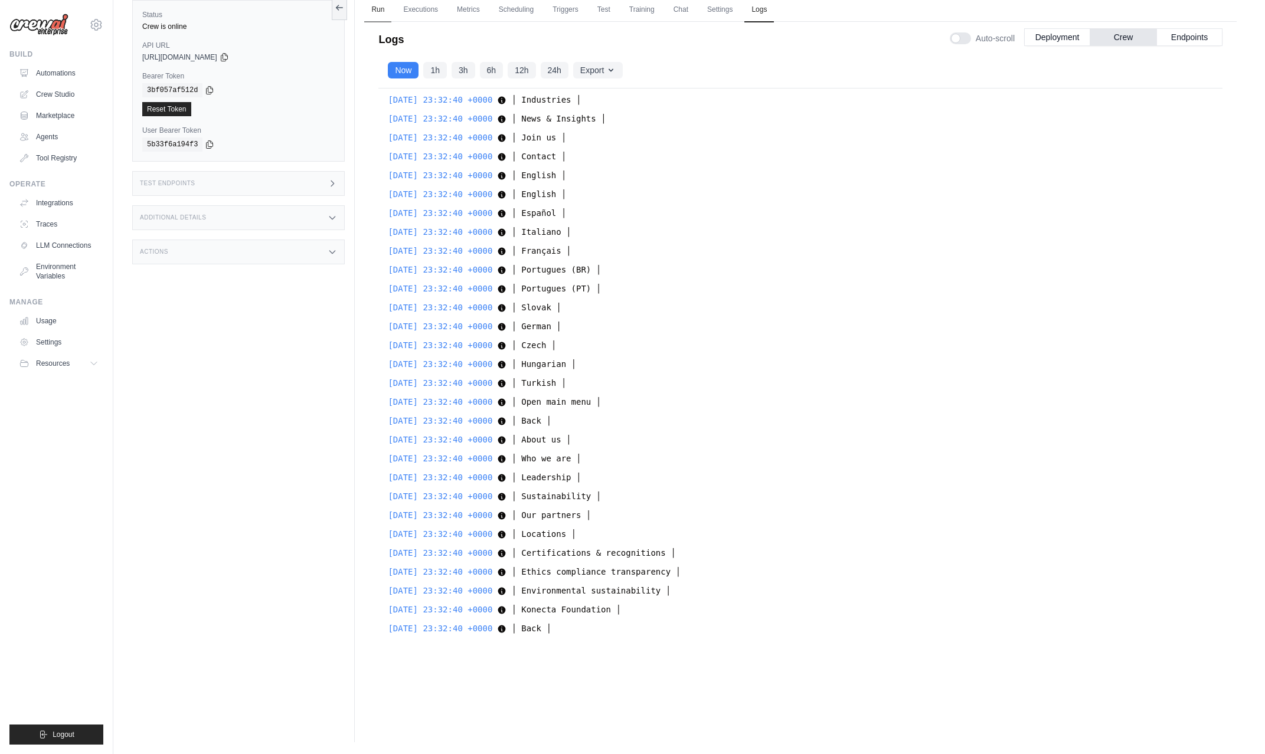
click at [378, 8] on link "Run" at bounding box center [377, 10] width 27 height 25
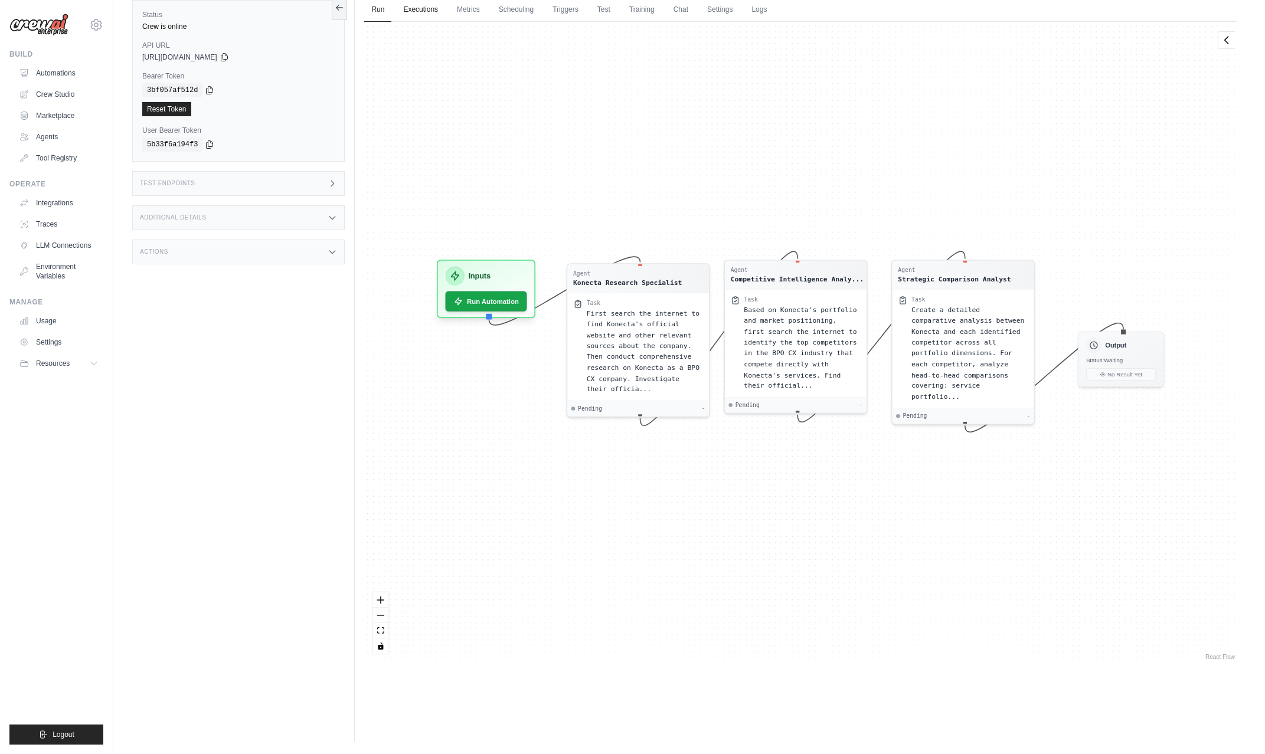
click at [434, 13] on link "Executions" at bounding box center [420, 10] width 49 height 25
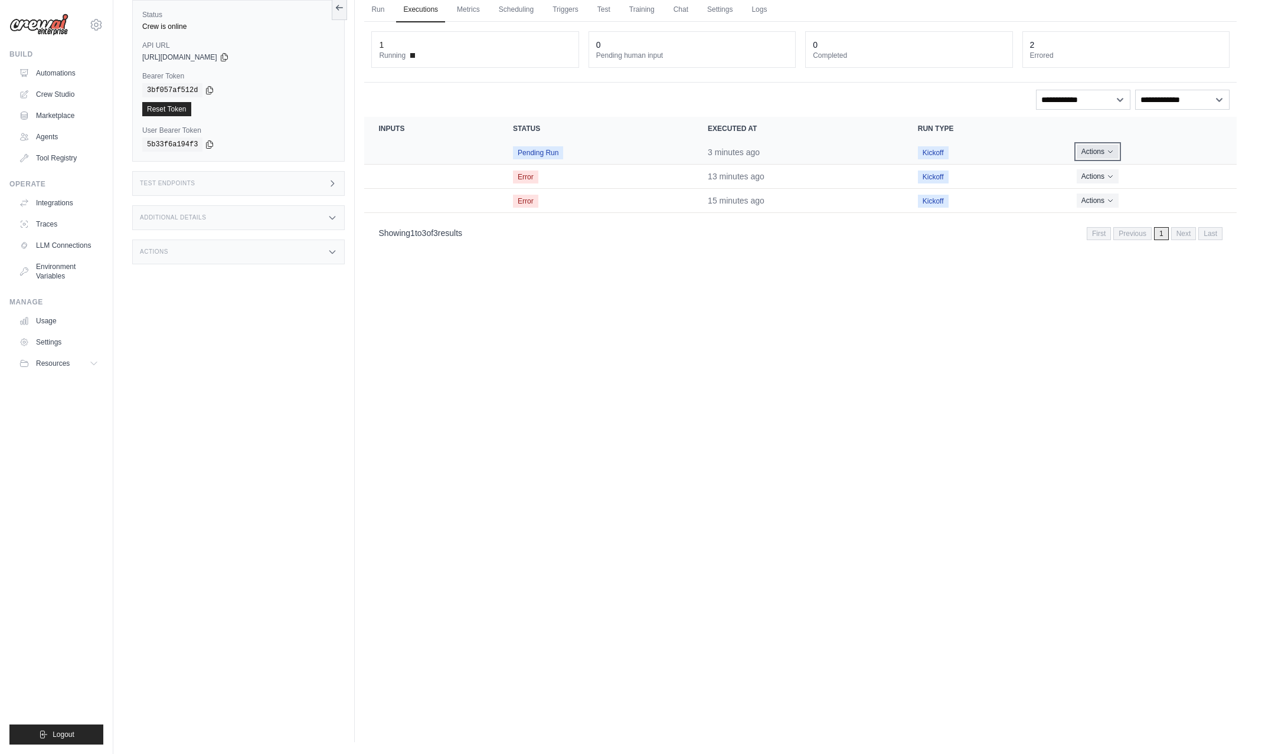
click at [1113, 152] on icon "Actions for execution" at bounding box center [1110, 151] width 7 height 7
click at [1169, 174] on link "View Details" at bounding box center [1185, 173] width 76 height 19
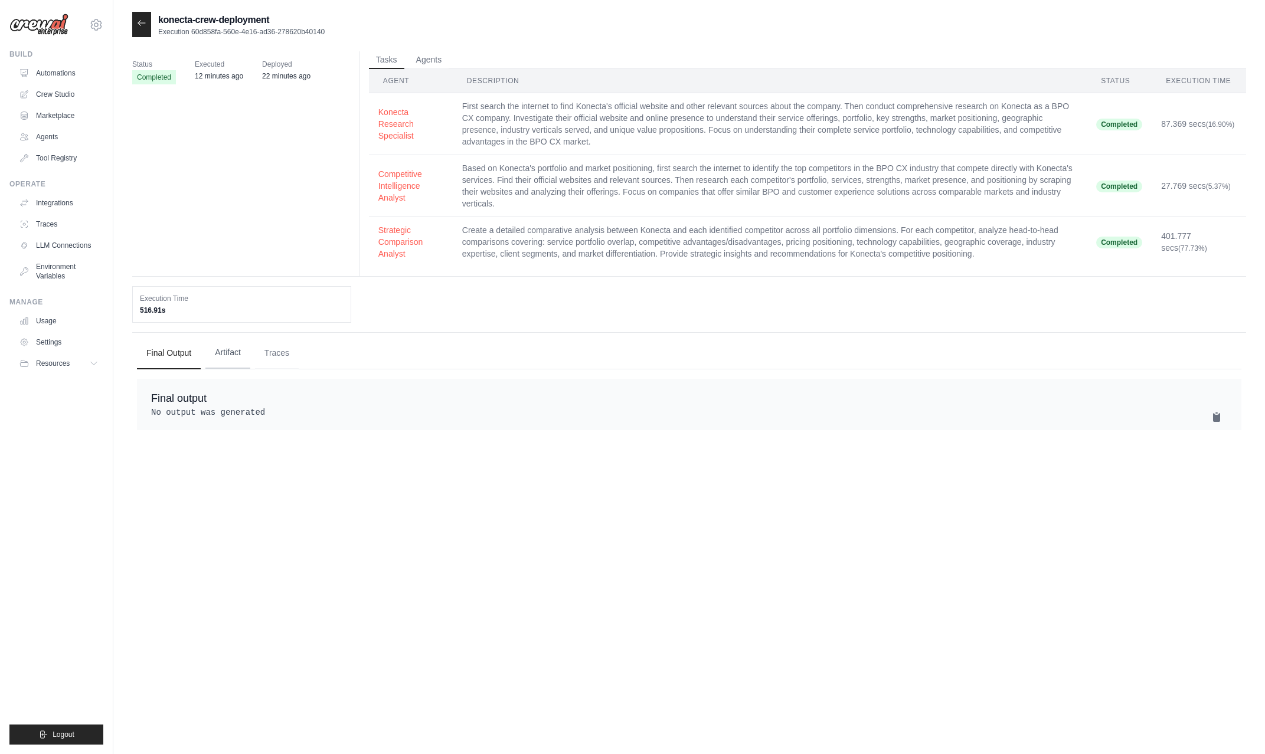
click at [223, 355] on button "Artifact" at bounding box center [227, 353] width 45 height 32
click at [284, 355] on button "Traces" at bounding box center [277, 353] width 44 height 32
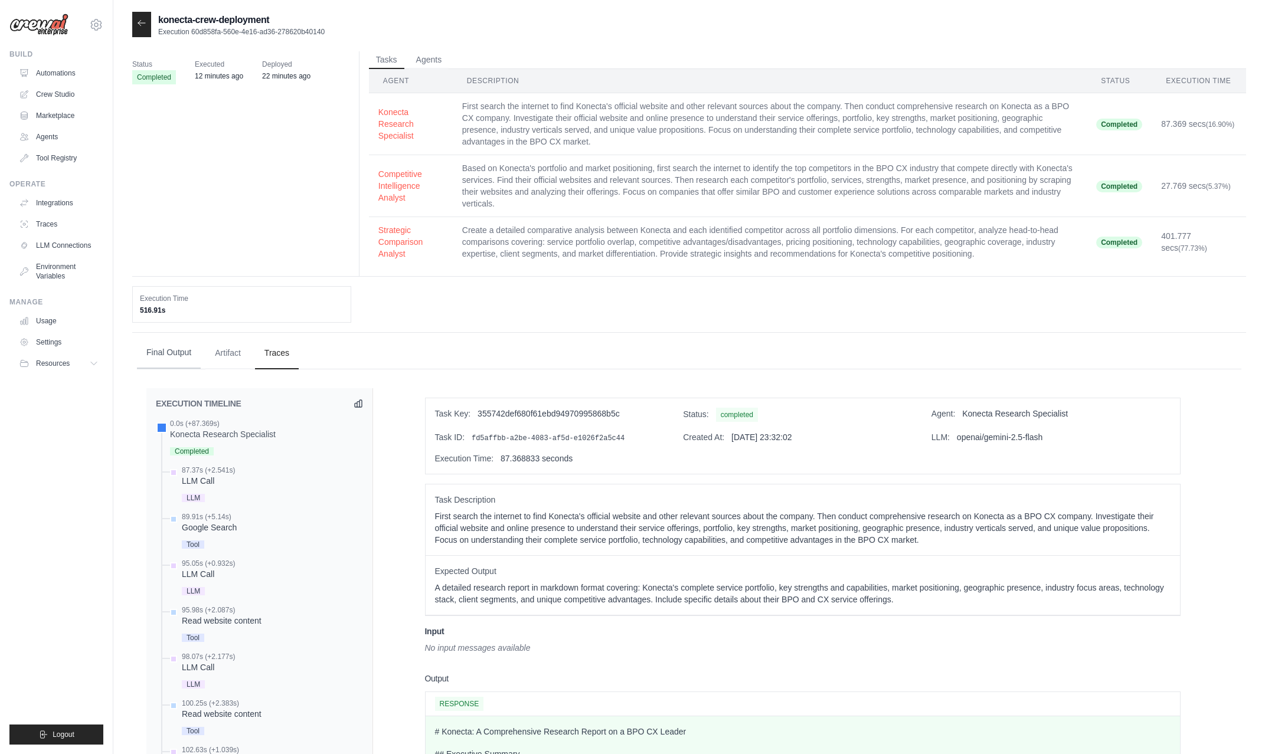
click at [166, 348] on button "Final Output" at bounding box center [169, 353] width 64 height 32
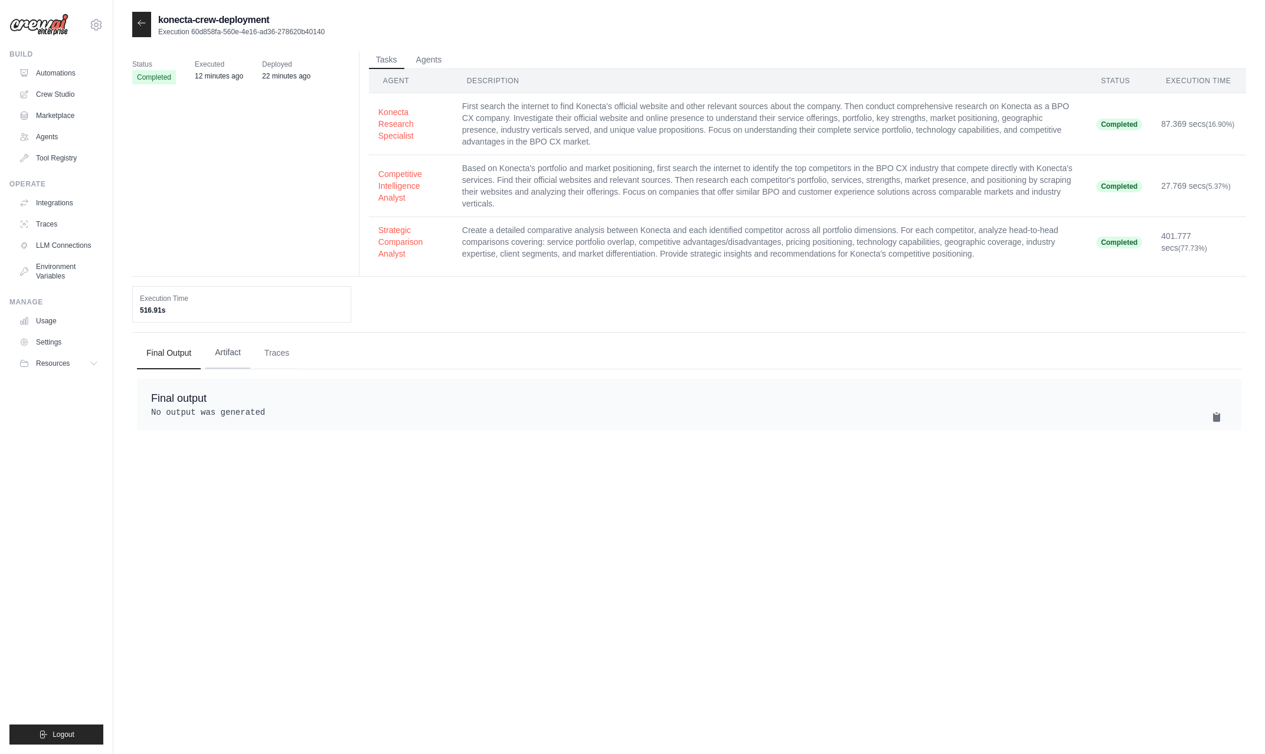
click at [220, 348] on button "Artifact" at bounding box center [227, 353] width 45 height 32
click at [268, 351] on button "Traces" at bounding box center [277, 353] width 44 height 32
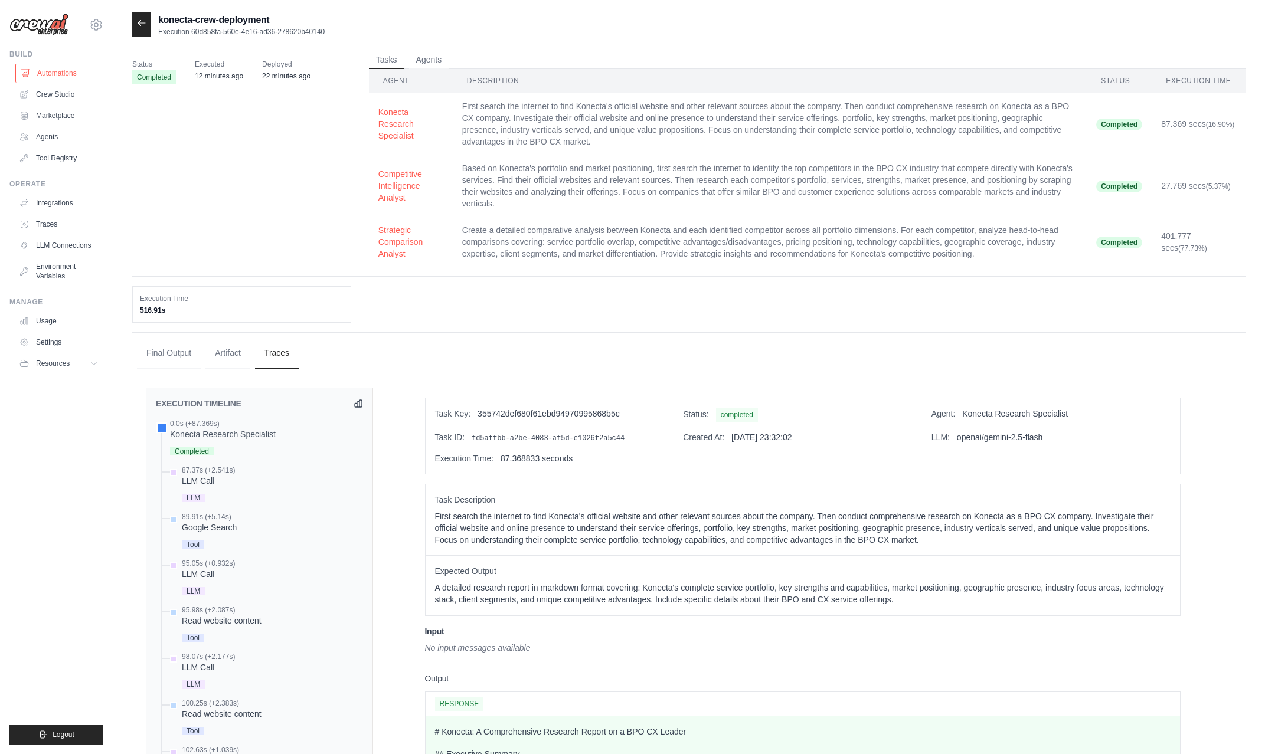
click at [53, 74] on link "Automations" at bounding box center [59, 73] width 89 height 19
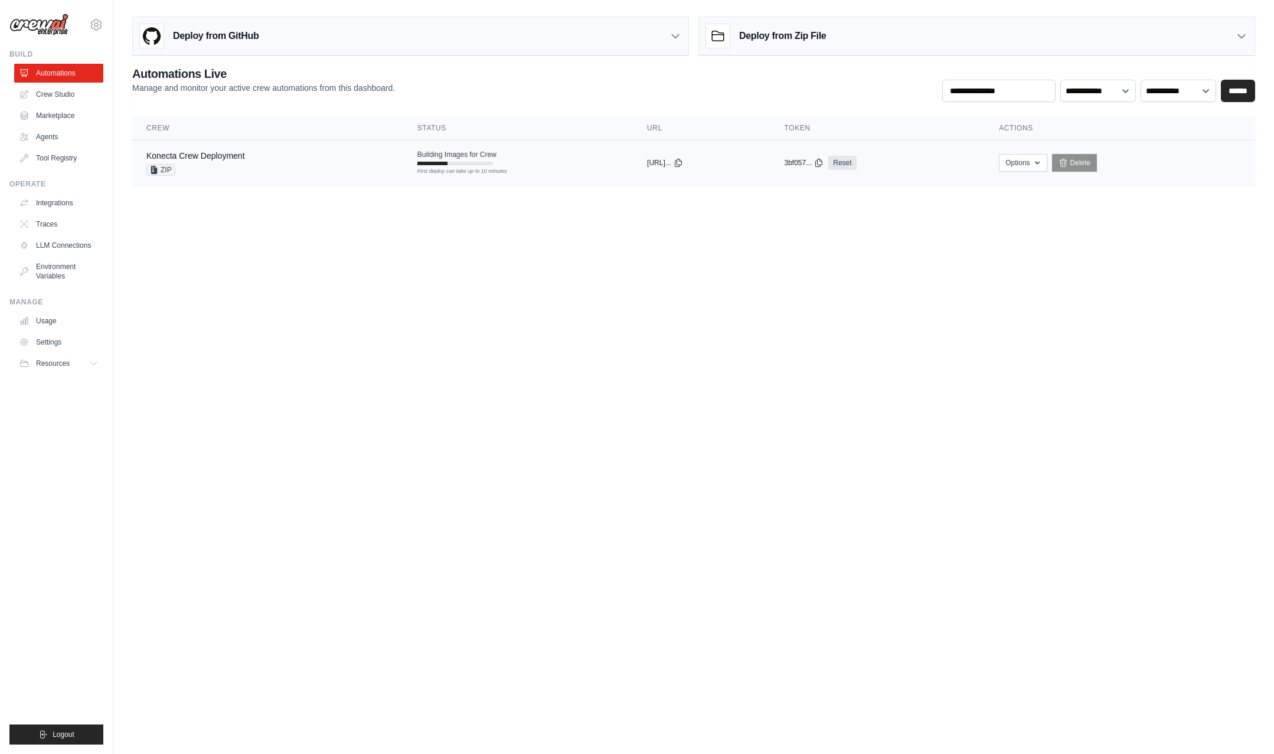
click at [278, 164] on div "Konecta Crew Deployment ZIP" at bounding box center [267, 163] width 243 height 26
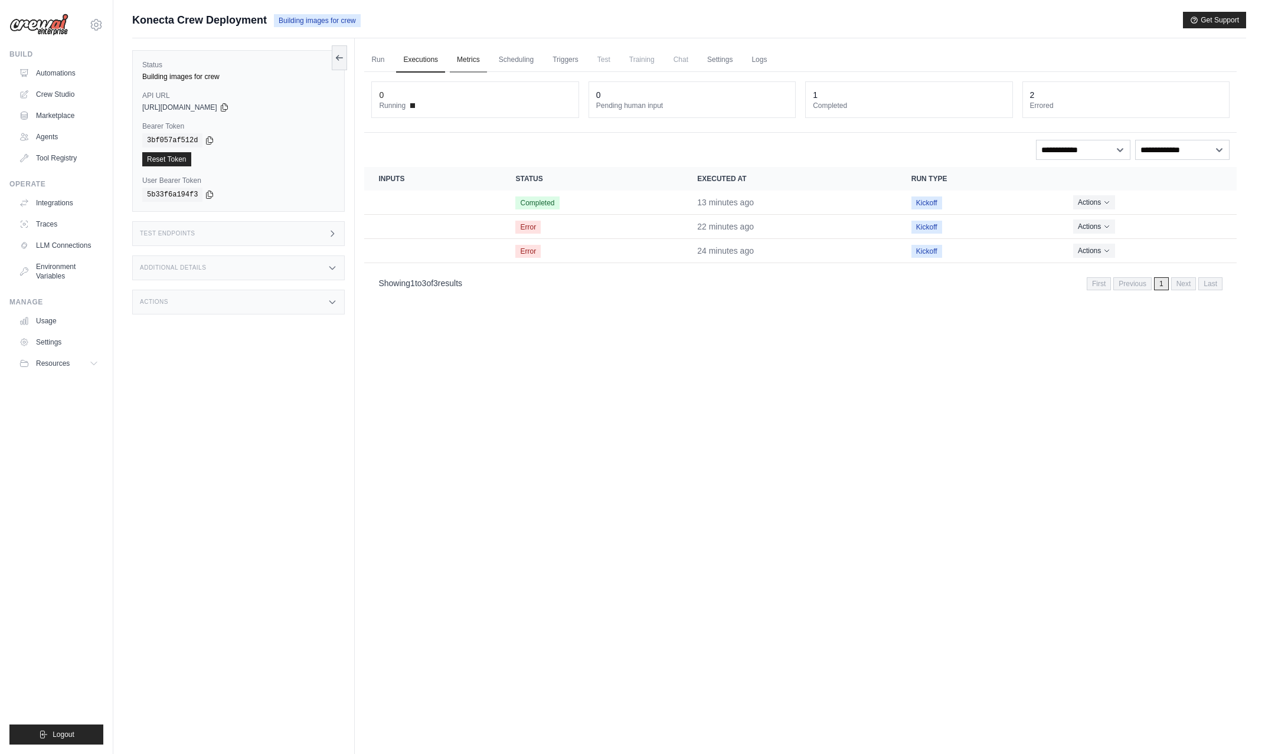
click at [467, 61] on link "Metrics" at bounding box center [468, 60] width 37 height 25
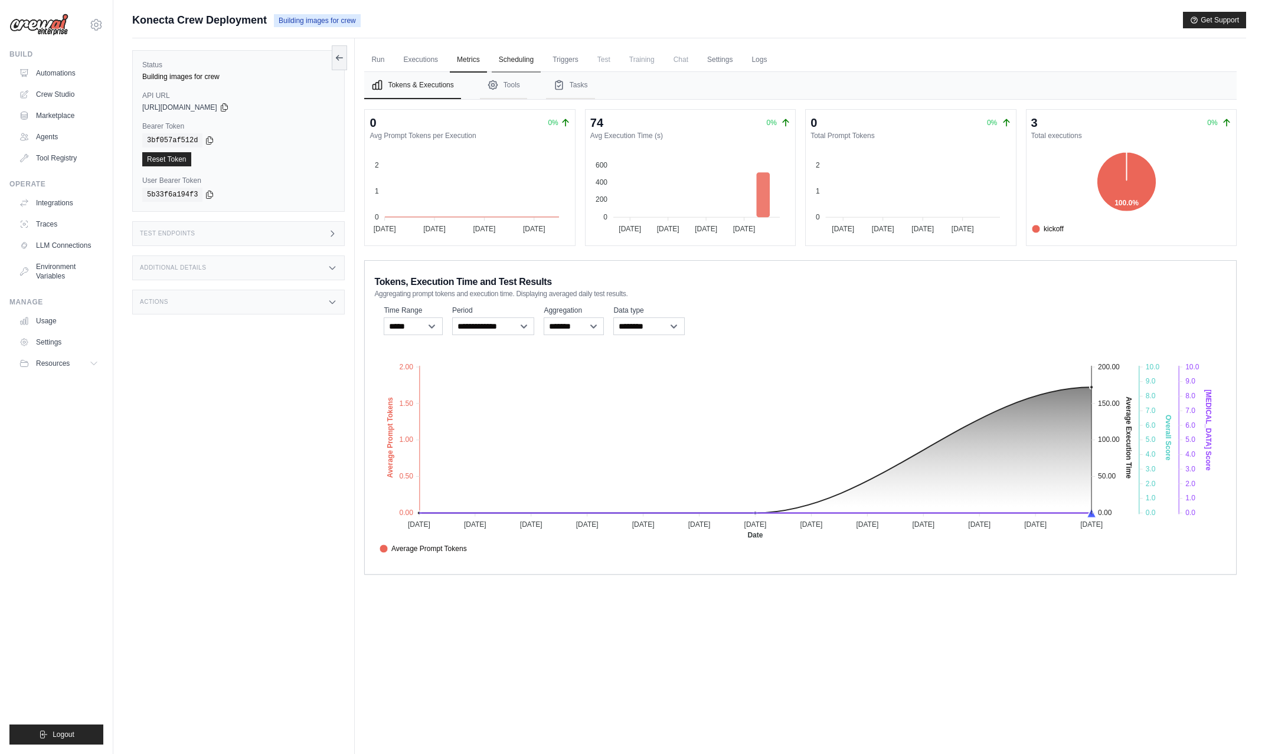
click at [529, 57] on link "Scheduling" at bounding box center [516, 60] width 49 height 25
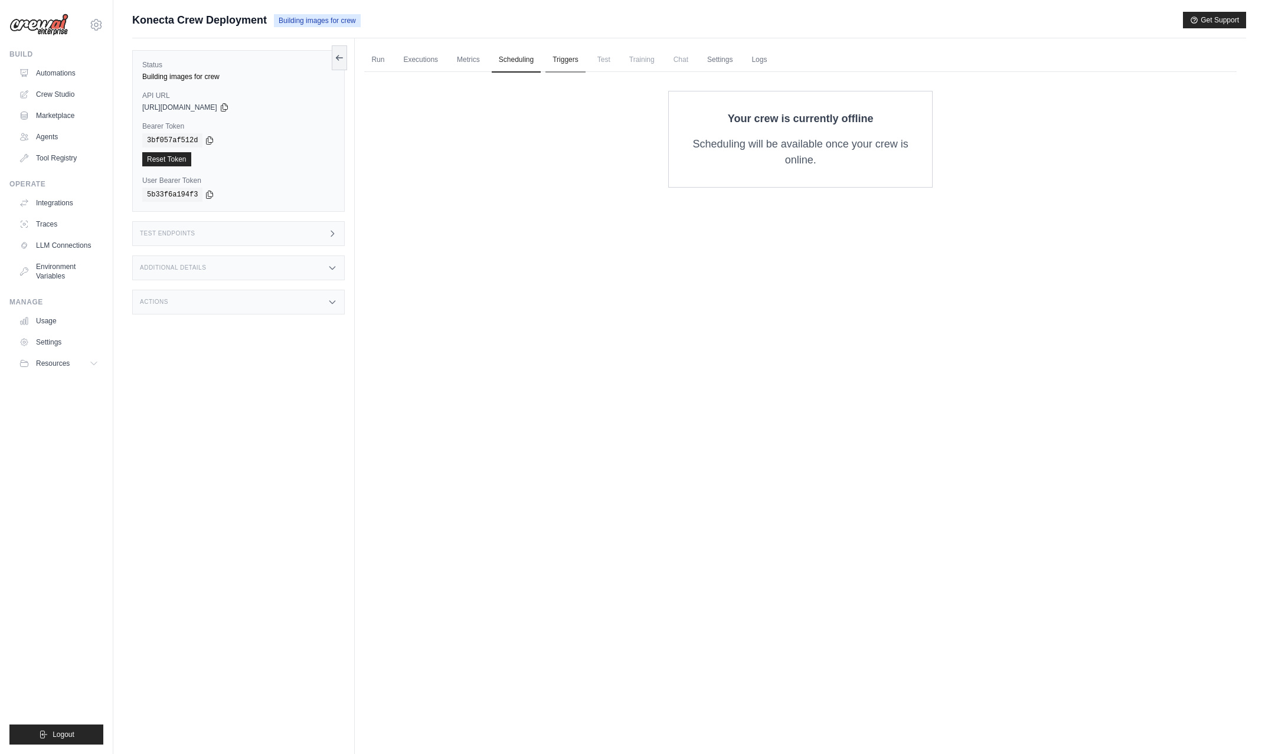
click at [567, 56] on link "Triggers" at bounding box center [565, 60] width 40 height 25
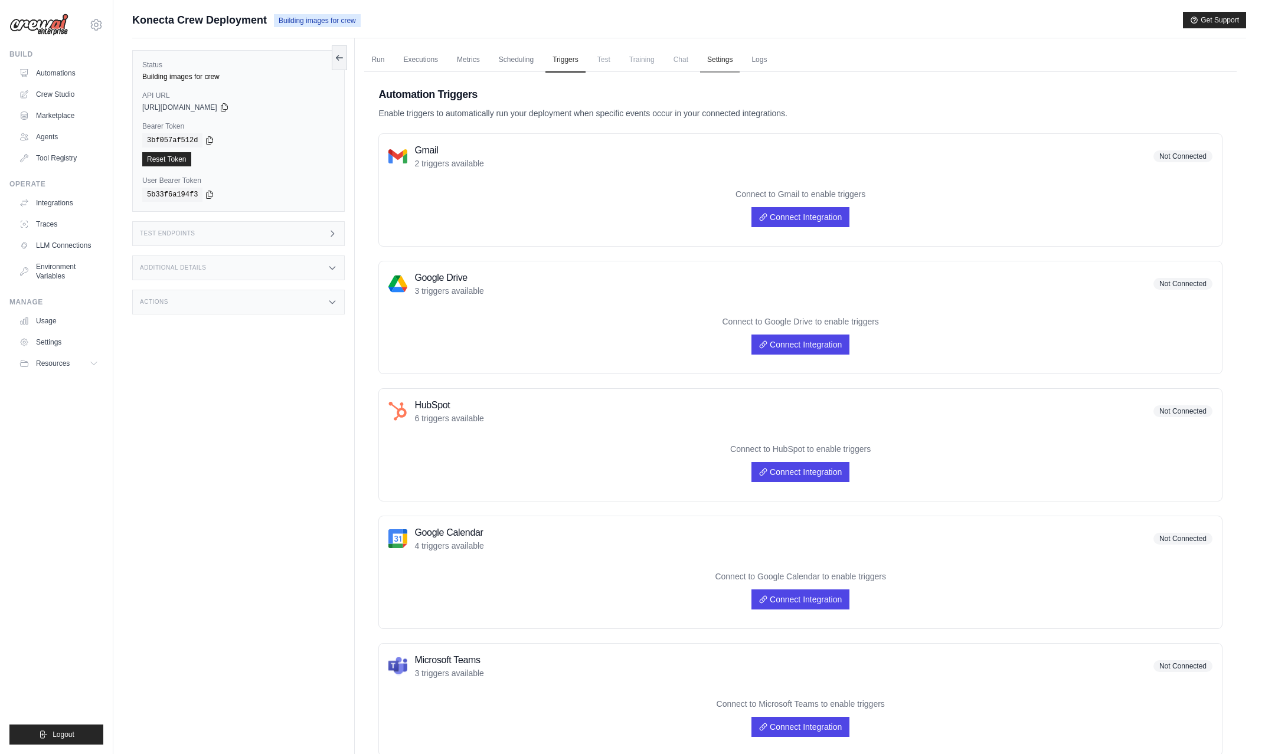
click at [707, 56] on link "Settings" at bounding box center [720, 60] width 40 height 25
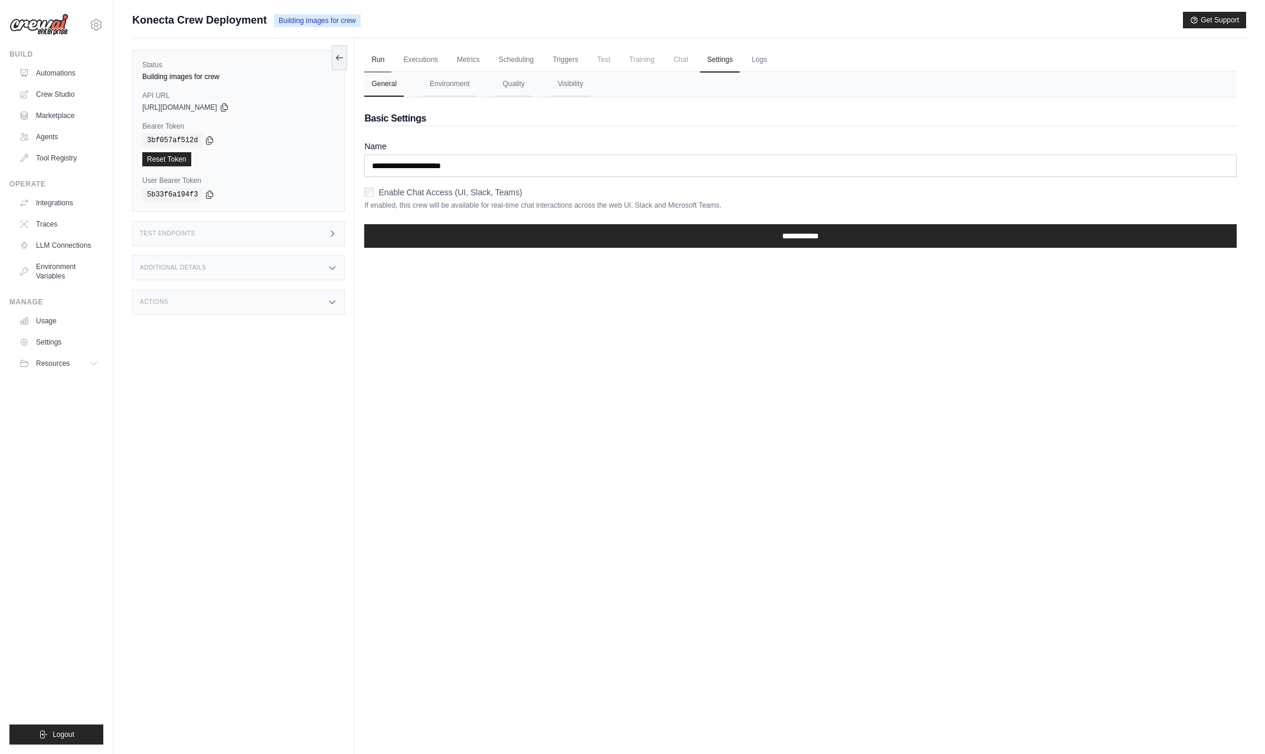
click at [390, 58] on link "Run" at bounding box center [377, 60] width 27 height 25
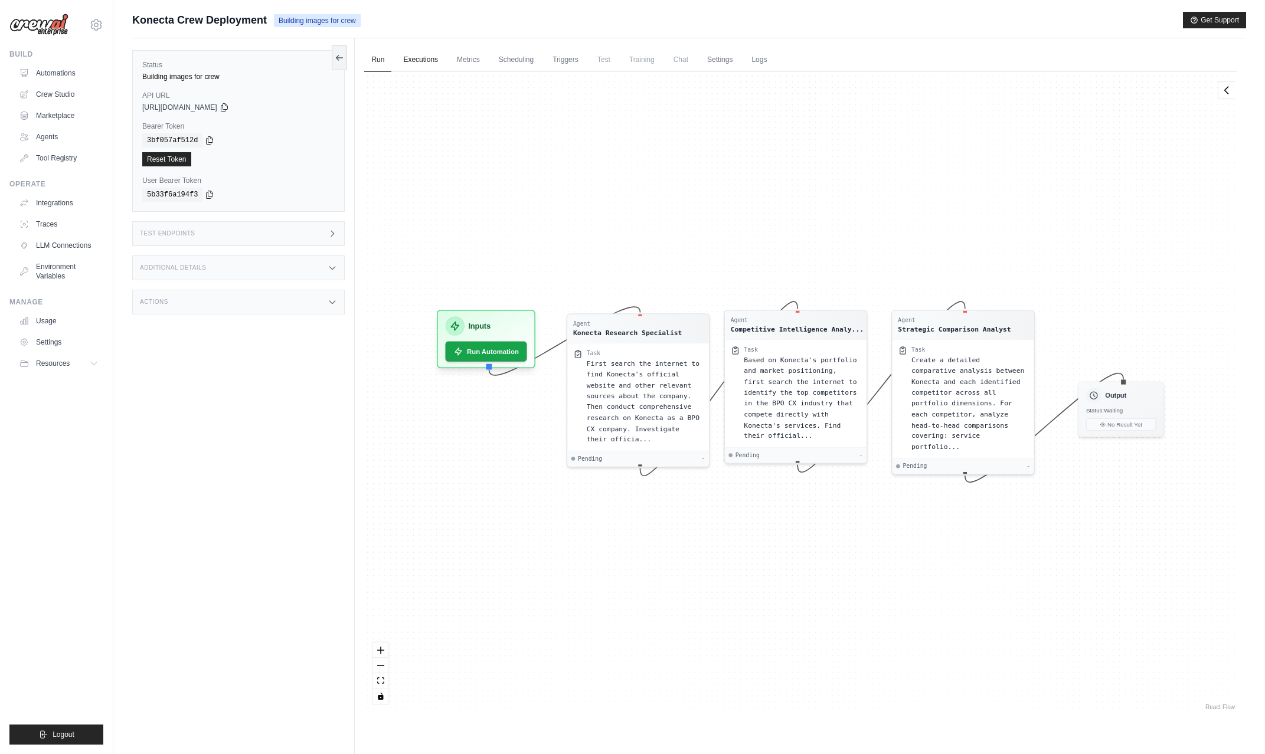
click at [428, 68] on link "Executions" at bounding box center [420, 60] width 49 height 25
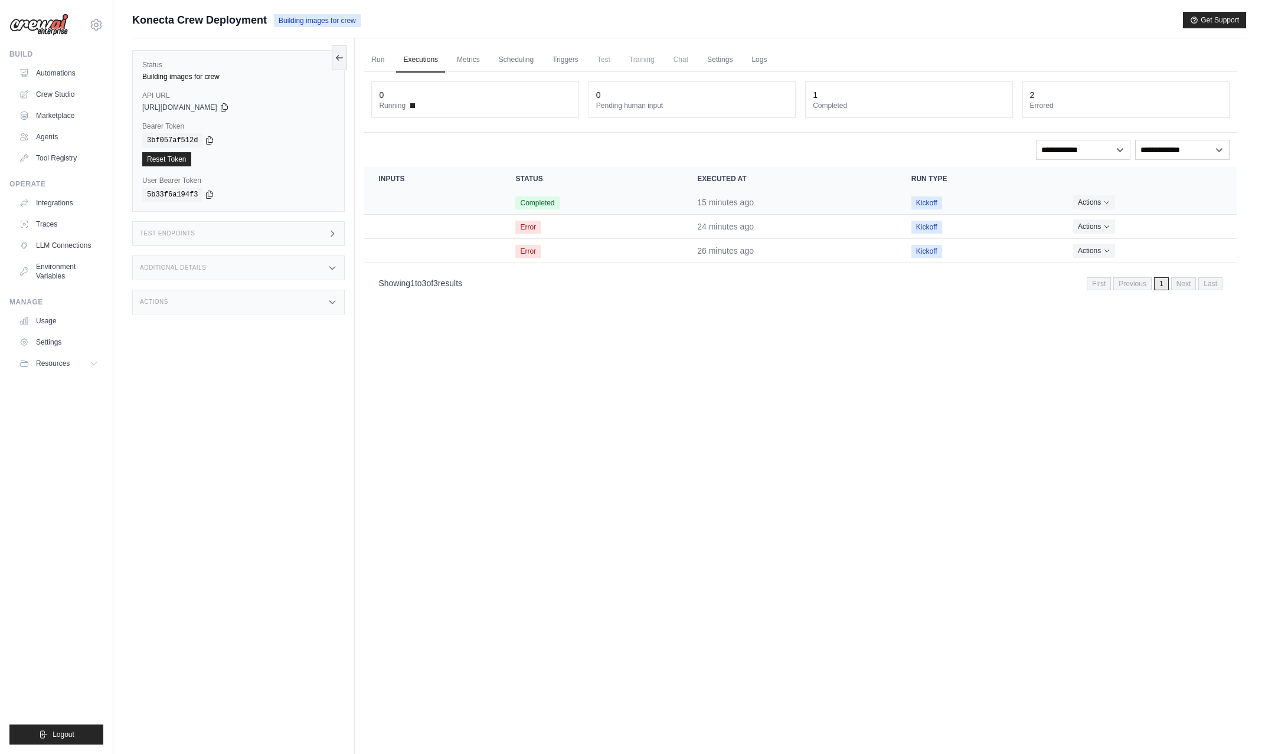
click at [758, 201] on td "15 minutes ago" at bounding box center [790, 203] width 214 height 24
click at [1106, 200] on icon "Actions for execution" at bounding box center [1106, 201] width 7 height 7
click at [1160, 226] on link "View Details" at bounding box center [1185, 223] width 76 height 19
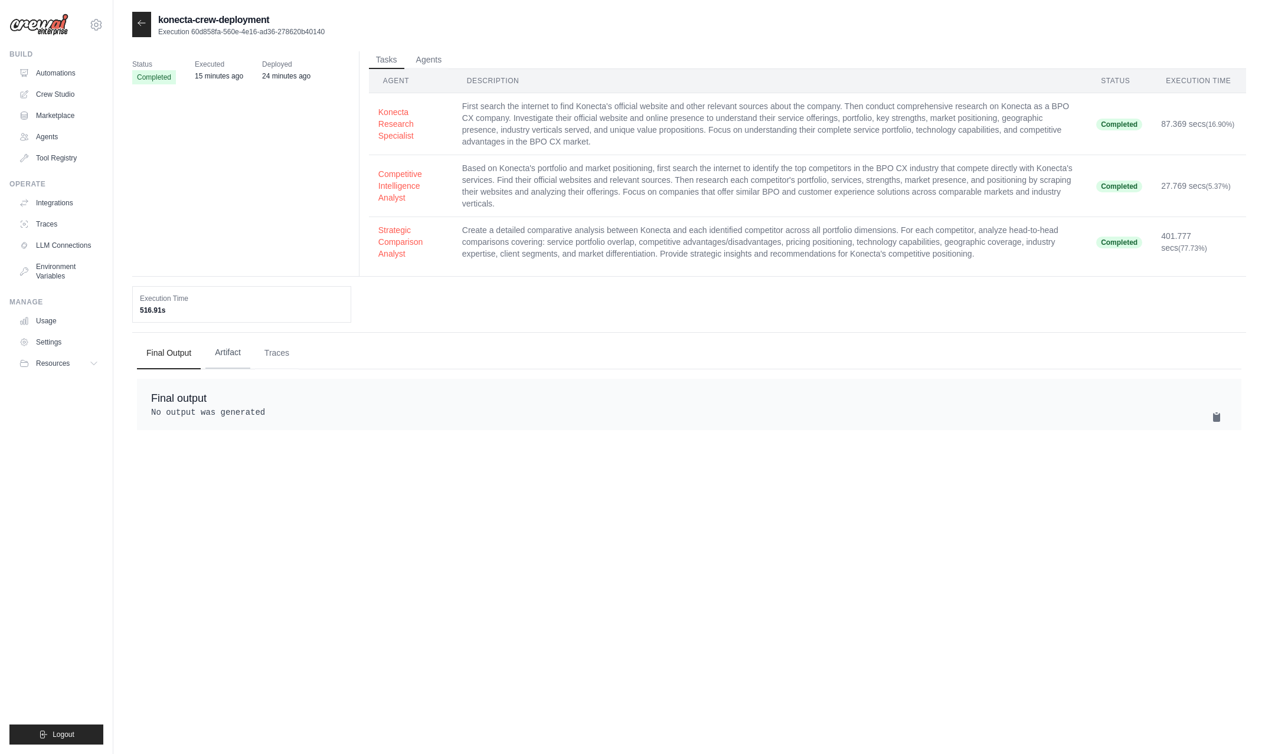
click at [222, 346] on button "Artifact" at bounding box center [227, 353] width 45 height 32
click at [267, 354] on button "Traces" at bounding box center [277, 353] width 44 height 32
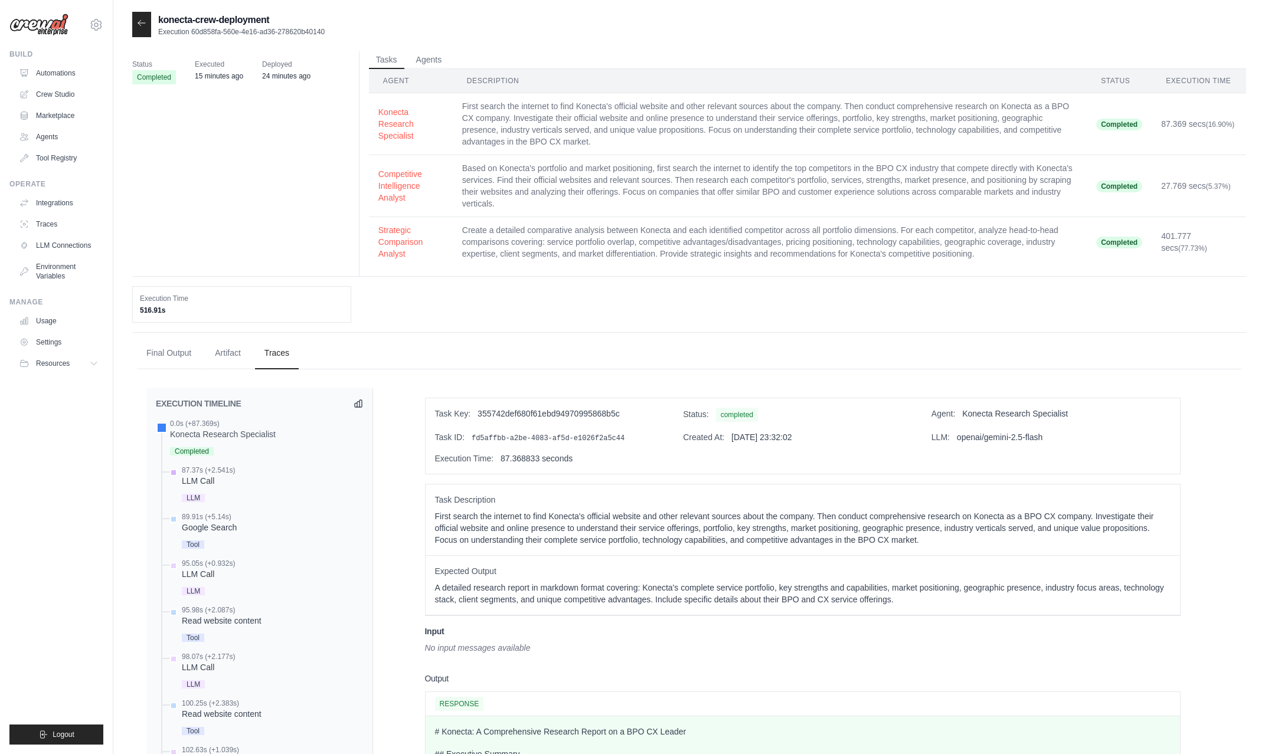
click at [214, 472] on div "87.37s (+2.541s)" at bounding box center [208, 470] width 53 height 9
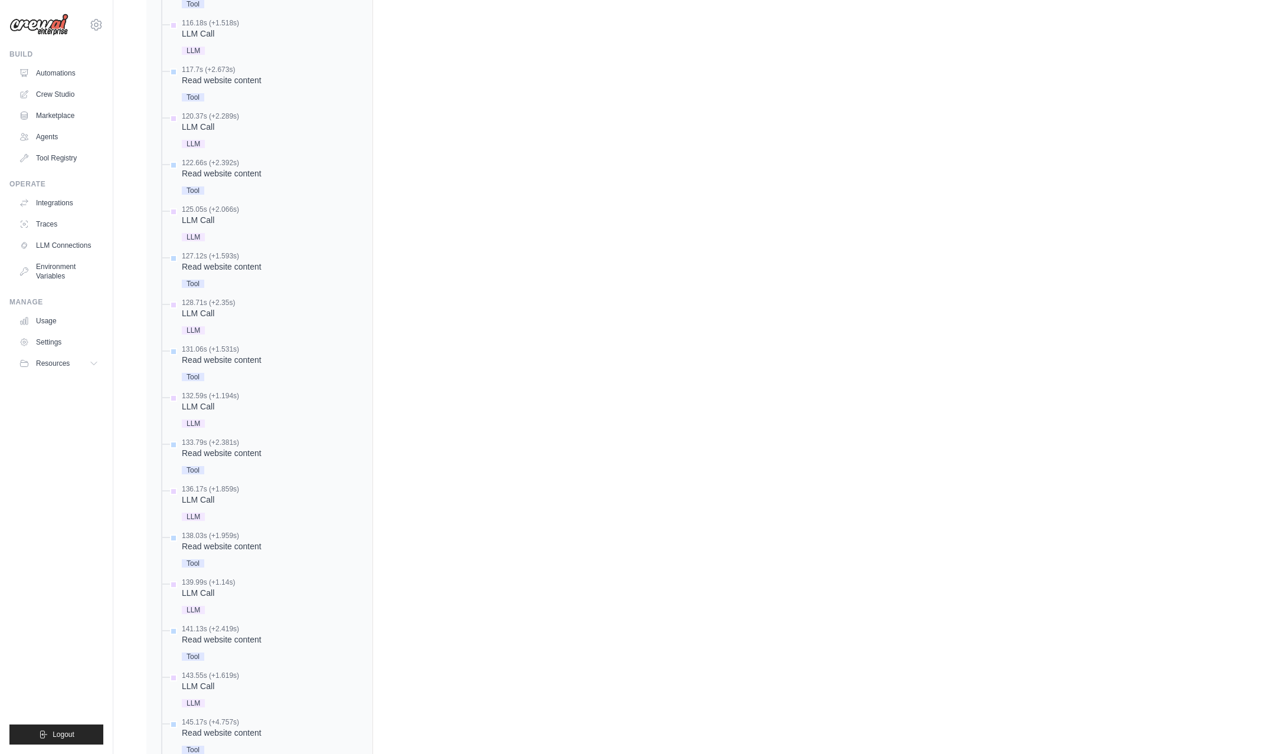
scroll to position [983, 0]
